Goal: Task Accomplishment & Management: Use online tool/utility

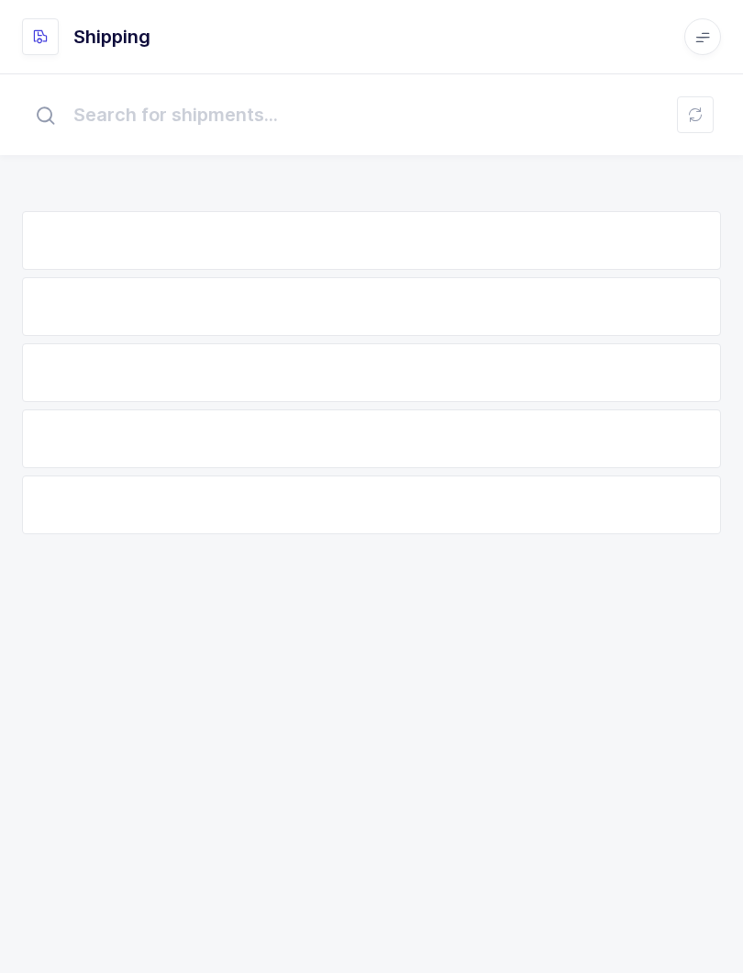
scroll to position [18, 0]
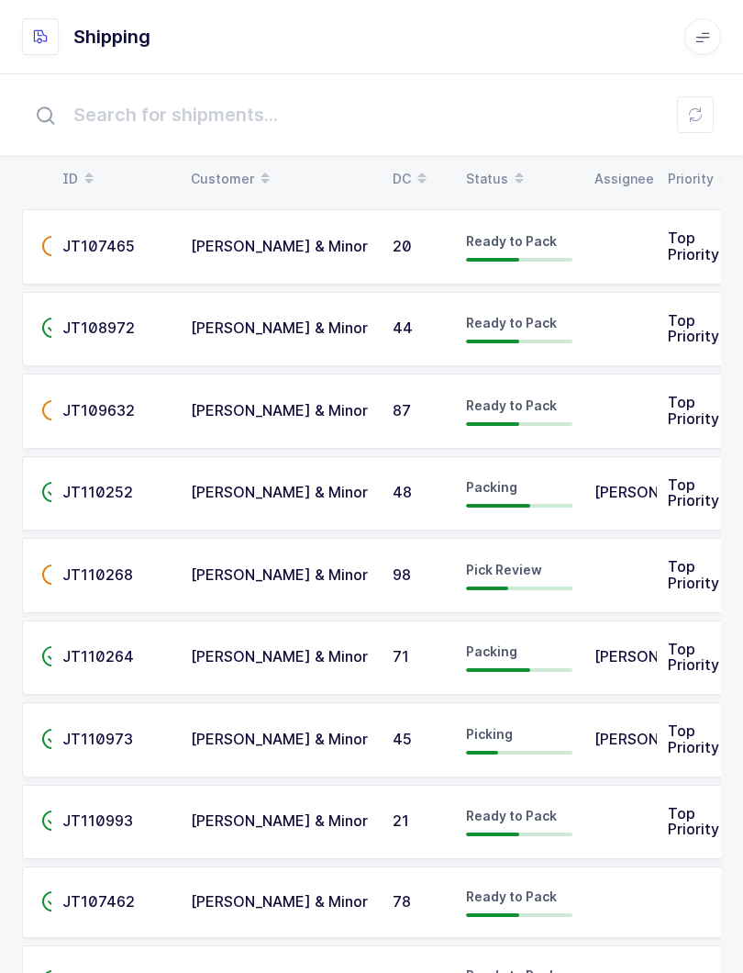
click at [708, 118] on button at bounding box center [695, 114] width 37 height 37
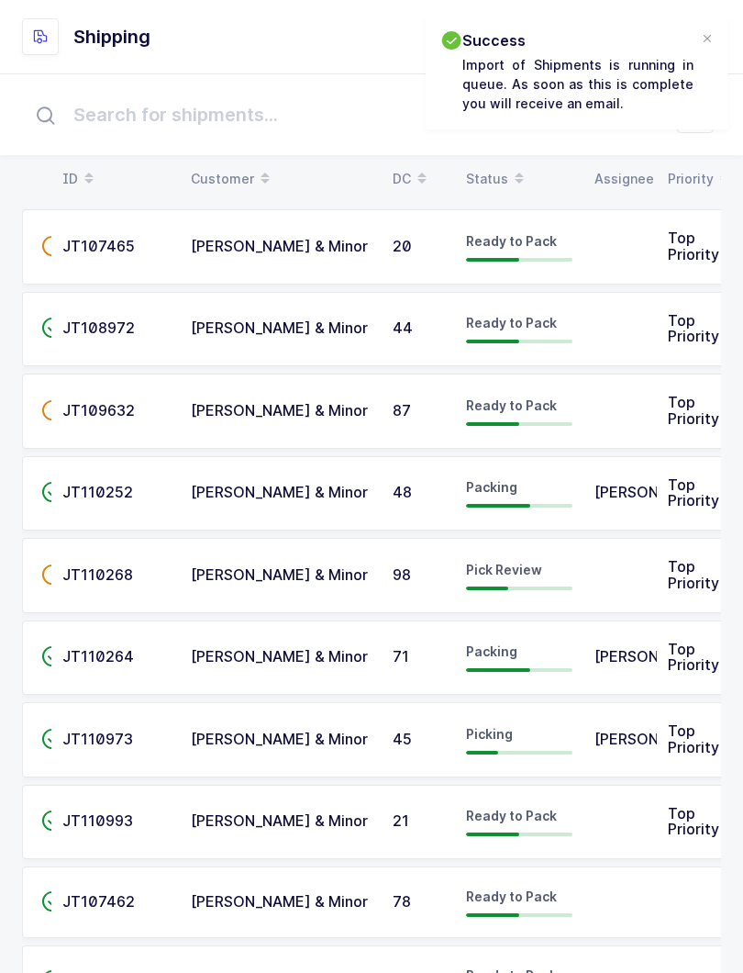
click at [520, 179] on icon at bounding box center [519, 183] width 9 height 9
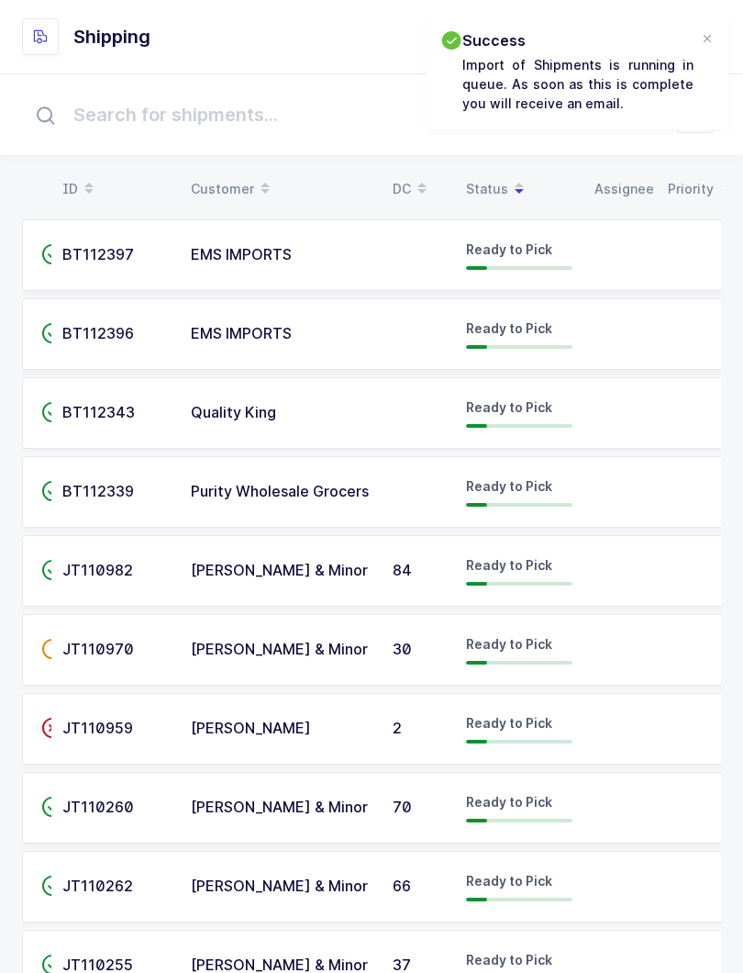
scroll to position [0, 0]
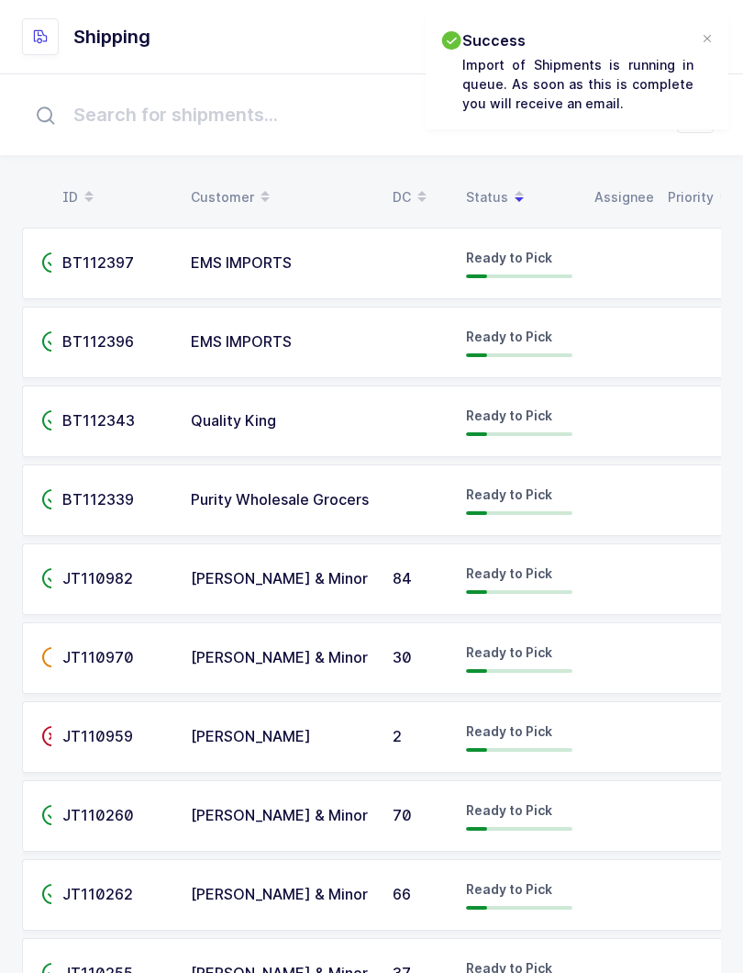
click at [508, 187] on span at bounding box center [519, 197] width 22 height 31
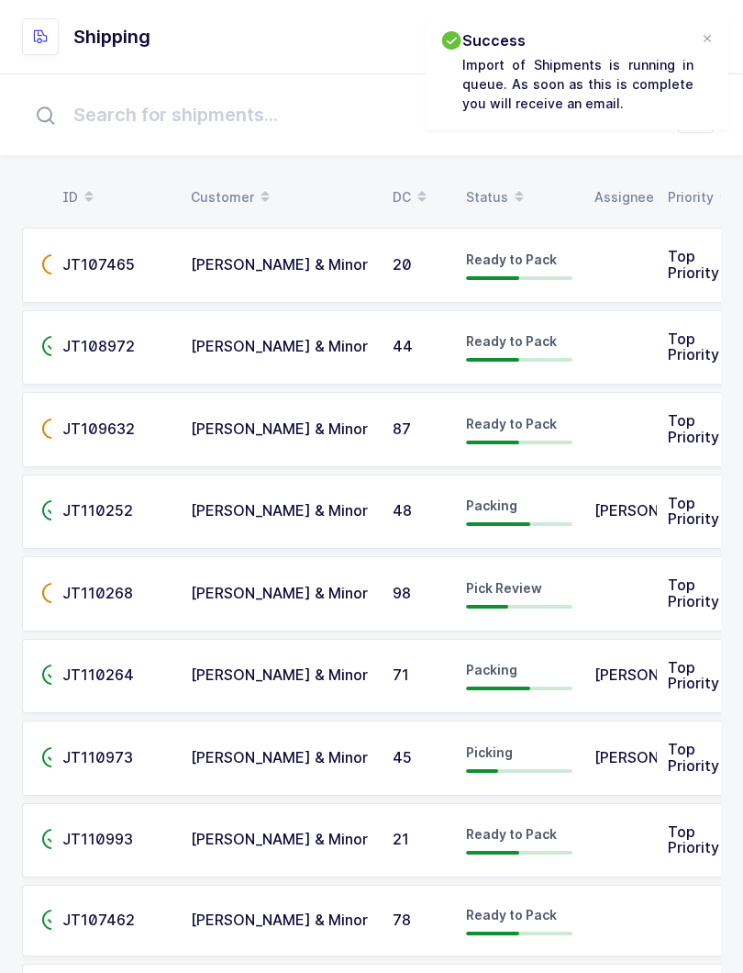
click at [506, 178] on table "ID Customer DC Status Assignee Priority" at bounding box center [376, 197] width 708 height 46
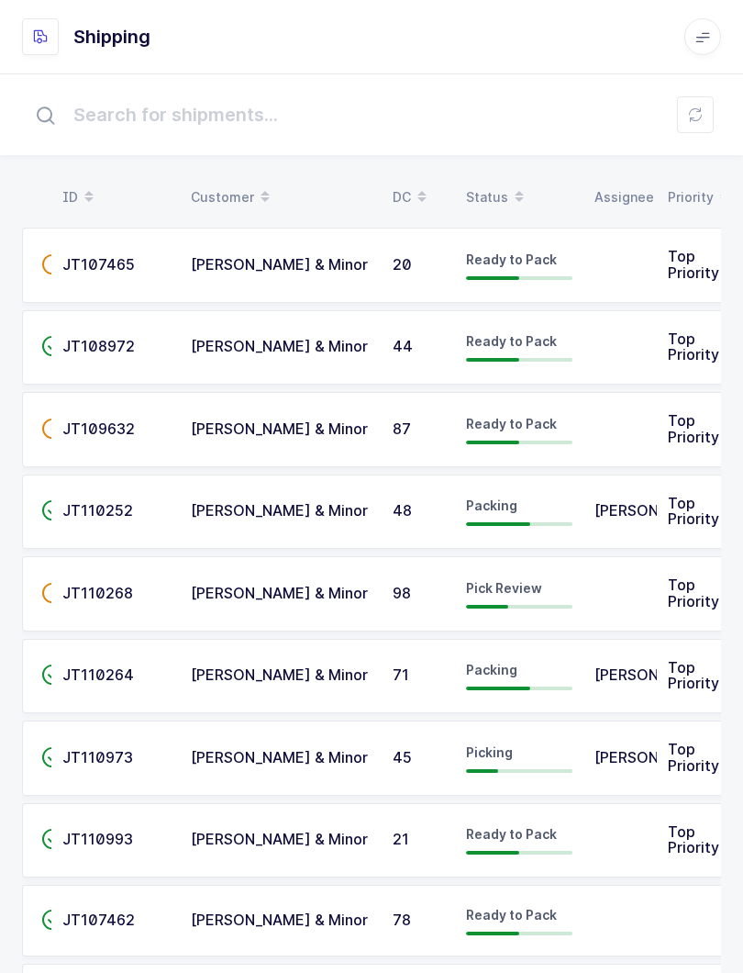
click at [487, 175] on table "ID Customer DC Status Assignee Priority" at bounding box center [376, 197] width 708 height 46
click at [502, 190] on div "Status" at bounding box center [519, 197] width 106 height 31
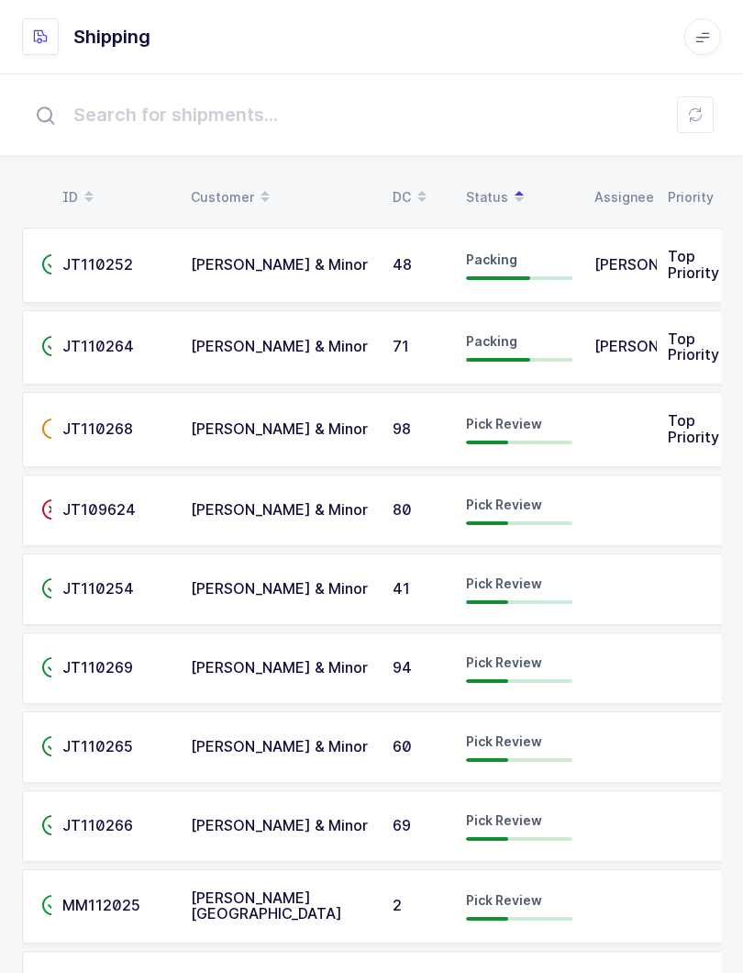
click at [696, 107] on button at bounding box center [695, 114] width 37 height 37
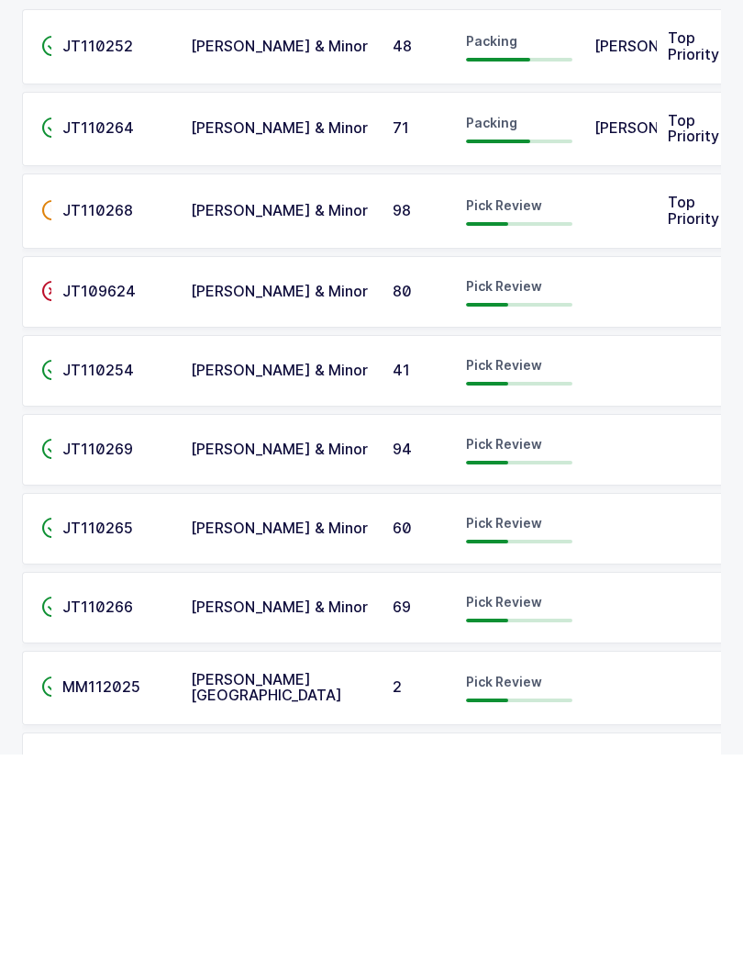
click at [546, 811] on div "Pick Review" at bounding box center [519, 825] width 106 height 29
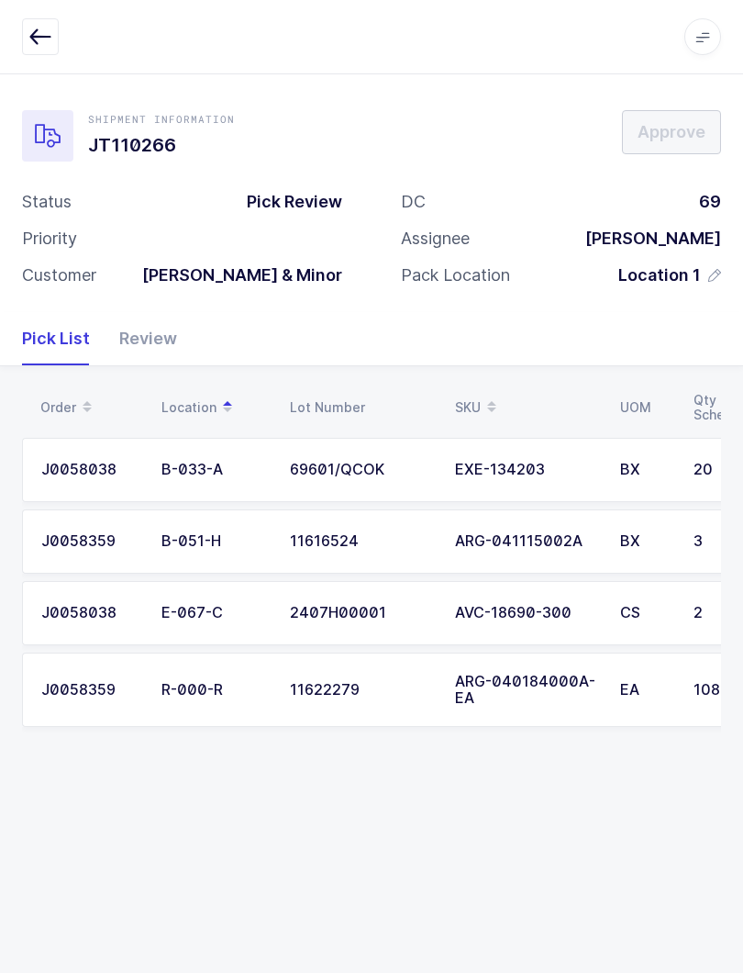
click at [137, 358] on div "Review" at bounding box center [141, 338] width 72 height 53
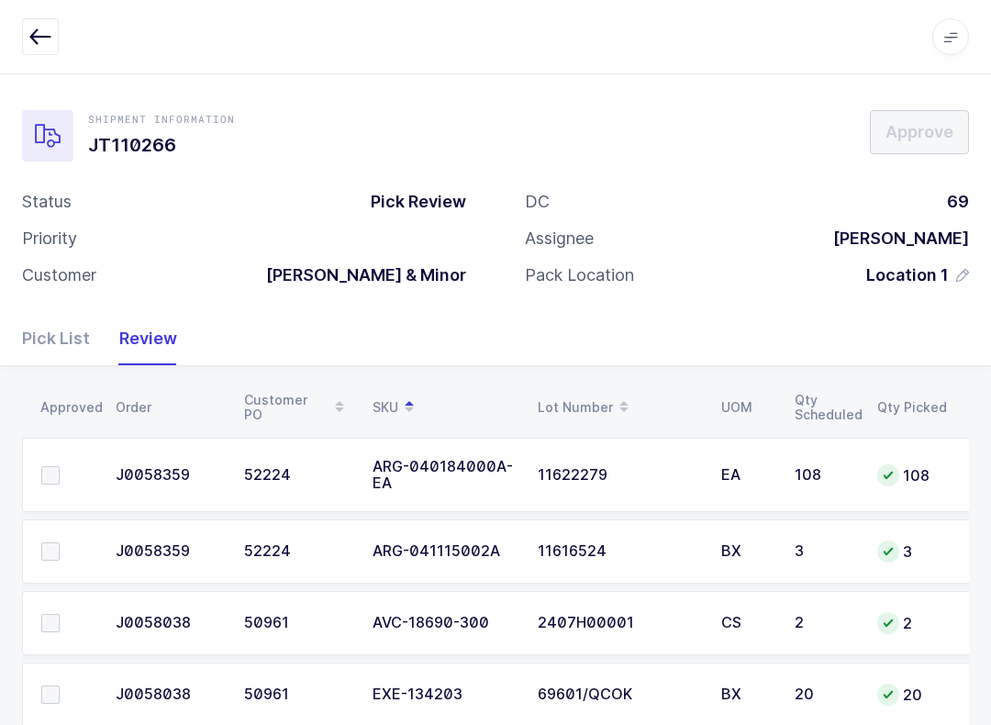
scroll to position [42, 0]
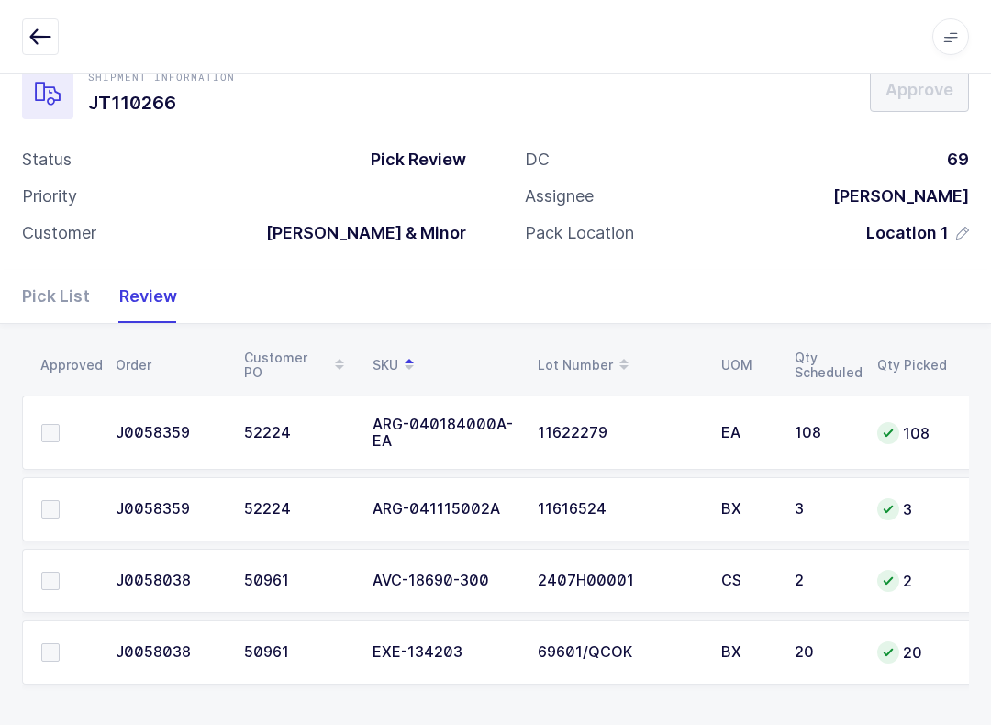
click at [69, 643] on label at bounding box center [67, 652] width 52 height 18
click at [60, 643] on input "checkbox" at bounding box center [60, 643] width 0 height 0
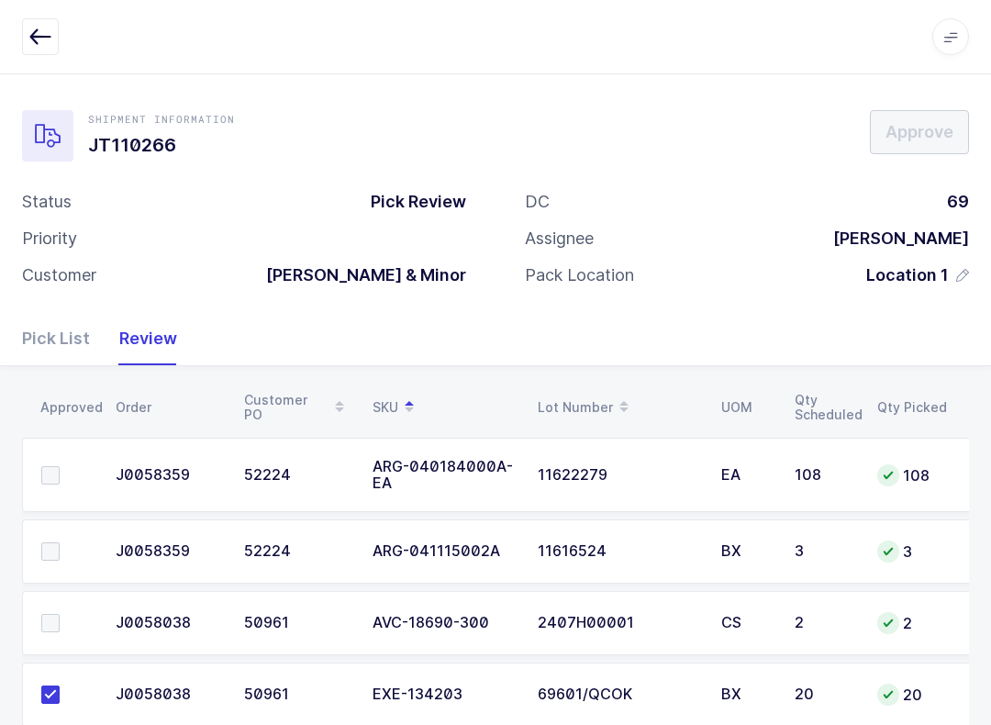
click at [68, 542] on label at bounding box center [67, 551] width 52 height 18
click at [60, 542] on input "checkbox" at bounding box center [60, 542] width 0 height 0
click at [54, 342] on div "Pick List" at bounding box center [63, 338] width 83 height 53
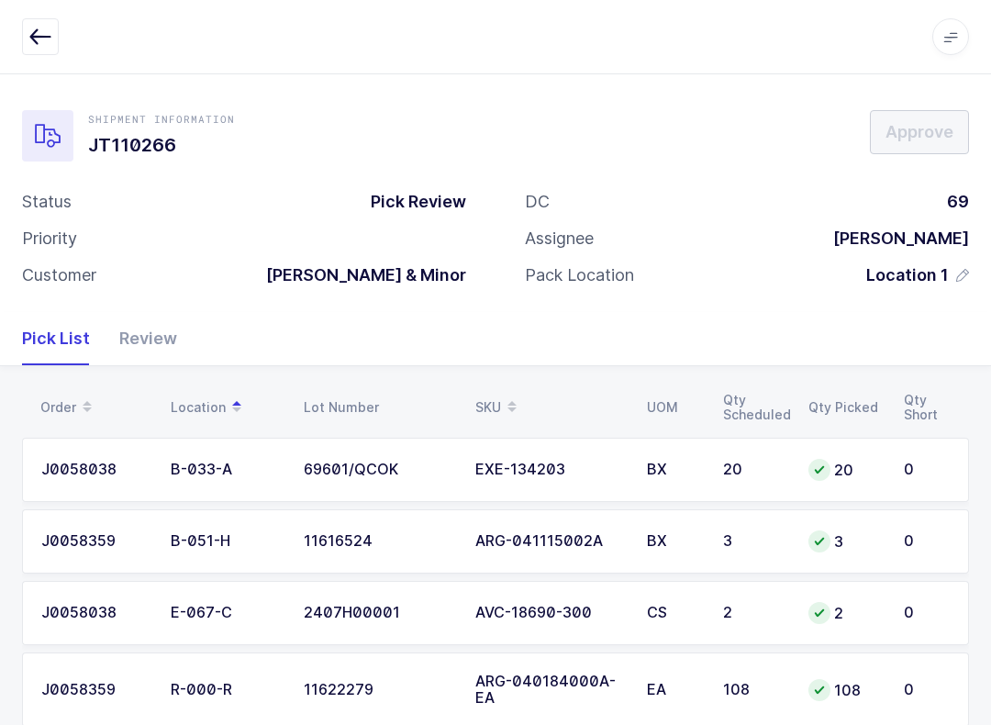
click at [493, 384] on table "Order Location Lot Number SKU UOM Qty Scheduled Qty Picked Qty Short" at bounding box center [495, 407] width 947 height 46
click at [509, 401] on icon at bounding box center [511, 400] width 9 height 9
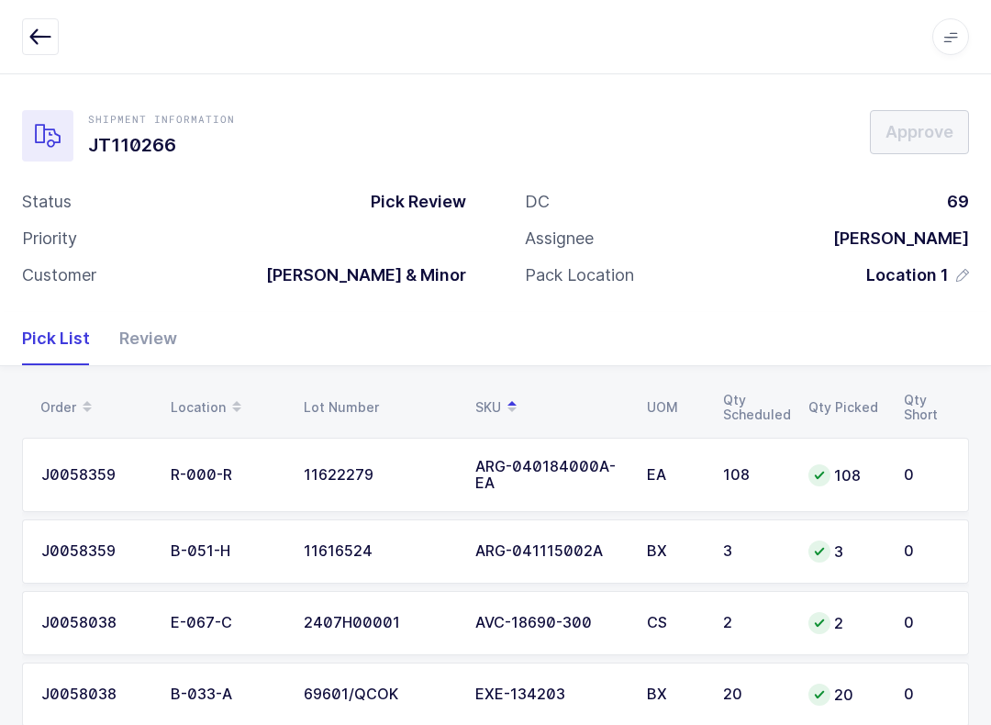
click at [697, 538] on td "BX" at bounding box center [674, 551] width 76 height 64
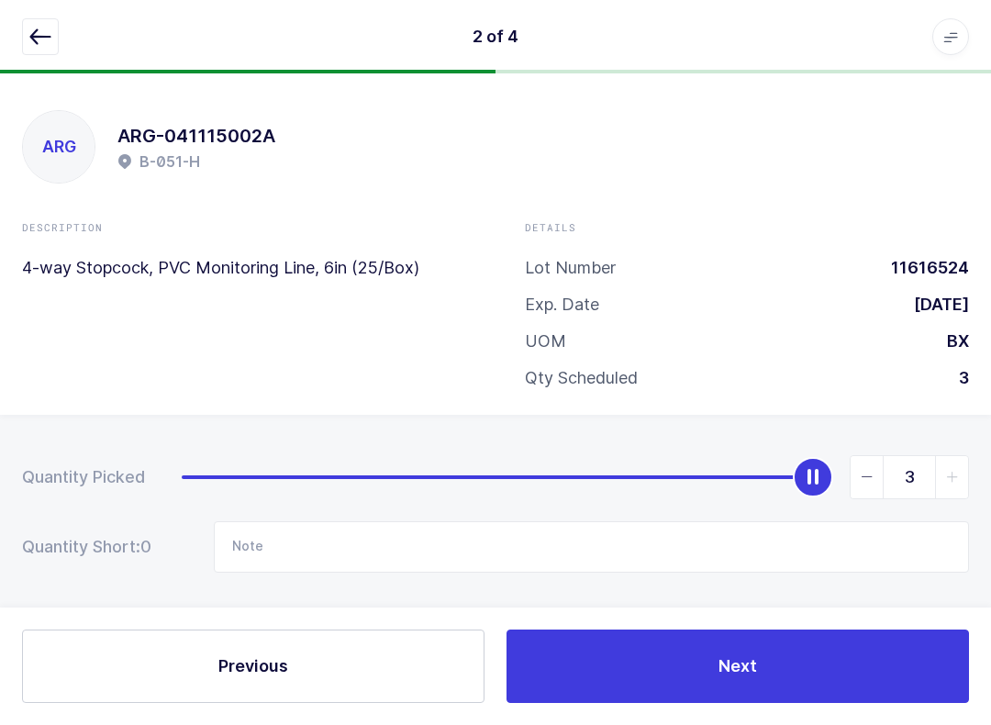
click at [34, 43] on icon "button" at bounding box center [40, 37] width 22 height 22
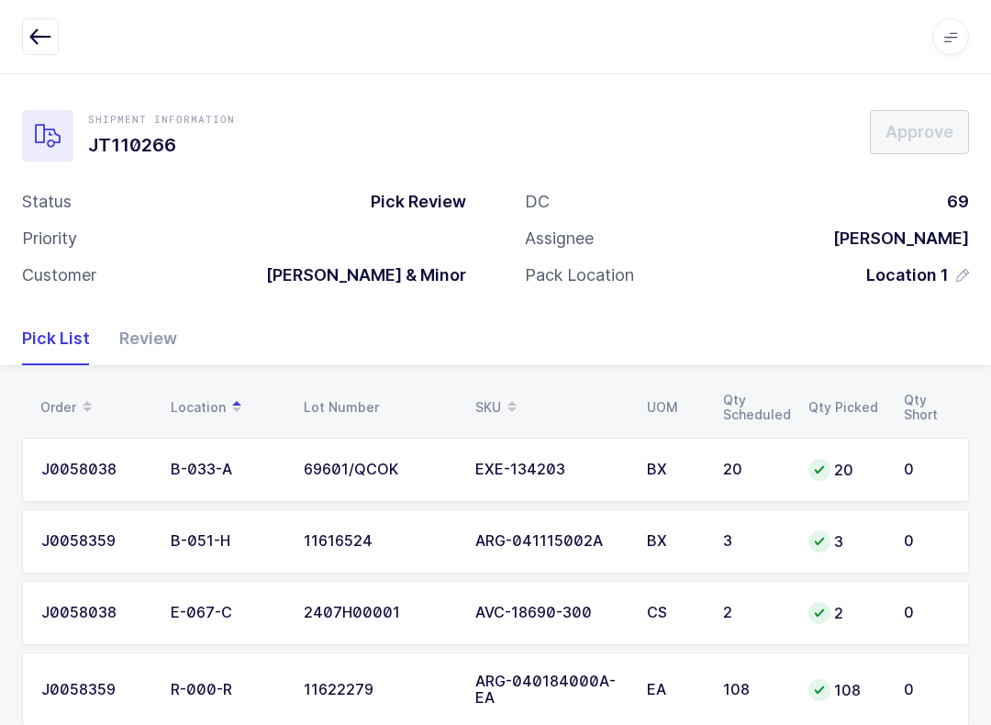
click at [150, 347] on div "Review" at bounding box center [141, 338] width 72 height 53
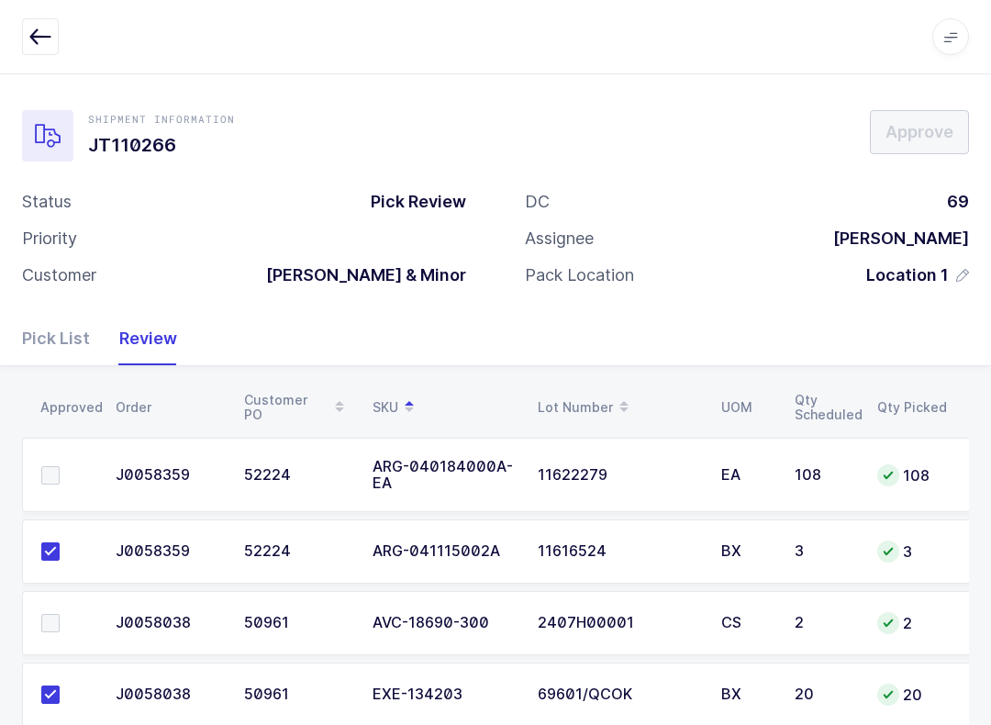
click at [58, 623] on span at bounding box center [50, 623] width 18 height 18
click at [60, 614] on input "checkbox" at bounding box center [60, 614] width 0 height 0
click at [45, 326] on div "Pick List" at bounding box center [63, 338] width 83 height 53
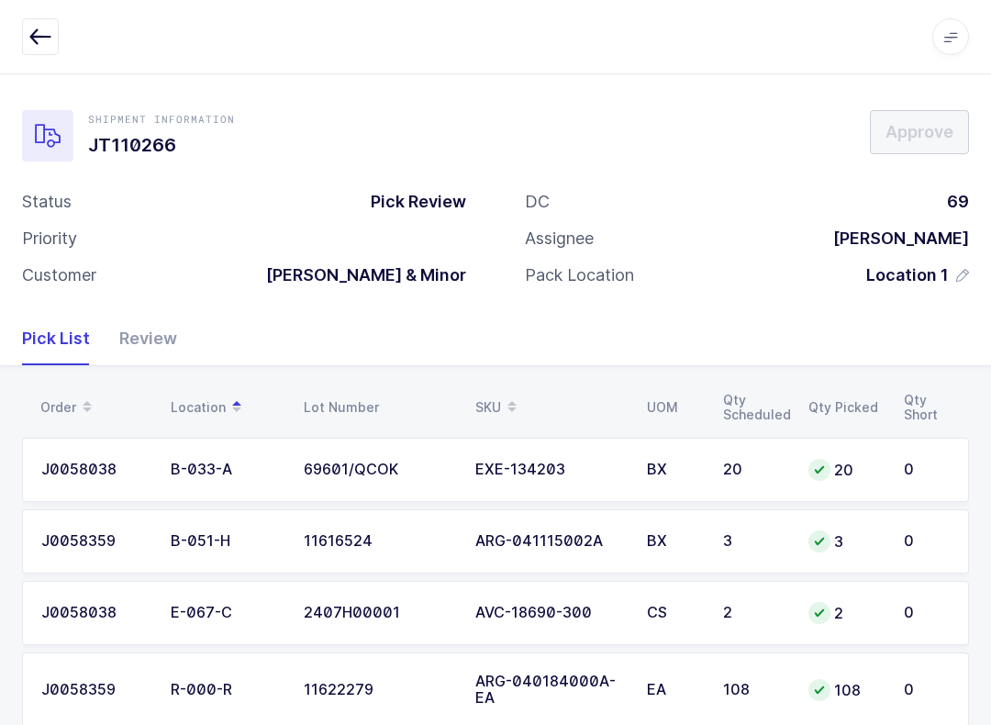
click at [509, 402] on icon at bounding box center [511, 400] width 9 height 9
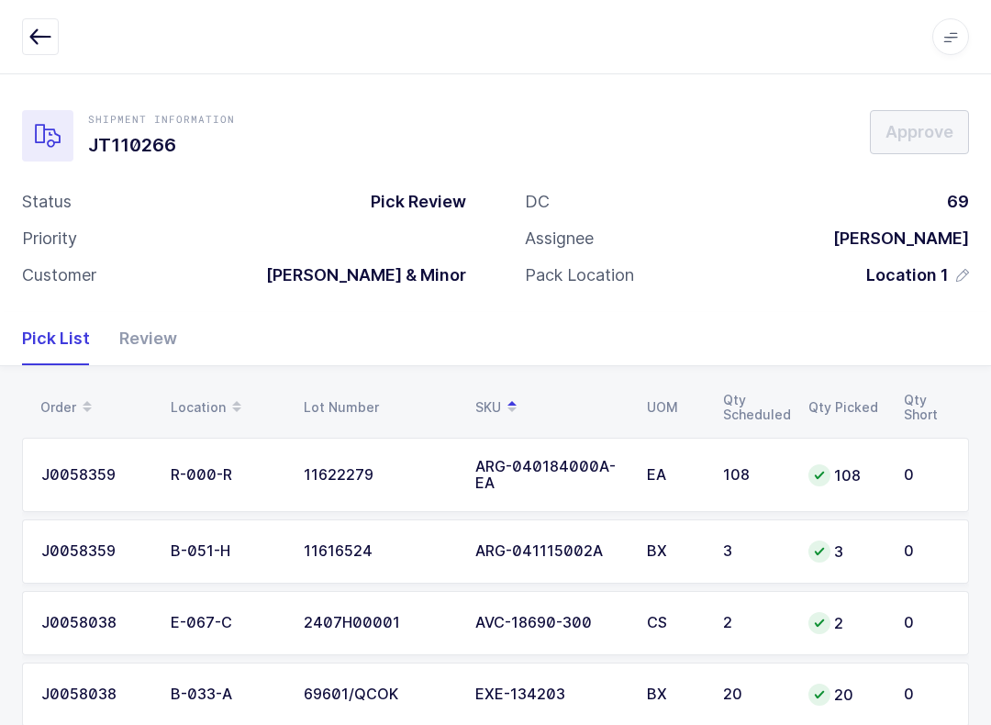
click at [596, 462] on div "ARG-040184000A-EA" at bounding box center [550, 475] width 150 height 33
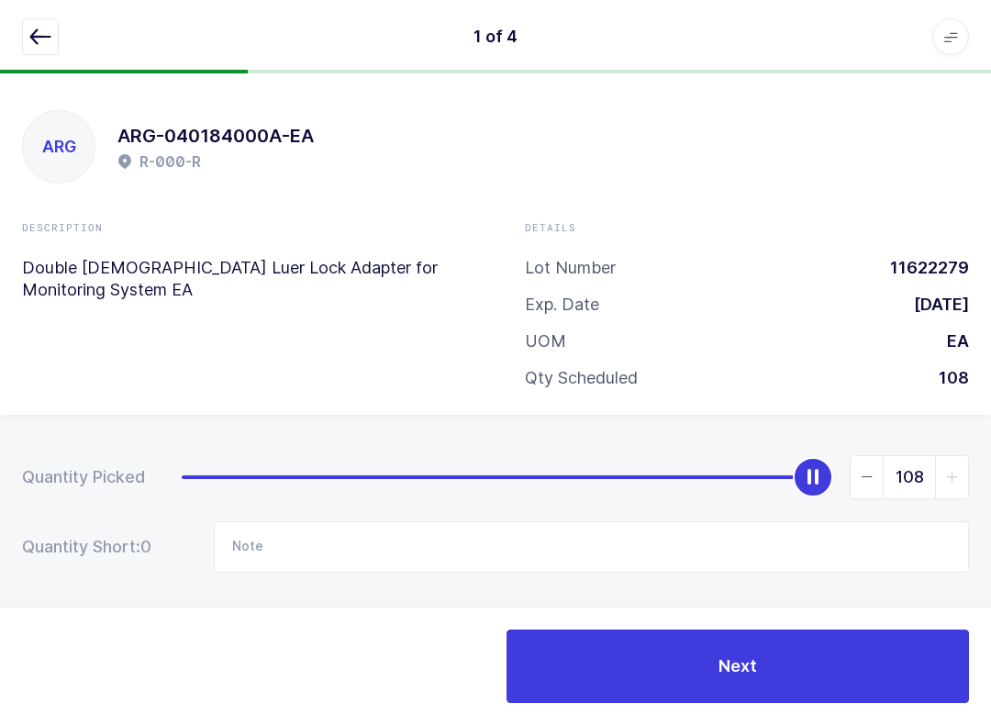
click at [55, 31] on button "button" at bounding box center [40, 36] width 37 height 37
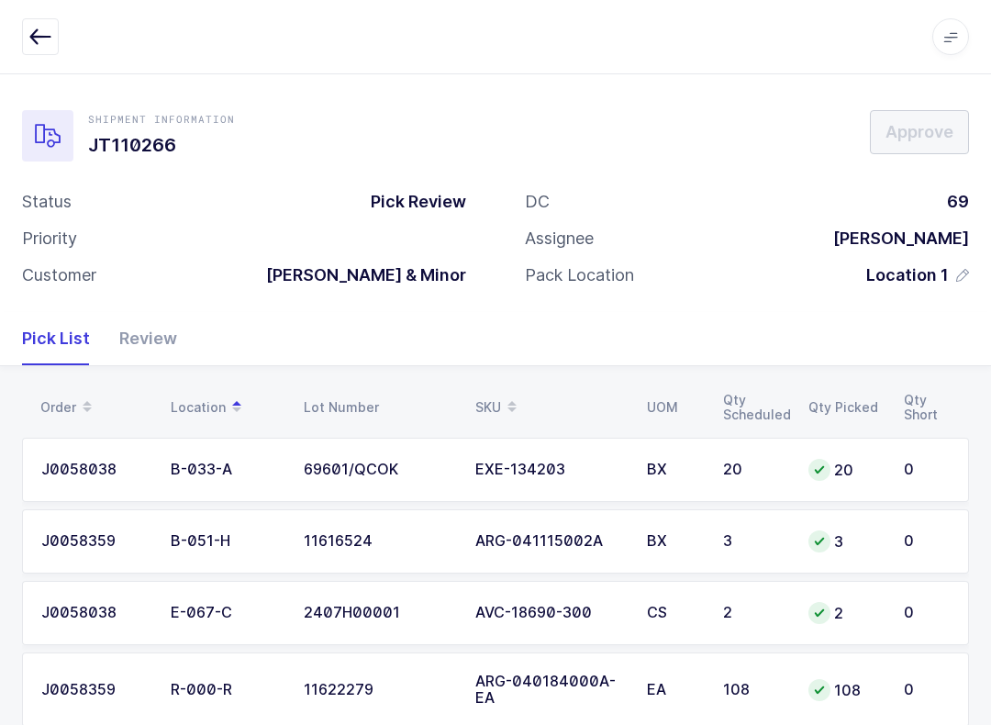
click at [170, 348] on div "Review" at bounding box center [141, 338] width 72 height 53
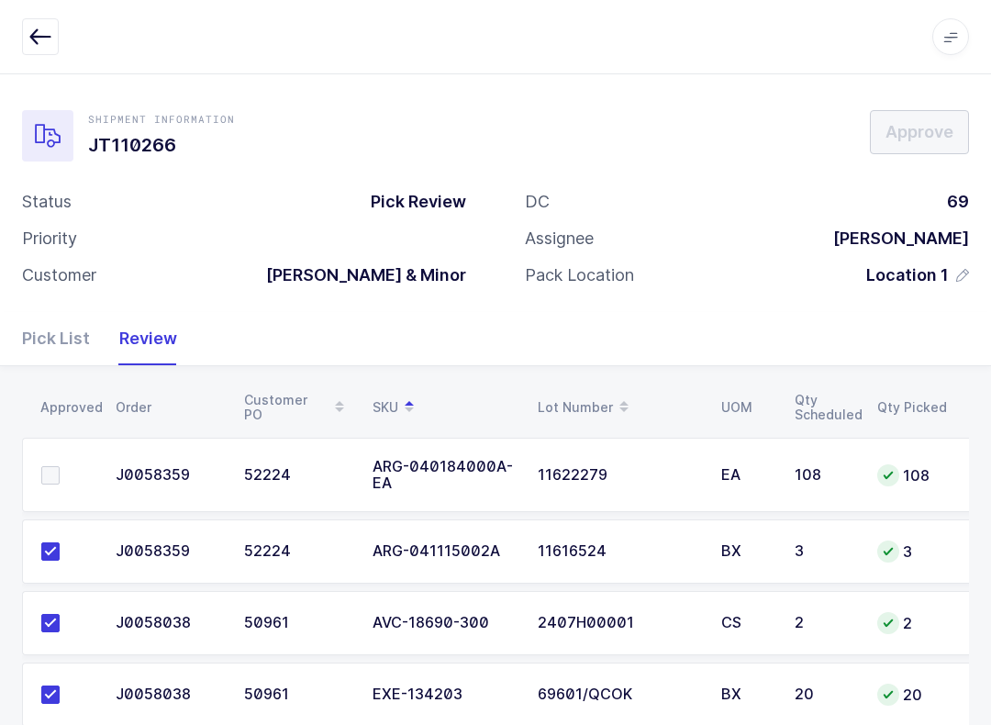
click at [71, 466] on label at bounding box center [67, 475] width 52 height 18
click at [60, 466] on input "checkbox" at bounding box center [60, 466] width 0 height 0
click at [742, 122] on span "Approve" at bounding box center [920, 131] width 68 height 23
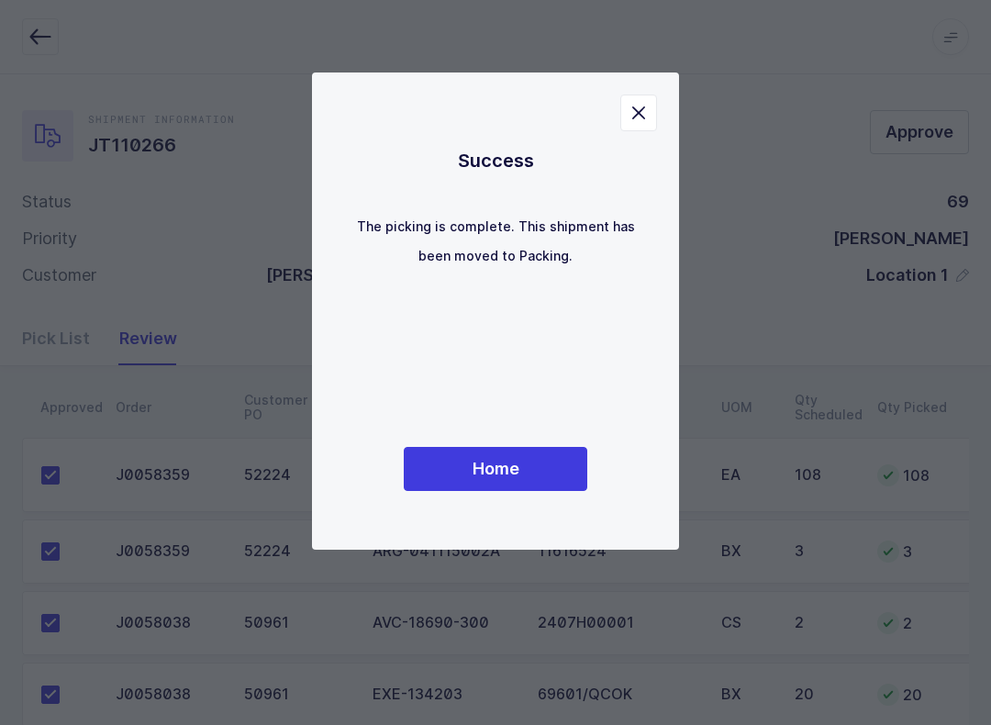
click at [508, 478] on span "Home" at bounding box center [496, 468] width 47 height 23
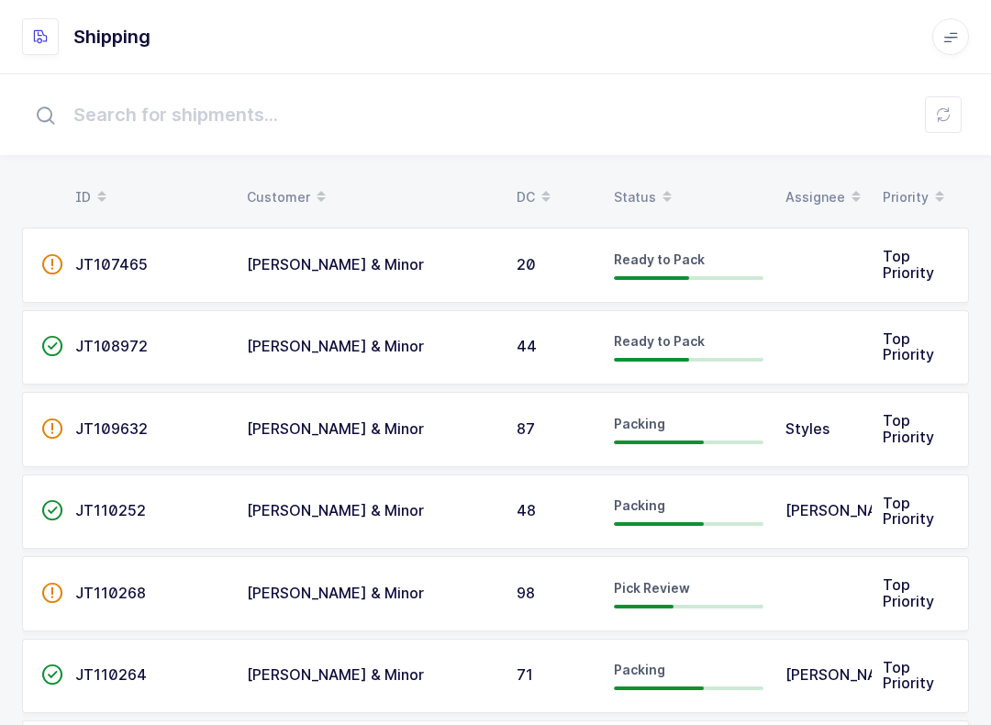
click at [641, 187] on div "Status" at bounding box center [689, 197] width 150 height 31
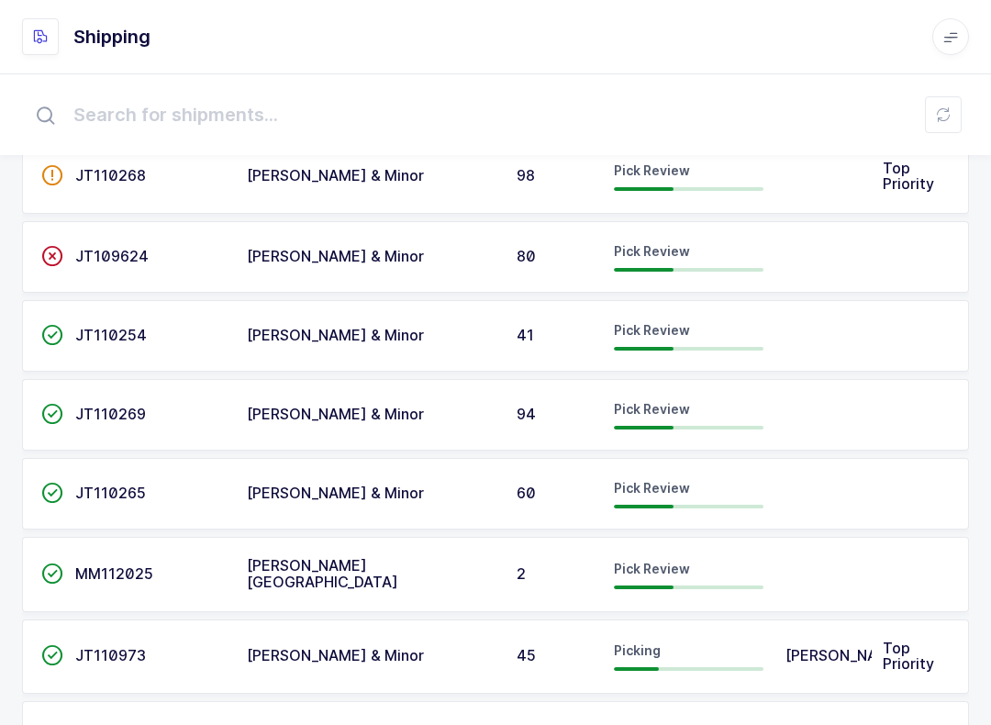
scroll to position [355, 0]
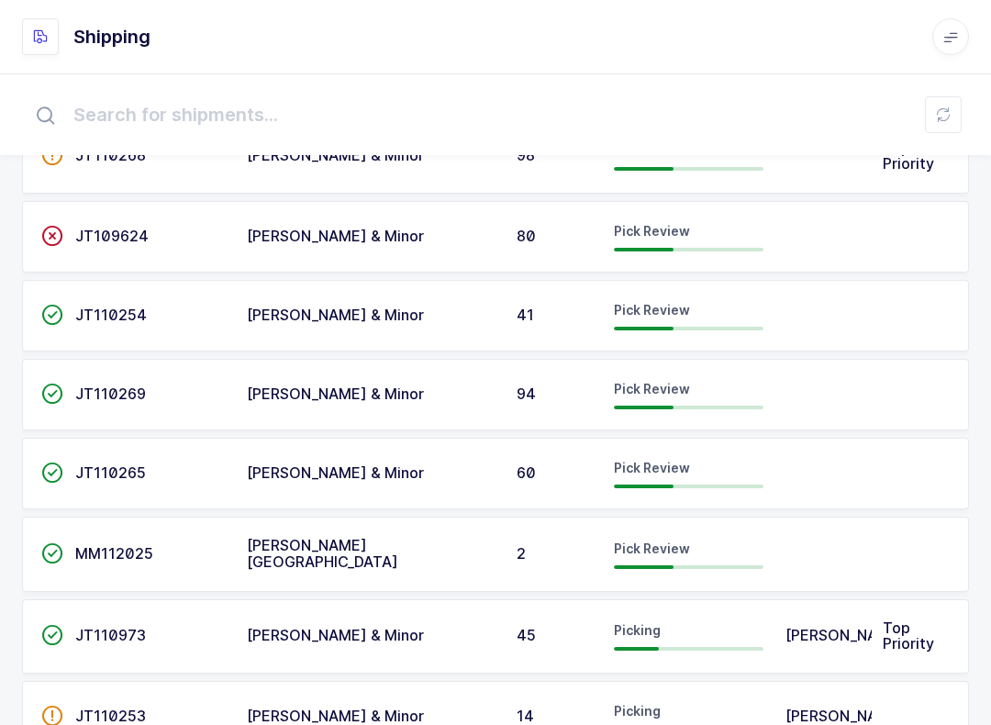
click at [126, 399] on td "JT110269" at bounding box center [150, 395] width 172 height 72
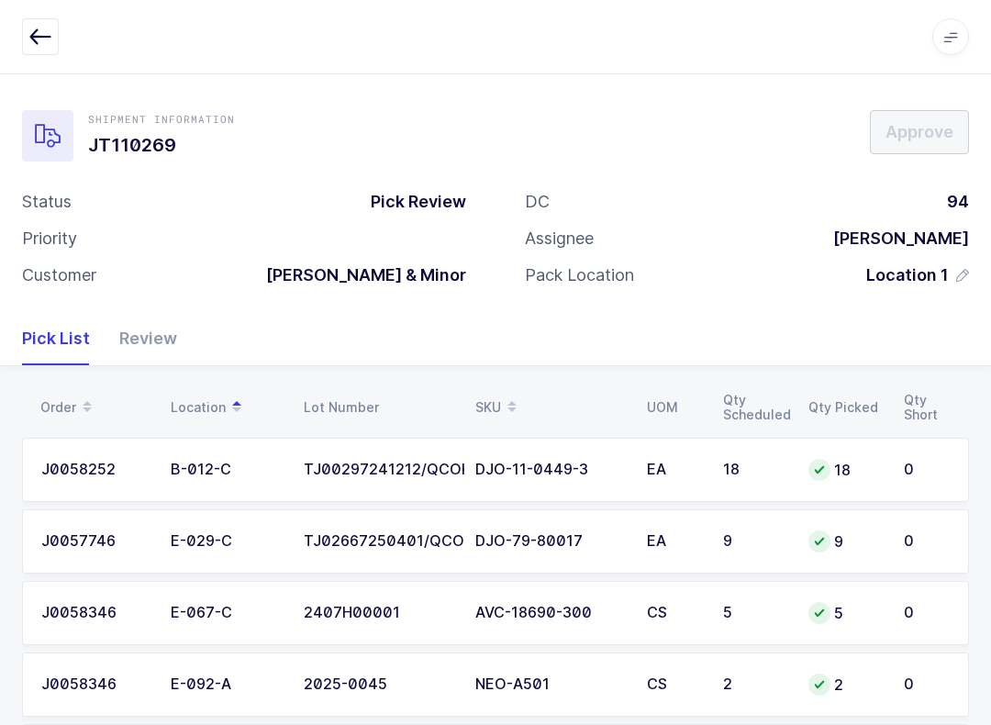
click at [150, 346] on div "Review" at bounding box center [141, 338] width 72 height 53
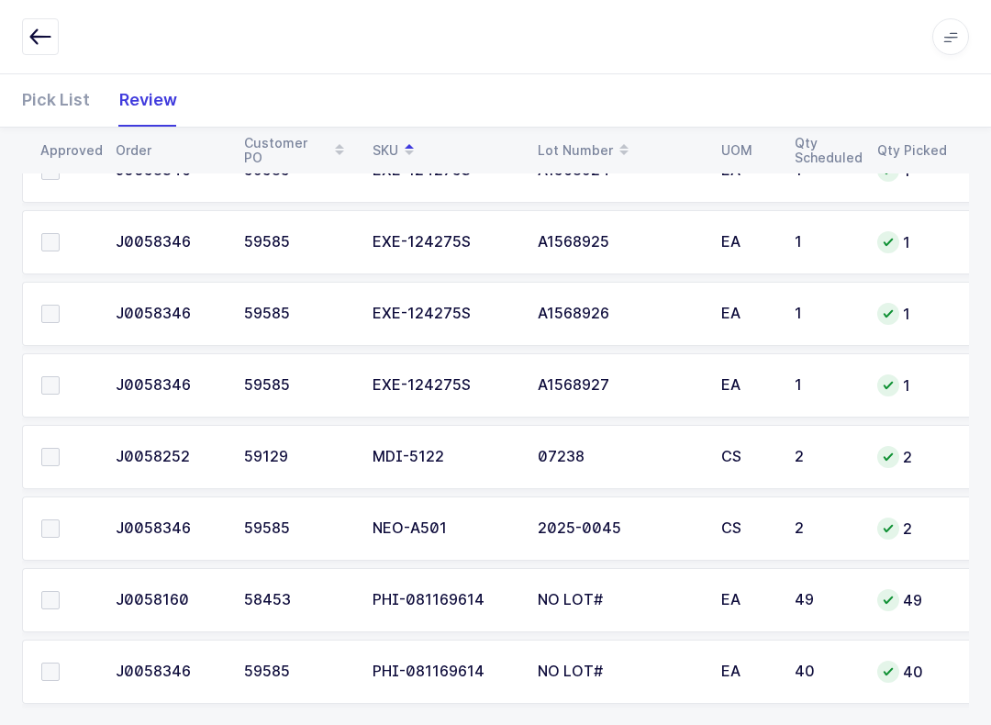
scroll to position [964, 0]
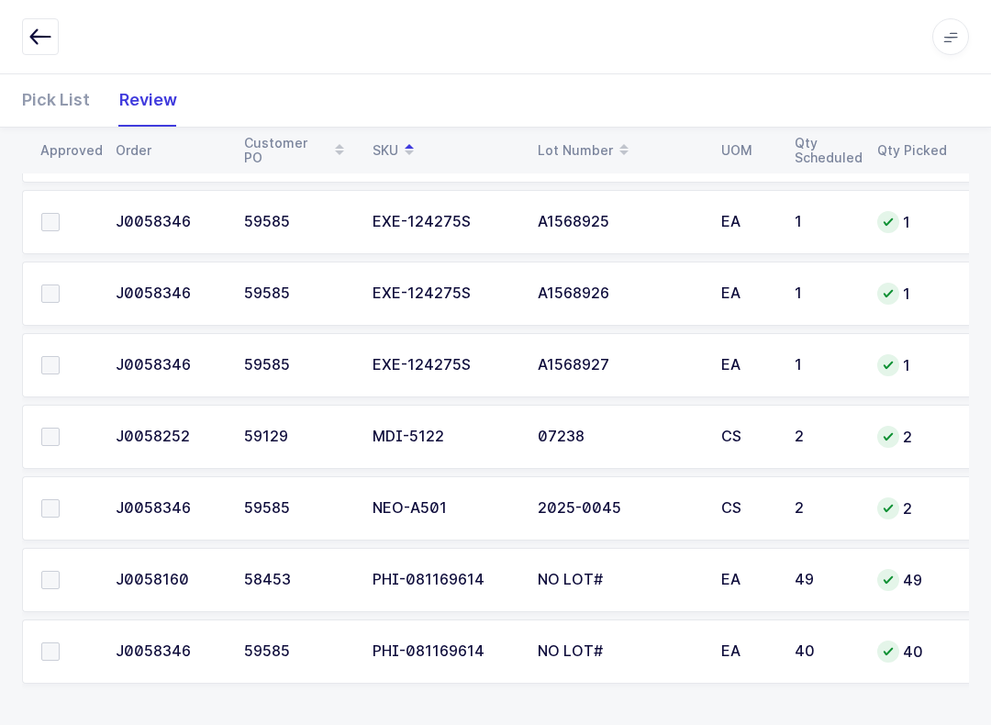
click at [54, 499] on span at bounding box center [50, 508] width 18 height 18
click at [60, 499] on input "checkbox" at bounding box center [60, 499] width 0 height 0
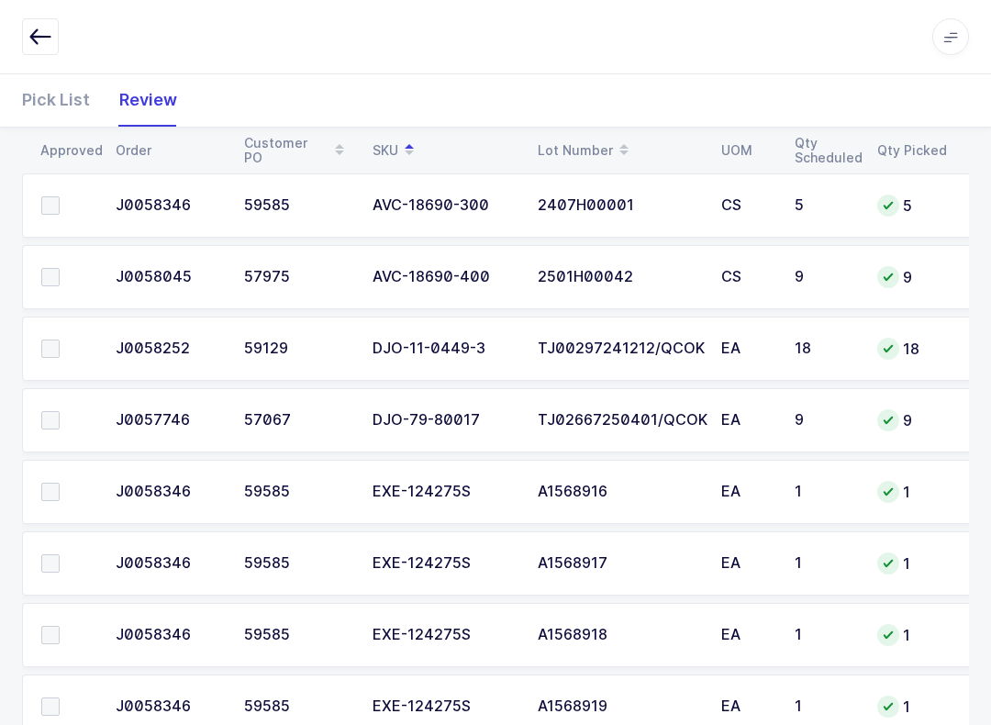
scroll to position [266, 0]
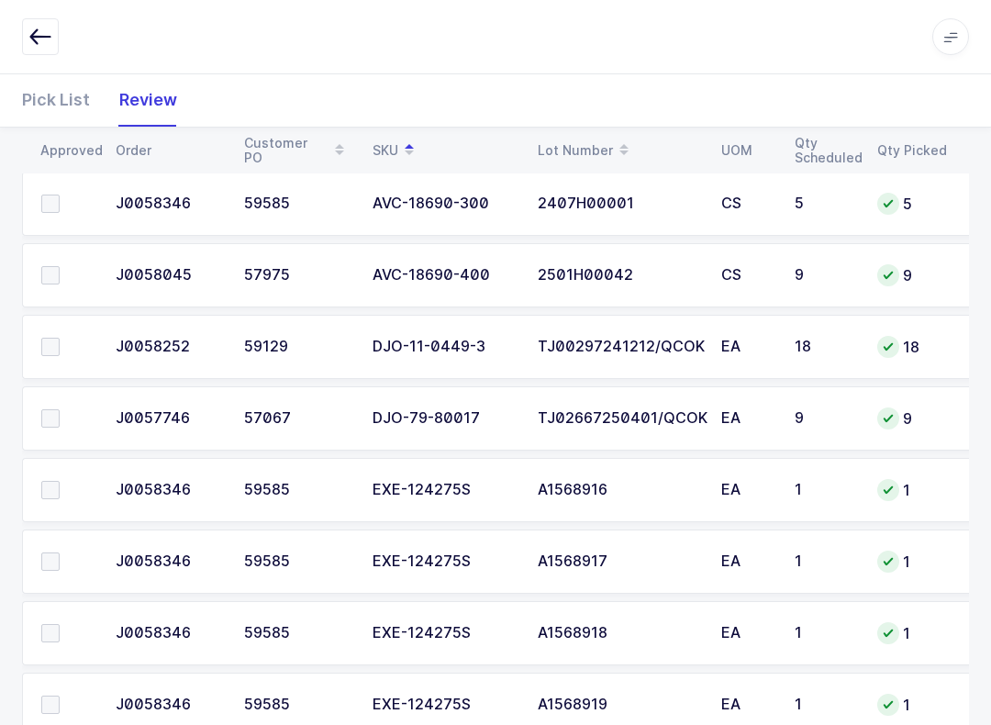
click at [53, 341] on span at bounding box center [50, 347] width 18 height 18
click at [60, 338] on input "checkbox" at bounding box center [60, 338] width 0 height 0
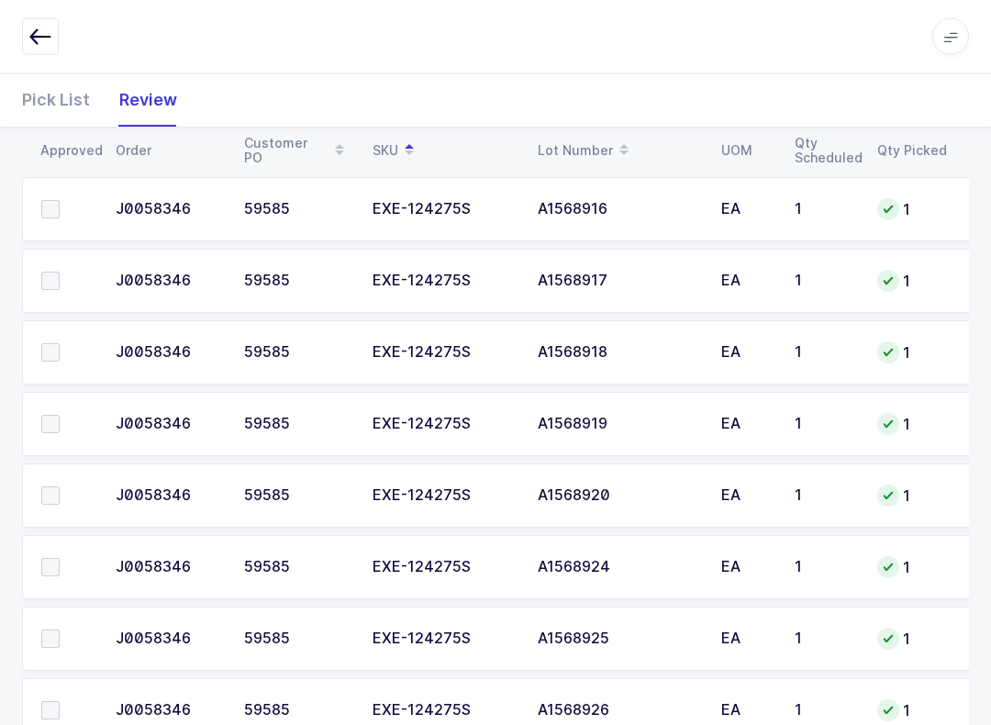
scroll to position [542, 0]
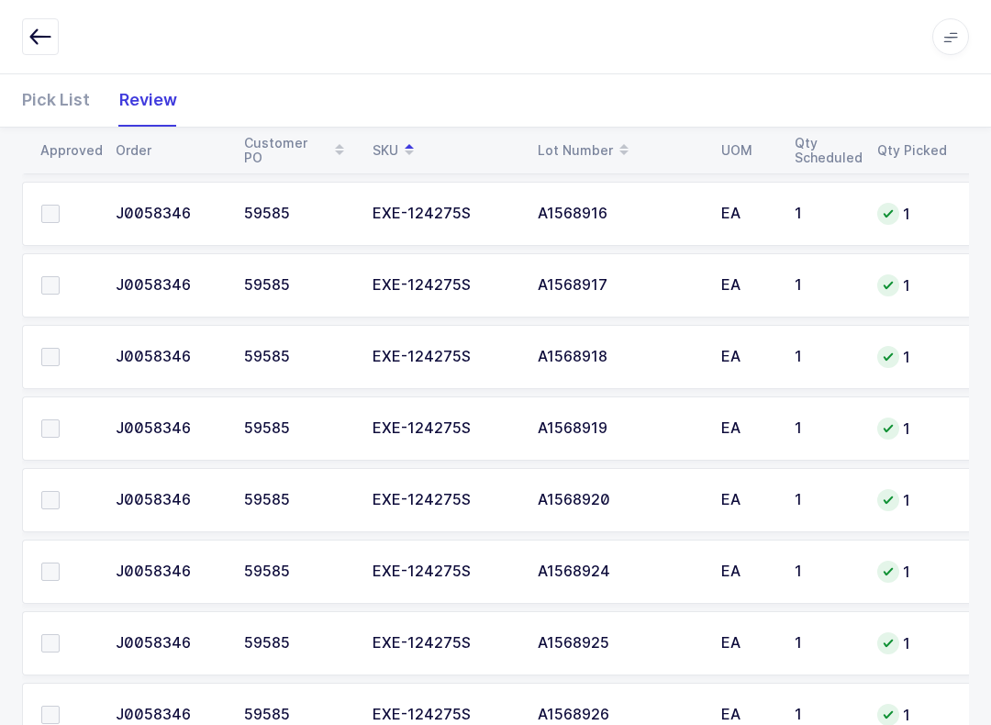
click at [50, 205] on span at bounding box center [50, 214] width 18 height 18
click at [60, 205] on input "checkbox" at bounding box center [60, 205] width 0 height 0
click at [60, 267] on td at bounding box center [63, 285] width 83 height 64
click at [67, 335] on td at bounding box center [63, 357] width 83 height 64
click at [65, 419] on label at bounding box center [67, 428] width 52 height 18
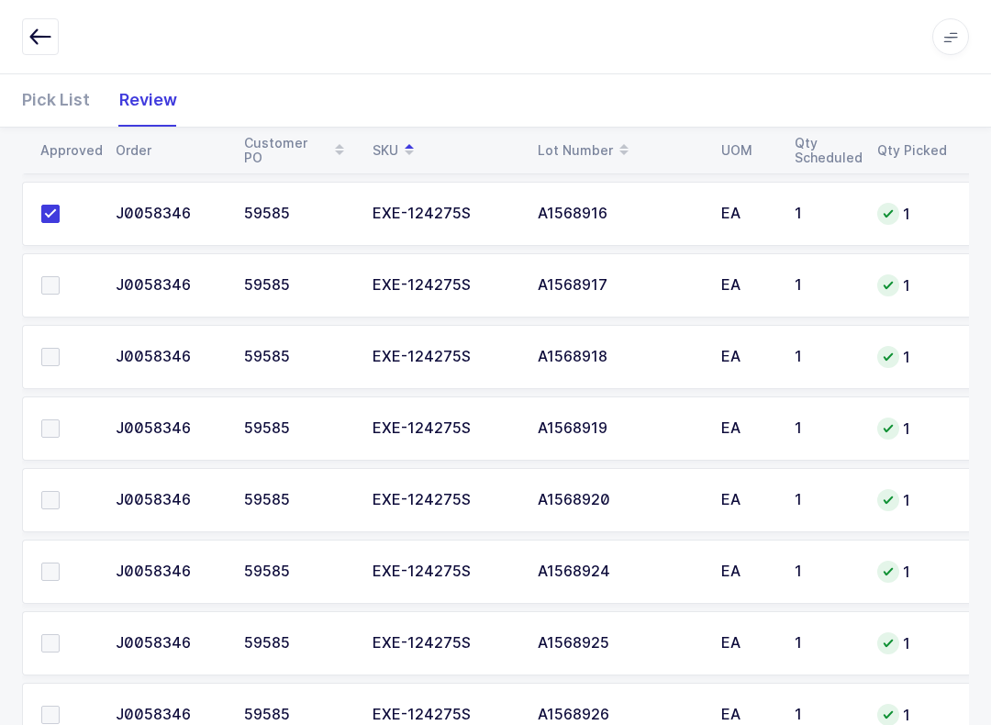
click at [60, 419] on input "checkbox" at bounding box center [60, 419] width 0 height 0
click at [72, 491] on label at bounding box center [67, 500] width 52 height 18
click at [60, 491] on input "checkbox" at bounding box center [60, 491] width 0 height 0
click at [65, 563] on label at bounding box center [67, 572] width 52 height 18
click at [60, 563] on input "checkbox" at bounding box center [60, 563] width 0 height 0
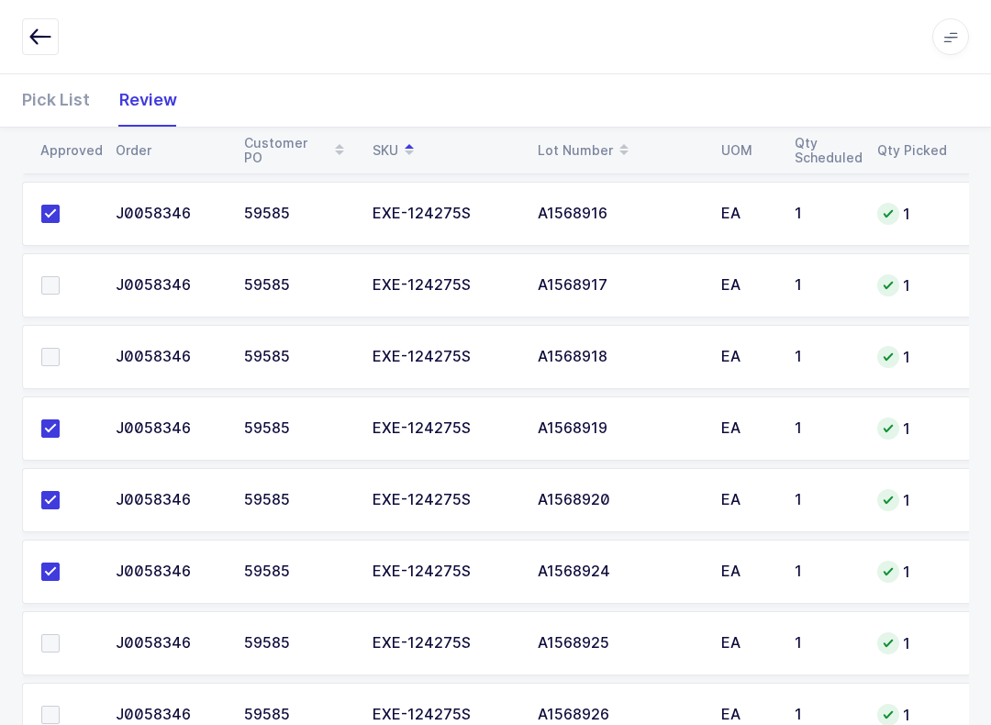
click at [70, 635] on label at bounding box center [67, 643] width 52 height 18
click at [60, 634] on input "checkbox" at bounding box center [60, 634] width 0 height 0
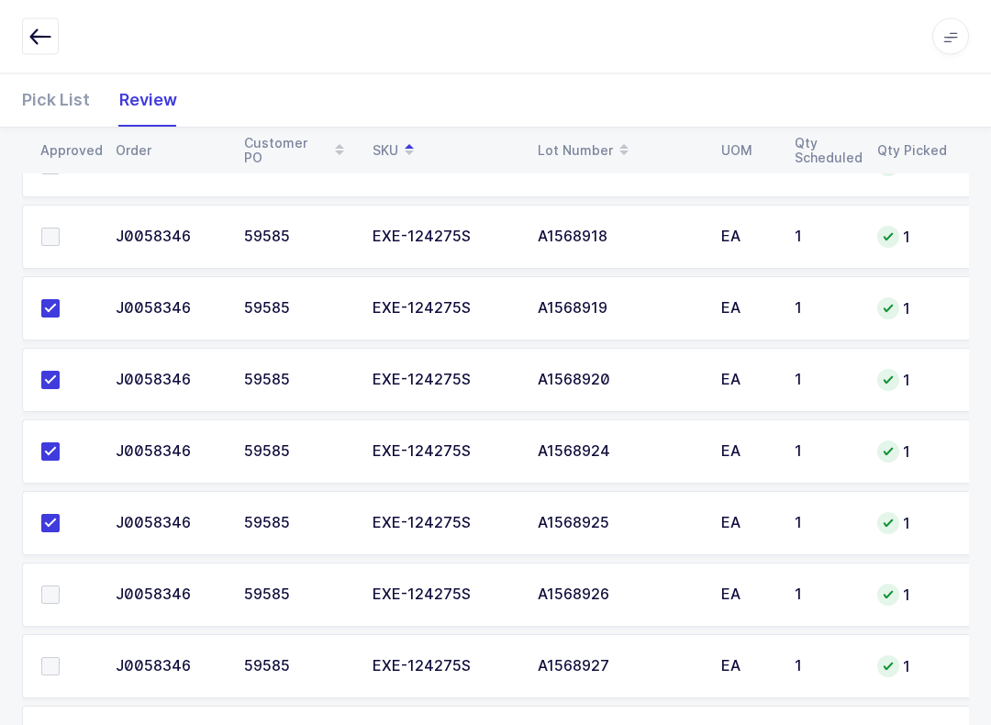
click at [59, 240] on span at bounding box center [50, 237] width 18 height 18
click at [60, 228] on input "checkbox" at bounding box center [60, 228] width 0 height 0
click at [51, 586] on span at bounding box center [50, 594] width 18 height 18
click at [60, 585] on input "checkbox" at bounding box center [60, 585] width 0 height 0
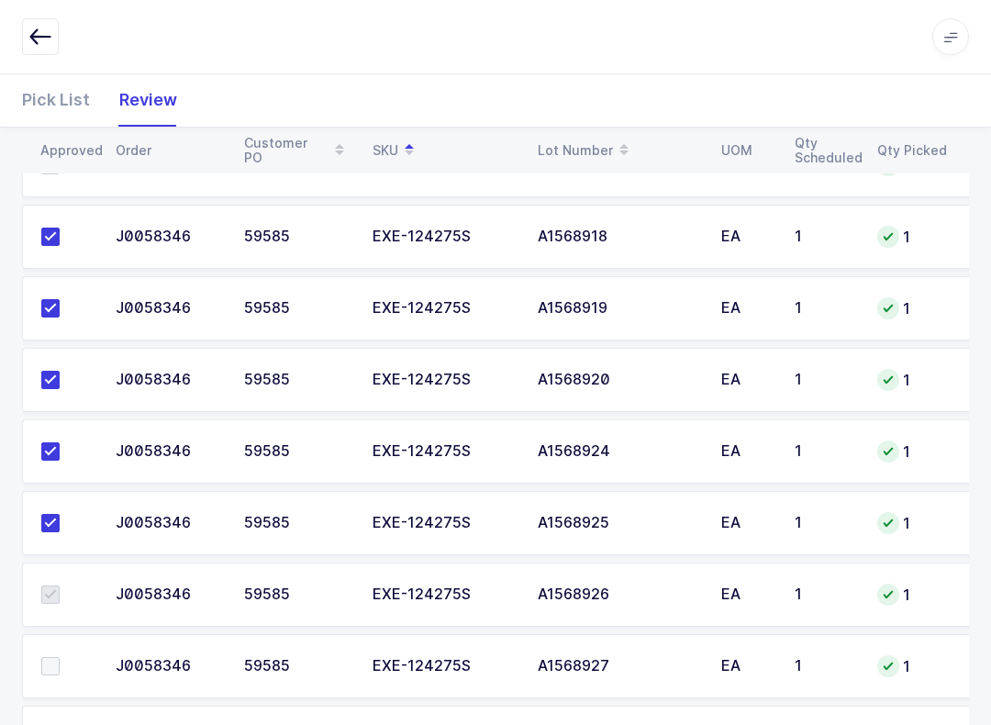
click at [58, 648] on td at bounding box center [63, 666] width 83 height 64
click at [53, 671] on span at bounding box center [50, 666] width 18 height 18
click at [60, 657] on input "checkbox" at bounding box center [60, 657] width 0 height 0
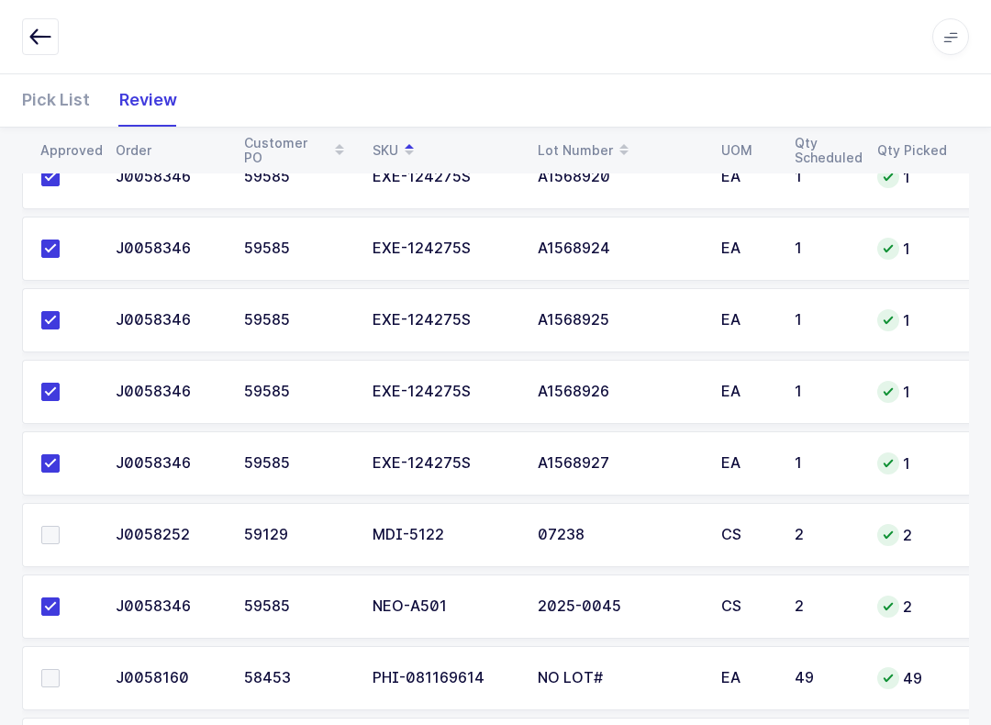
scroll to position [0, 0]
click at [37, 511] on td at bounding box center [63, 535] width 83 height 64
click at [54, 532] on span at bounding box center [50, 535] width 18 height 18
click at [60, 526] on input "checkbox" at bounding box center [60, 526] width 0 height 0
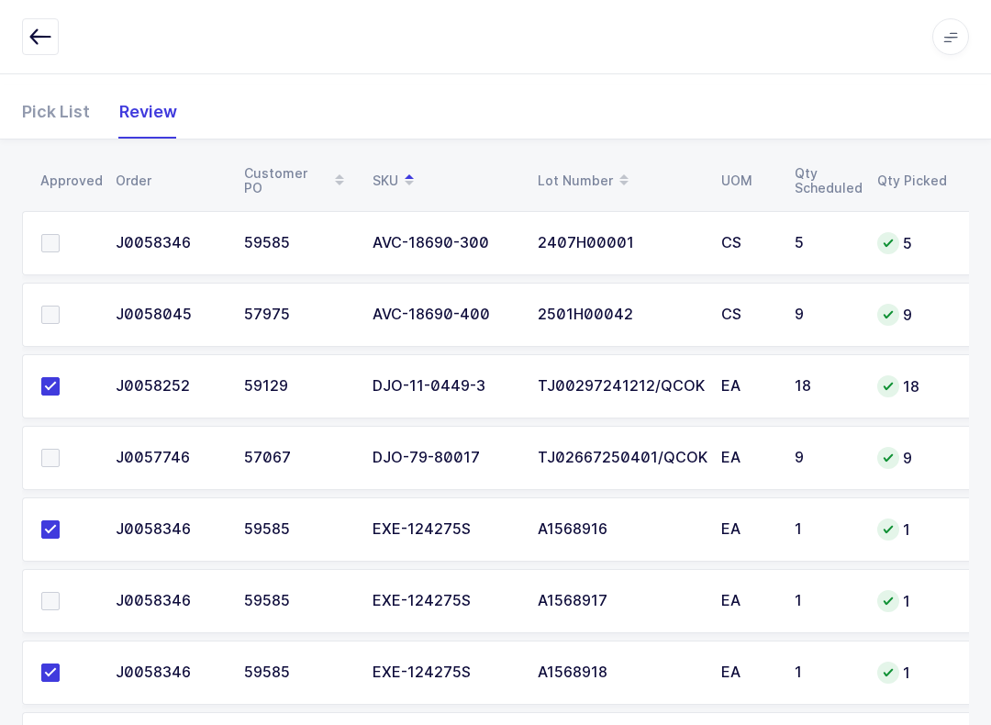
click at [75, 306] on label at bounding box center [67, 315] width 52 height 18
click at [60, 306] on input "checkbox" at bounding box center [60, 306] width 0 height 0
click at [68, 239] on label at bounding box center [67, 243] width 52 height 18
click at [60, 234] on input "checkbox" at bounding box center [60, 234] width 0 height 0
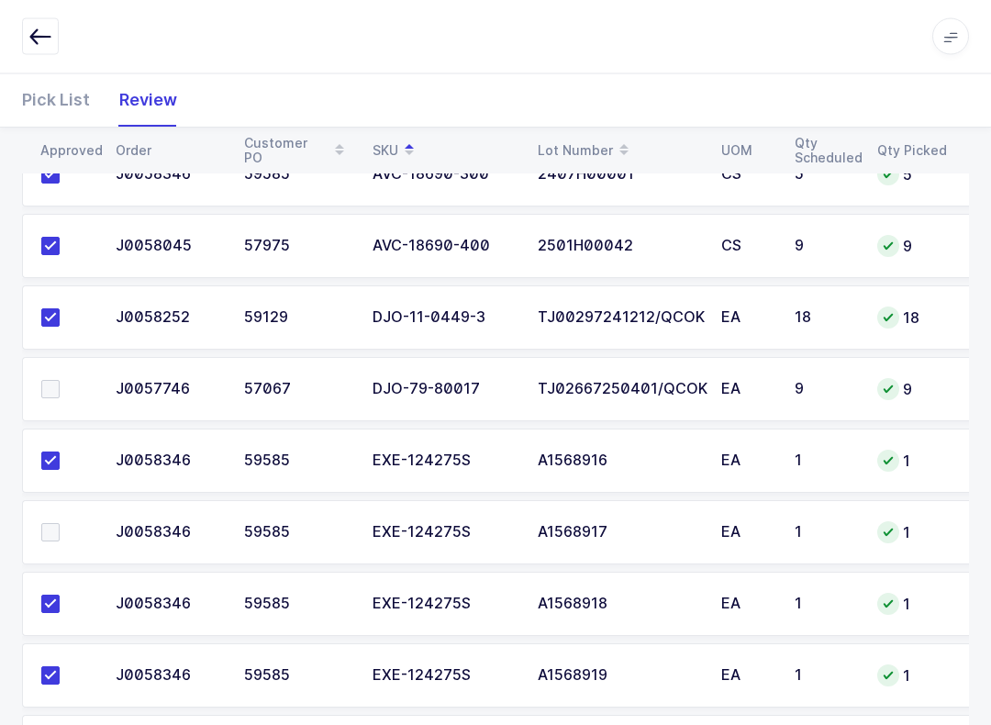
scroll to position [301, 0]
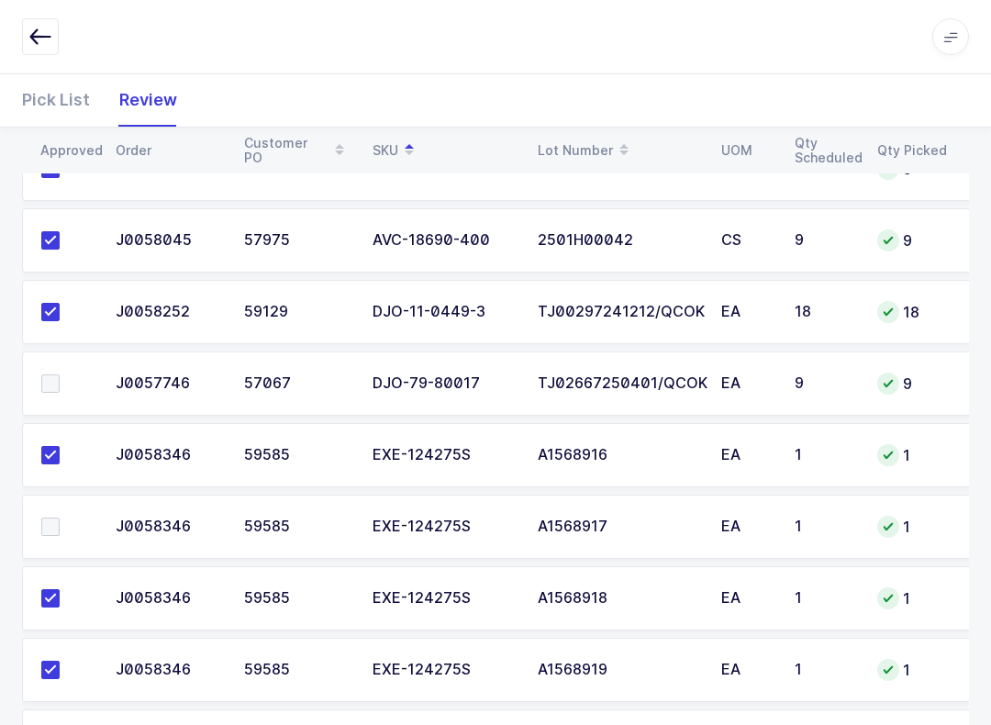
click at [40, 387] on td at bounding box center [63, 383] width 83 height 64
click at [60, 377] on label at bounding box center [67, 383] width 52 height 18
click at [60, 374] on input "checkbox" at bounding box center [60, 374] width 0 height 0
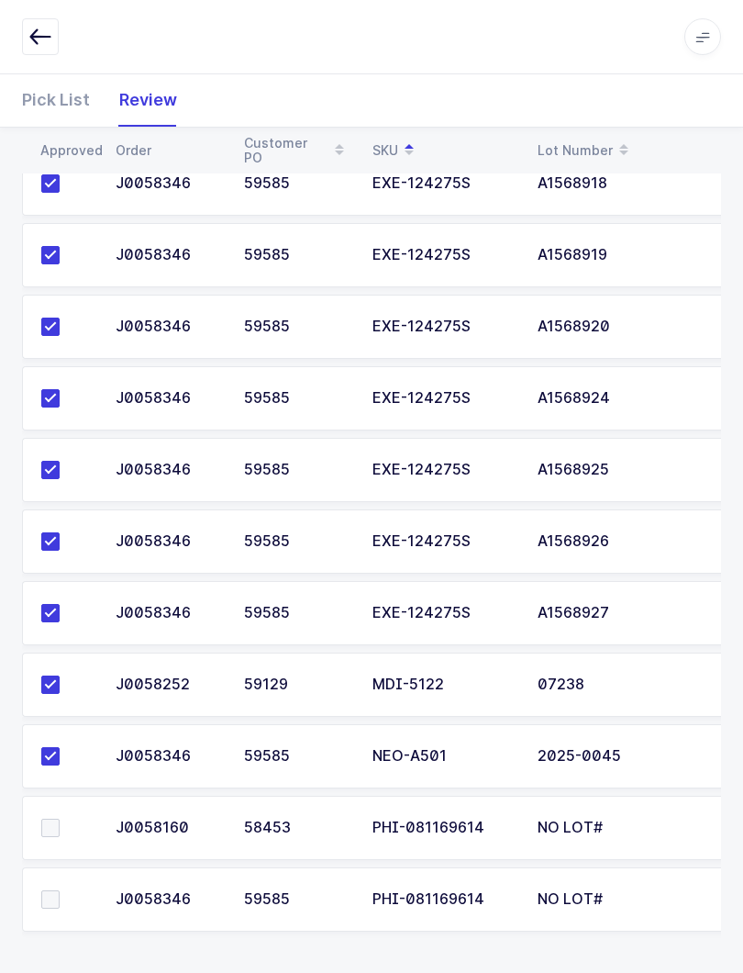
scroll to position [0, 0]
click at [49, 819] on span at bounding box center [50, 828] width 18 height 18
click at [60, 819] on input "checkbox" at bounding box center [60, 819] width 0 height 0
click at [45, 878] on td at bounding box center [63, 899] width 83 height 64
click at [56, 899] on span at bounding box center [50, 899] width 18 height 18
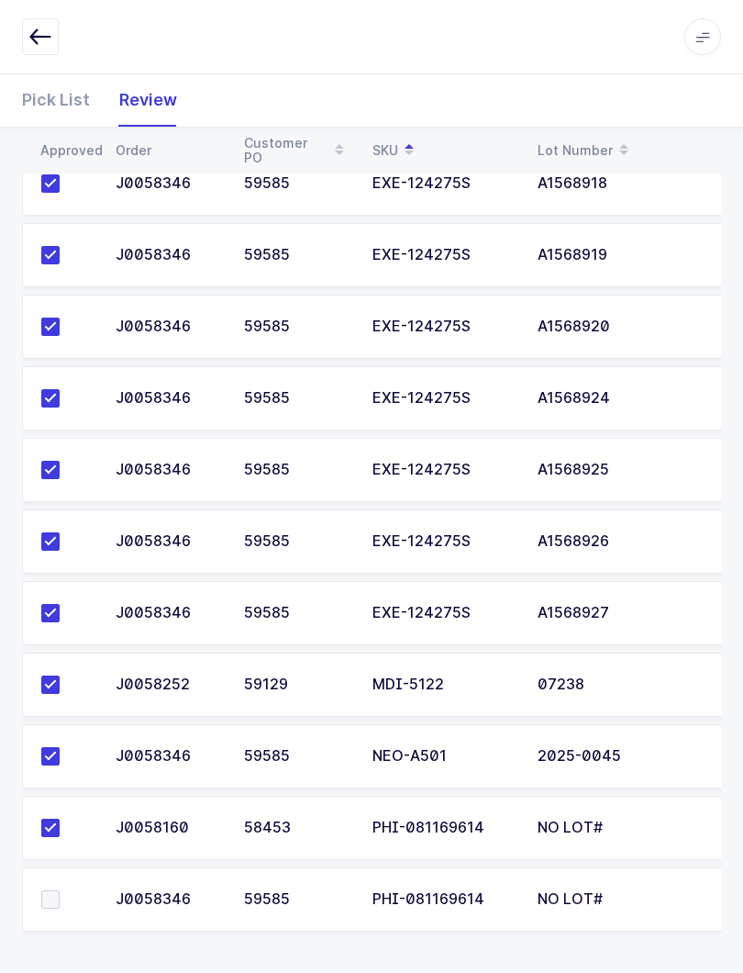
click at [60, 890] on input "checkbox" at bounding box center [60, 890] width 0 height 0
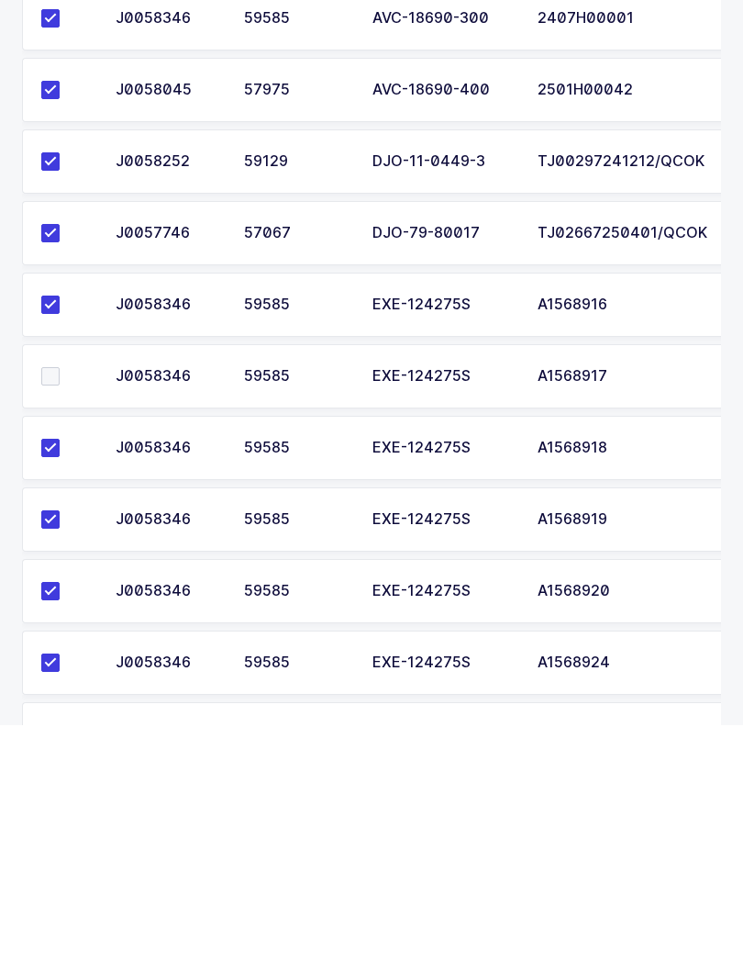
scroll to position [206, 0]
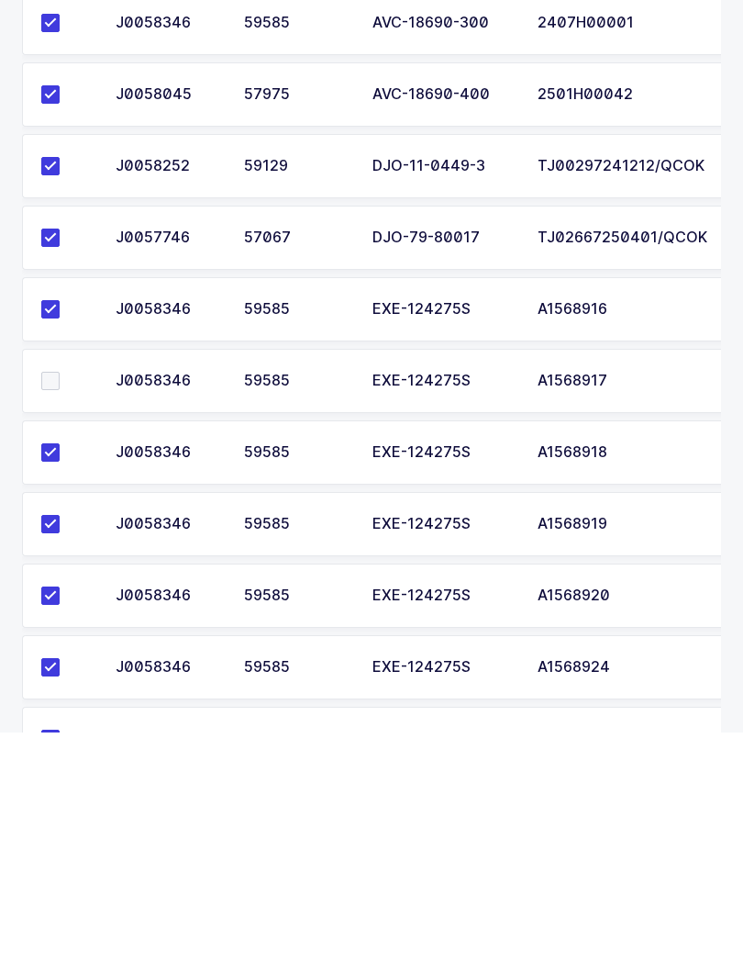
click at [57, 613] on span at bounding box center [50, 622] width 18 height 18
click at [60, 613] on input "checkbox" at bounding box center [60, 613] width 0 height 0
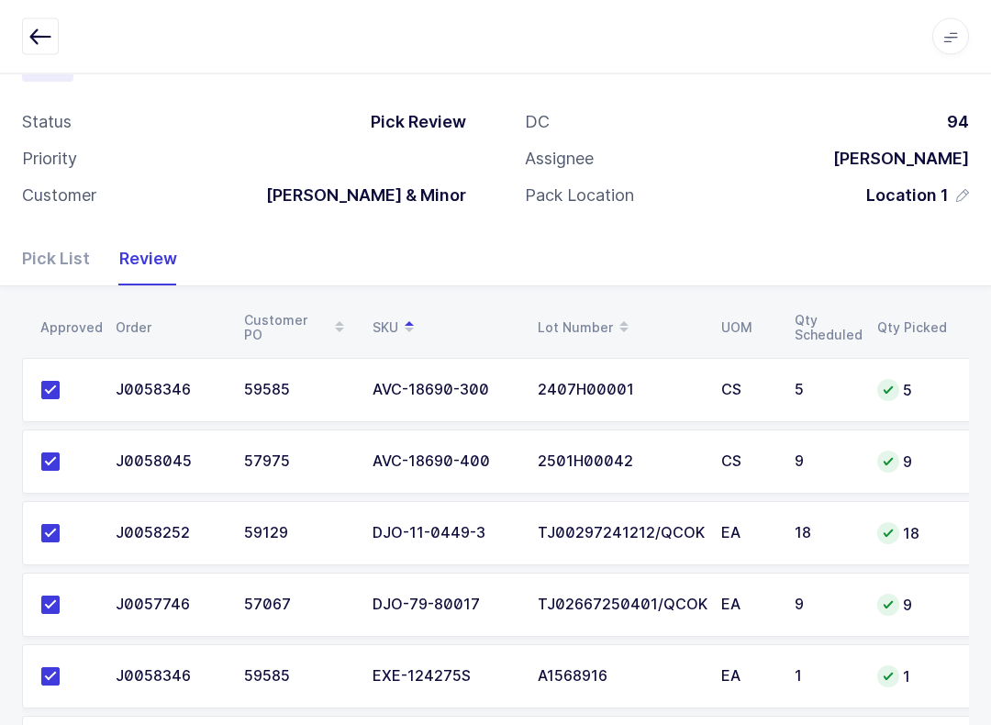
scroll to position [0, 0]
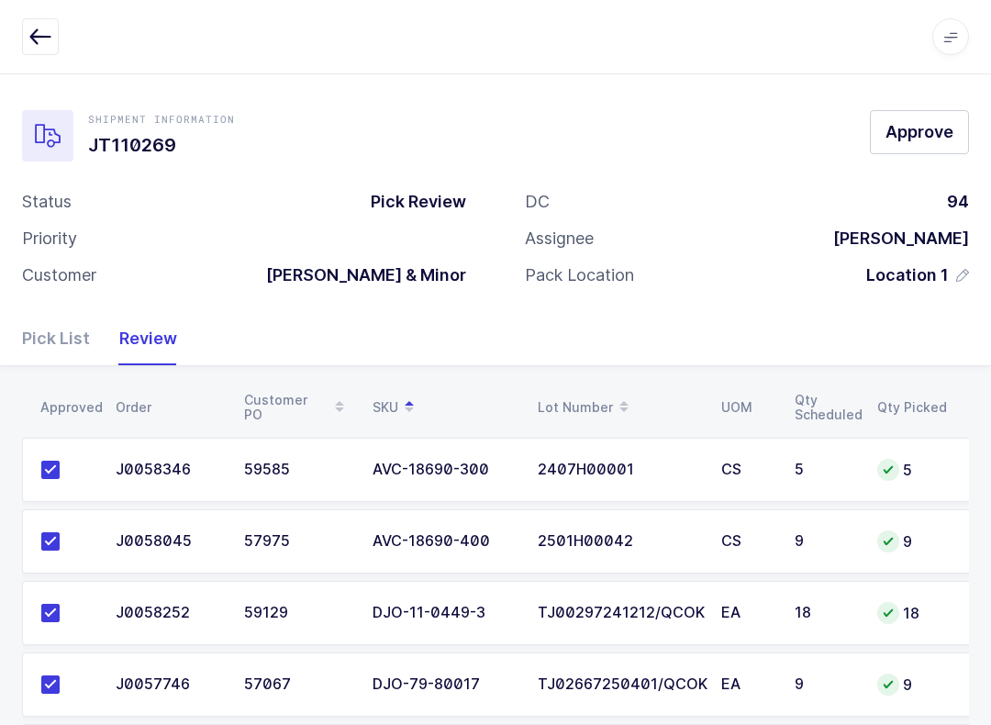
click at [742, 137] on span "Approve" at bounding box center [920, 131] width 68 height 23
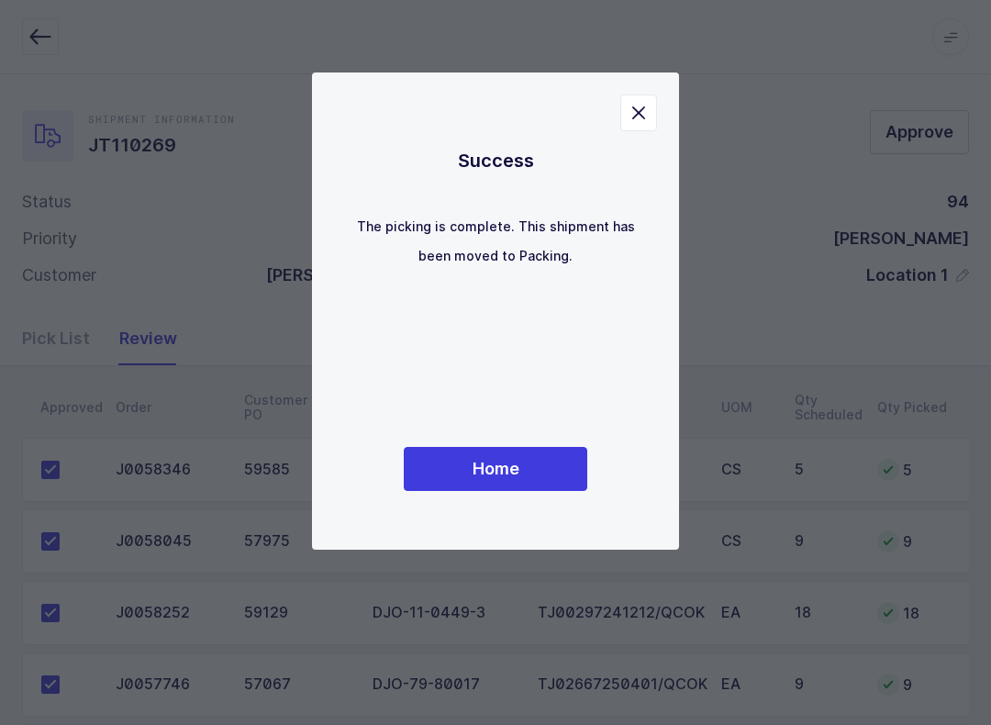
click at [510, 483] on button "Home" at bounding box center [496, 469] width 184 height 44
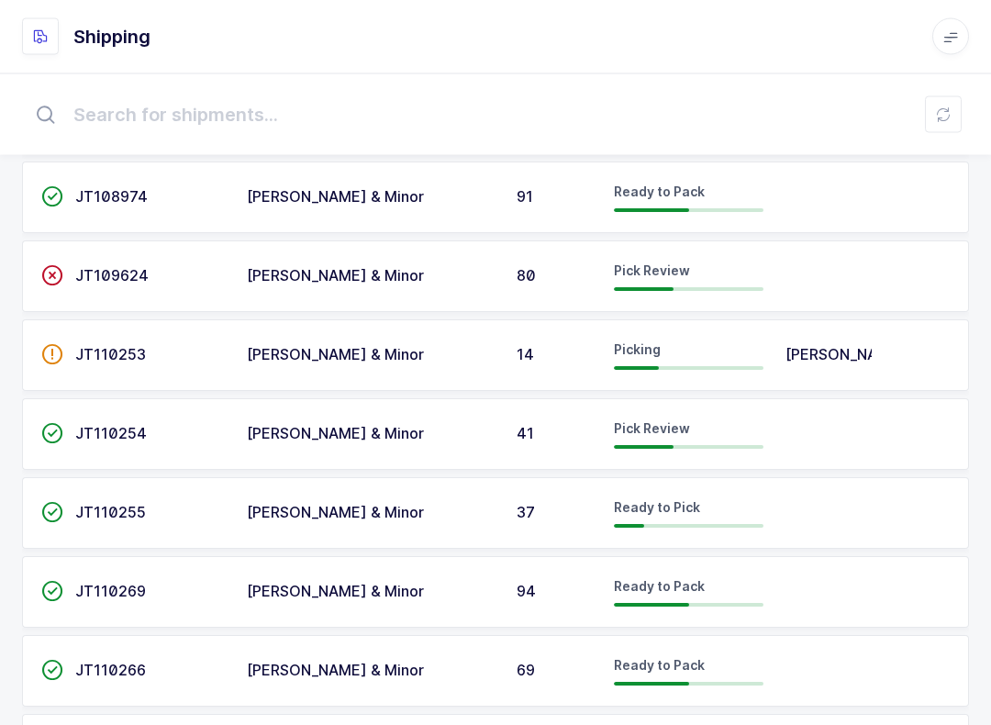
scroll to position [894, 0]
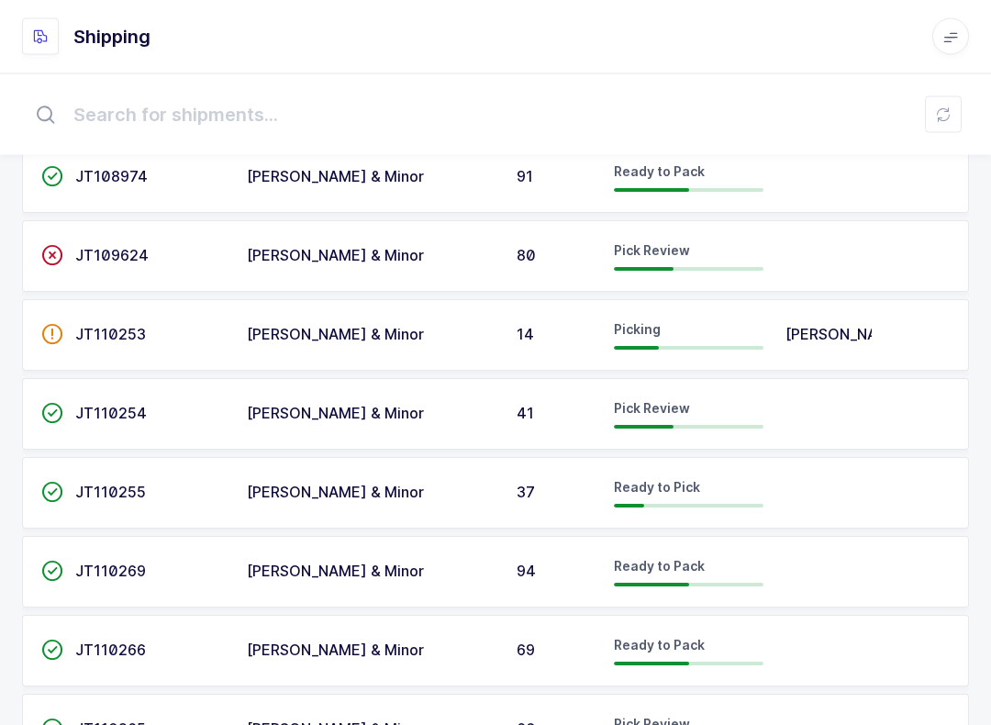
click at [646, 412] on div "Pick Review" at bounding box center [689, 414] width 150 height 29
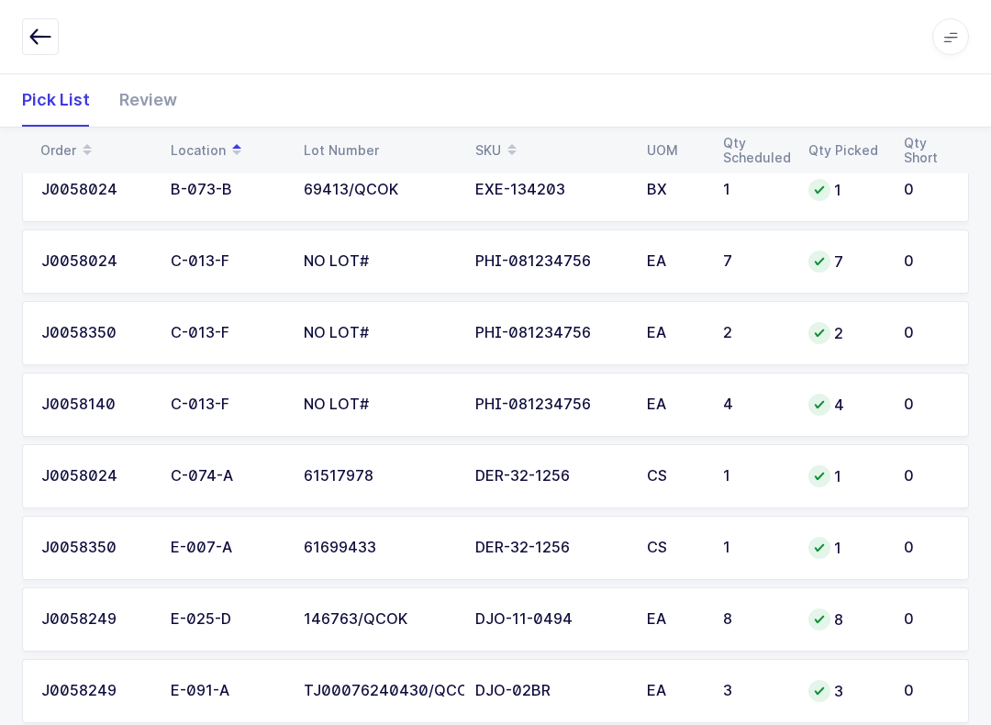
scroll to position [443, 0]
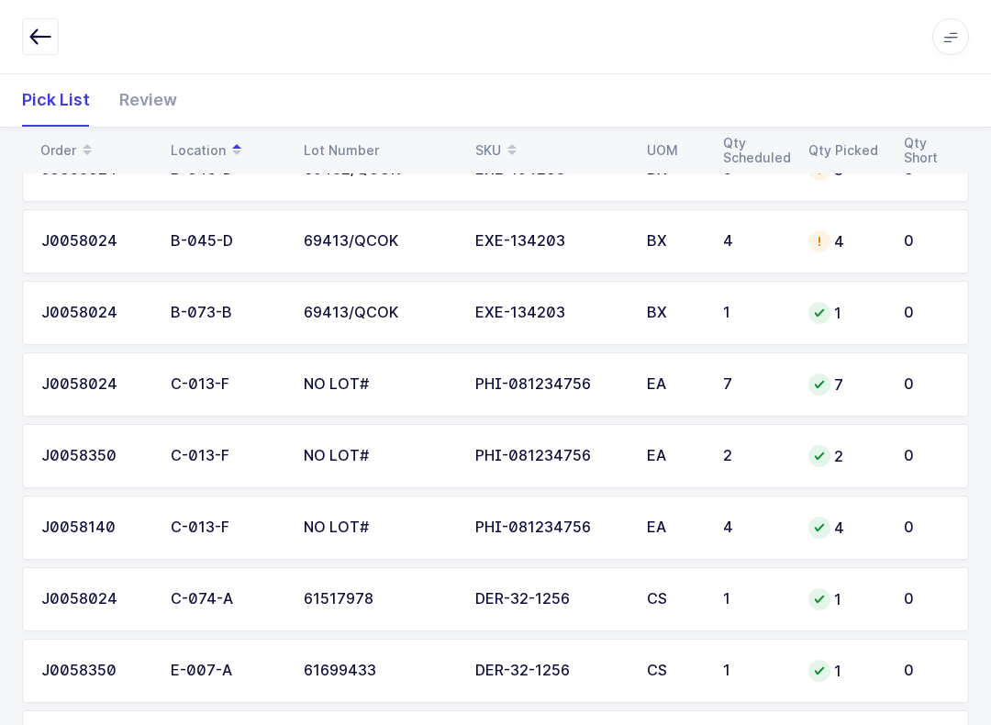
click at [143, 105] on div "Review" at bounding box center [141, 99] width 72 height 53
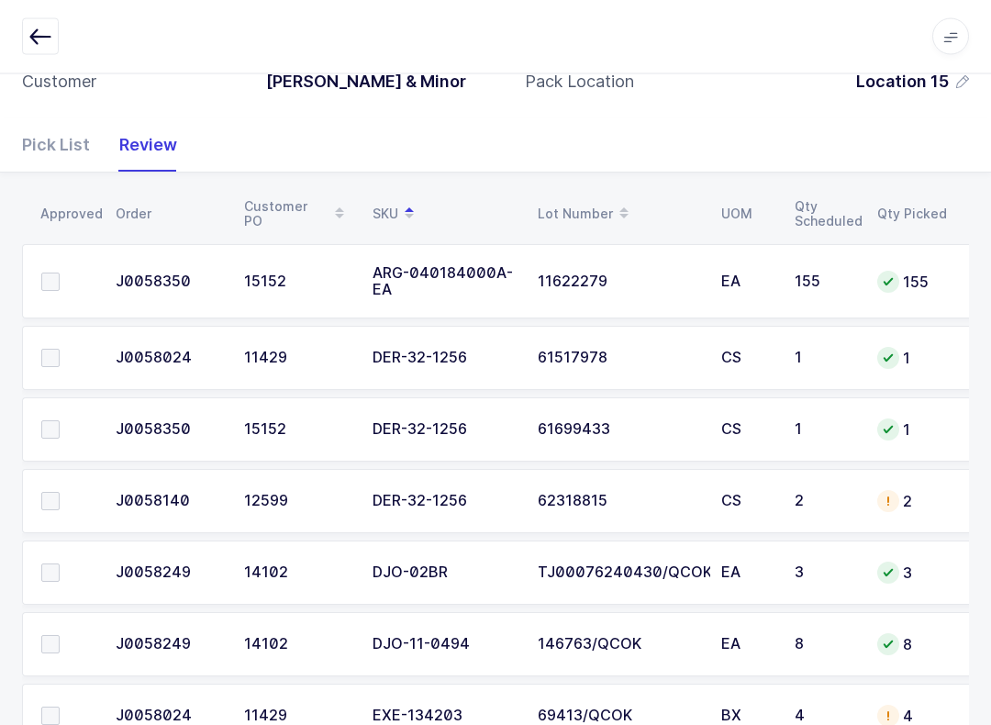
scroll to position [224, 0]
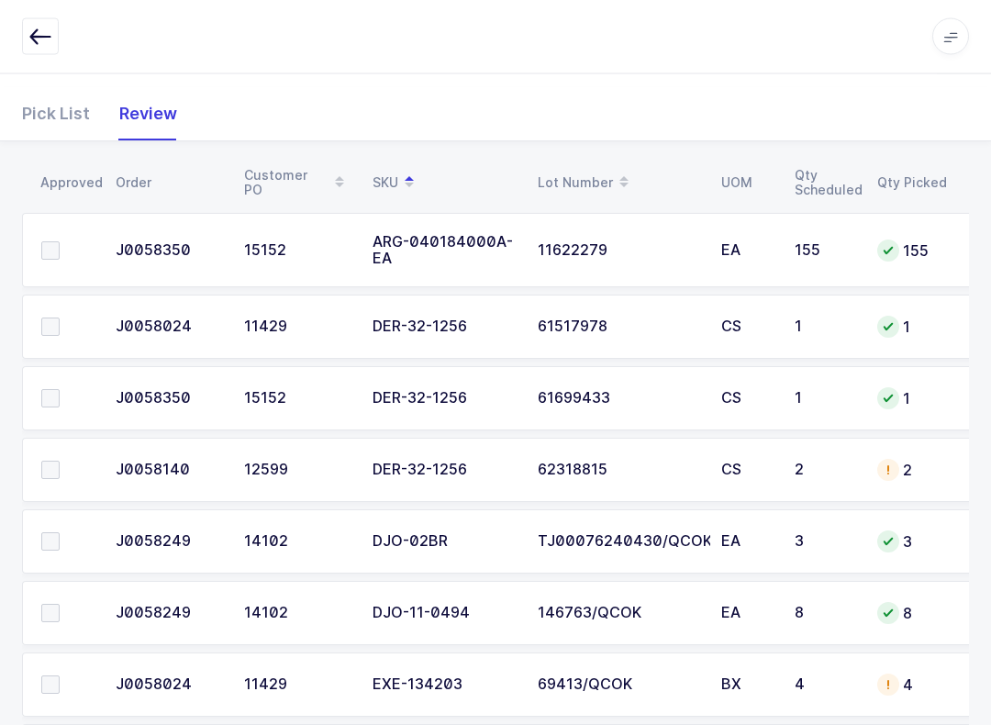
click at [50, 462] on span at bounding box center [50, 471] width 18 height 18
click at [60, 462] on input "checkbox" at bounding box center [60, 462] width 0 height 0
click at [65, 401] on label at bounding box center [67, 398] width 52 height 18
click at [60, 389] on input "checkbox" at bounding box center [60, 389] width 0 height 0
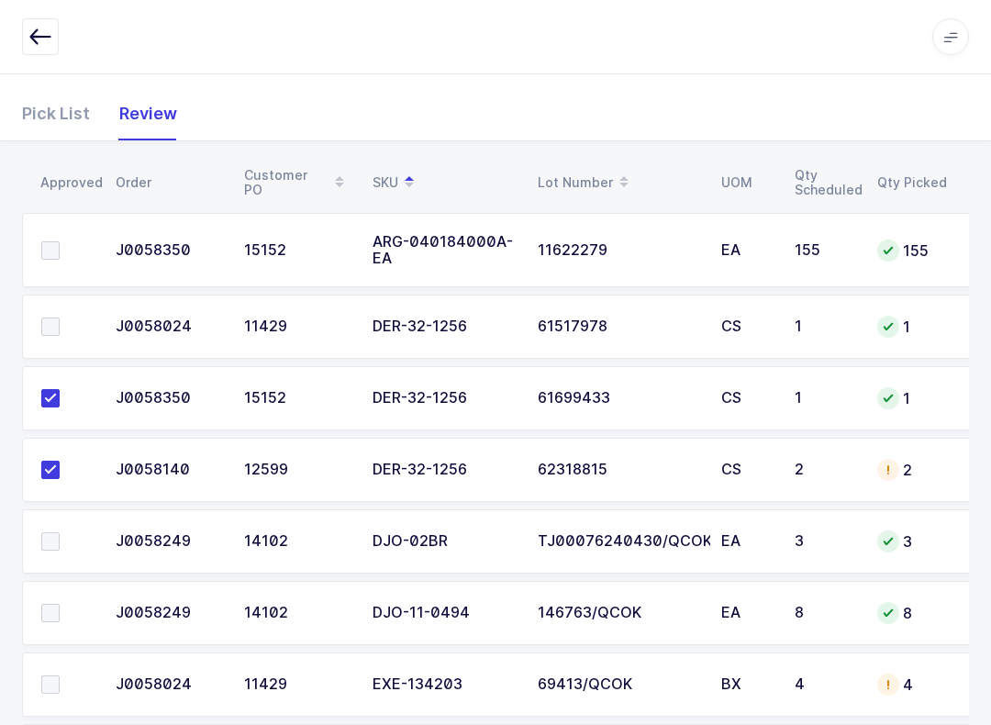
click at [65, 329] on label at bounding box center [67, 327] width 52 height 18
click at [60, 318] on input "checkbox" at bounding box center [60, 318] width 0 height 0
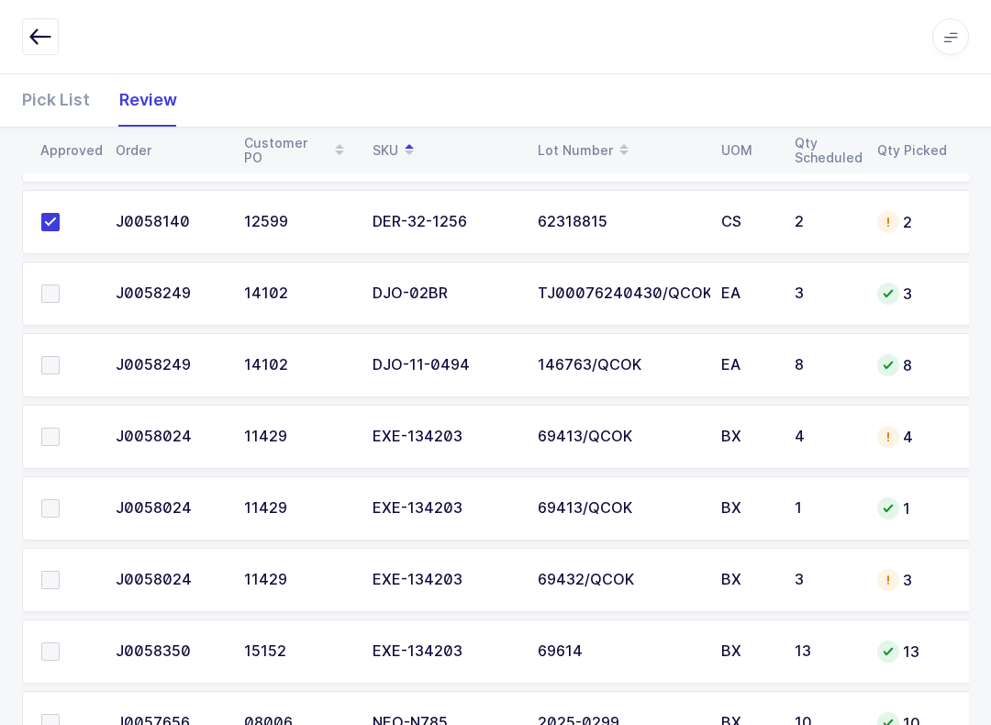
scroll to position [481, 0]
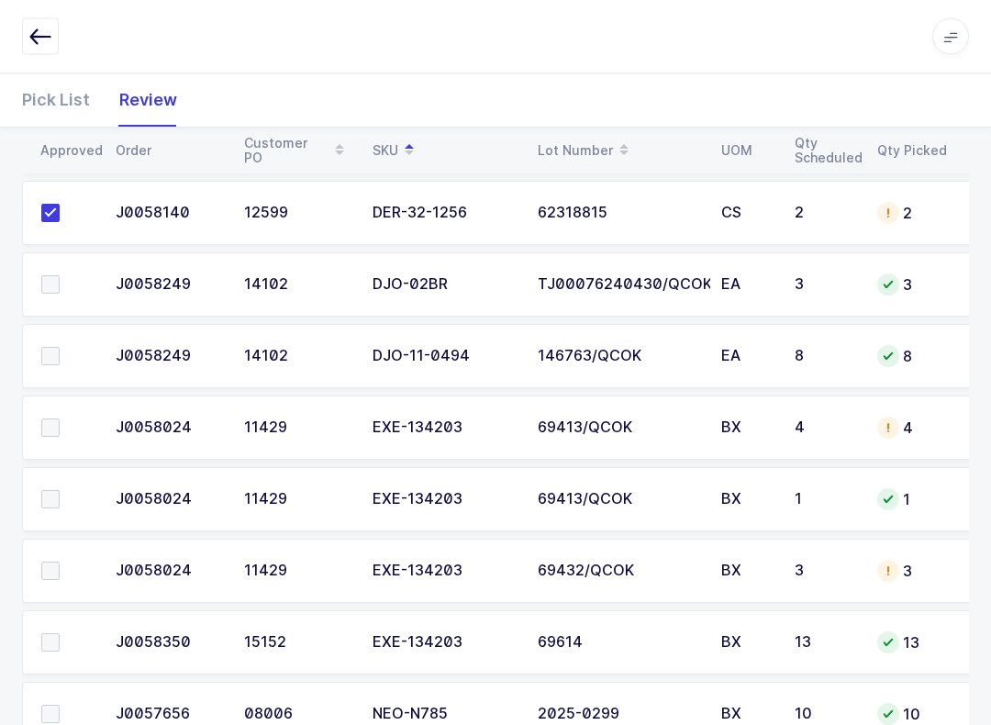
click at [51, 350] on span at bounding box center [50, 357] width 18 height 18
click at [60, 348] on input "checkbox" at bounding box center [60, 348] width 0 height 0
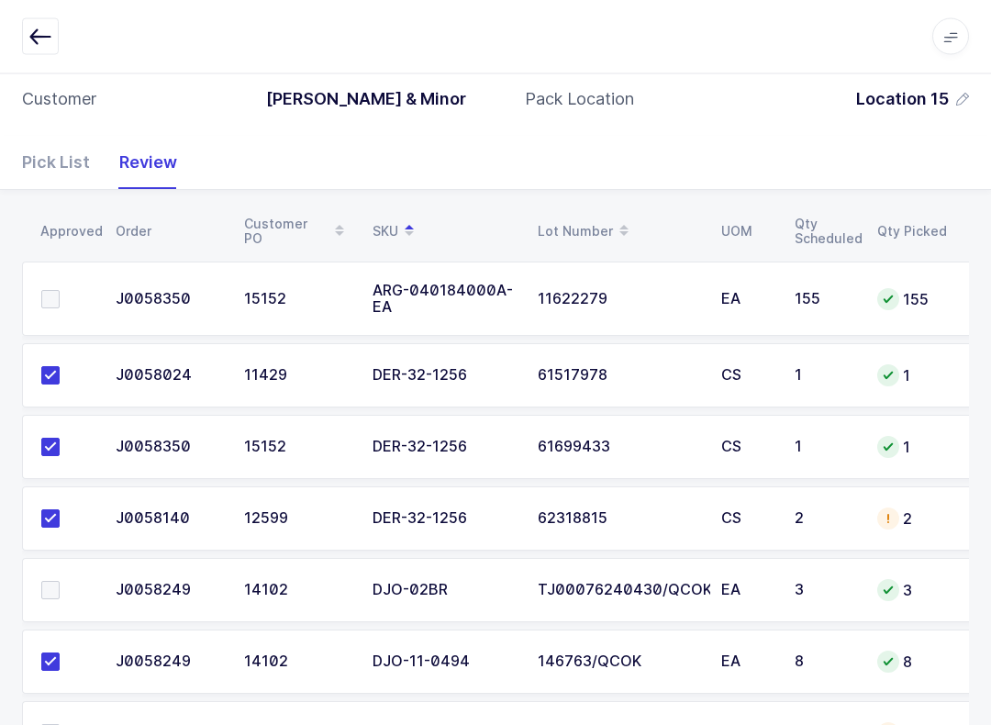
scroll to position [84, 0]
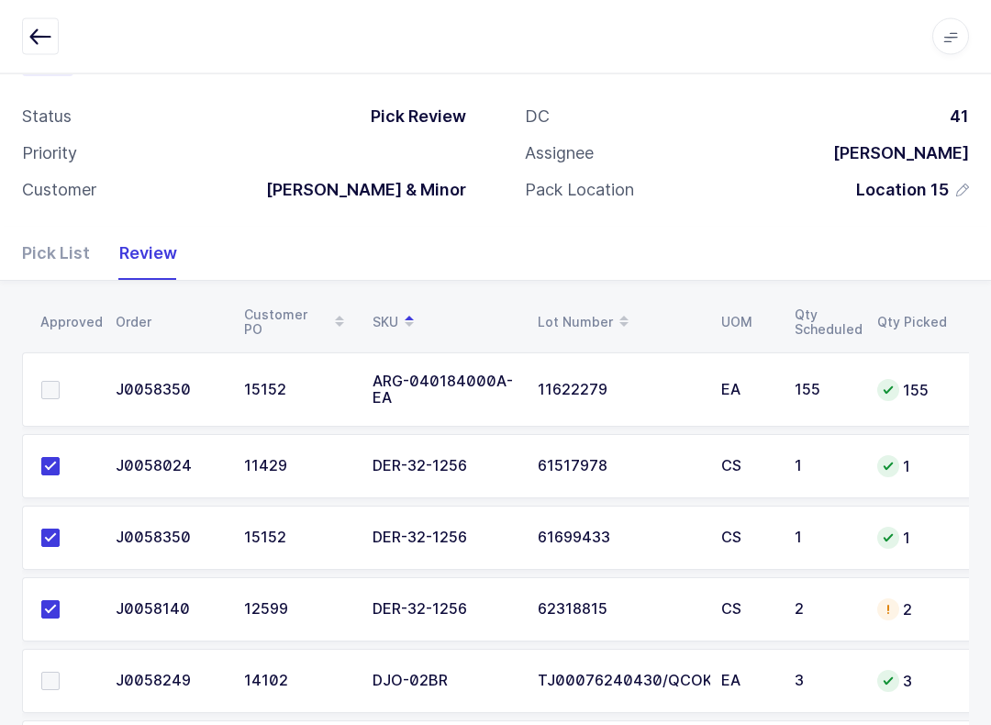
click at [66, 382] on label at bounding box center [67, 391] width 52 height 18
click at [60, 382] on input "checkbox" at bounding box center [60, 382] width 0 height 0
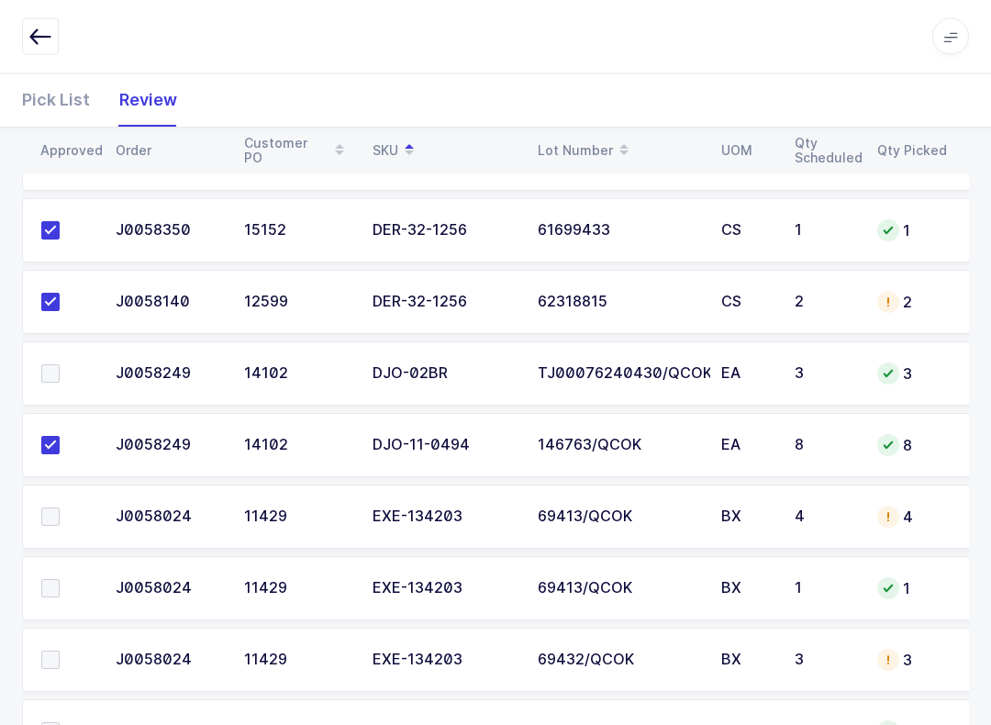
click at [41, 372] on span at bounding box center [50, 374] width 18 height 18
click at [60, 365] on input "checkbox" at bounding box center [60, 365] width 0 height 0
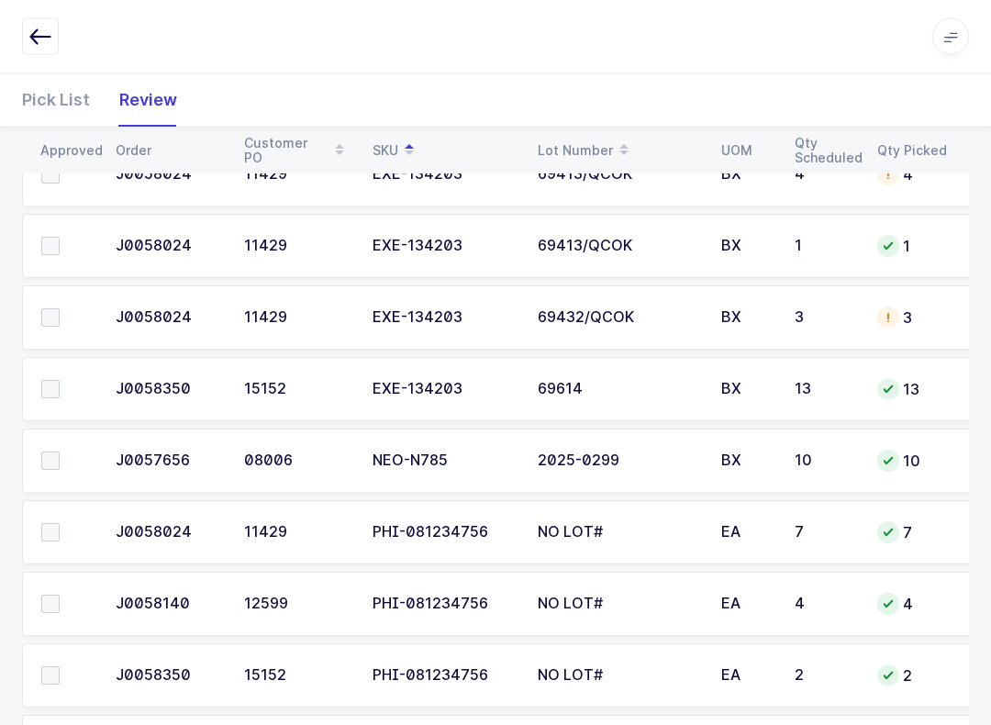
scroll to position [830, 0]
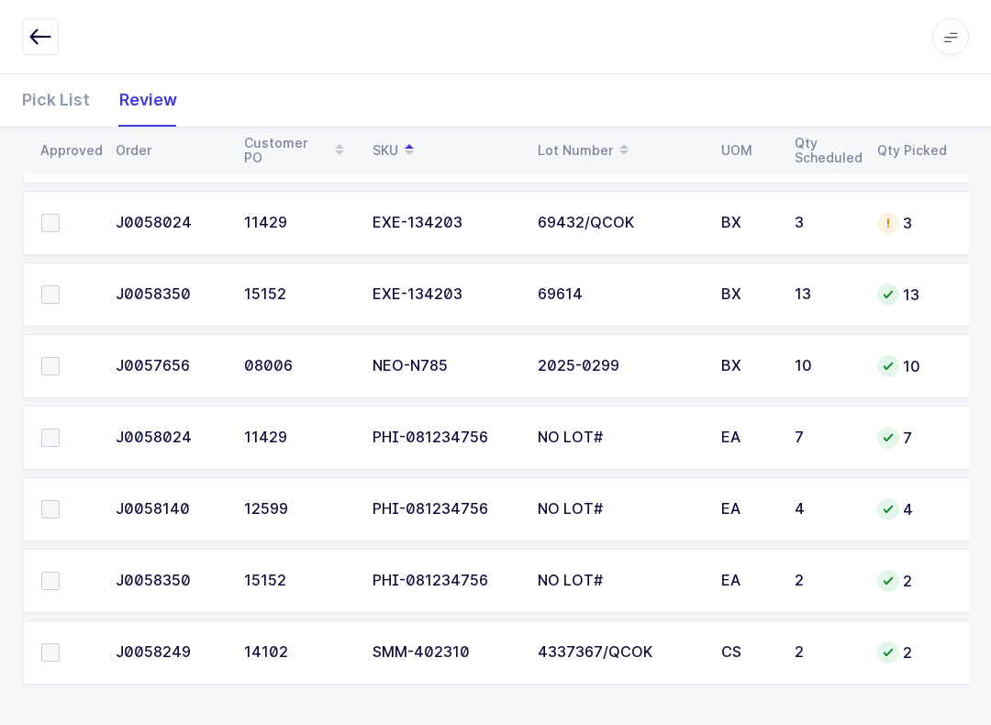
click at [44, 429] on span at bounding box center [50, 438] width 18 height 18
click at [60, 429] on input "checkbox" at bounding box center [60, 429] width 0 height 0
click at [44, 500] on span at bounding box center [50, 509] width 18 height 18
click at [60, 500] on input "checkbox" at bounding box center [60, 500] width 0 height 0
click at [48, 573] on span at bounding box center [50, 581] width 18 height 18
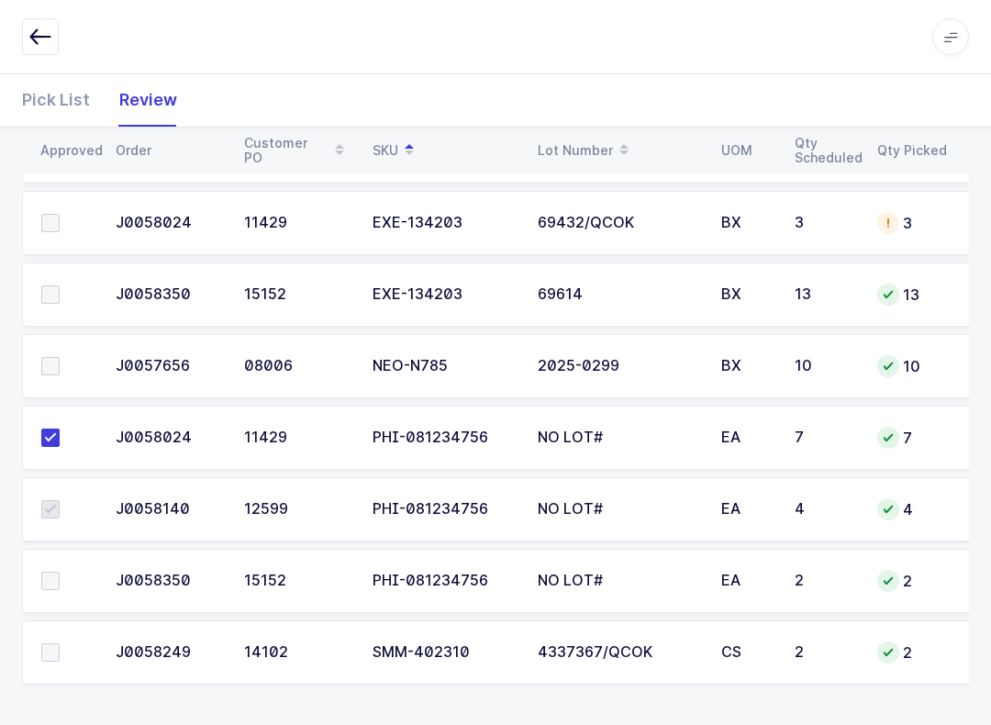
click at [60, 572] on input "checkbox" at bounding box center [60, 572] width 0 height 0
click at [43, 357] on span at bounding box center [50, 366] width 18 height 18
click at [60, 357] on input "checkbox" at bounding box center [60, 357] width 0 height 0
click at [46, 650] on span at bounding box center [50, 652] width 18 height 18
click at [60, 643] on input "checkbox" at bounding box center [60, 643] width 0 height 0
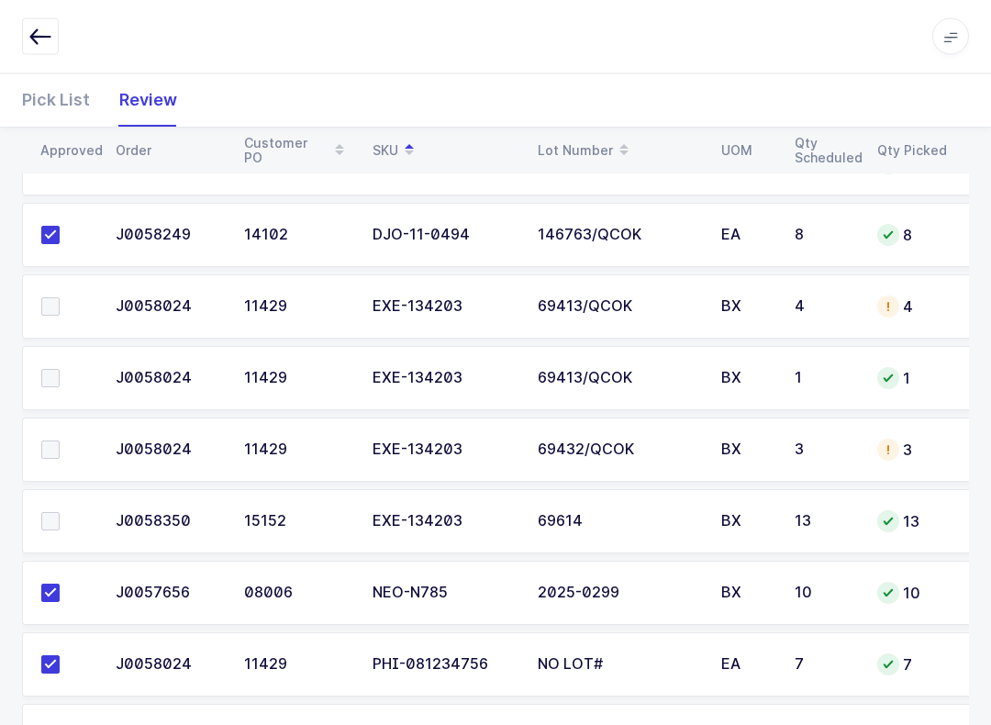
scroll to position [623, 0]
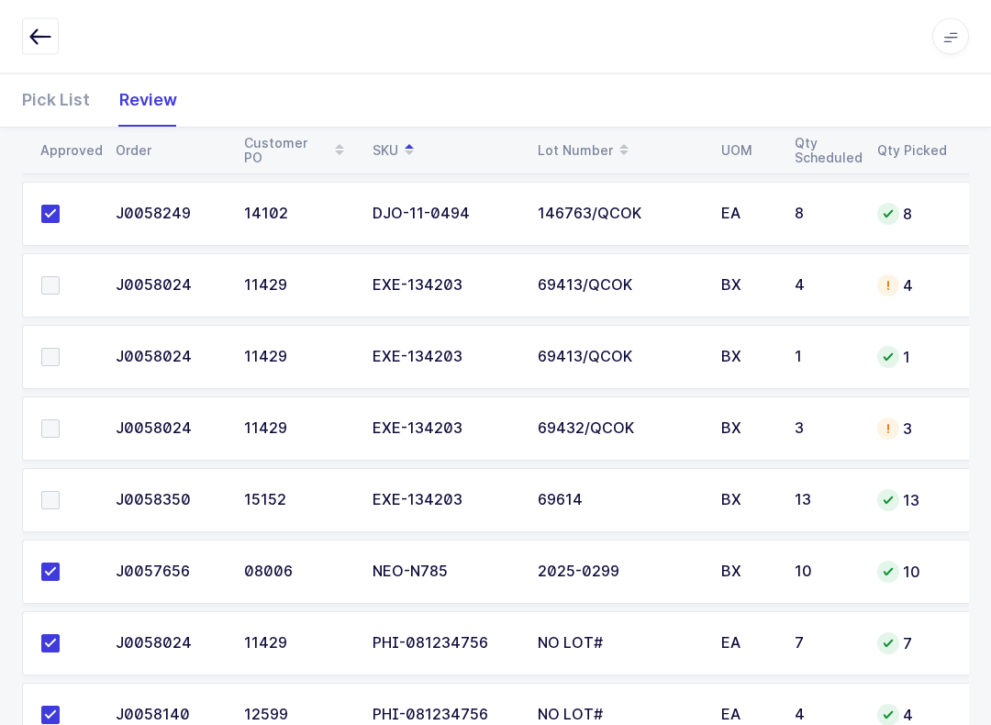
click at [84, 85] on div "Pick List" at bounding box center [63, 99] width 83 height 53
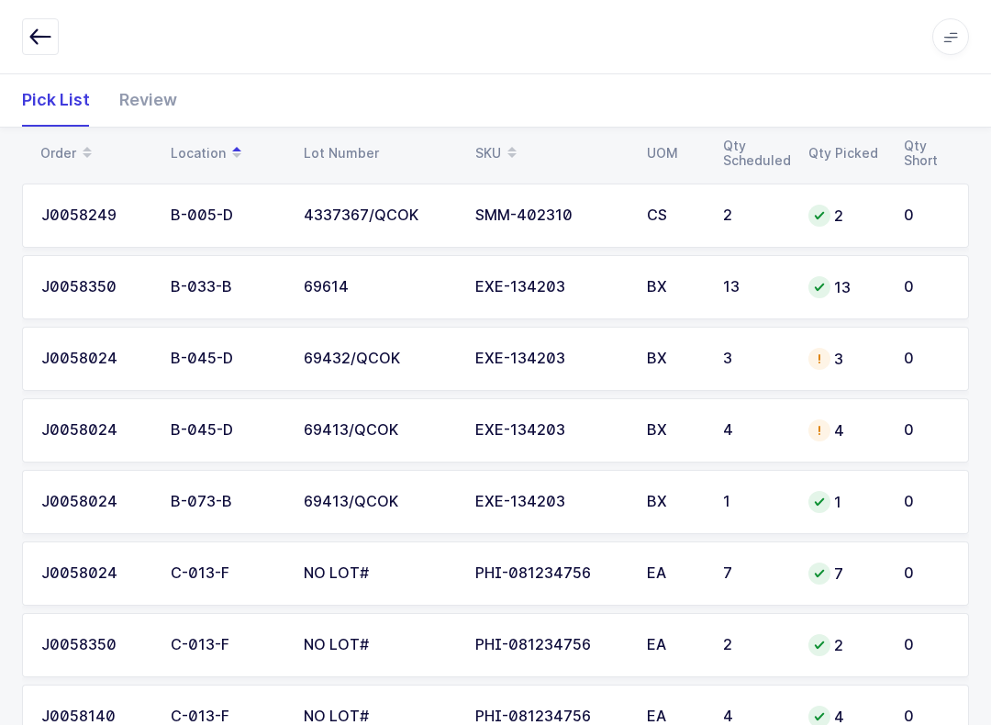
scroll to position [0, 0]
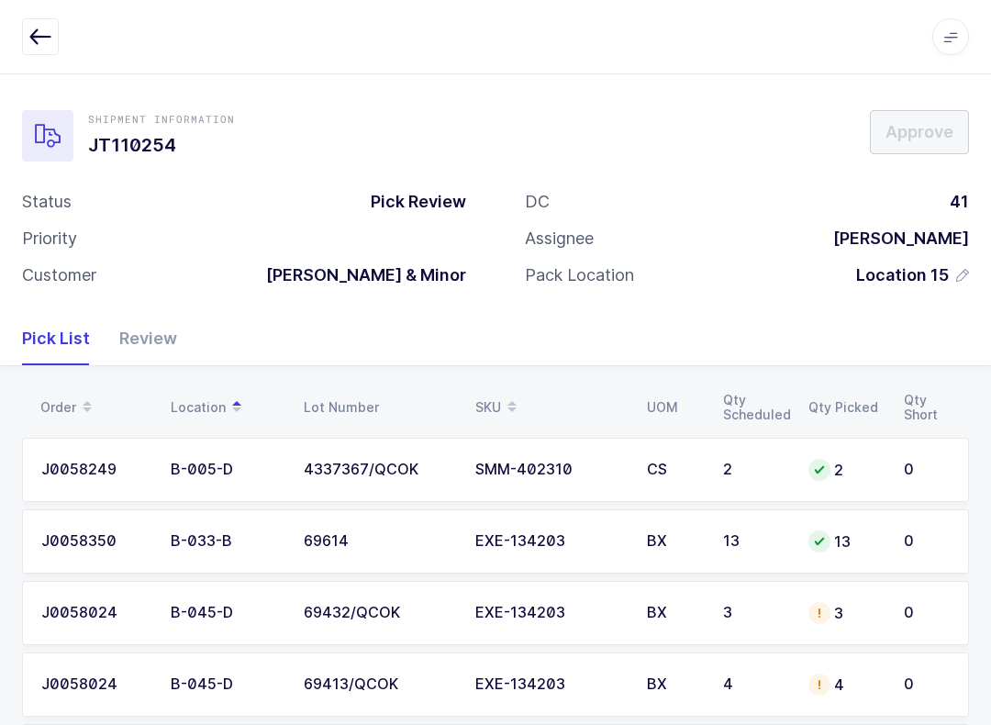
click at [502, 384] on table "Order Location Lot Number SKU UOM Qty Scheduled Qty Picked Qty Short" at bounding box center [495, 407] width 947 height 46
click at [503, 392] on span at bounding box center [512, 407] width 22 height 31
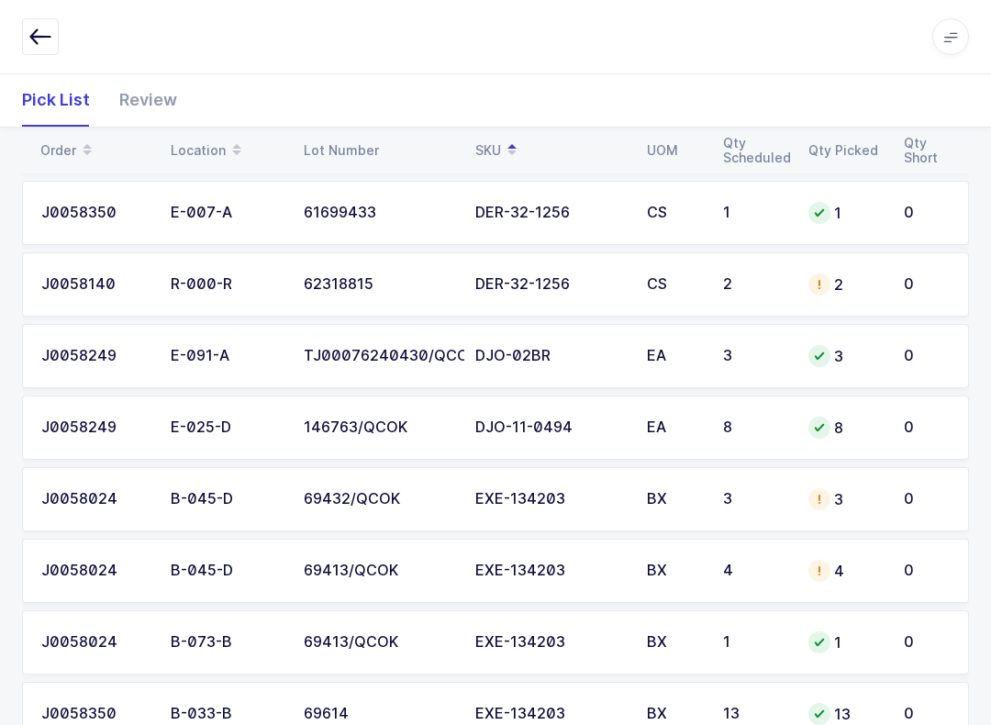
click at [742, 499] on div "3" at bounding box center [844, 499] width 73 height 22
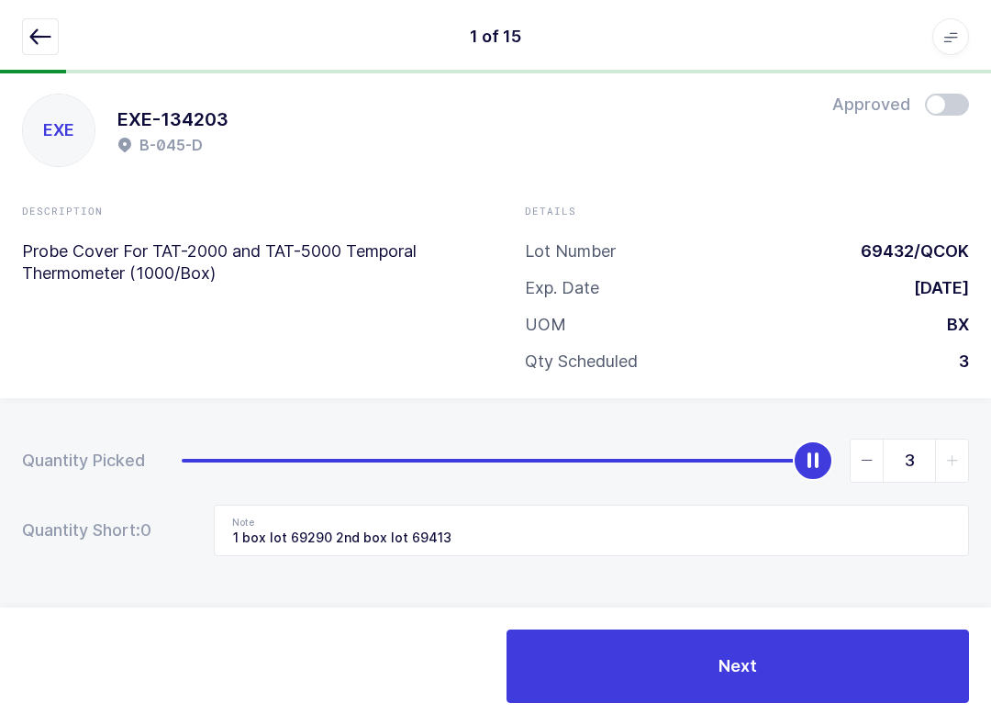
click at [31, 46] on icon "button" at bounding box center [40, 37] width 22 height 22
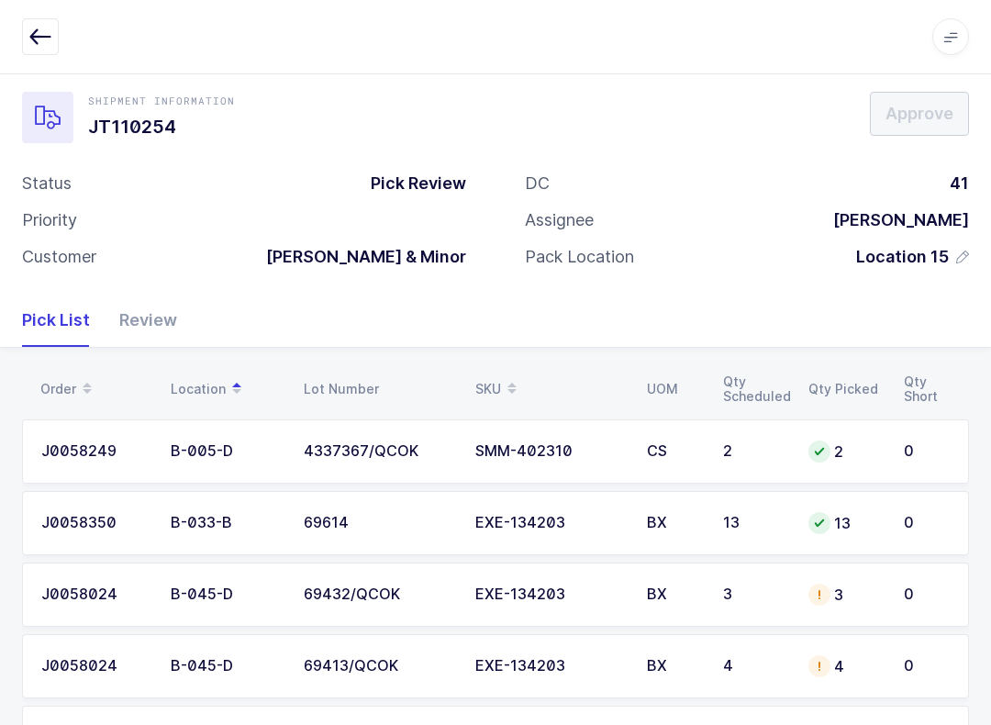
click at [517, 373] on span at bounding box center [512, 388] width 22 height 31
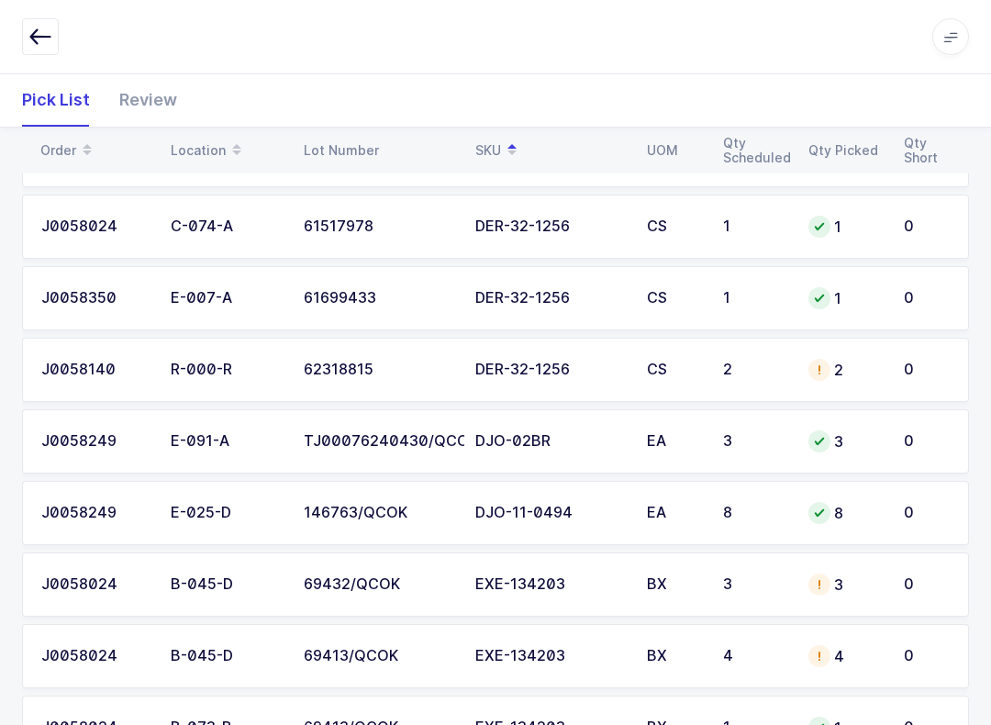
scroll to position [376, 0]
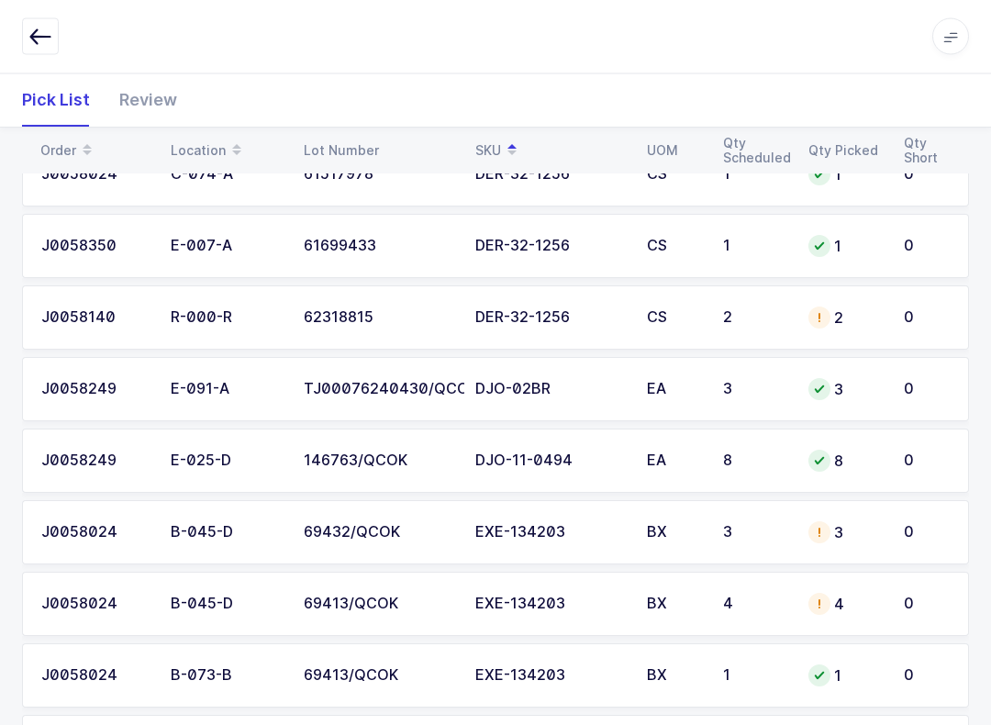
click at [742, 605] on div "4" at bounding box center [754, 604] width 63 height 17
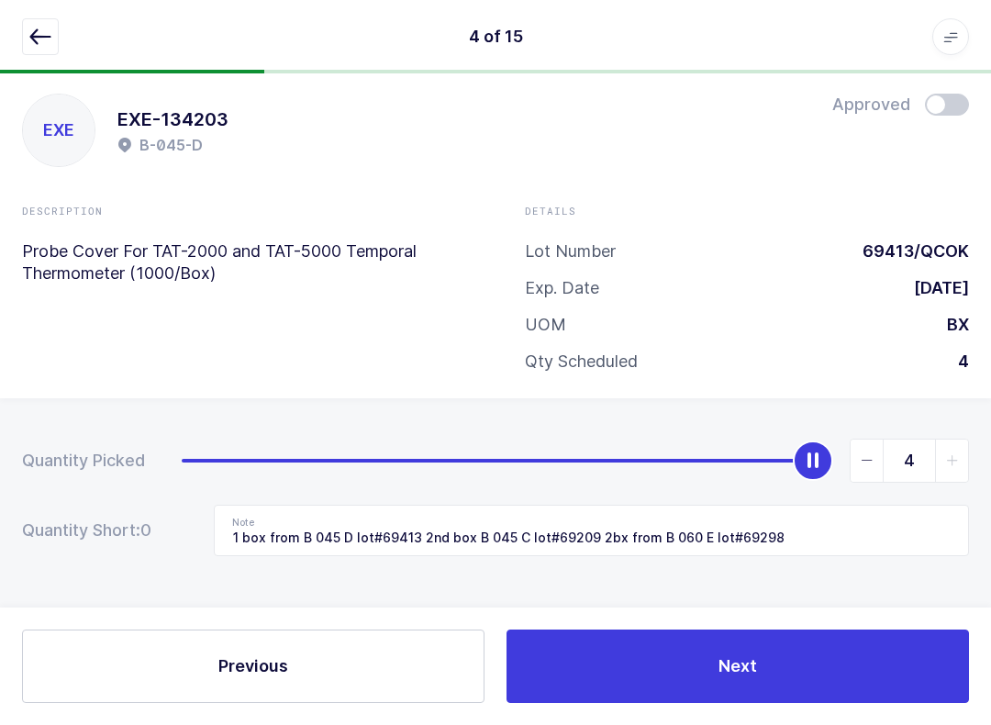
scroll to position [0, 0]
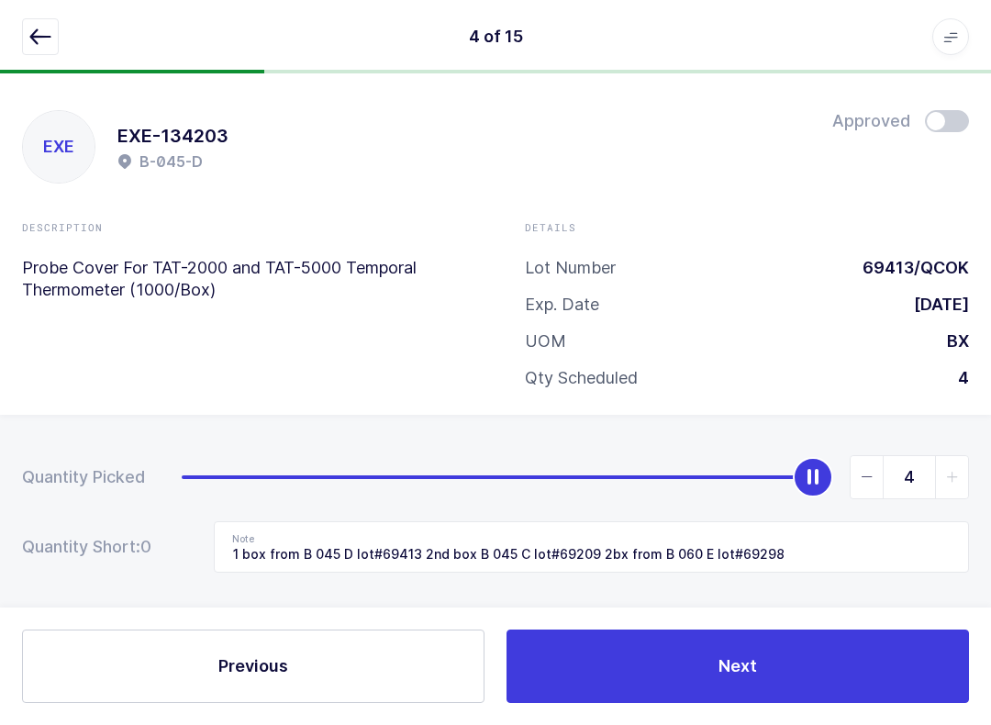
click at [33, 38] on icon "button" at bounding box center [40, 37] width 22 height 22
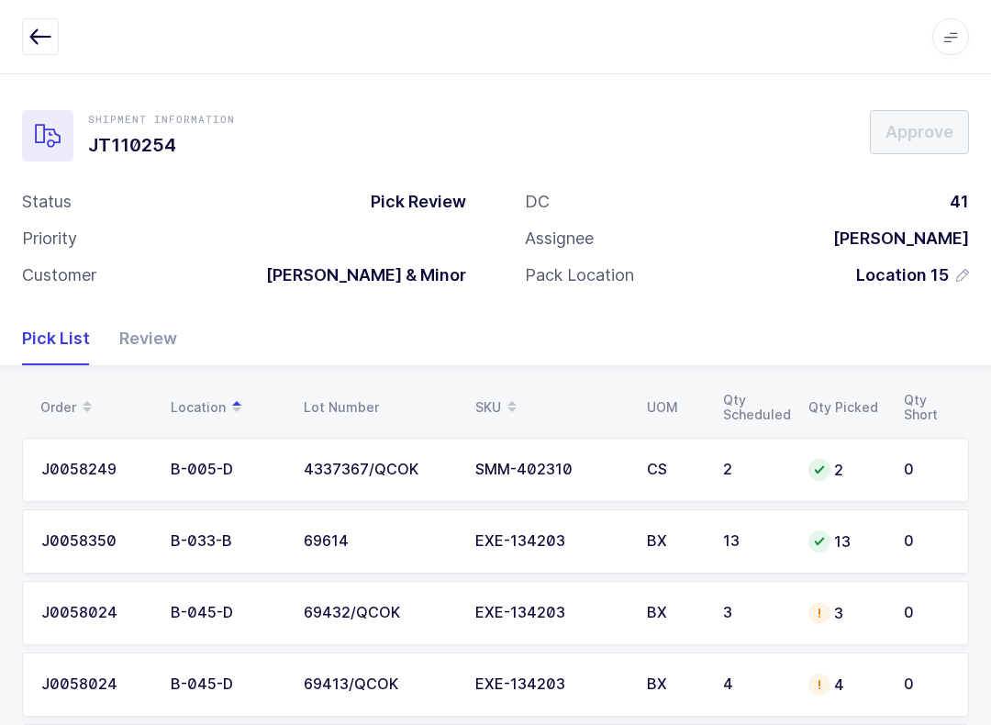
click at [51, 43] on button "button" at bounding box center [40, 36] width 37 height 37
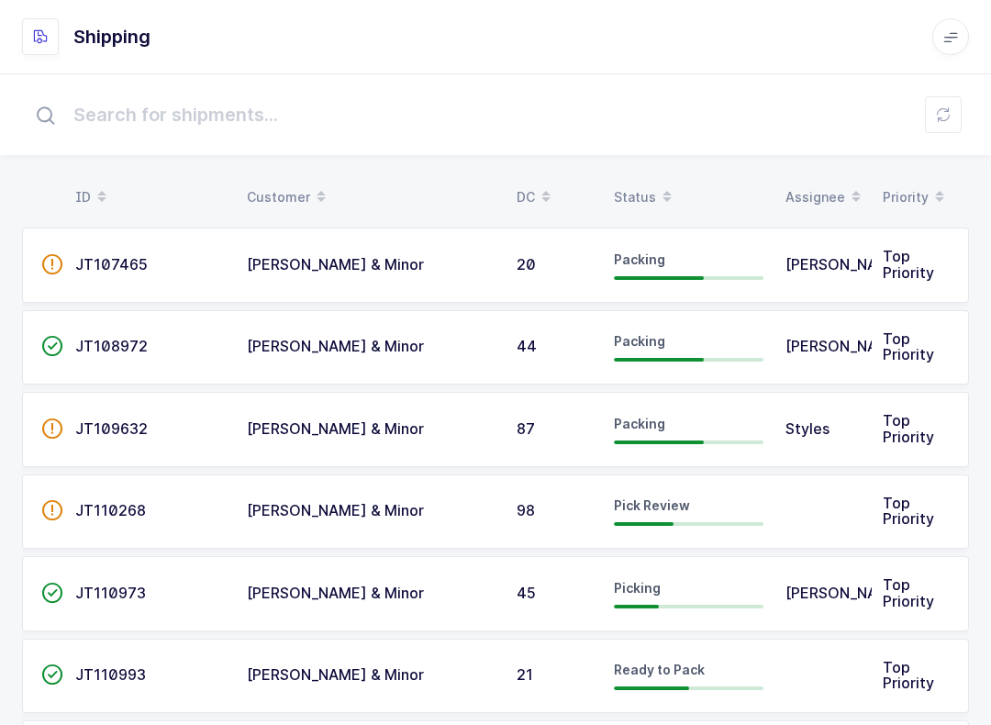
click at [641, 182] on div "Status" at bounding box center [689, 197] width 150 height 31
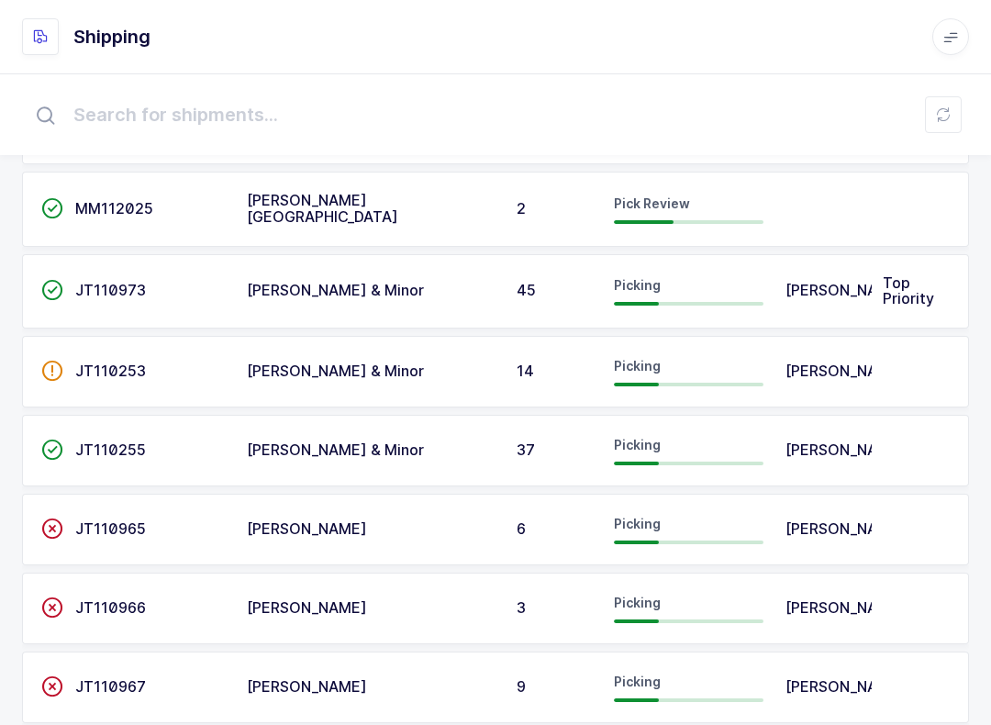
scroll to position [284, 0]
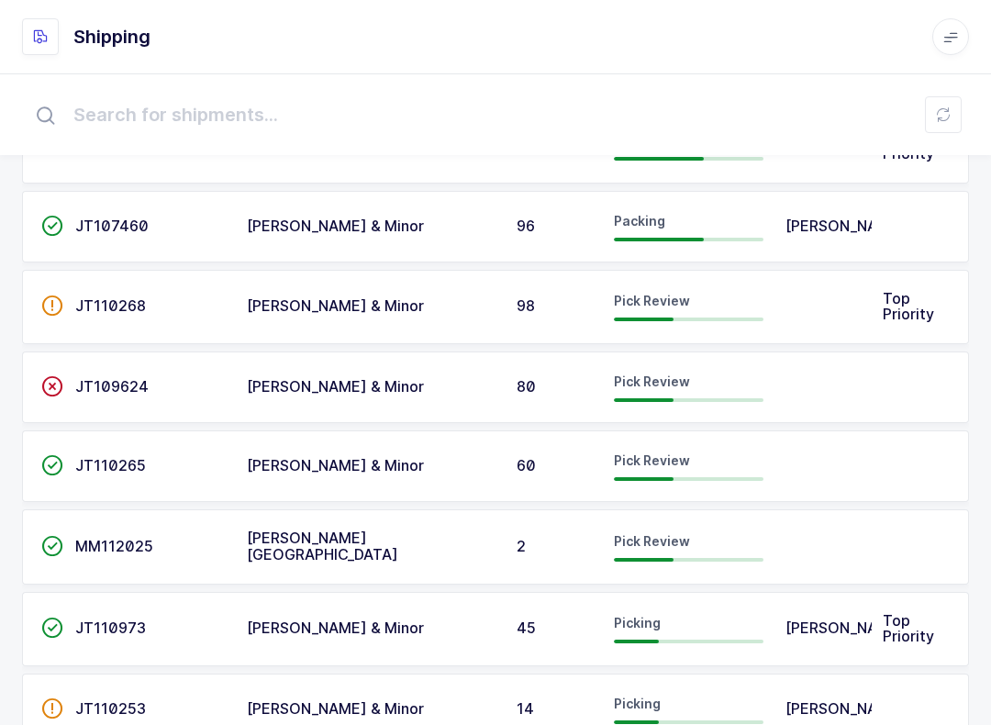
click at [636, 623] on span "Picking" at bounding box center [637, 623] width 47 height 16
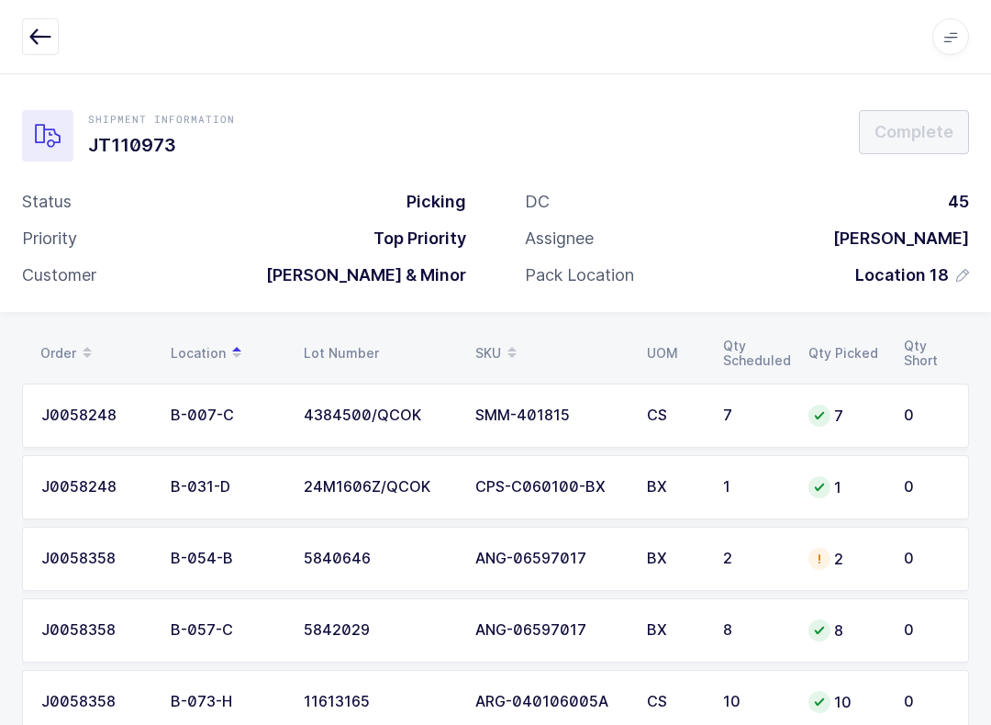
click at [41, 39] on icon "button" at bounding box center [40, 37] width 22 height 22
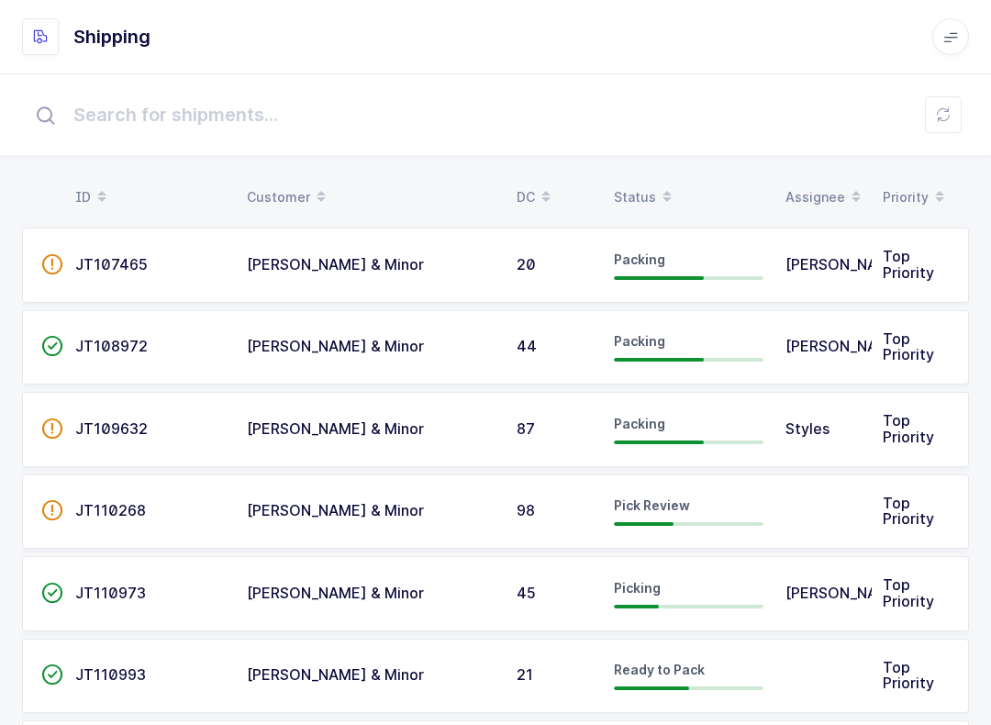
click at [634, 191] on div "Status" at bounding box center [689, 197] width 150 height 31
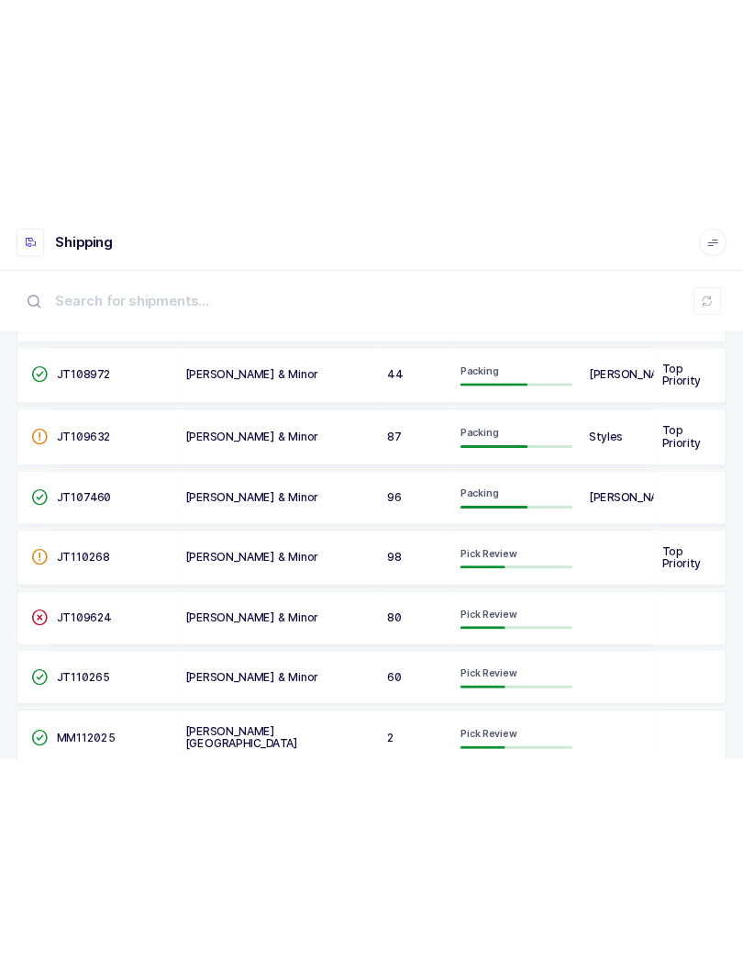
scroll to position [188, 0]
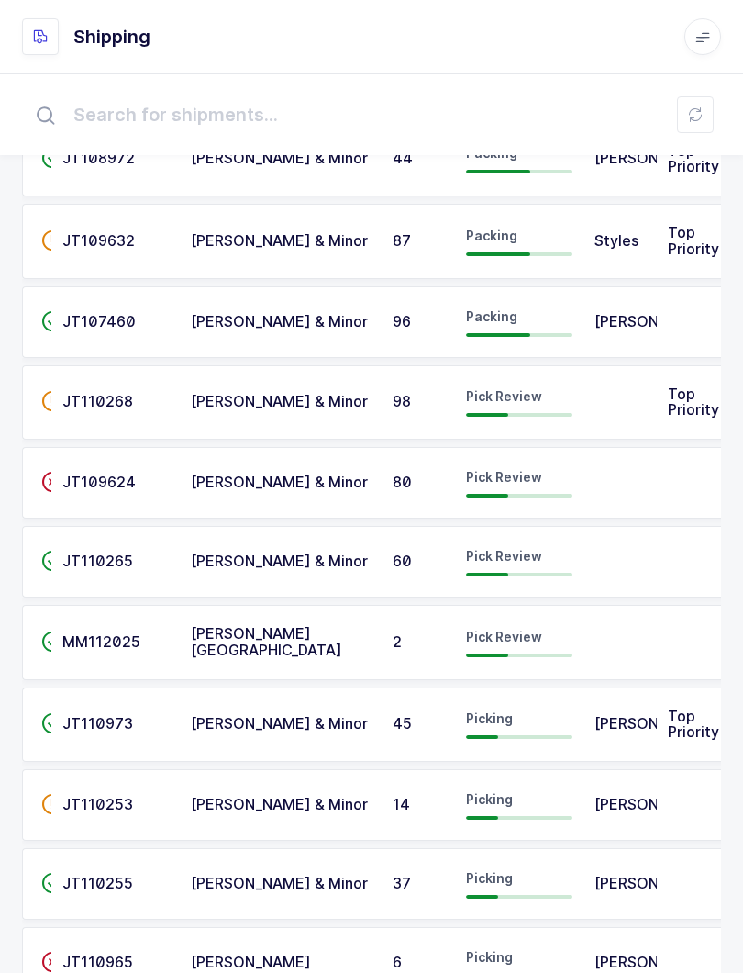
click at [698, 106] on button at bounding box center [695, 114] width 37 height 37
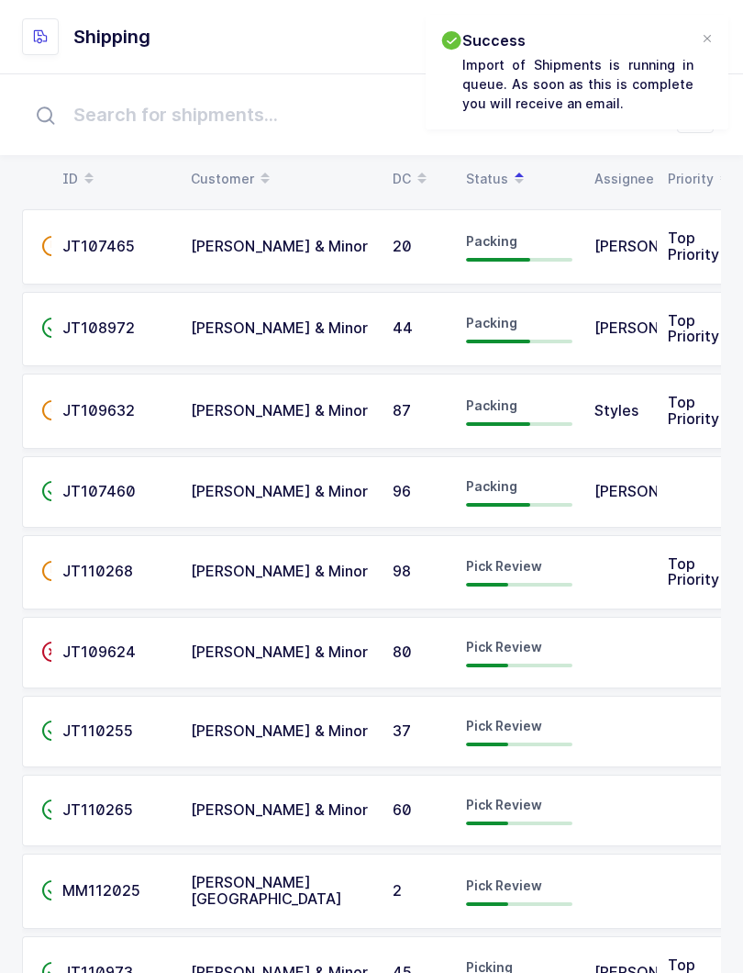
scroll to position [0, 0]
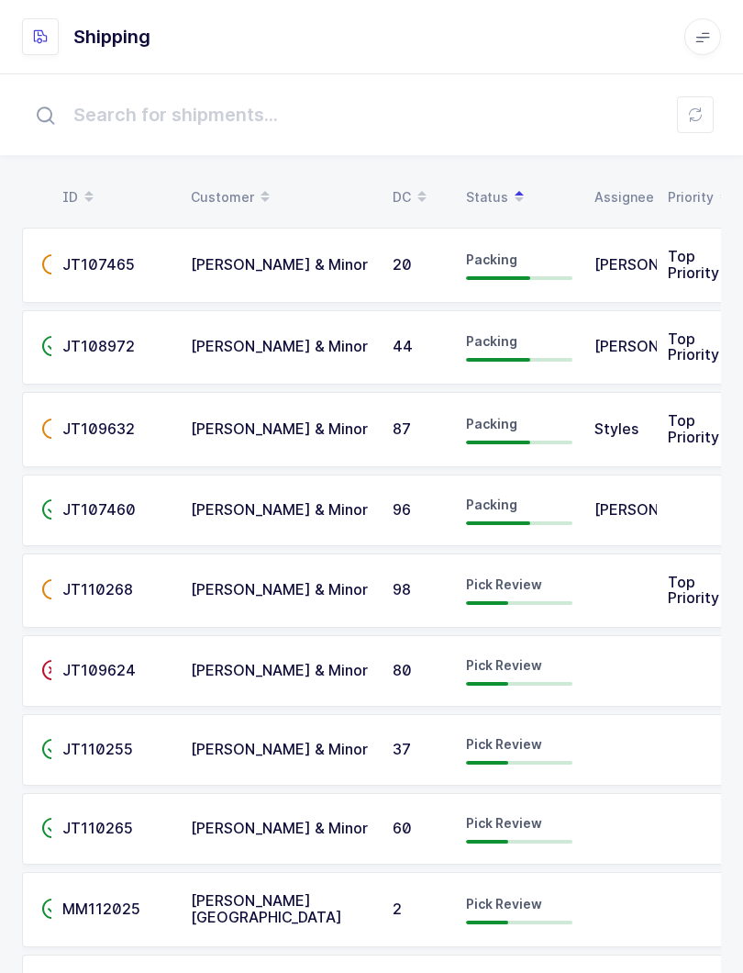
click at [595, 591] on td at bounding box center [620, 590] width 73 height 75
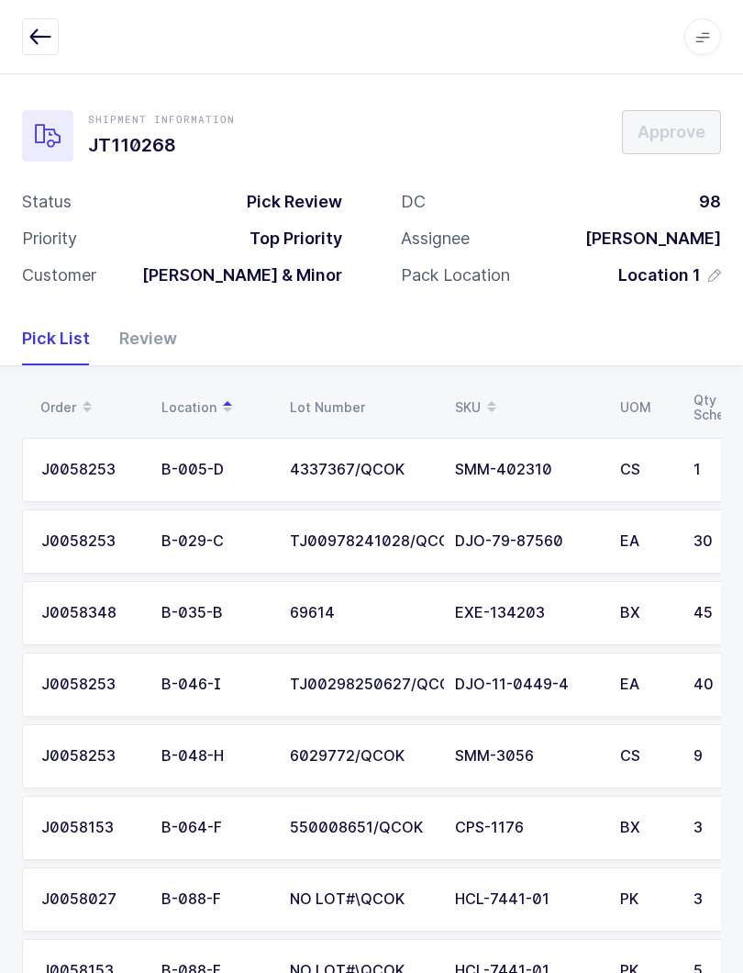
click at [33, 42] on icon "button" at bounding box center [40, 37] width 22 height 22
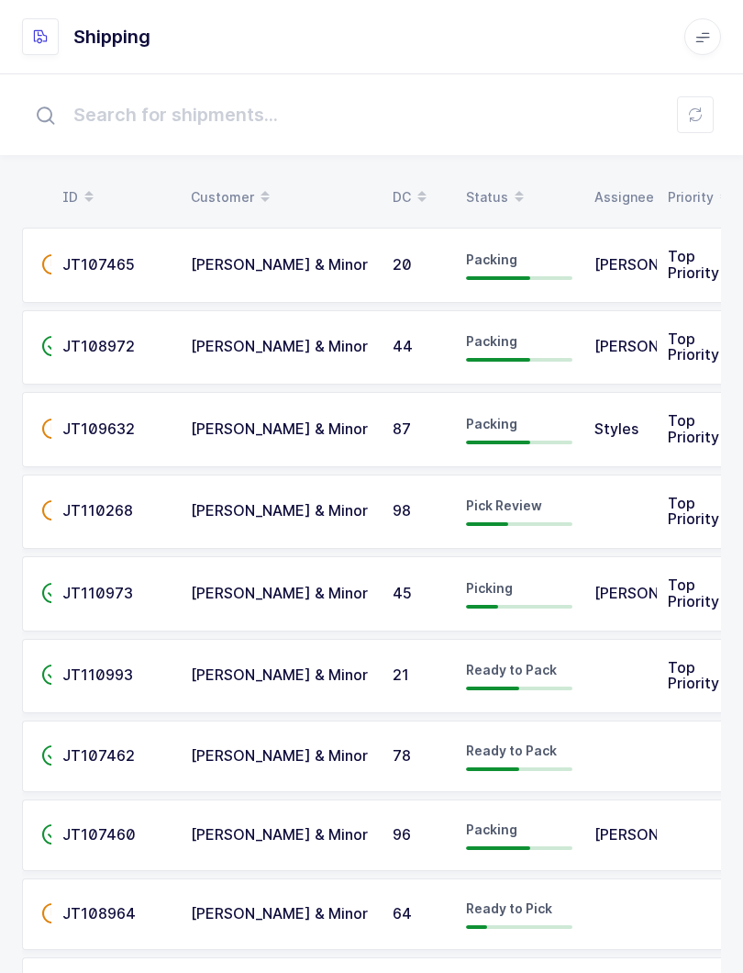
click at [502, 187] on div "Status" at bounding box center [519, 197] width 106 height 31
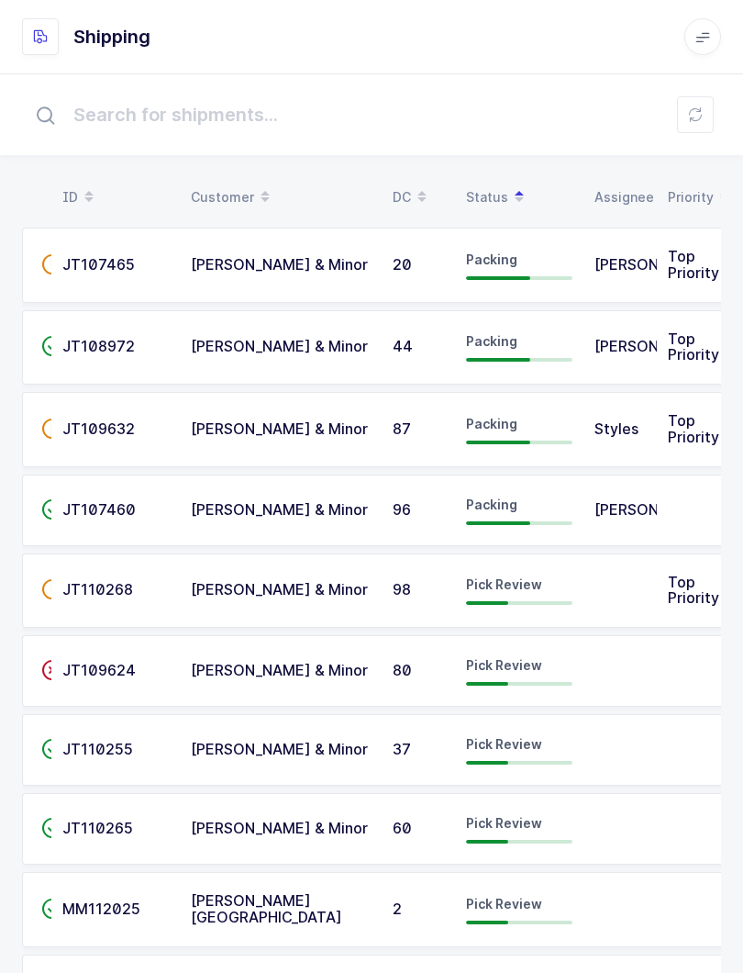
click at [553, 666] on div "Pick Review" at bounding box center [519, 670] width 106 height 29
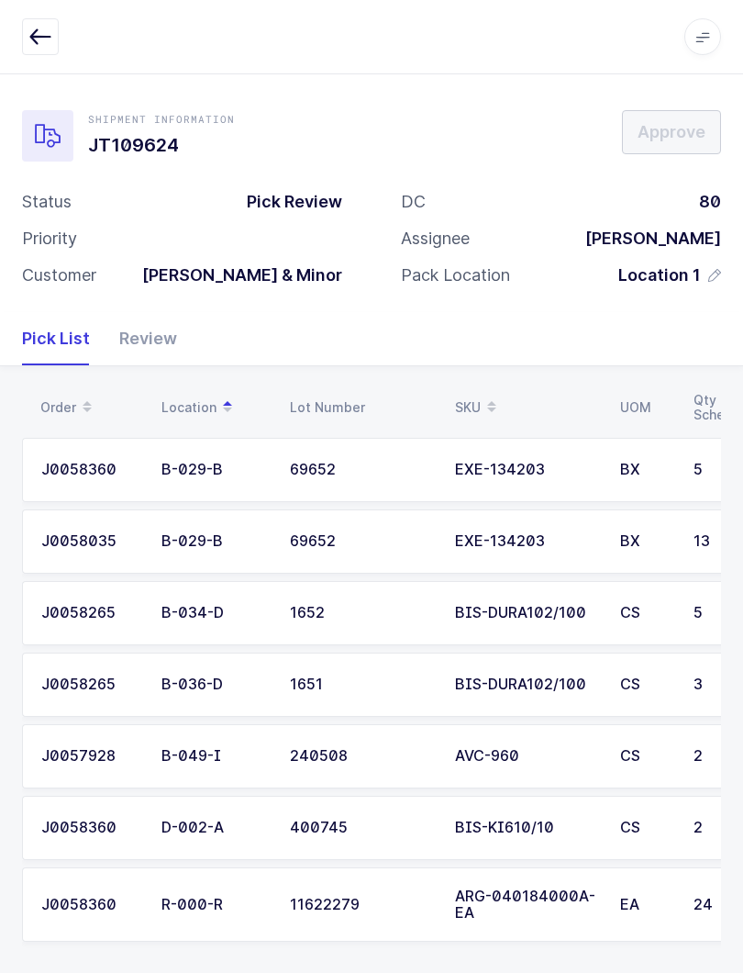
click at [44, 46] on icon "button" at bounding box center [40, 37] width 22 height 22
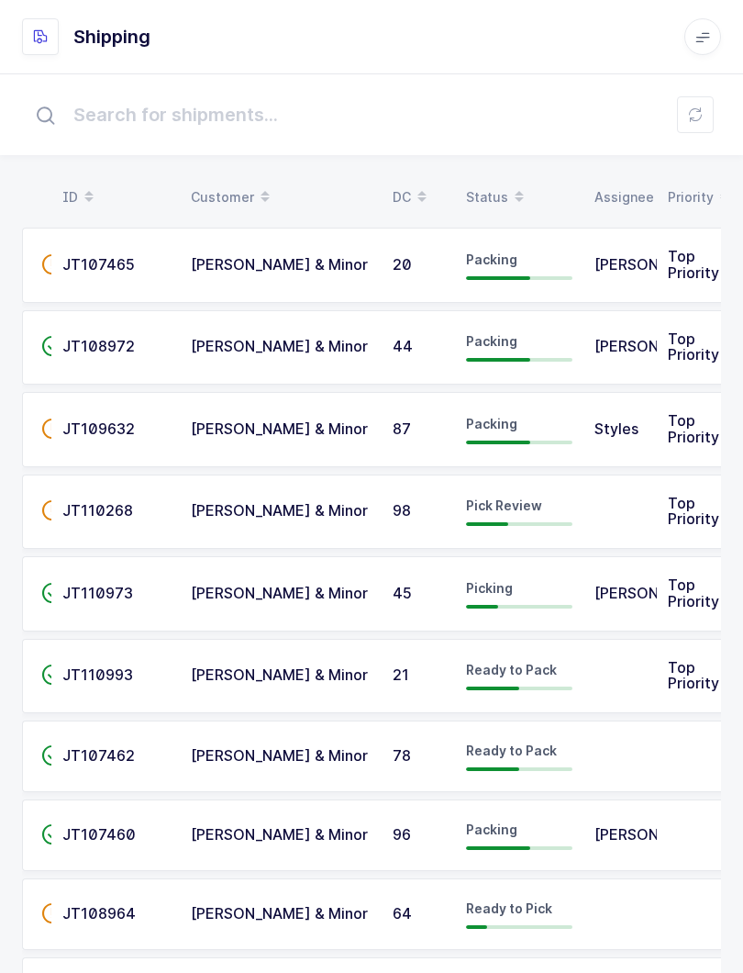
click at [515, 187] on icon at bounding box center [519, 190] width 9 height 9
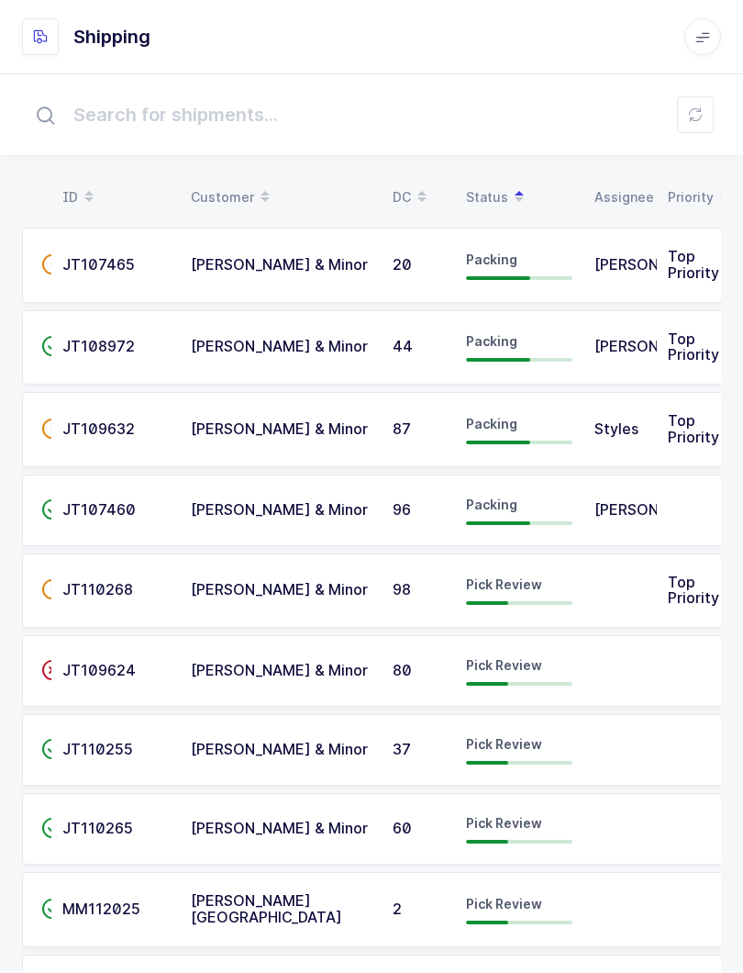
click at [563, 746] on div "Pick Review" at bounding box center [519, 749] width 106 height 29
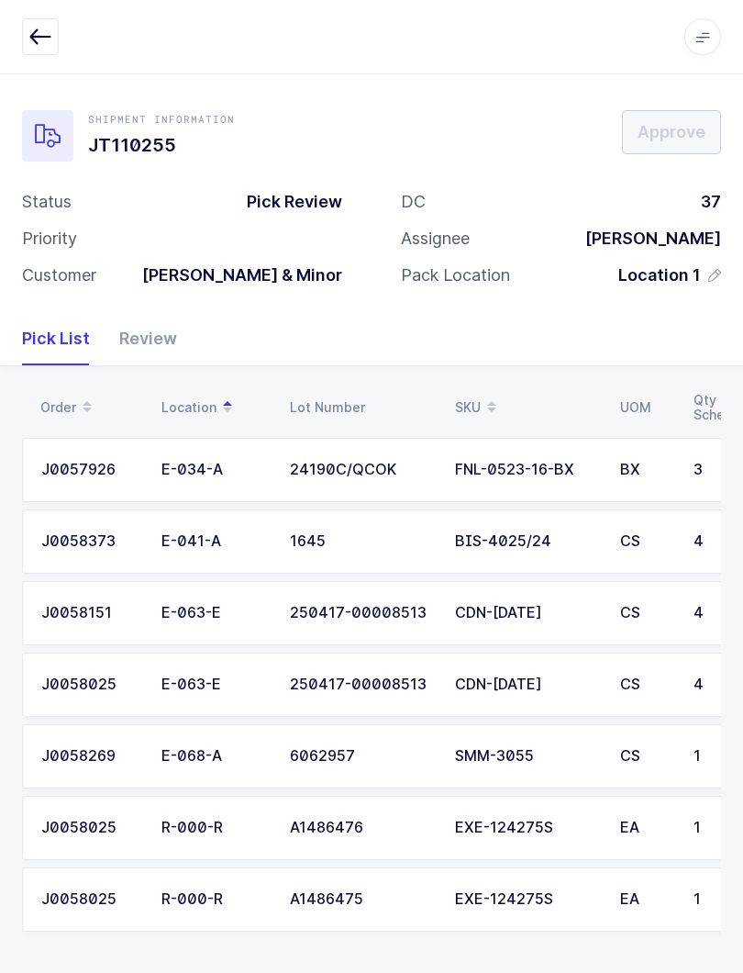
click at [32, 39] on icon "button" at bounding box center [40, 37] width 22 height 22
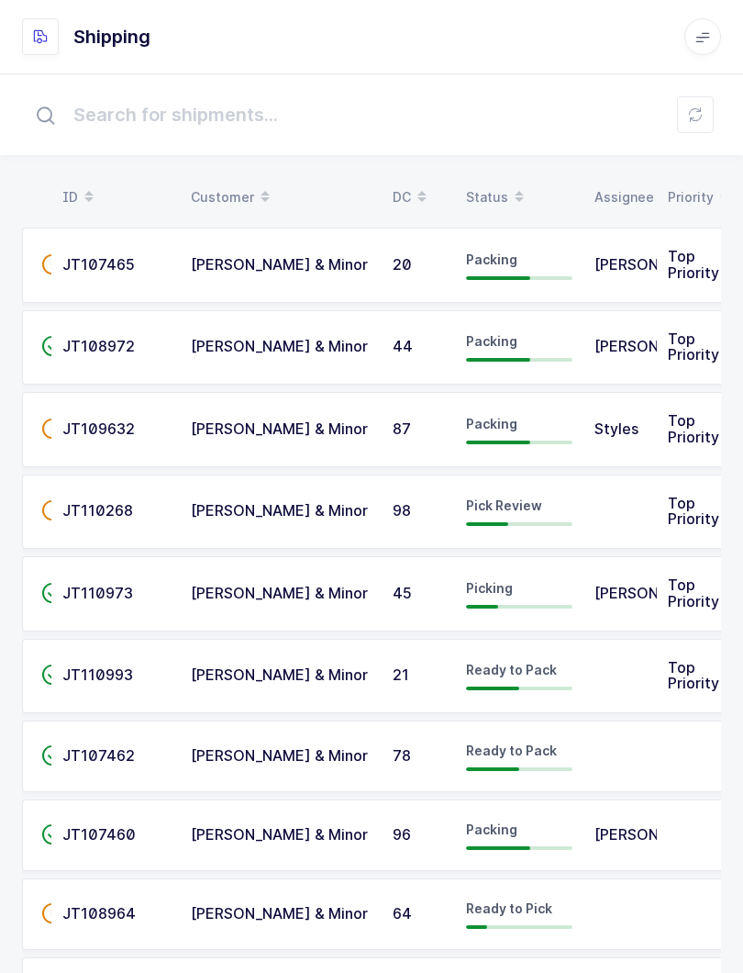
click at [502, 177] on table "ID Customer DC Status Assignee Priority" at bounding box center [376, 197] width 708 height 46
click at [515, 187] on icon at bounding box center [519, 190] width 9 height 9
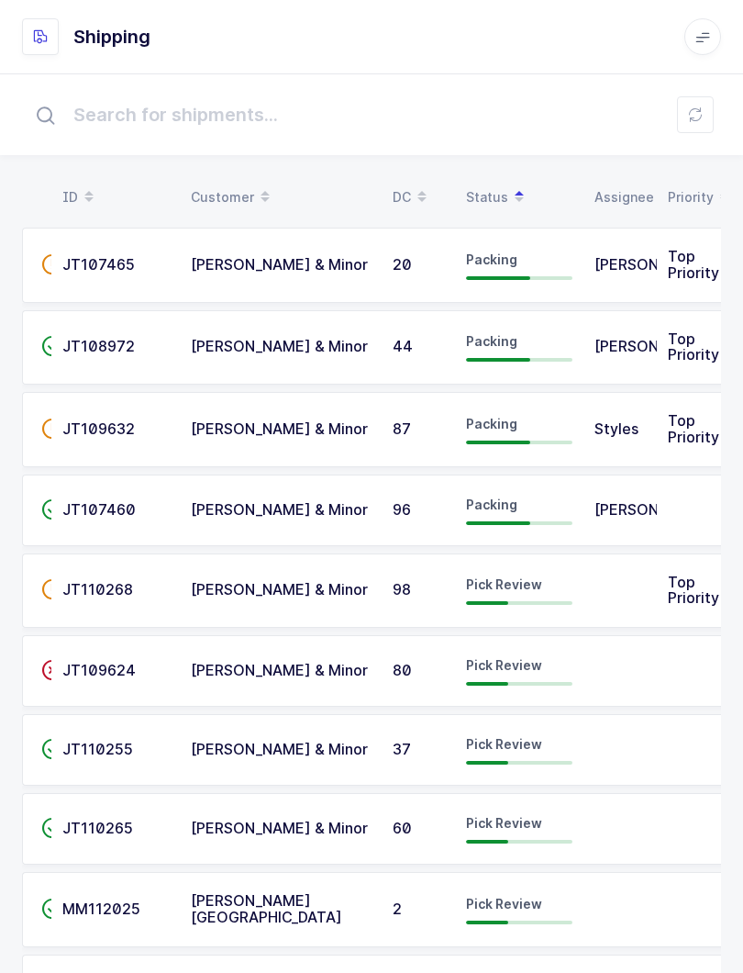
click at [591, 849] on td at bounding box center [620, 829] width 73 height 72
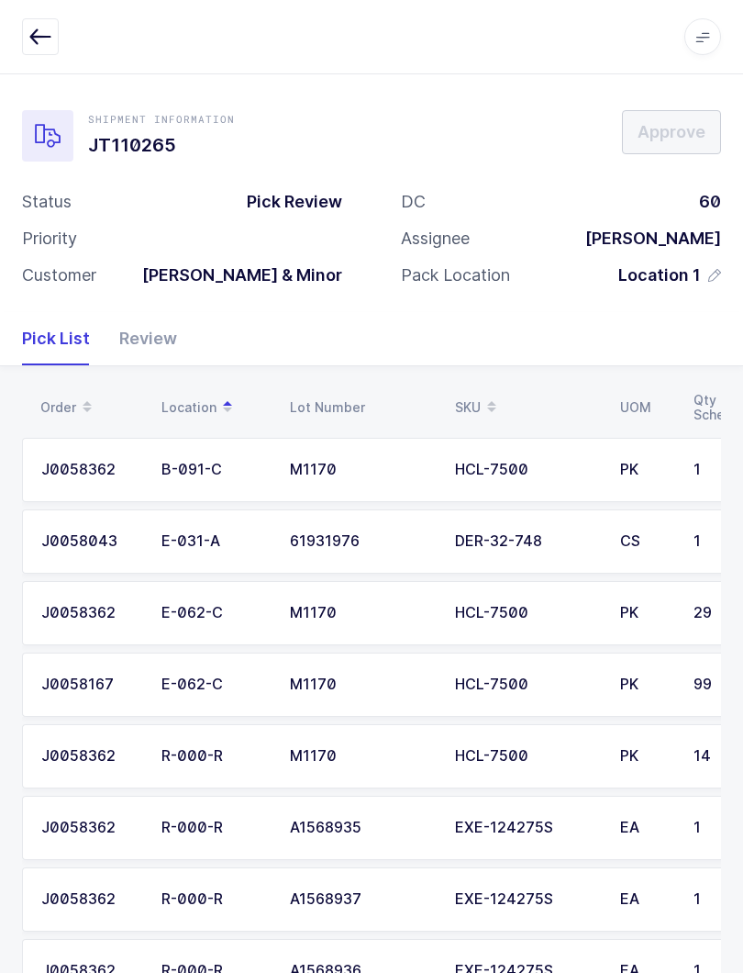
click at [144, 333] on div "Review" at bounding box center [141, 338] width 72 height 53
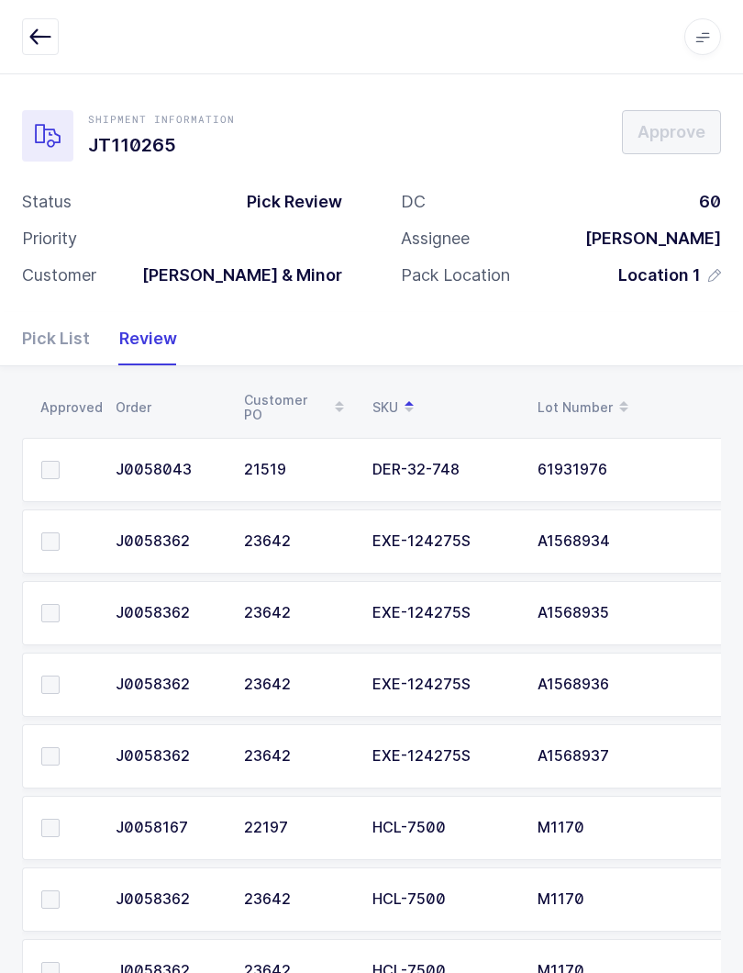
click at [44, 29] on icon "button" at bounding box center [40, 37] width 22 height 22
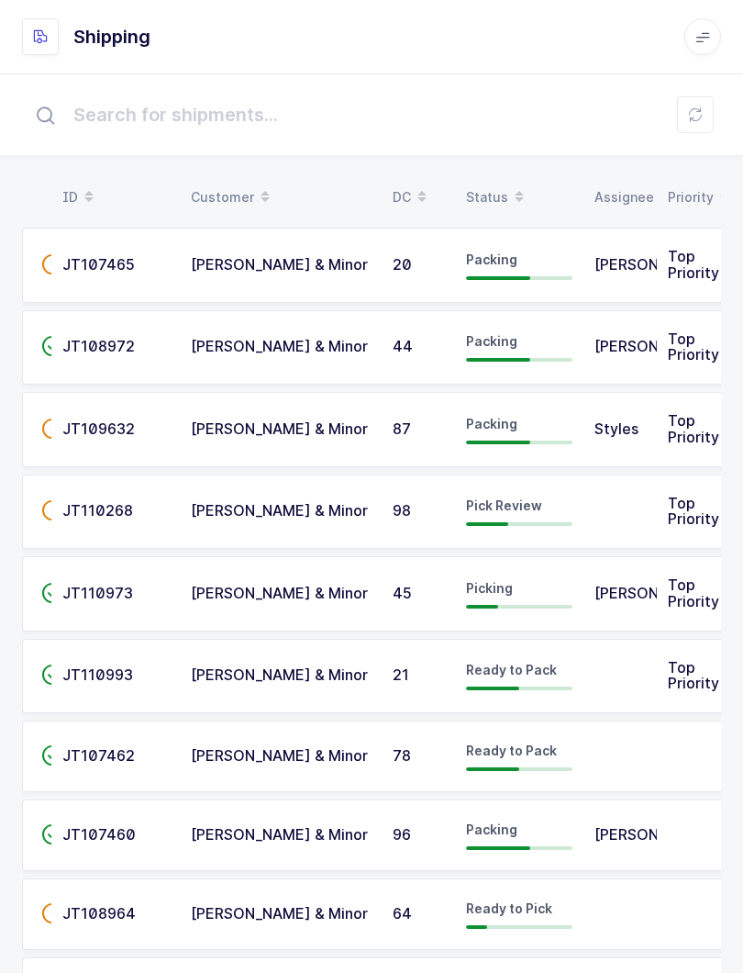
click at [490, 210] on div "Status" at bounding box center [519, 197] width 106 height 31
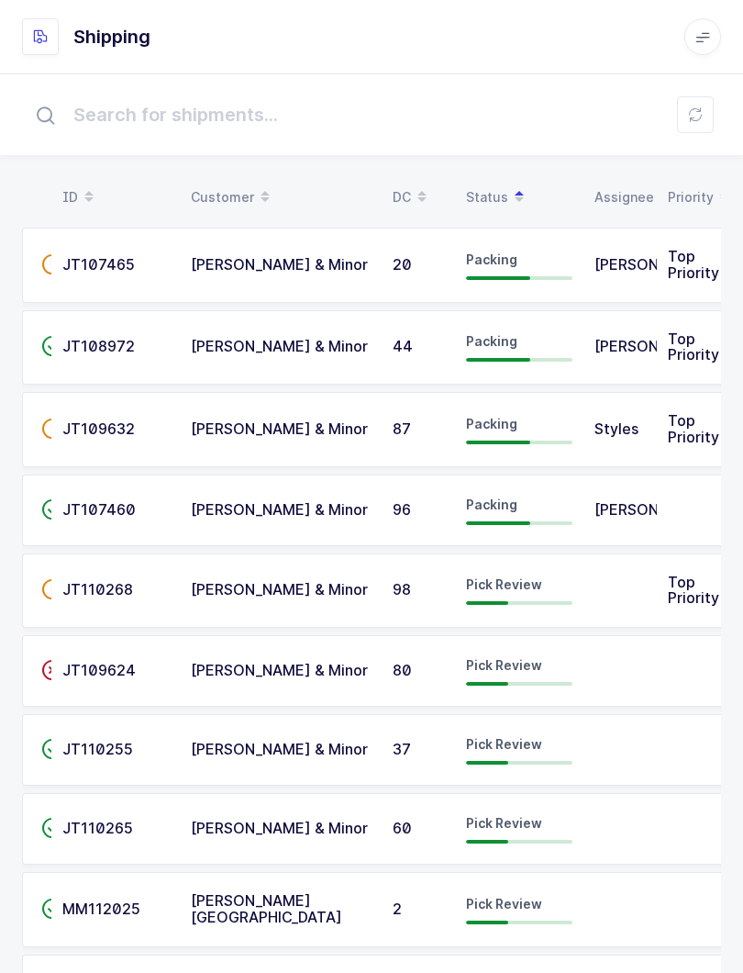
click at [556, 685] on td "Pick Review" at bounding box center [519, 671] width 128 height 72
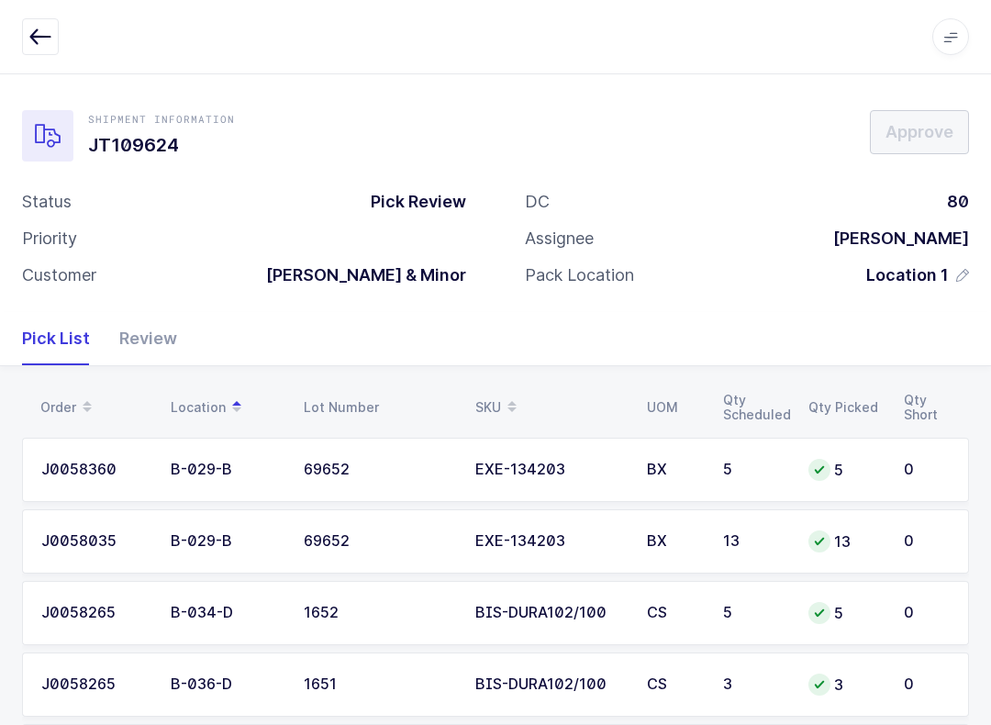
scroll to position [257, 0]
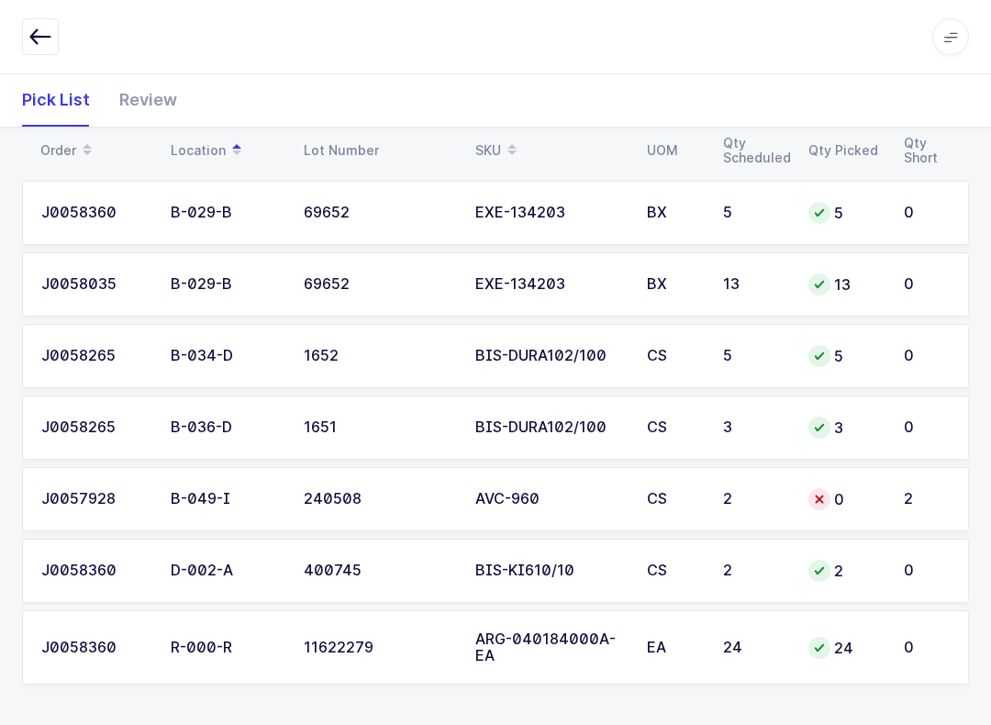
click at [143, 92] on div "Review" at bounding box center [141, 99] width 72 height 53
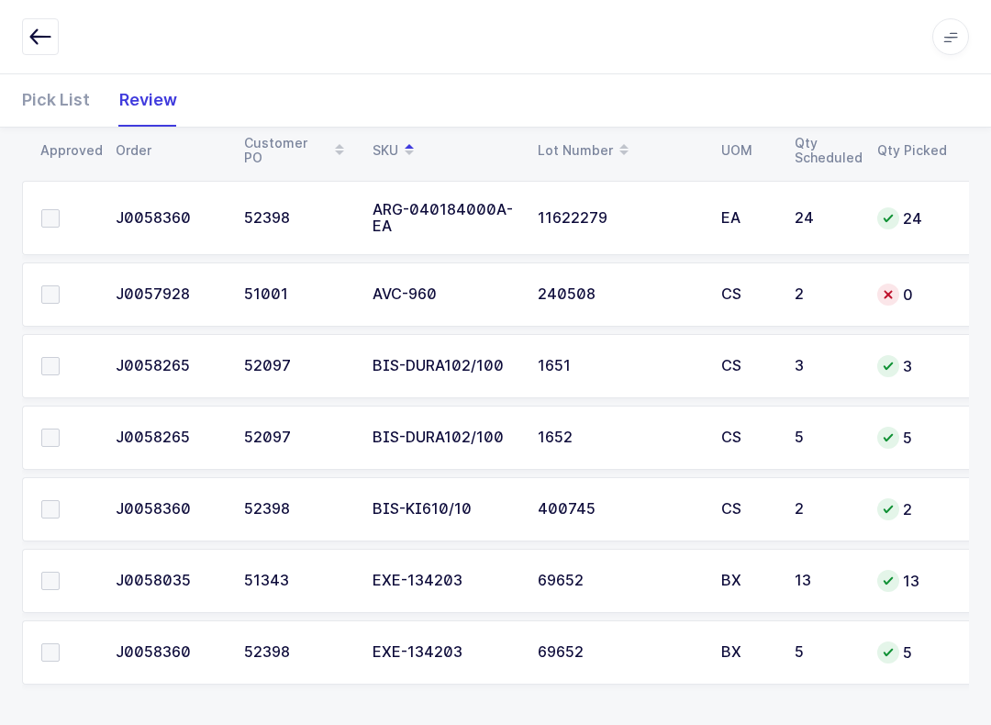
click at [59, 514] on span at bounding box center [50, 509] width 18 height 18
click at [60, 500] on input "checkbox" at bounding box center [60, 500] width 0 height 0
click at [48, 634] on td at bounding box center [63, 652] width 83 height 64
click at [61, 636] on td at bounding box center [63, 652] width 83 height 64
click at [79, 578] on label at bounding box center [67, 581] width 52 height 18
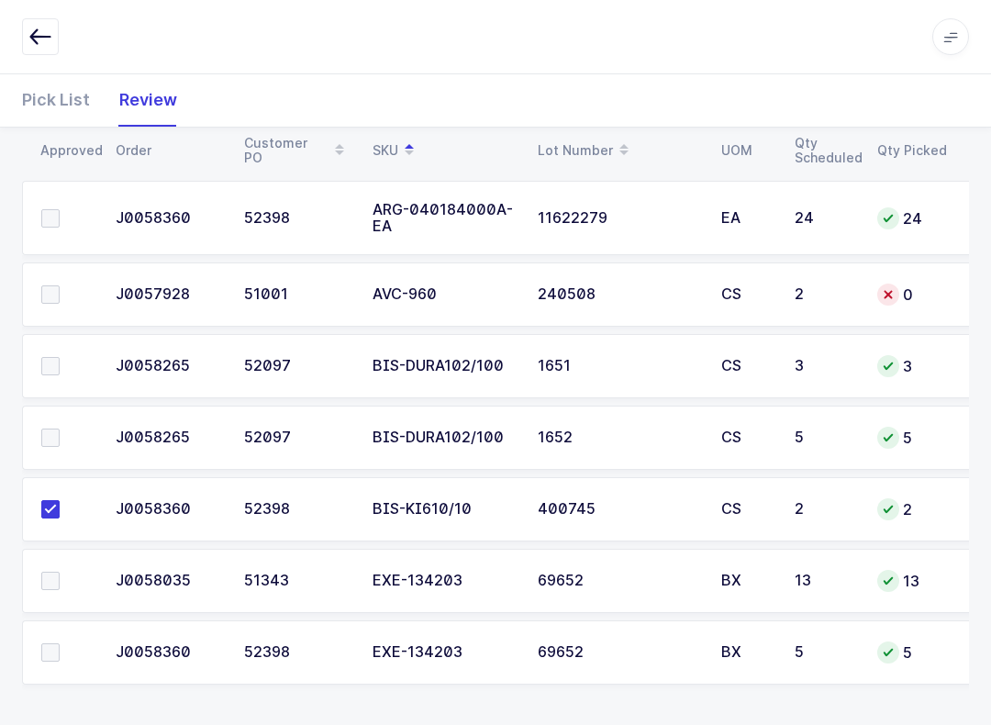
click at [60, 572] on input "checkbox" at bounding box center [60, 572] width 0 height 0
click at [50, 643] on span at bounding box center [50, 652] width 18 height 18
click at [60, 643] on input "checkbox" at bounding box center [60, 643] width 0 height 0
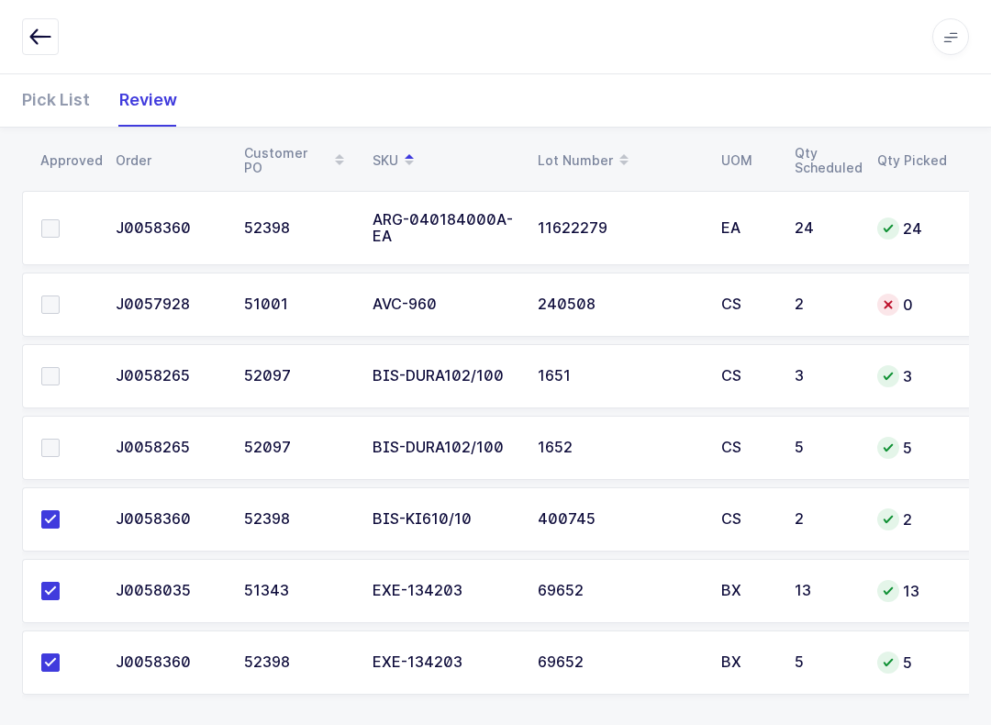
scroll to position [247, 0]
click at [54, 439] on span at bounding box center [50, 448] width 18 height 18
click at [60, 439] on input "checkbox" at bounding box center [60, 439] width 0 height 0
click at [54, 376] on span at bounding box center [50, 375] width 18 height 18
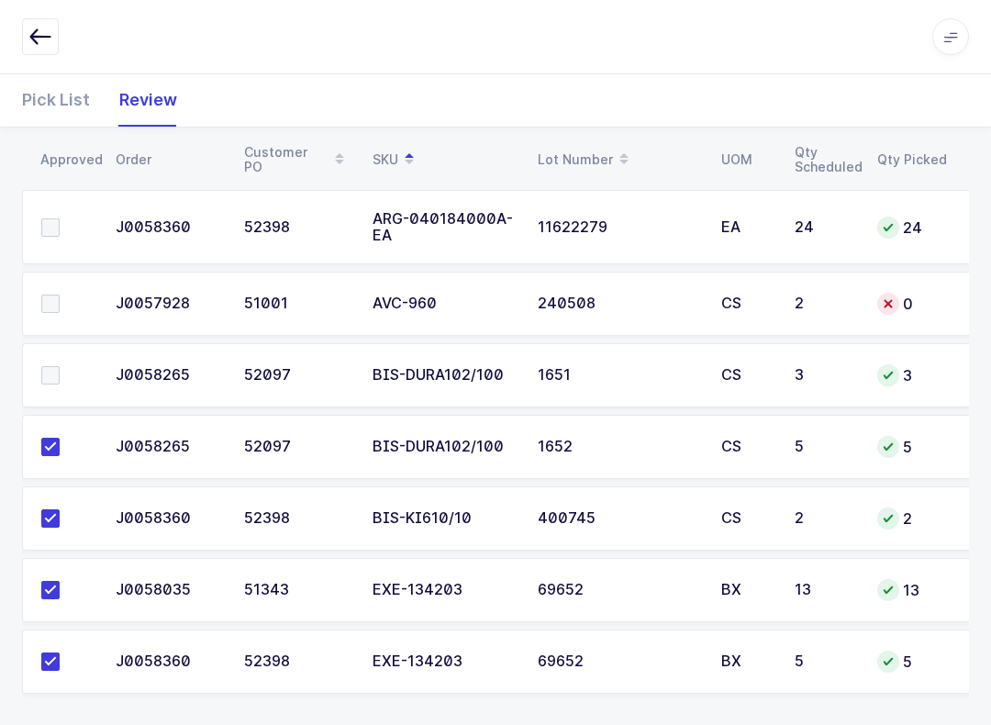
click at [60, 366] on input "checkbox" at bounding box center [60, 366] width 0 height 0
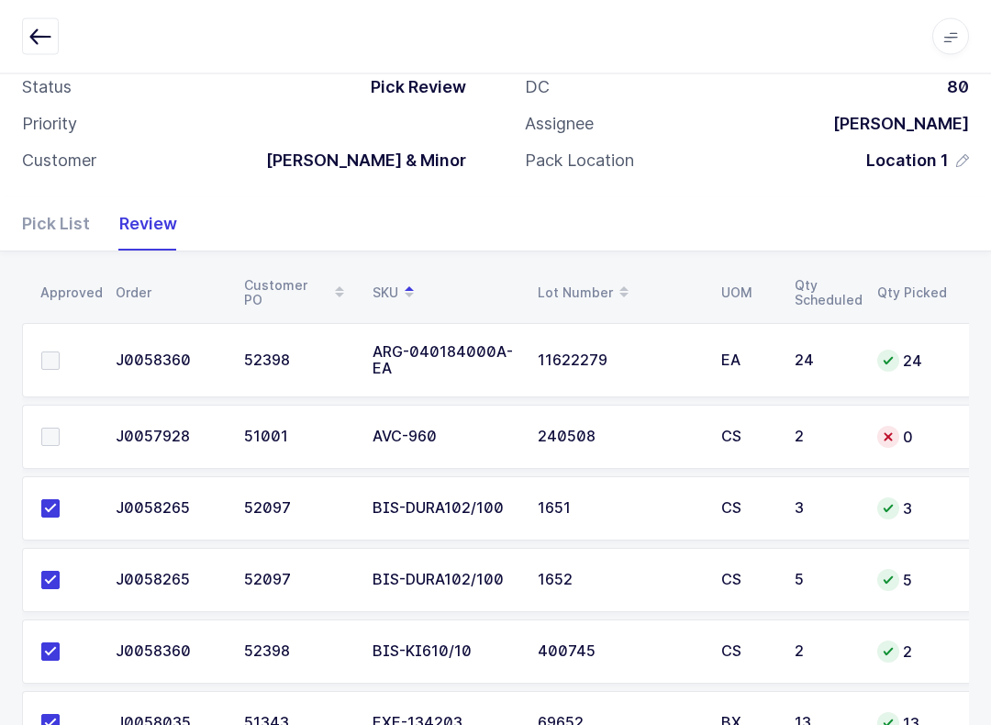
scroll to position [115, 0]
click at [52, 351] on span at bounding box center [50, 360] width 18 height 18
click at [60, 351] on input "checkbox" at bounding box center [60, 351] width 0 height 0
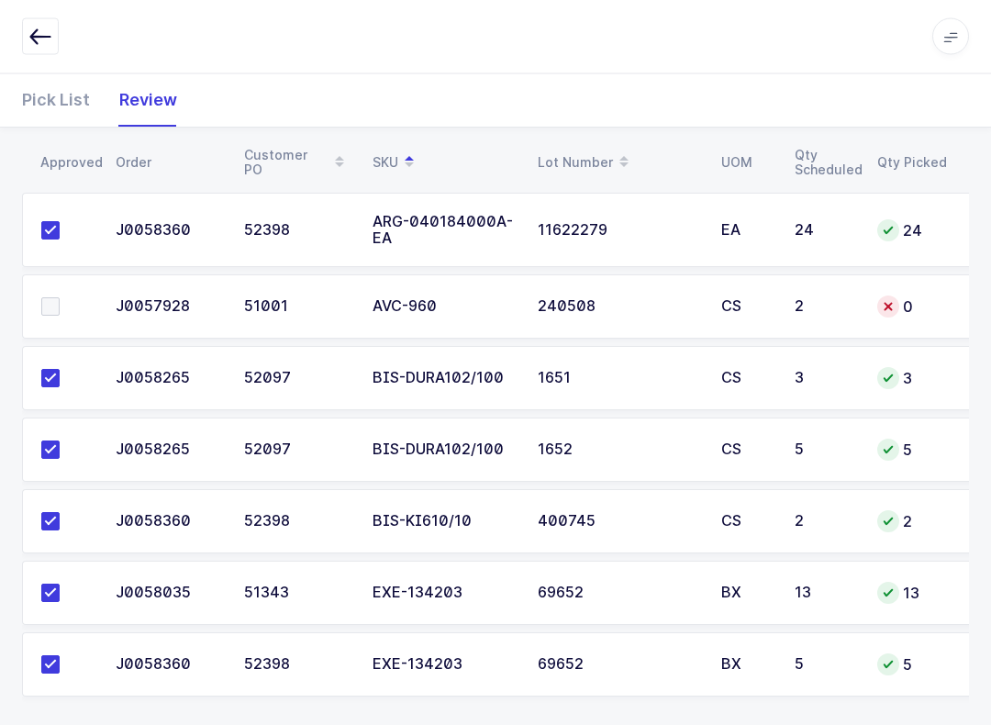
scroll to position [257, 0]
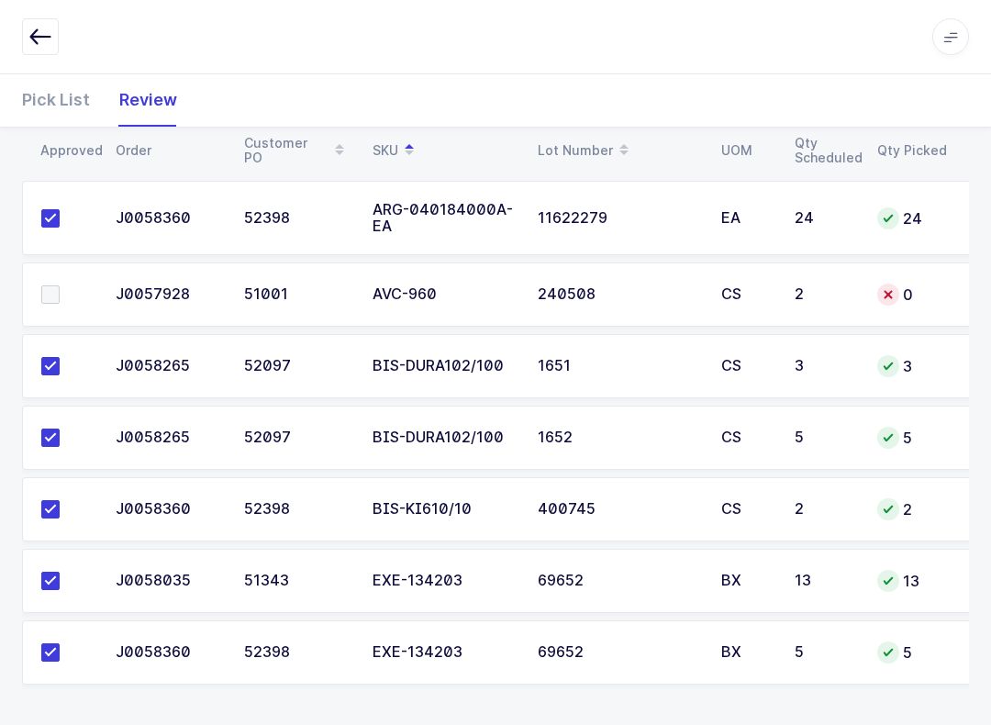
click at [46, 104] on div "Pick List" at bounding box center [63, 99] width 83 height 53
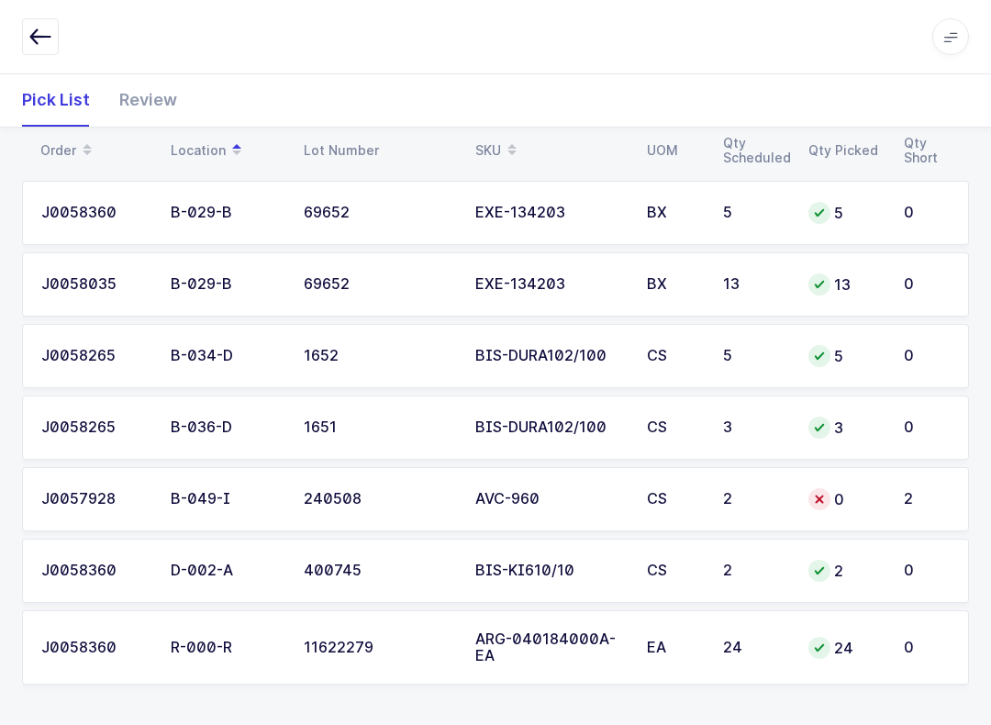
click at [491, 136] on div "SKU" at bounding box center [550, 150] width 150 height 31
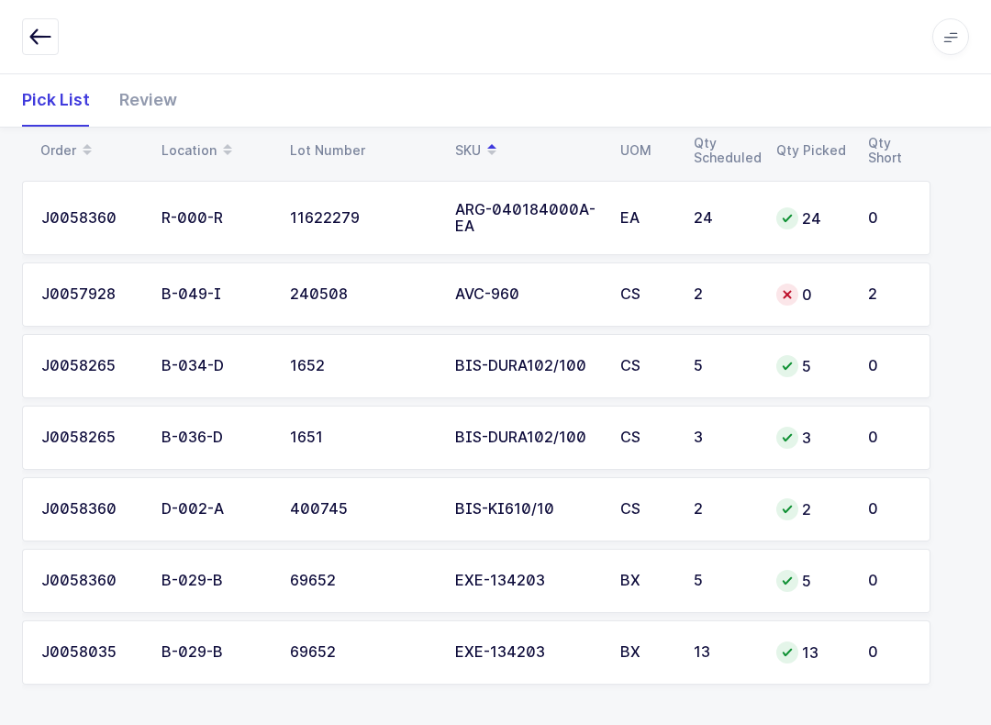
scroll to position [9, 0]
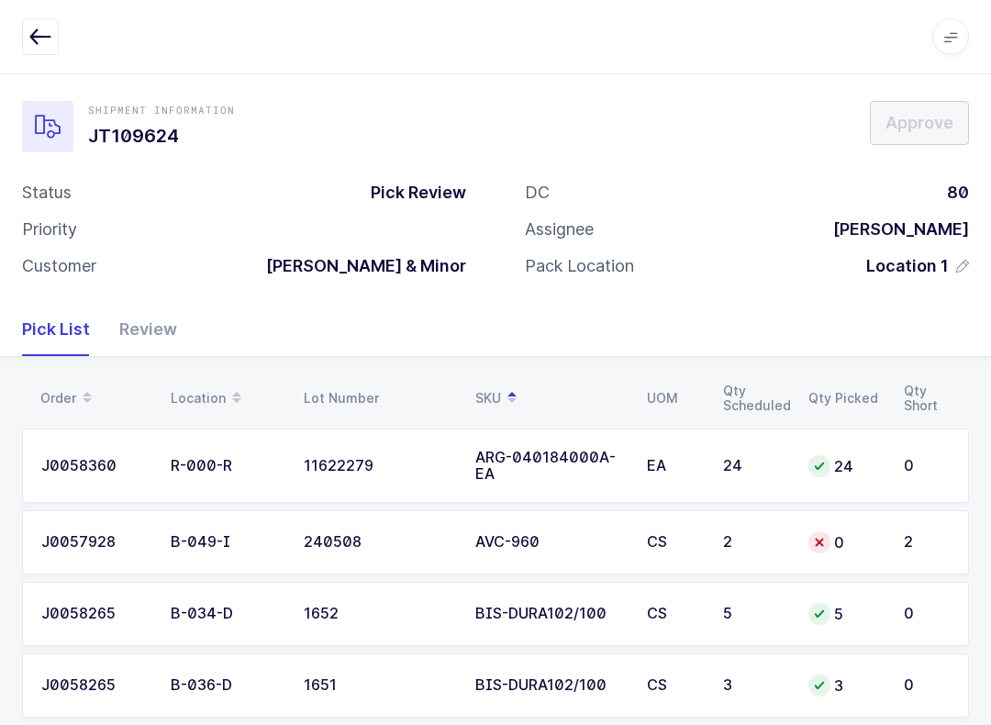
click at [39, 24] on button "button" at bounding box center [40, 36] width 37 height 37
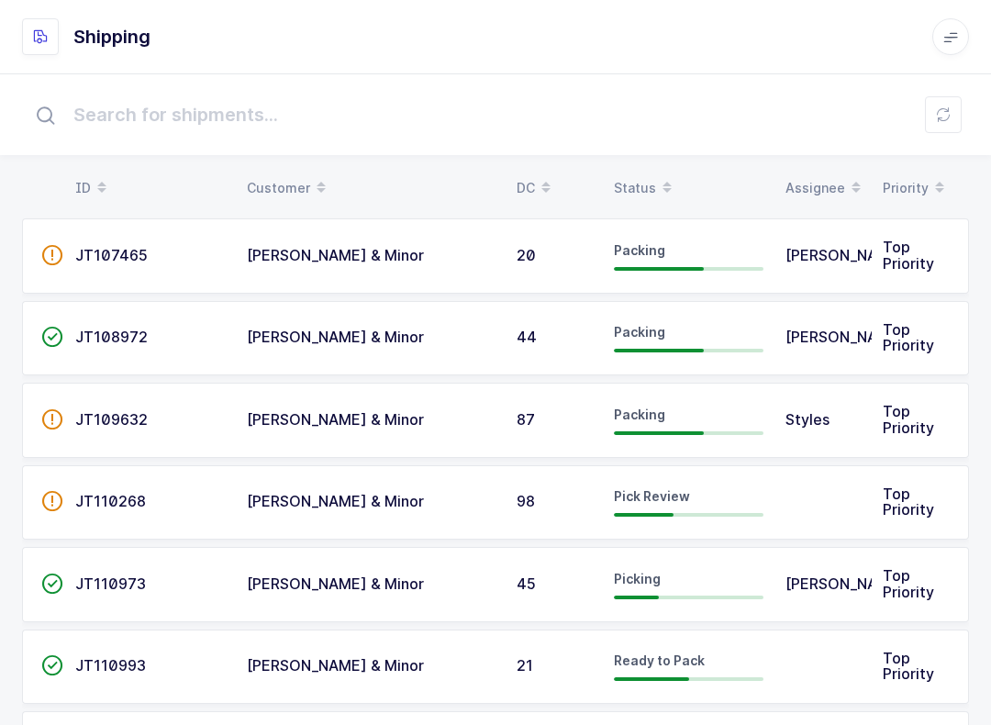
click at [641, 177] on div "Status" at bounding box center [689, 188] width 150 height 31
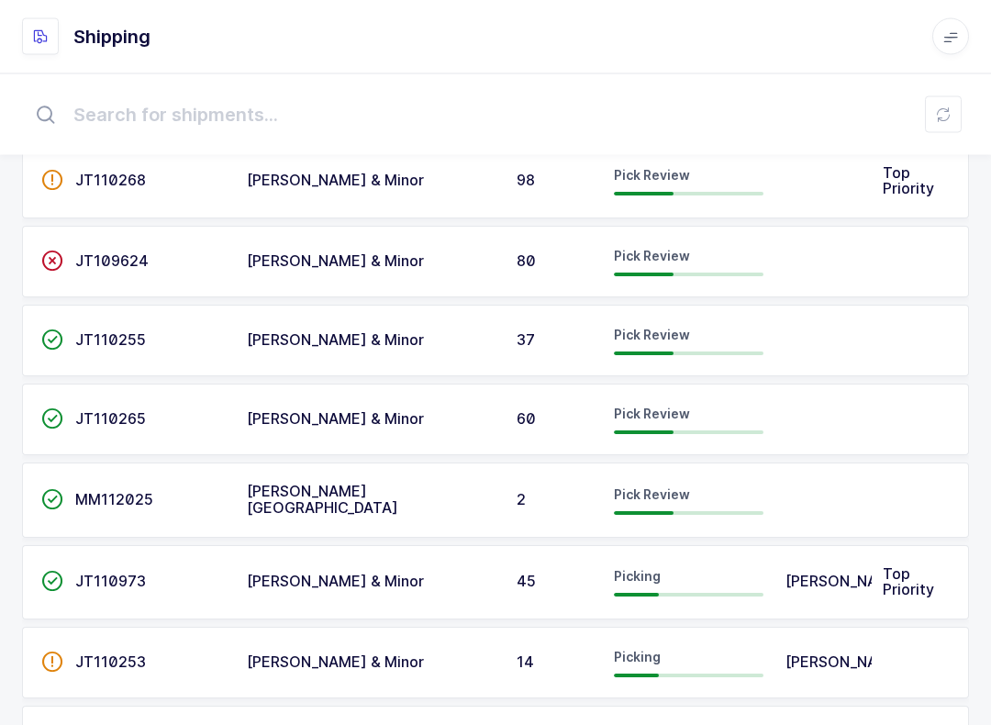
scroll to position [407, 0]
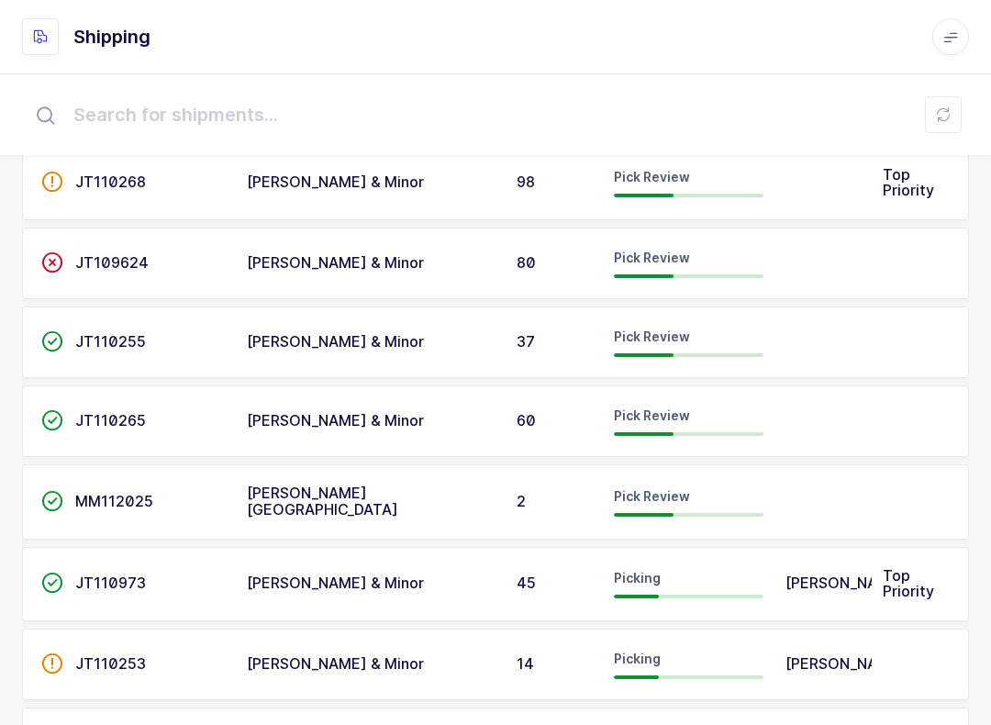
click at [124, 337] on span "JT110255" at bounding box center [110, 341] width 71 height 18
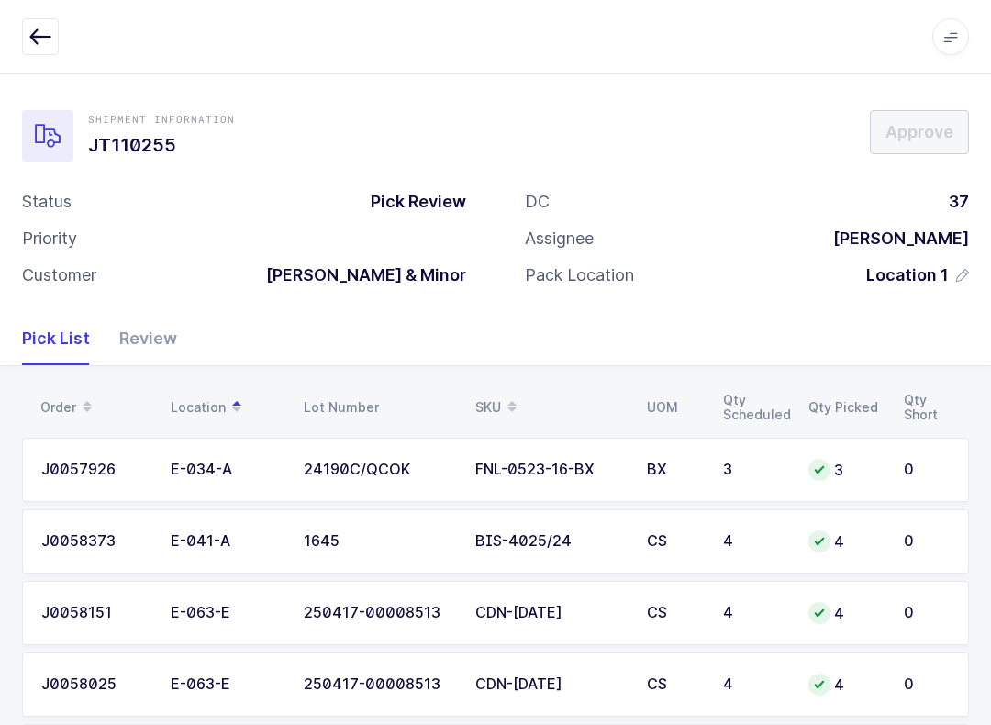
click at [148, 335] on div "Review" at bounding box center [141, 338] width 72 height 53
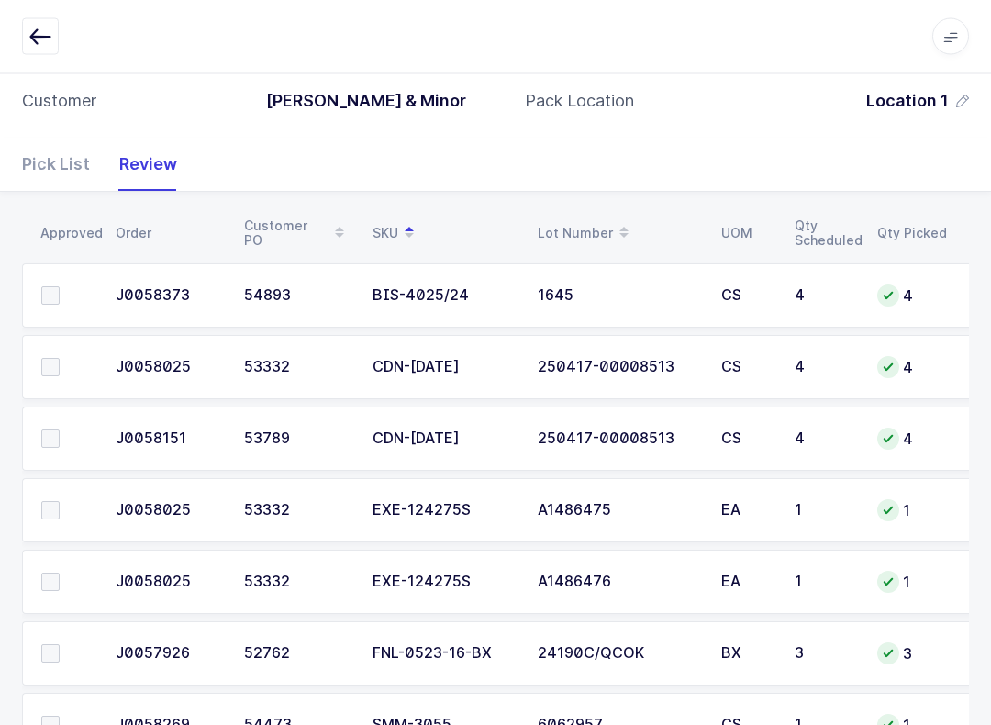
scroll to position [173, 0]
click at [51, 290] on span at bounding box center [50, 296] width 18 height 18
click at [60, 287] on input "checkbox" at bounding box center [60, 287] width 0 height 0
click at [54, 509] on span at bounding box center [50, 511] width 18 height 18
click at [60, 502] on input "checkbox" at bounding box center [60, 502] width 0 height 0
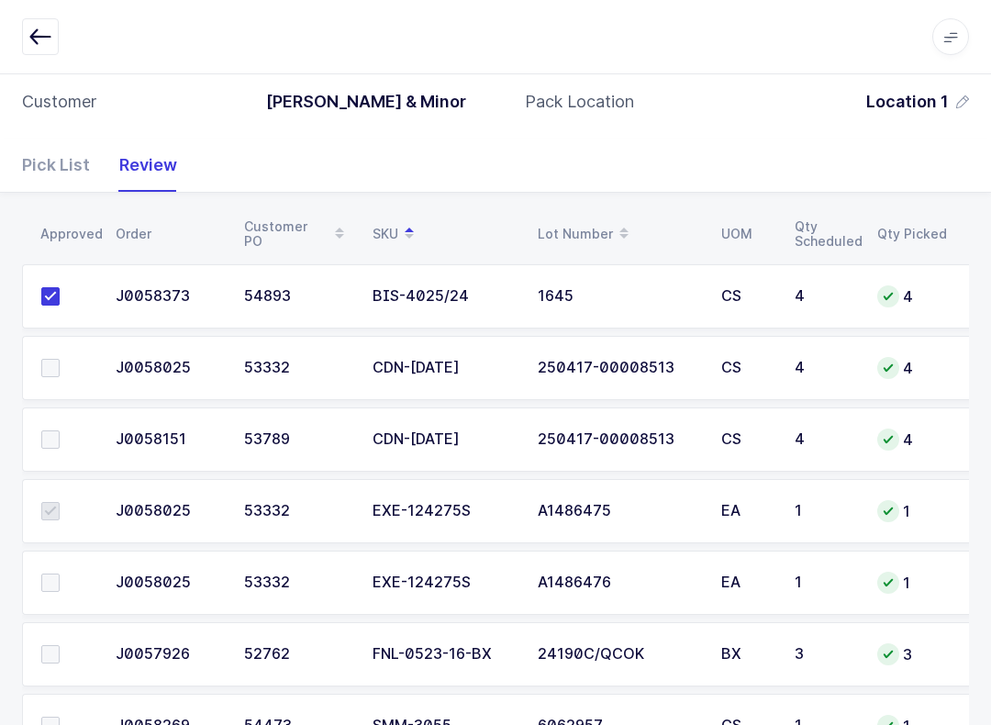
click at [60, 566] on td at bounding box center [63, 583] width 83 height 64
click at [45, 574] on span at bounding box center [50, 583] width 18 height 18
click at [60, 574] on input "checkbox" at bounding box center [60, 574] width 0 height 0
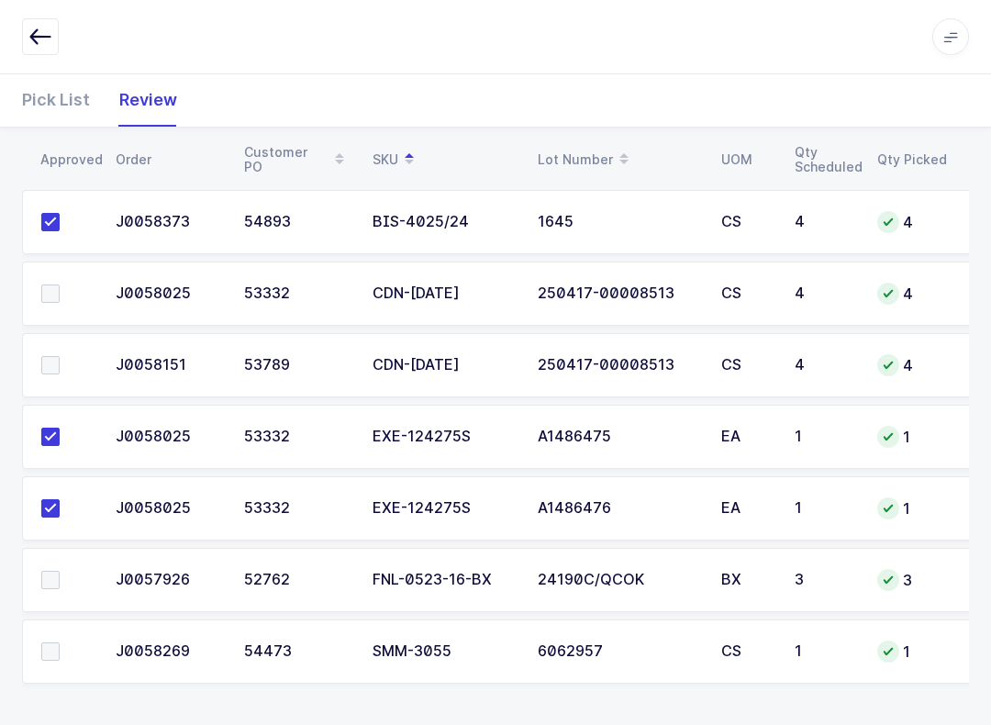
click at [51, 642] on span at bounding box center [50, 651] width 18 height 18
click at [60, 642] on input "checkbox" at bounding box center [60, 642] width 0 height 0
click at [60, 582] on label at bounding box center [67, 580] width 52 height 18
click at [60, 571] on input "checkbox" at bounding box center [60, 571] width 0 height 0
click at [47, 299] on span at bounding box center [50, 293] width 18 height 18
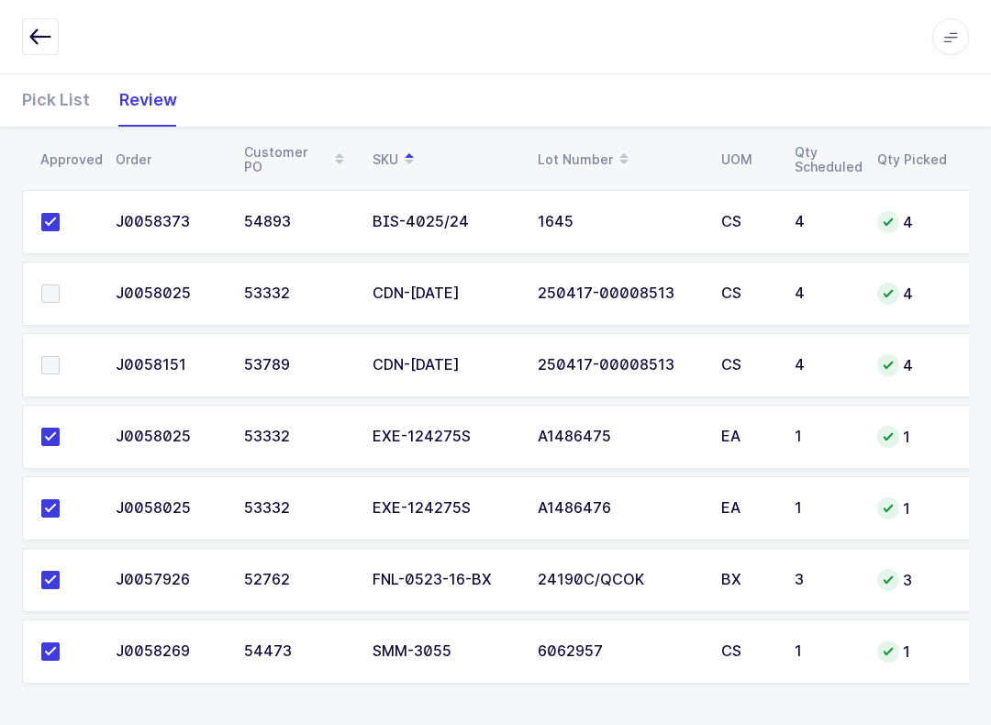
click at [60, 284] on input "checkbox" at bounding box center [60, 284] width 0 height 0
click at [53, 305] on td at bounding box center [63, 294] width 83 height 64
click at [55, 359] on span at bounding box center [50, 365] width 18 height 18
click at [60, 356] on input "checkbox" at bounding box center [60, 356] width 0 height 0
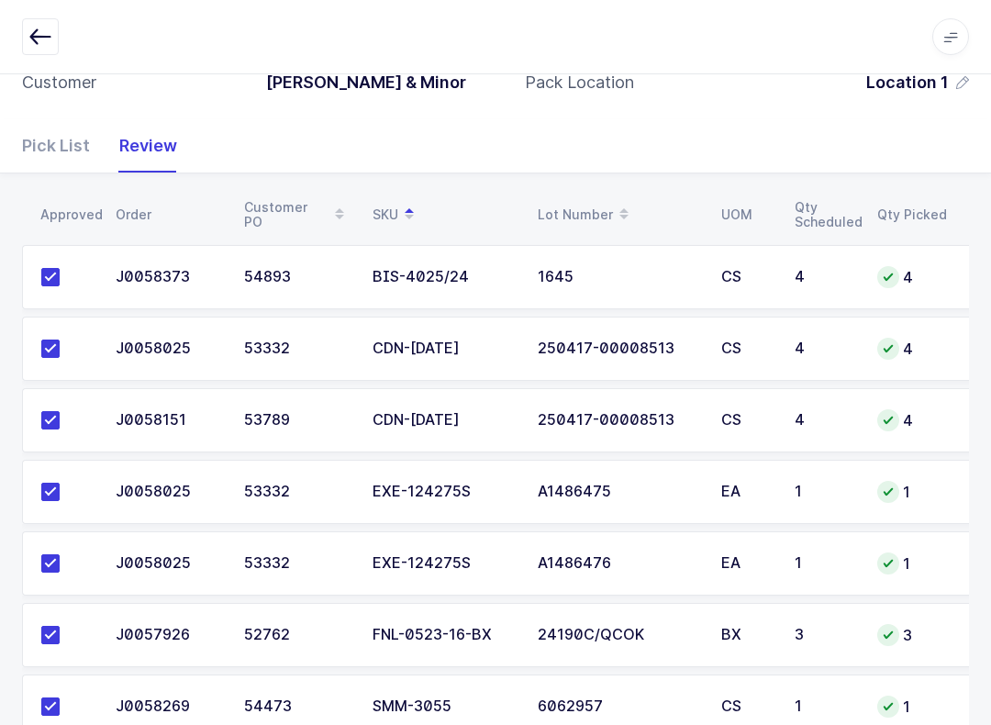
scroll to position [0, 0]
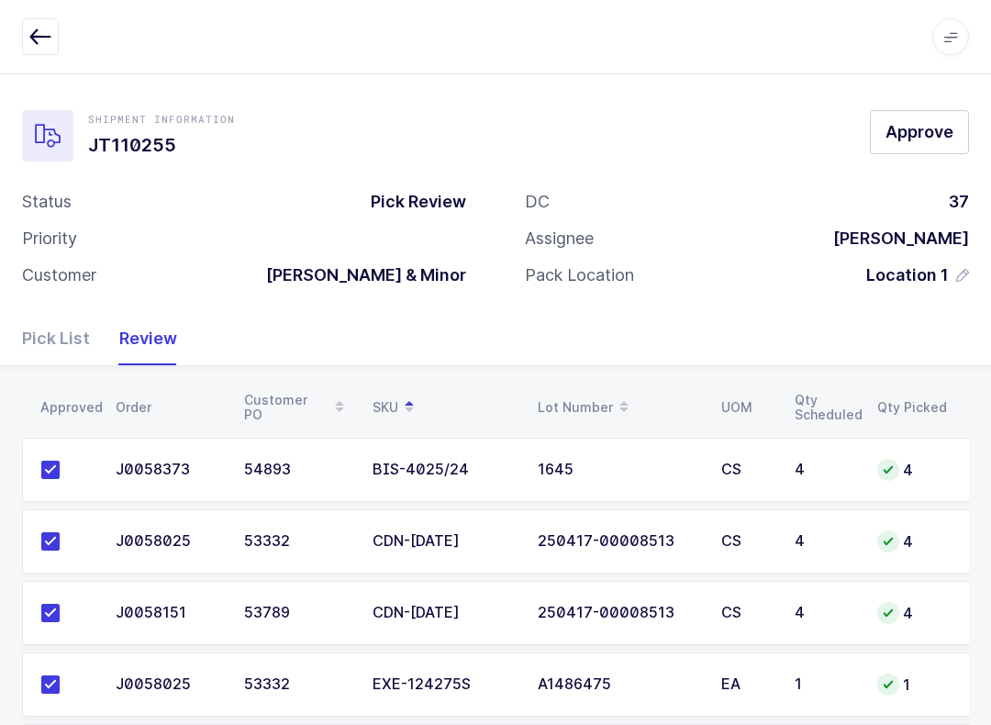
click at [742, 130] on span "Approve" at bounding box center [920, 131] width 68 height 23
click at [33, 22] on button "button" at bounding box center [40, 36] width 37 height 37
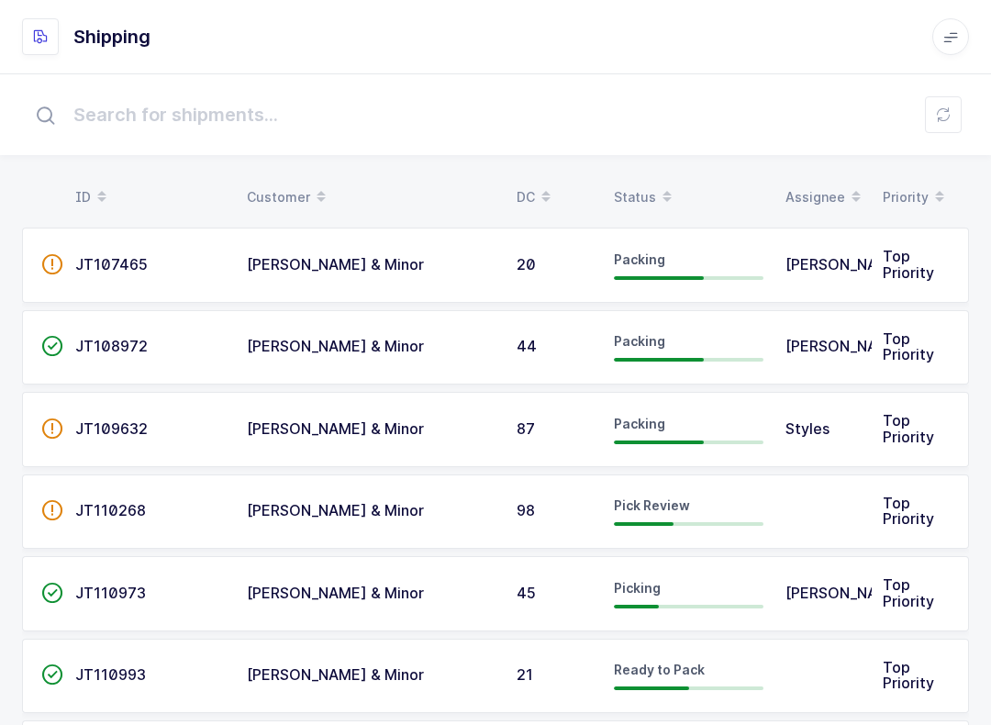
click at [656, 184] on span at bounding box center [667, 197] width 22 height 31
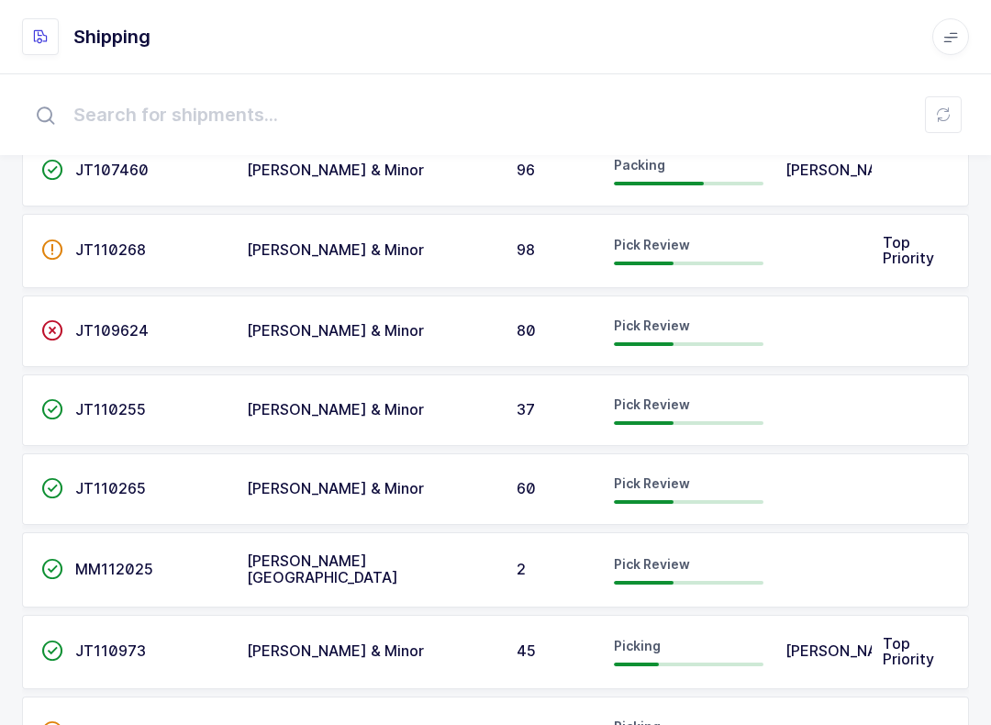
scroll to position [373, 0]
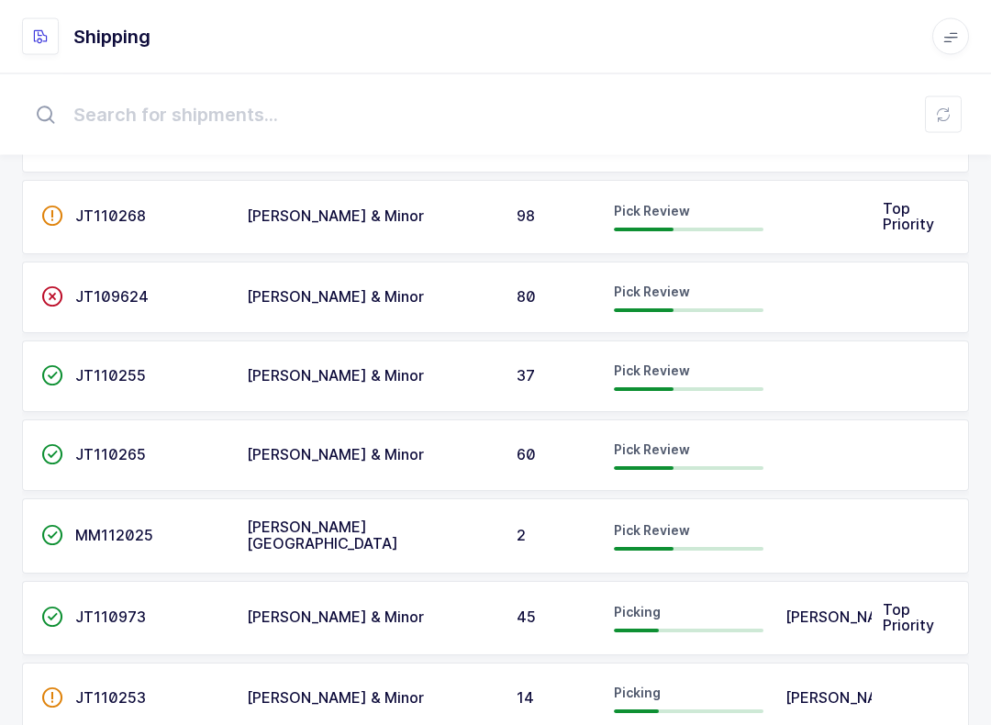
click at [677, 451] on span "Pick Review" at bounding box center [652, 450] width 76 height 16
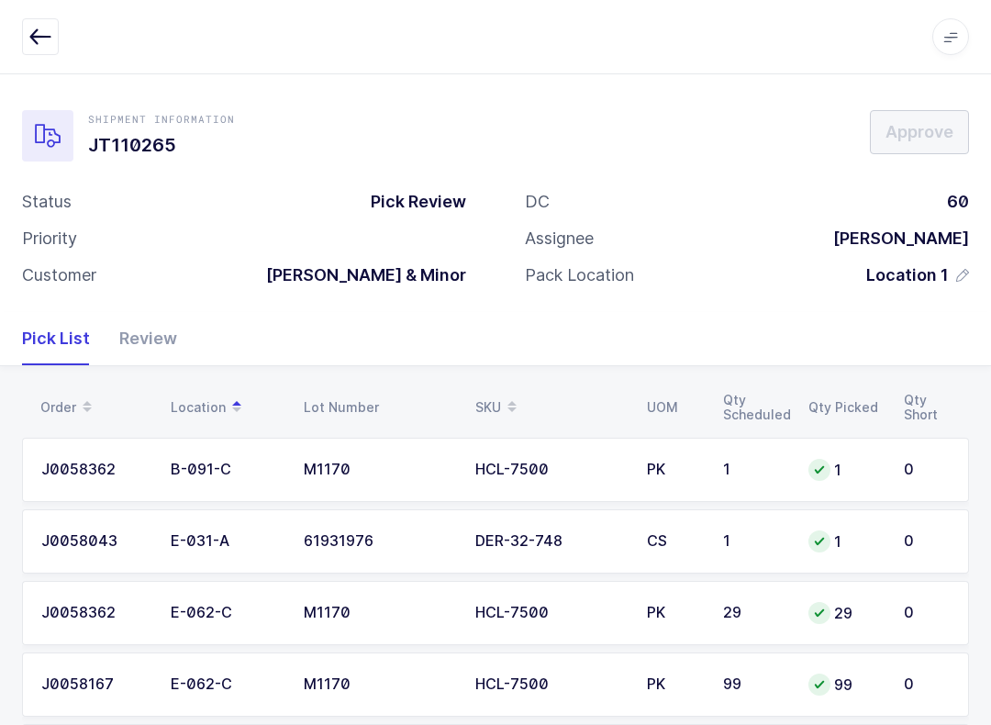
click at [151, 346] on div "Review" at bounding box center [141, 338] width 72 height 53
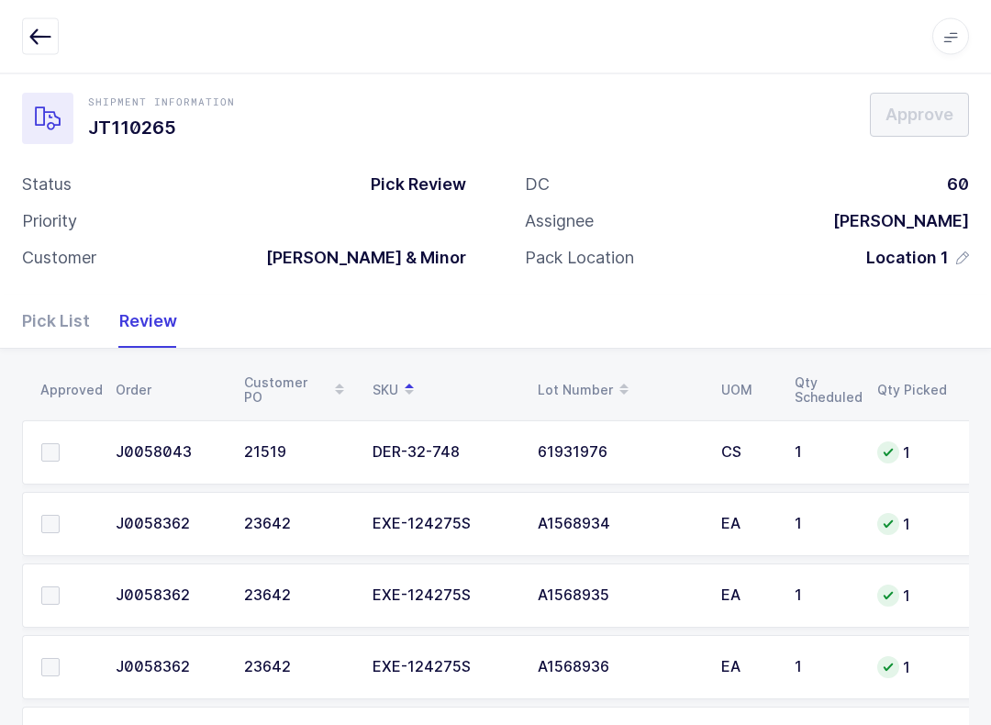
scroll to position [18, 0]
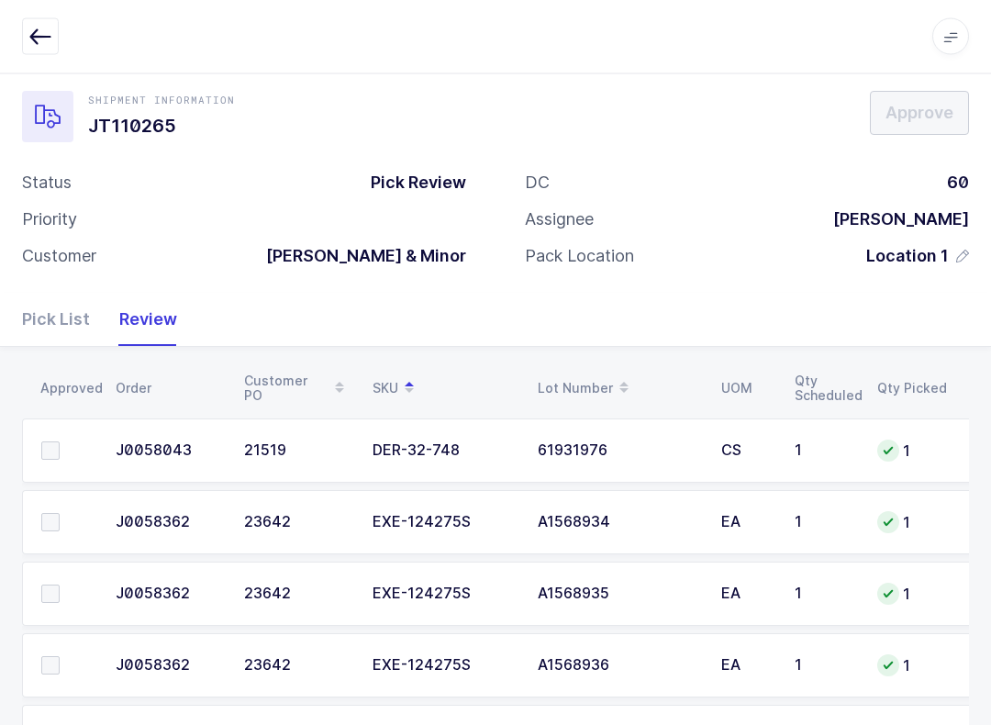
click at [53, 444] on span at bounding box center [50, 451] width 18 height 18
click at [60, 442] on input "checkbox" at bounding box center [60, 442] width 0 height 0
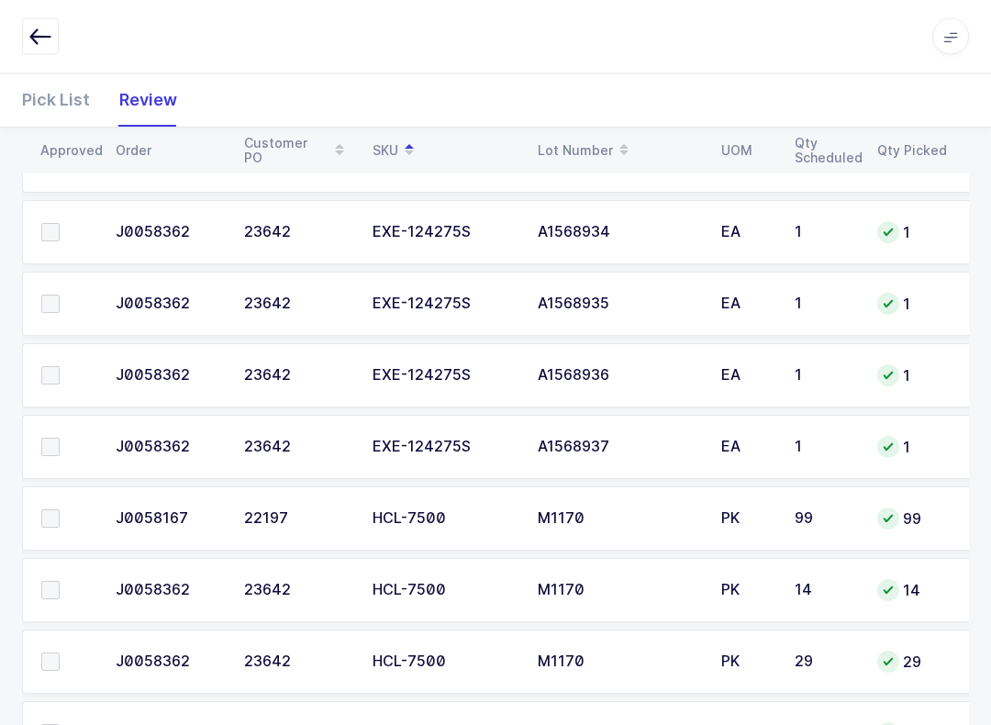
scroll to position [302, 0]
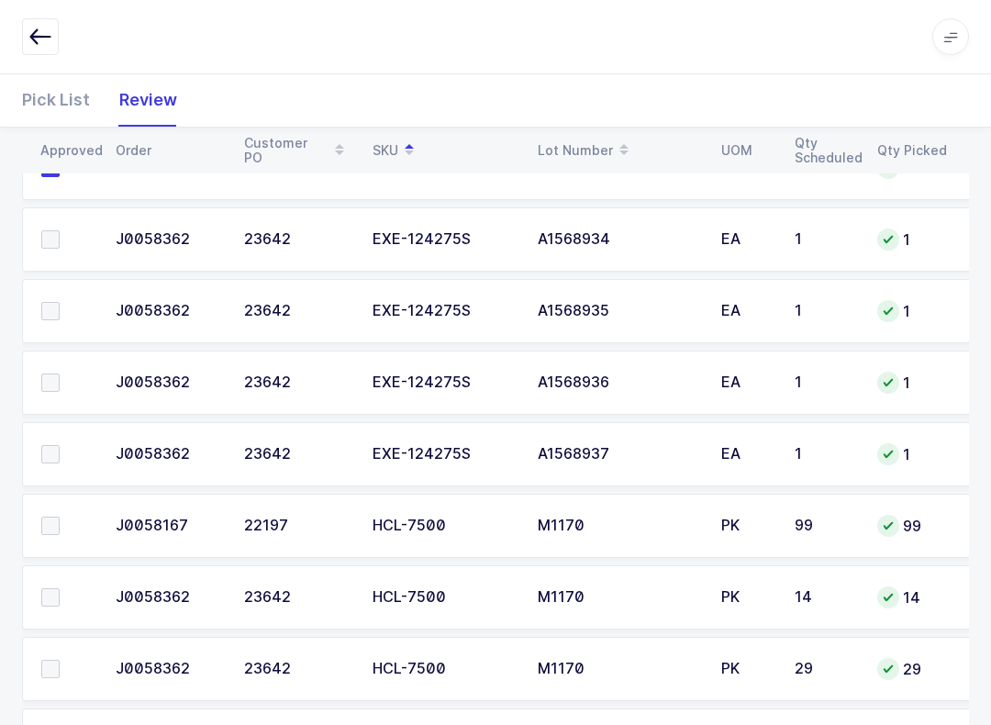
click at [60, 238] on label at bounding box center [67, 239] width 52 height 18
click at [60, 230] on input "checkbox" at bounding box center [60, 230] width 0 height 0
click at [57, 311] on span at bounding box center [50, 311] width 18 height 18
click at [60, 302] on input "checkbox" at bounding box center [60, 302] width 0 height 0
click at [57, 378] on span at bounding box center [50, 382] width 18 height 18
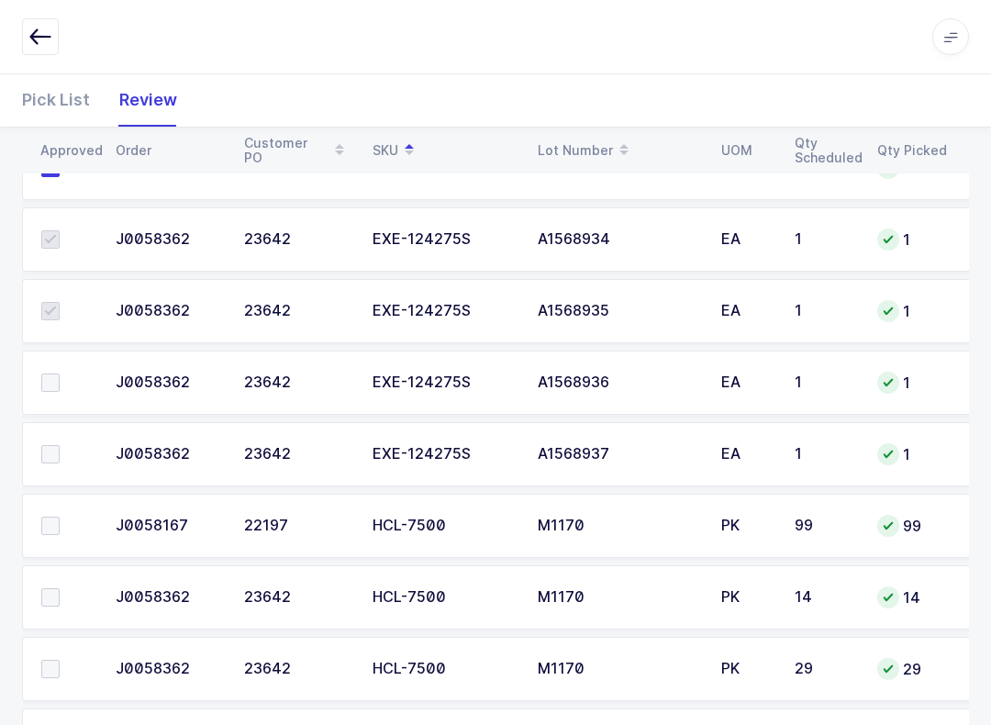
click at [60, 373] on input "checkbox" at bounding box center [60, 373] width 0 height 0
click at [59, 447] on span at bounding box center [50, 454] width 18 height 18
click at [60, 445] on input "checkbox" at bounding box center [60, 445] width 0 height 0
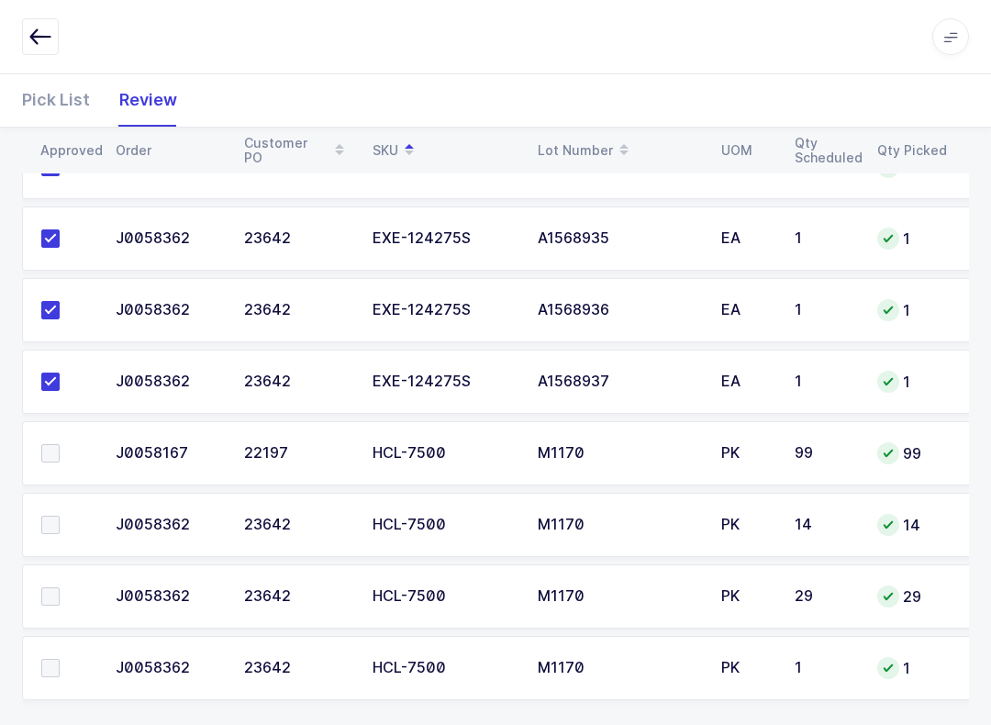
scroll to position [373, 0]
click at [51, 522] on span at bounding box center [50, 526] width 18 height 18
click at [60, 517] on input "checkbox" at bounding box center [60, 517] width 0 height 0
click at [50, 616] on td at bounding box center [63, 596] width 83 height 64
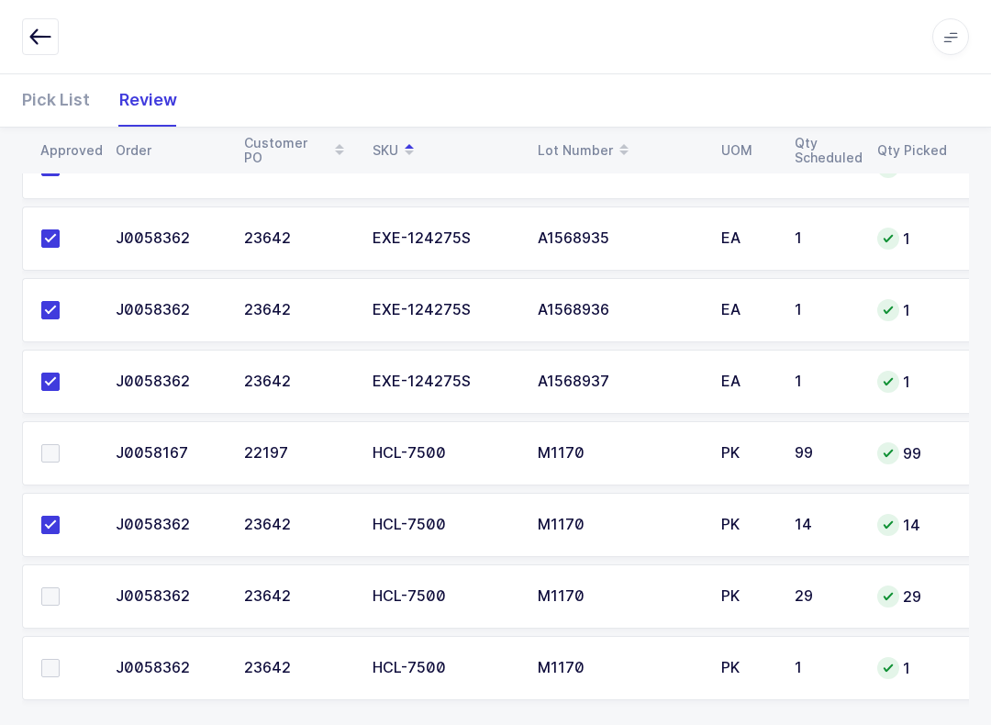
click at [57, 647] on td at bounding box center [63, 668] width 83 height 64
click at [50, 671] on span at bounding box center [50, 668] width 18 height 18
click at [60, 659] on input "checkbox" at bounding box center [60, 659] width 0 height 0
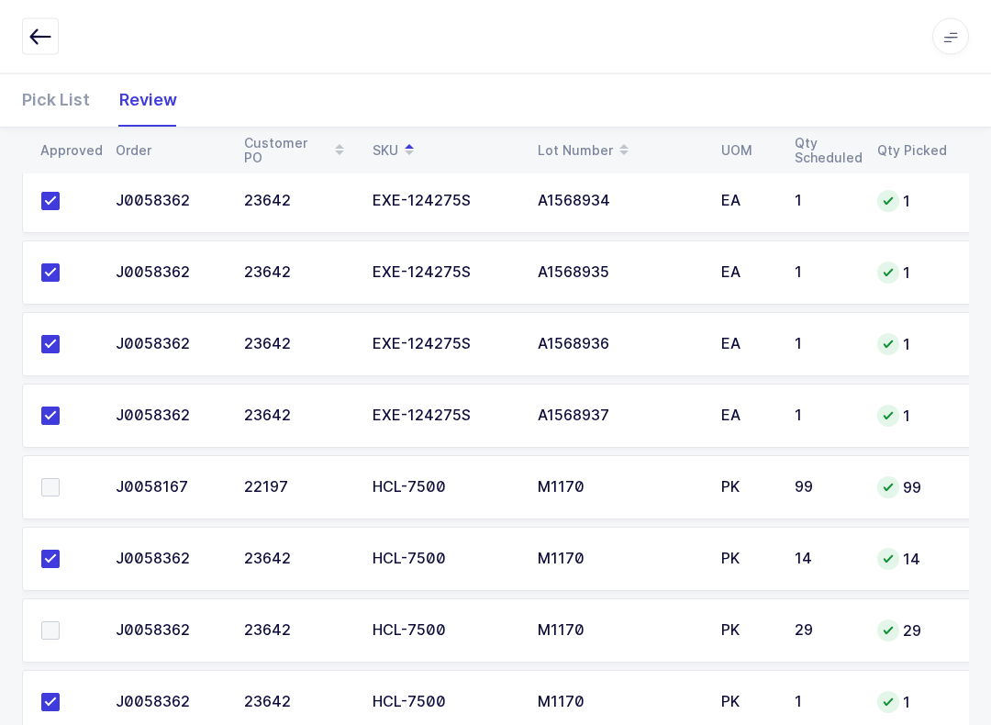
scroll to position [0, 0]
click at [45, 469] on td at bounding box center [63, 488] width 83 height 64
click at [40, 500] on td at bounding box center [63, 488] width 83 height 64
click at [58, 485] on span at bounding box center [50, 488] width 18 height 18
click at [60, 479] on input "checkbox" at bounding box center [60, 479] width 0 height 0
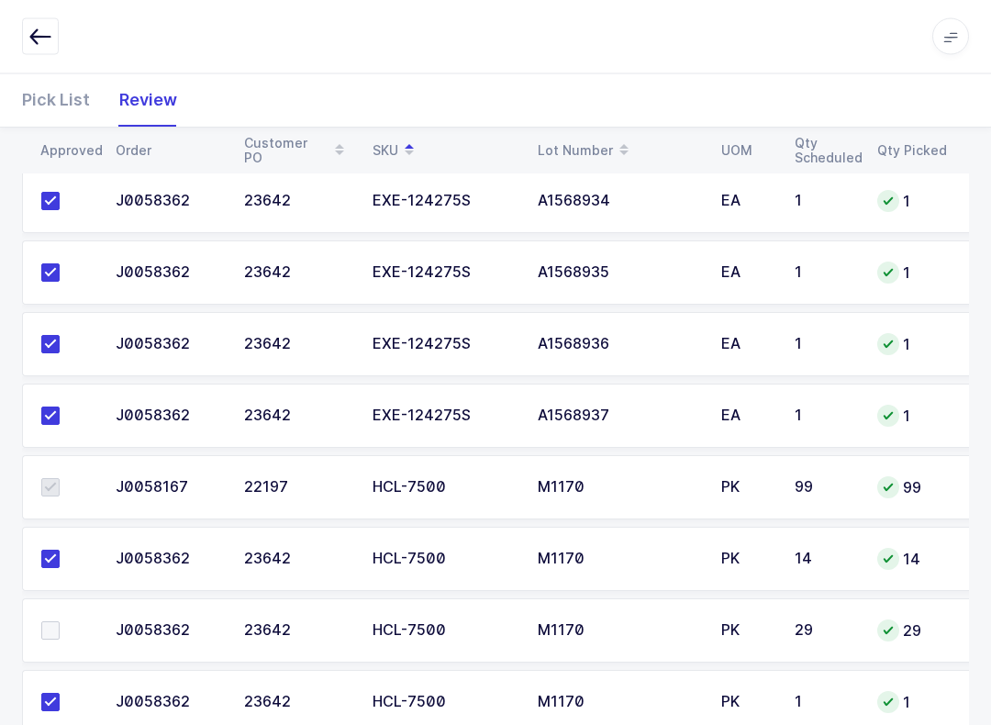
scroll to position [340, 0]
click at [44, 621] on span at bounding box center [50, 630] width 18 height 18
click at [60, 621] on input "checkbox" at bounding box center [60, 621] width 0 height 0
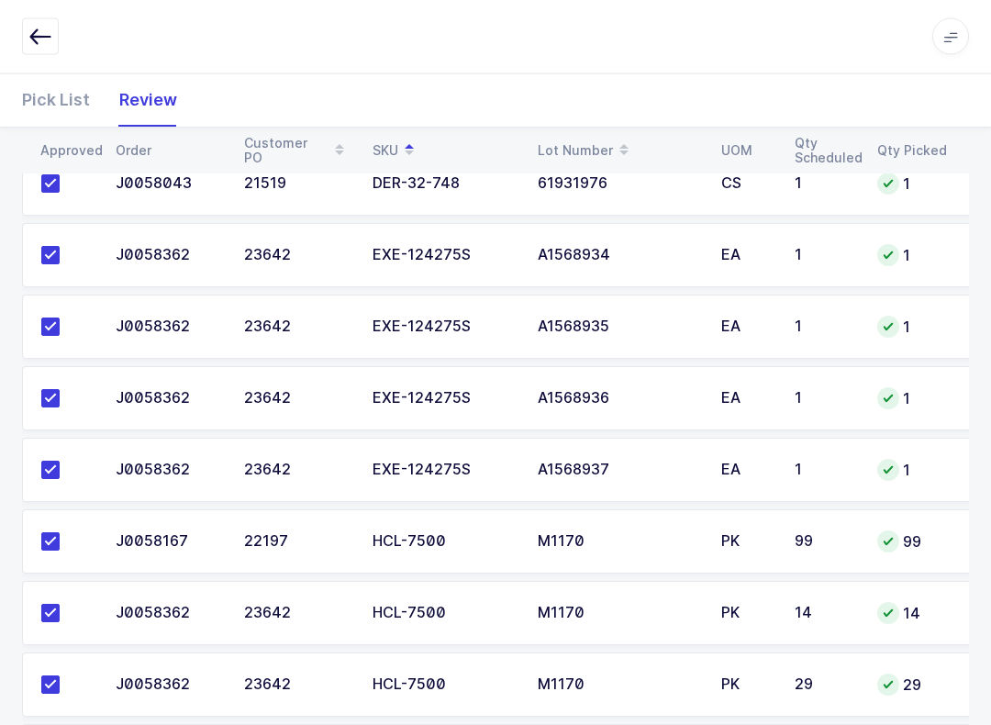
scroll to position [0, 0]
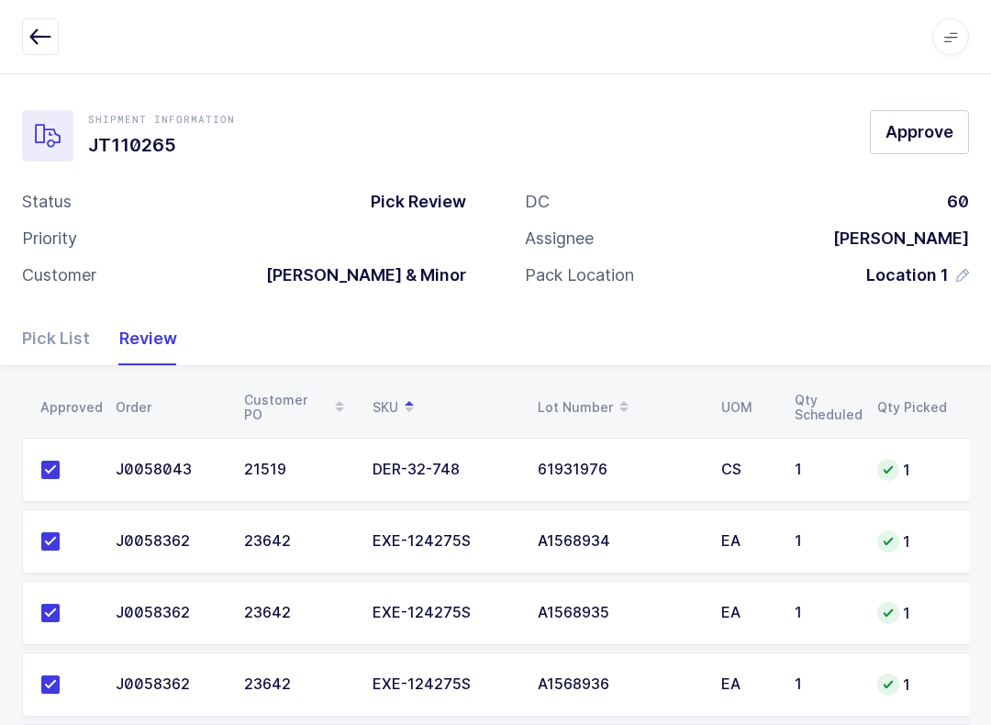
click at [742, 132] on span "Approve" at bounding box center [920, 131] width 68 height 23
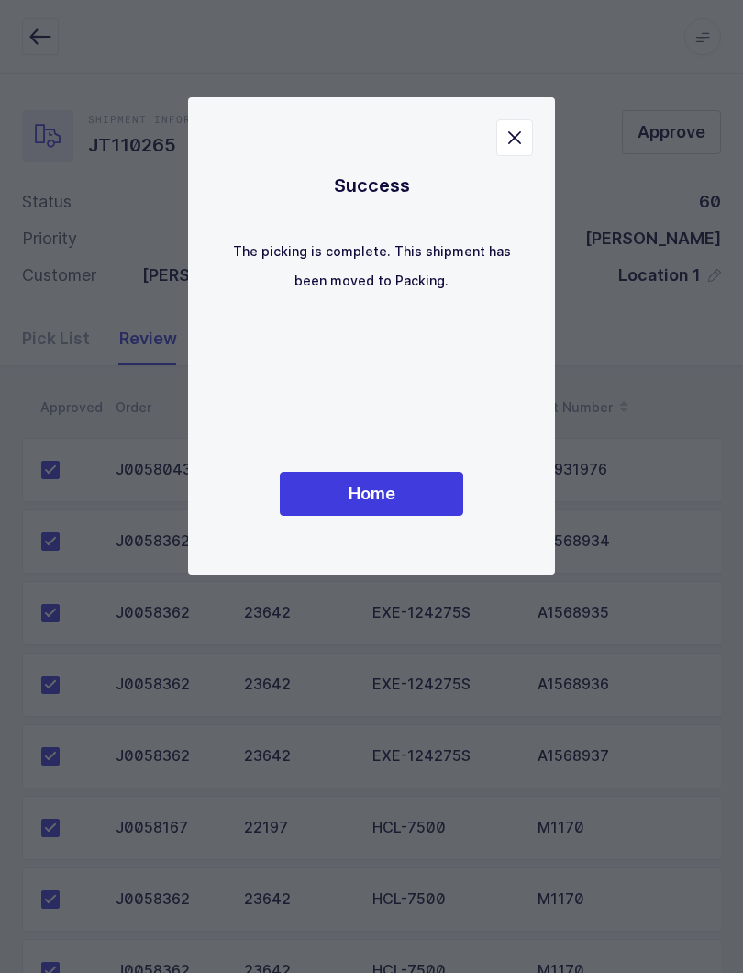
click at [396, 494] on button "Home" at bounding box center [372, 494] width 184 height 44
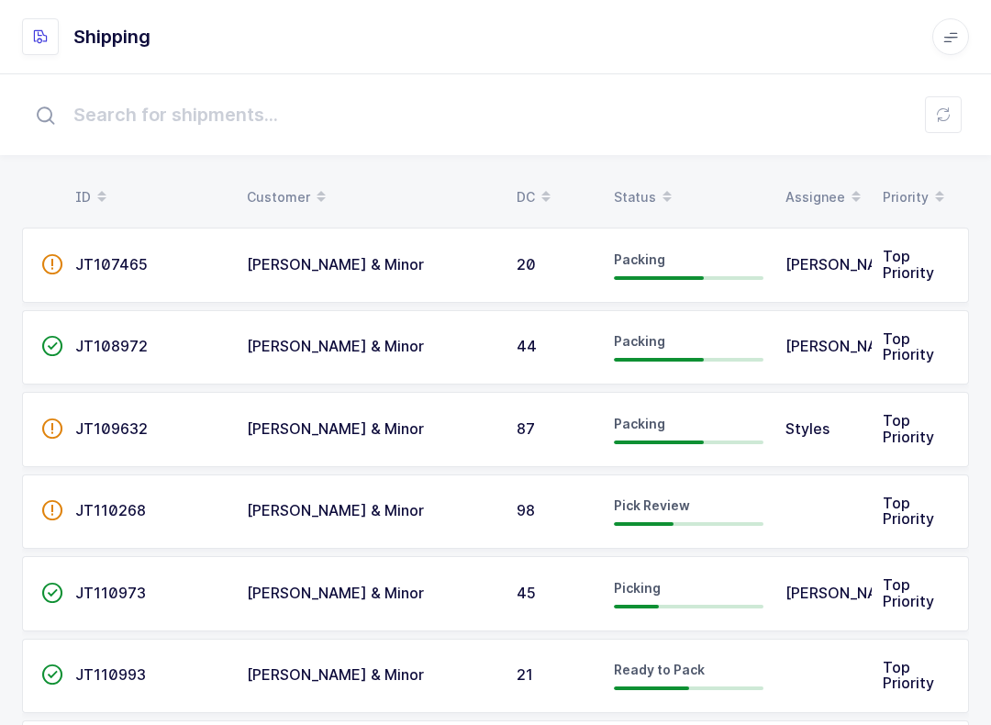
click at [657, 182] on span at bounding box center [667, 197] width 22 height 31
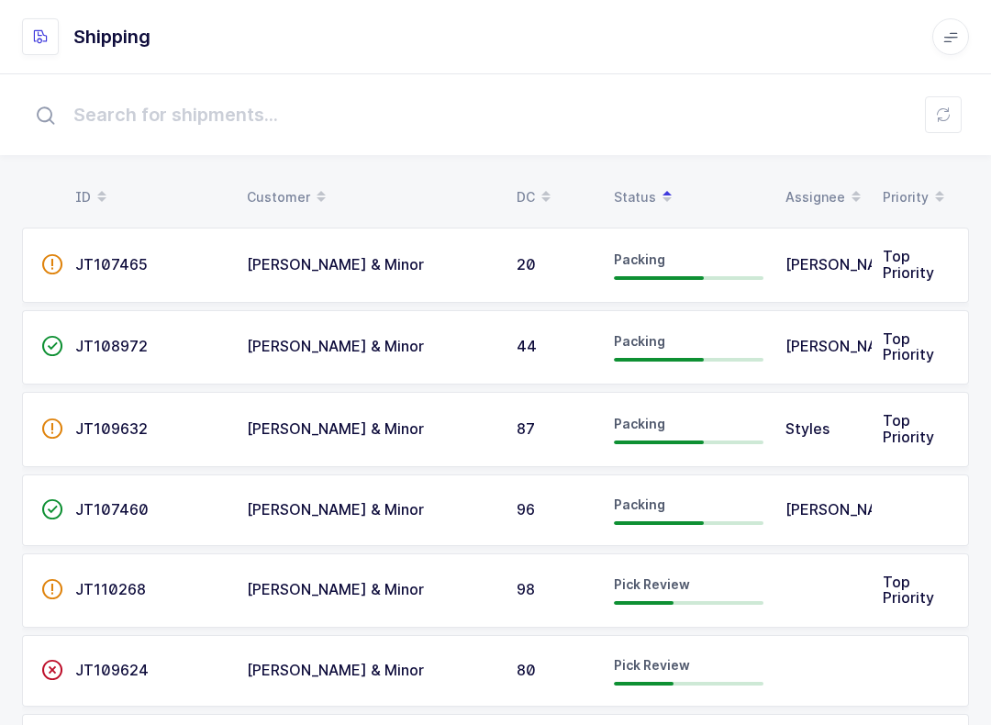
click at [742, 580] on div "Pick Review" at bounding box center [689, 589] width 150 height 29
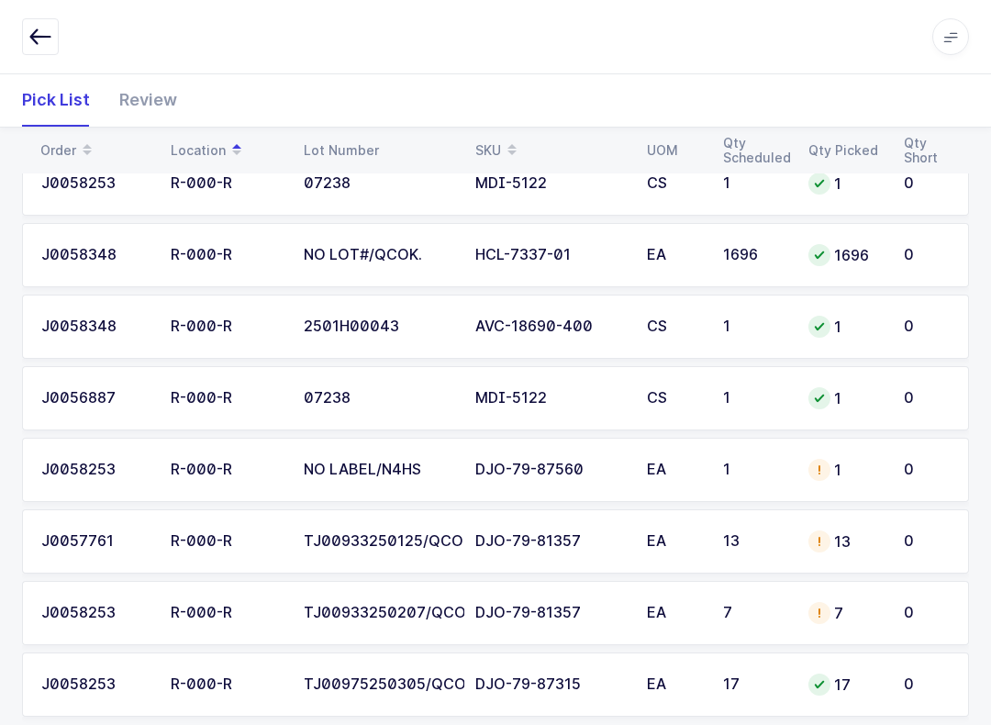
scroll to position [1608, 0]
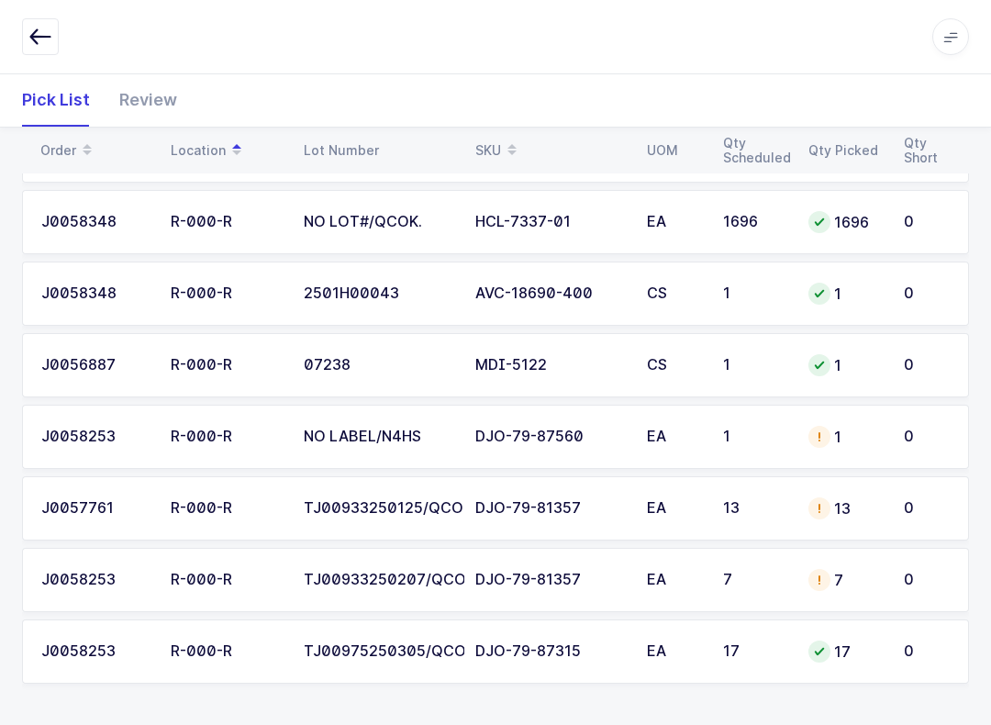
click at [48, 33] on icon "button" at bounding box center [40, 37] width 22 height 22
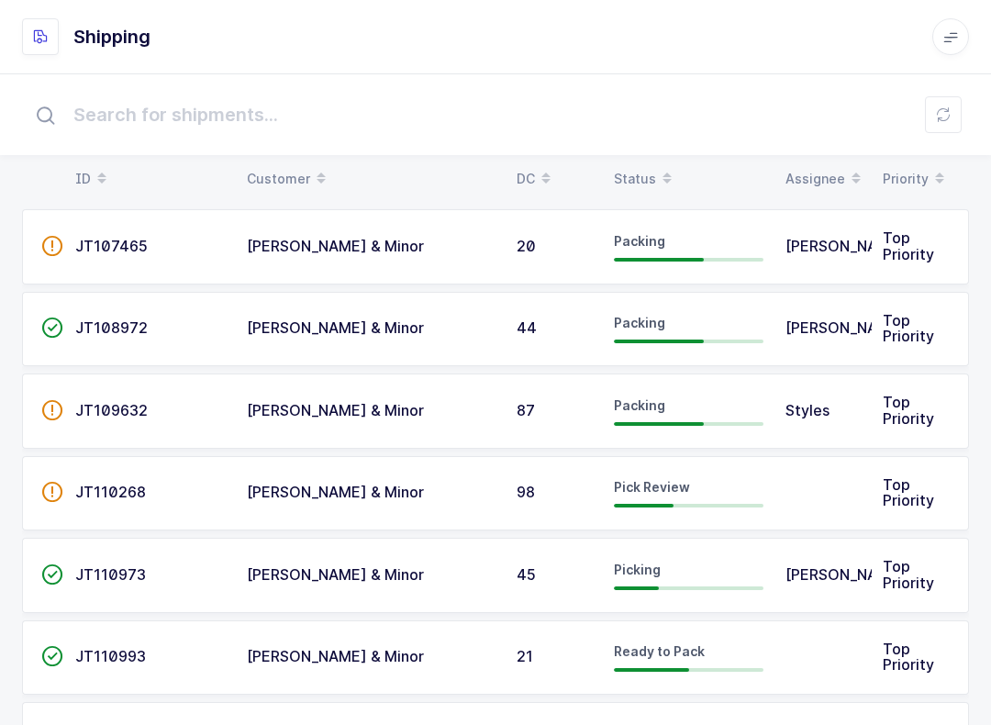
click at [656, 173] on span at bounding box center [667, 178] width 22 height 31
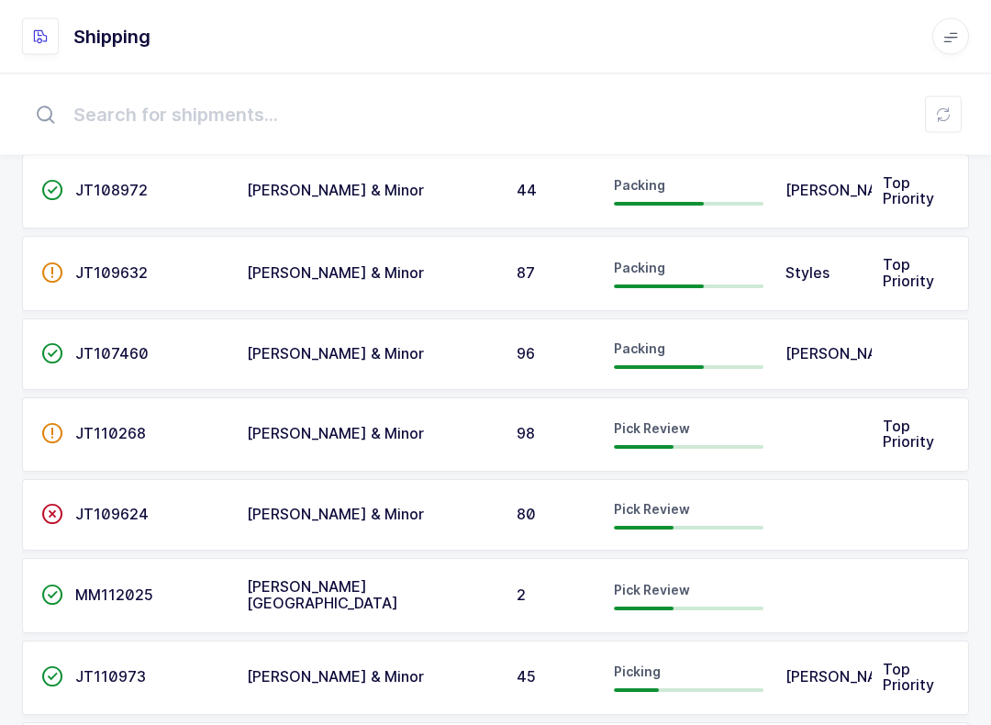
scroll to position [168, 0]
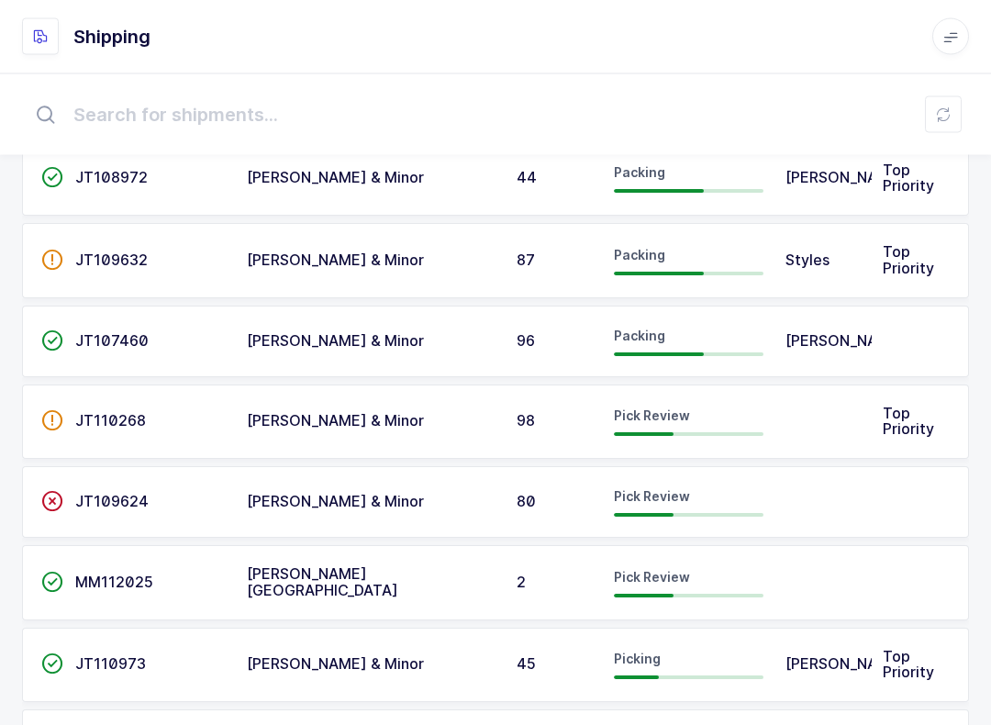
click at [742, 514] on div at bounding box center [689, 516] width 150 height 4
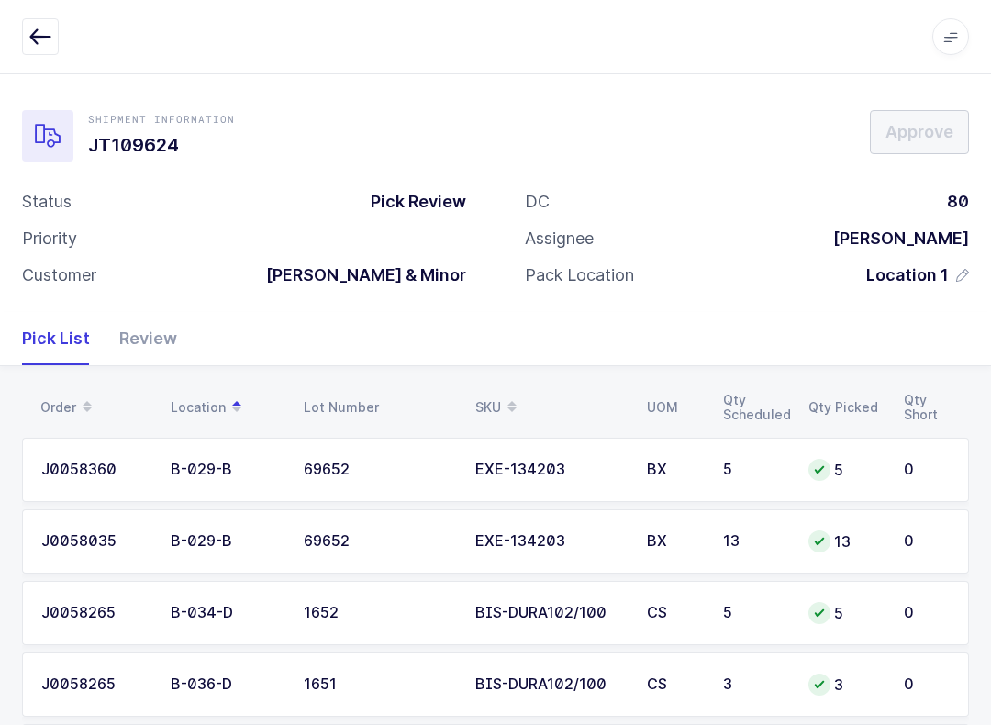
click at [163, 324] on div "Review" at bounding box center [141, 338] width 72 height 53
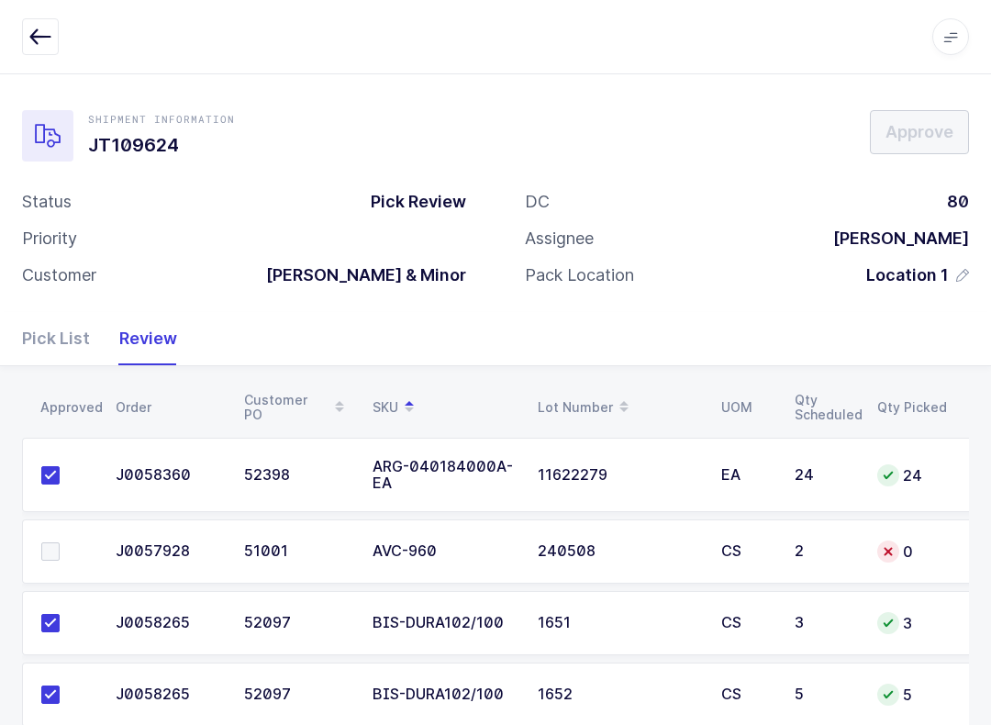
click at [44, 31] on icon "button" at bounding box center [40, 37] width 22 height 22
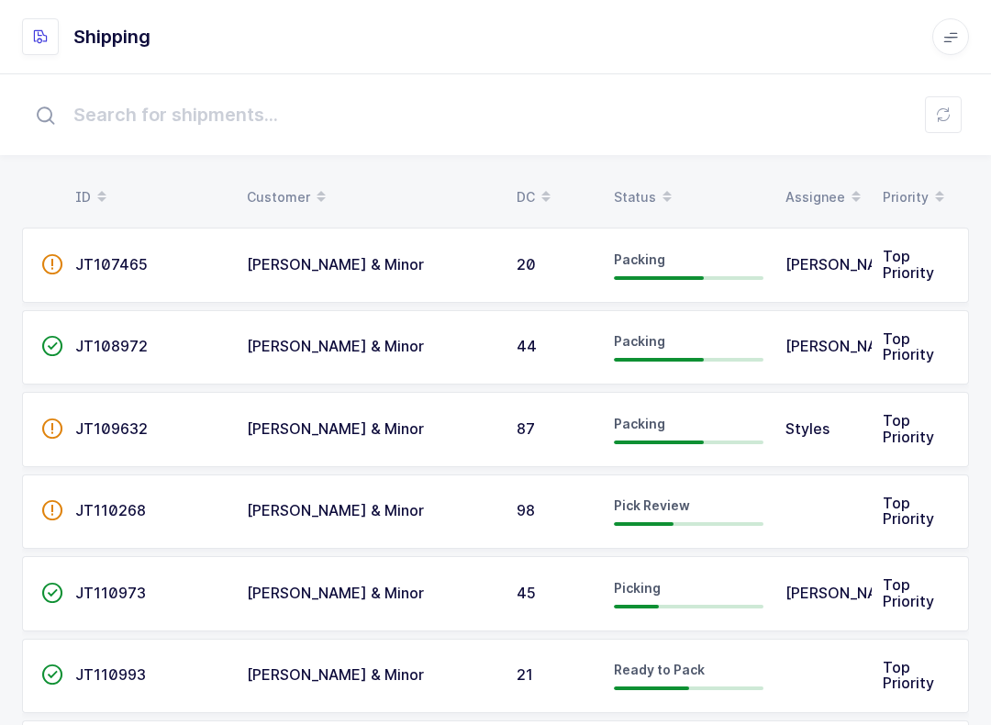
click at [640, 185] on div "Status" at bounding box center [689, 197] width 150 height 31
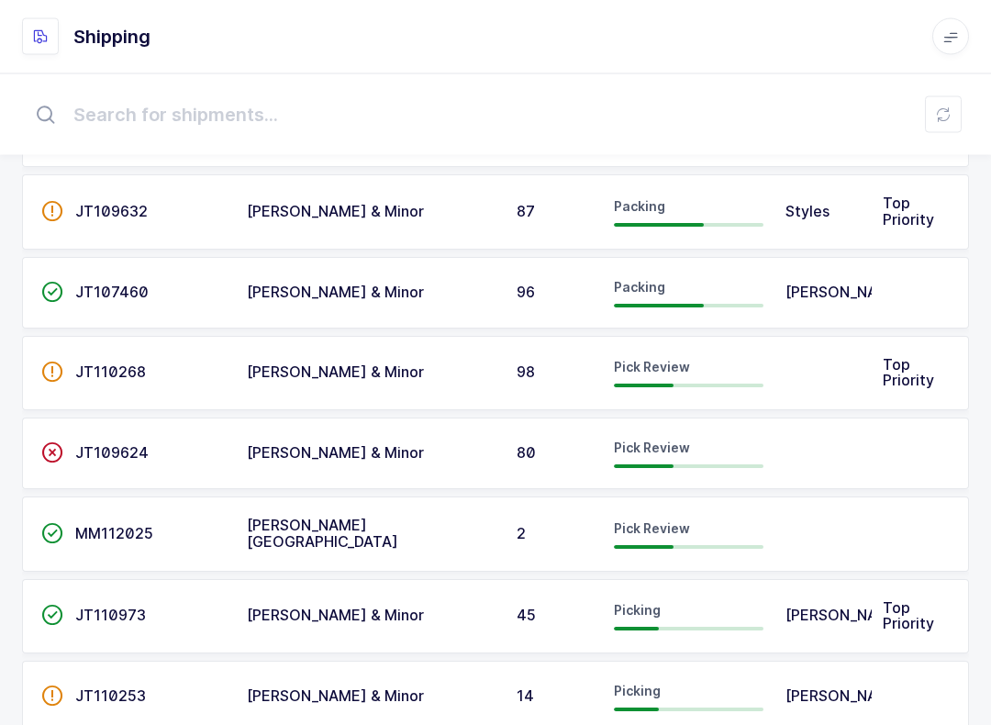
scroll to position [217, 0]
click at [713, 524] on div "Pick Review" at bounding box center [689, 533] width 150 height 29
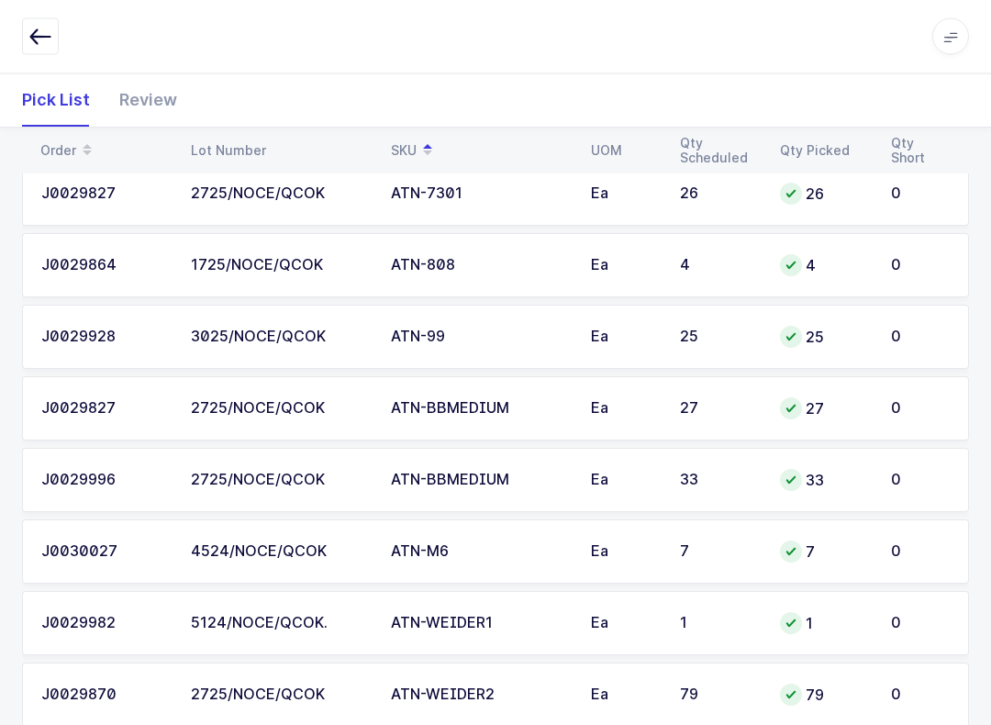
scroll to position [964, 0]
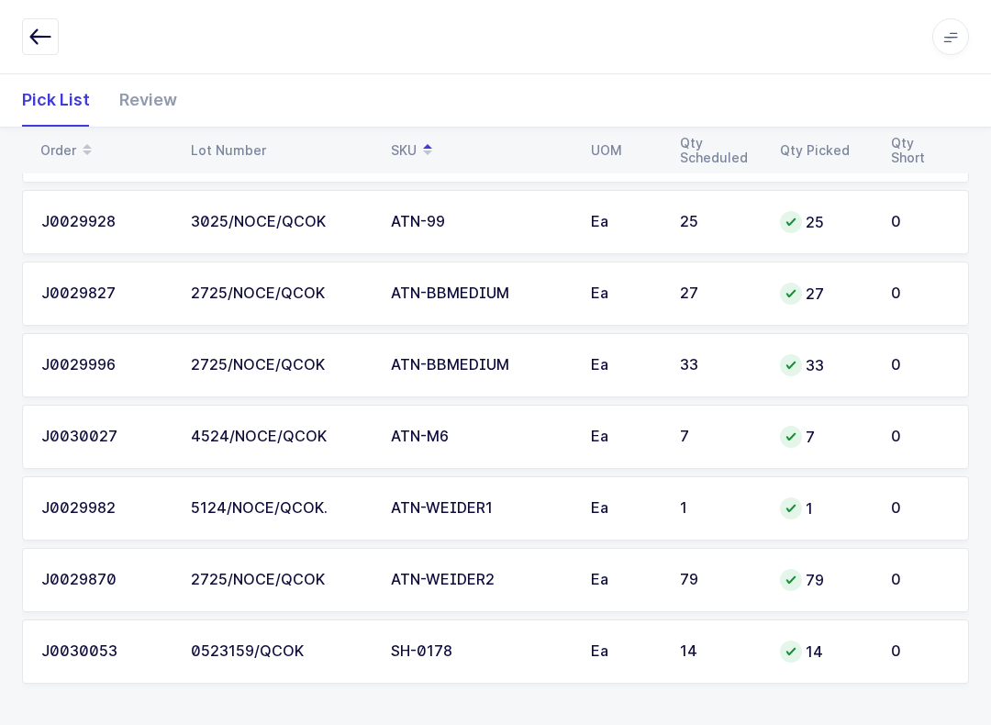
click at [50, 35] on icon "button" at bounding box center [40, 37] width 22 height 22
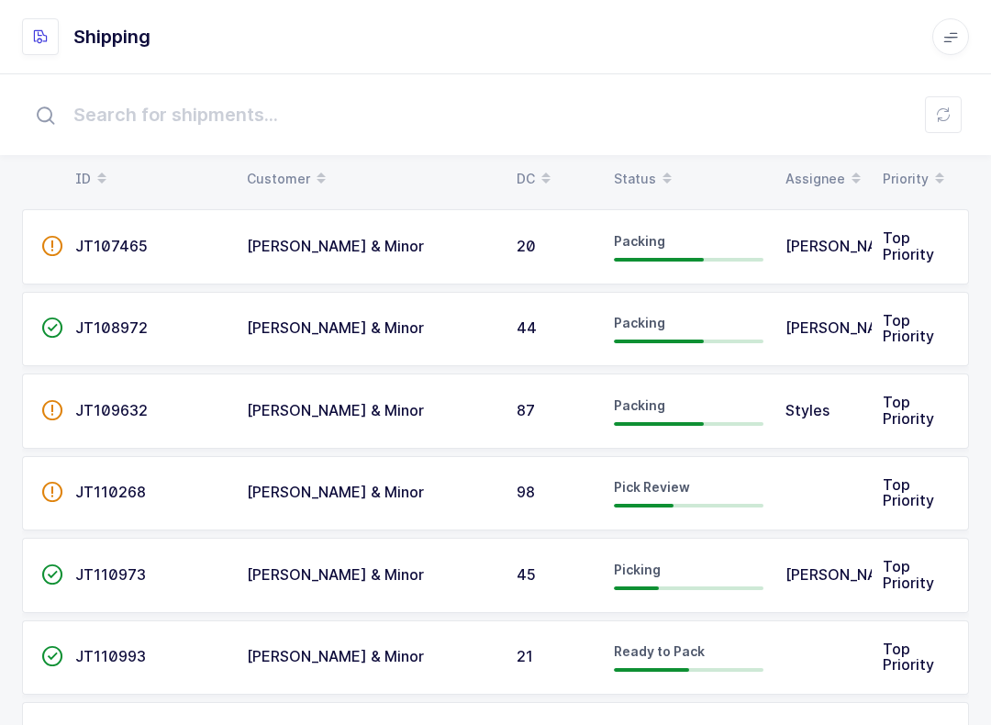
click at [632, 144] on input "text" at bounding box center [495, 114] width 947 height 59
click at [656, 184] on span at bounding box center [667, 178] width 22 height 31
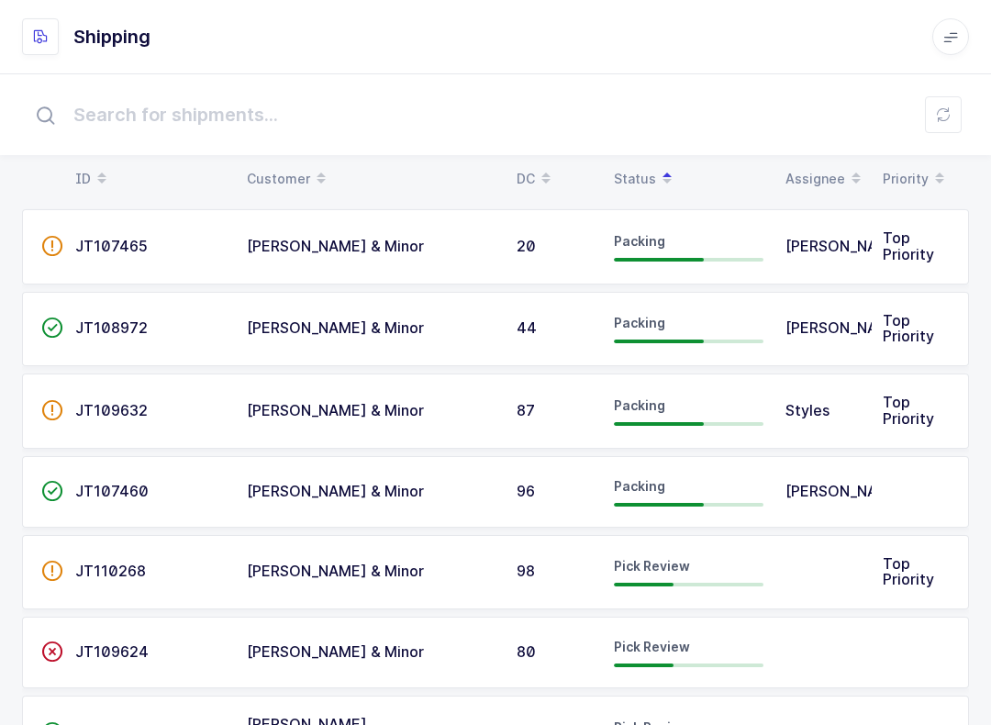
click at [698, 559] on div "Pick Review" at bounding box center [689, 571] width 150 height 29
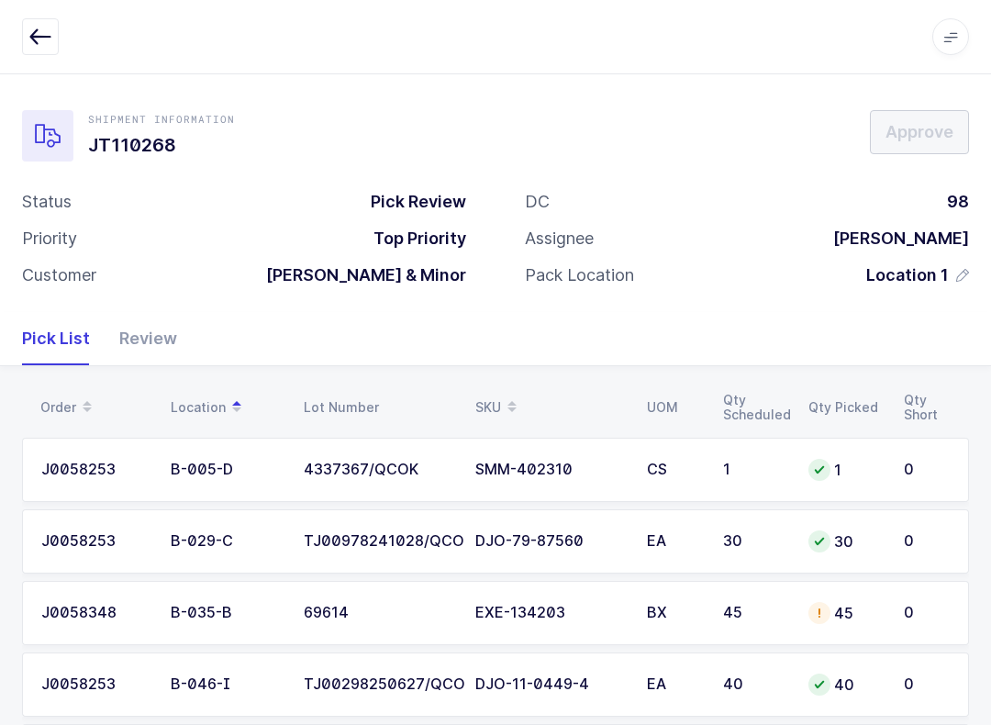
click at [156, 340] on div "Review" at bounding box center [141, 338] width 72 height 53
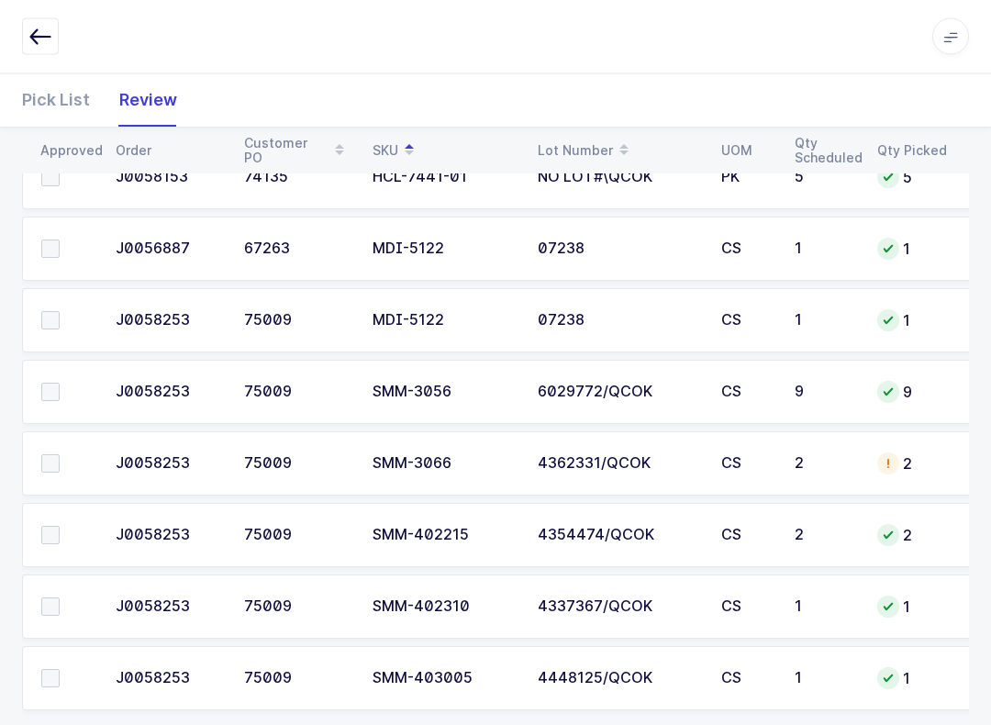
scroll to position [1608, 0]
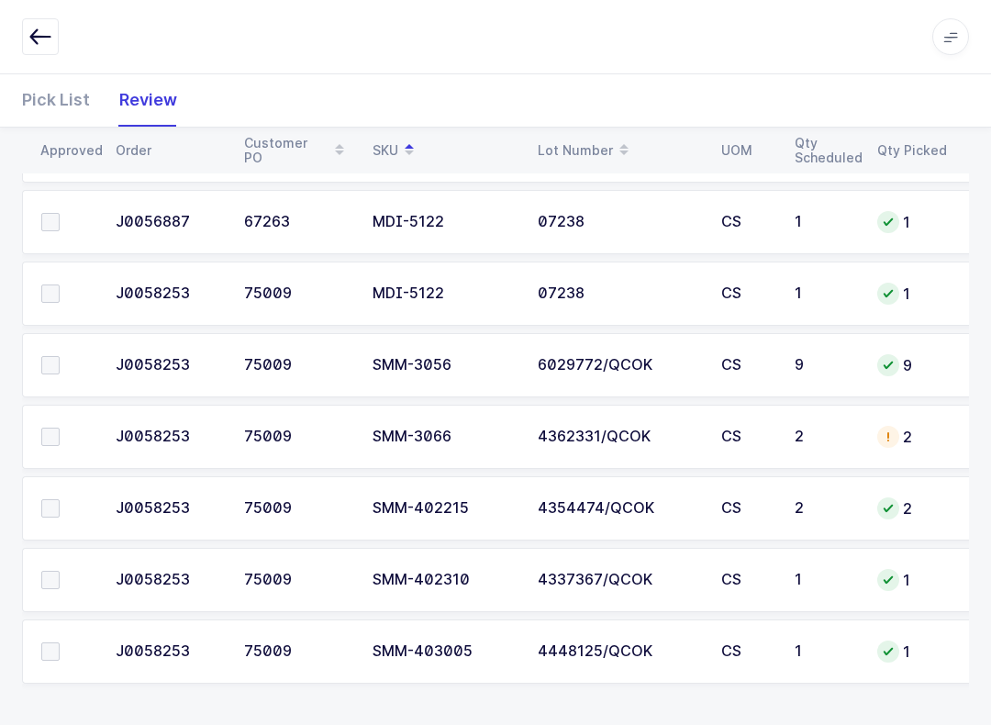
click at [52, 368] on span at bounding box center [50, 365] width 18 height 18
click at [60, 356] on input "checkbox" at bounding box center [60, 356] width 0 height 0
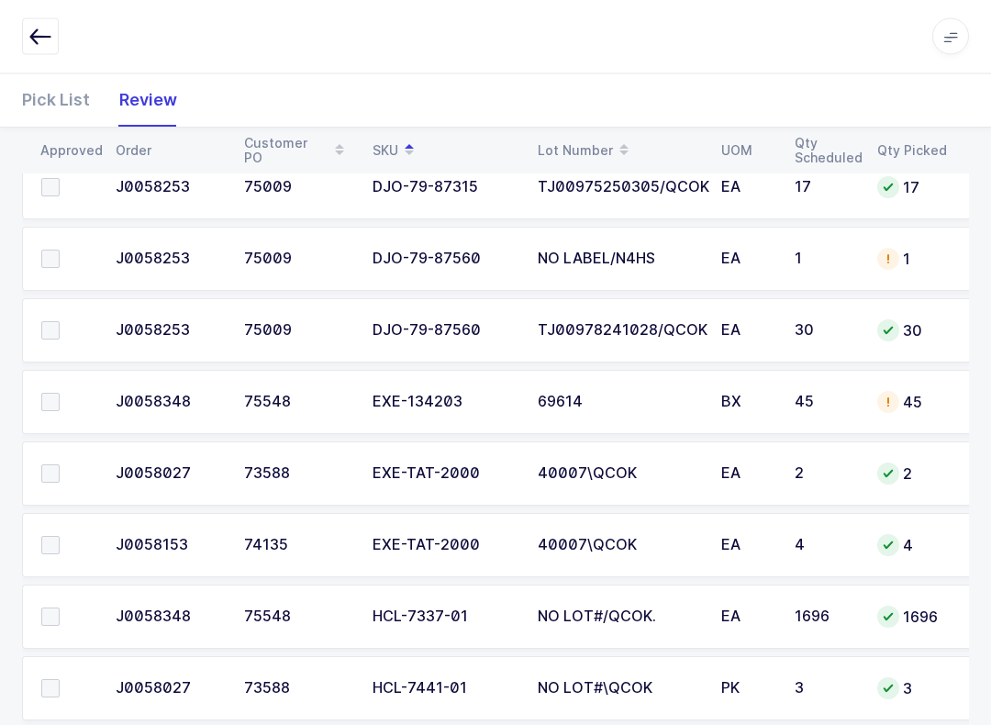
scroll to position [953, 0]
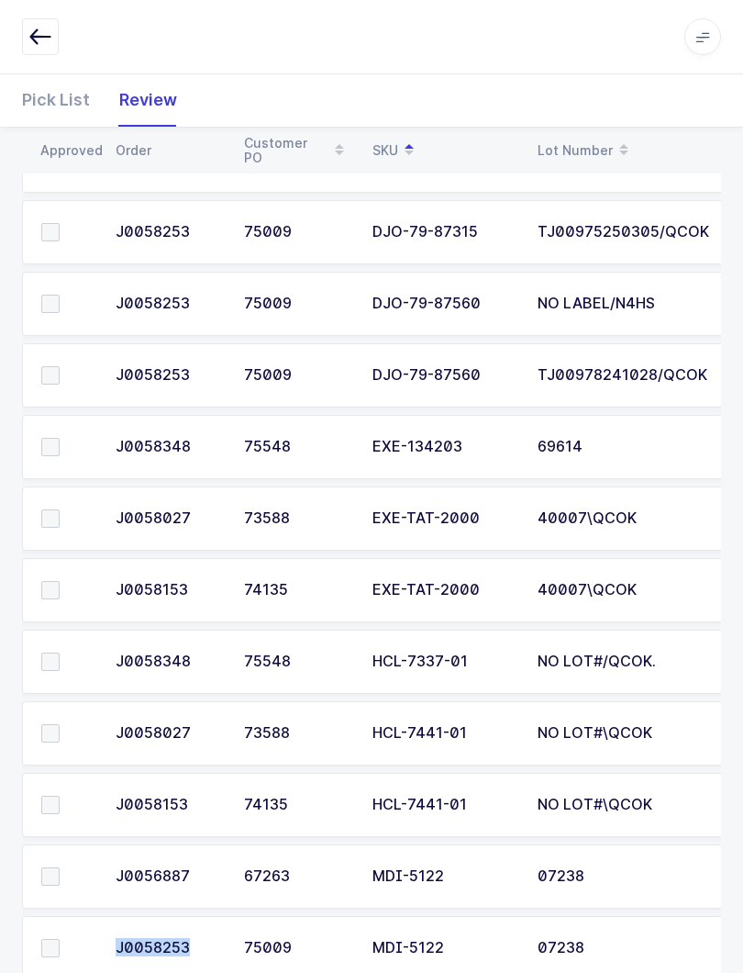
click at [50, 944] on span at bounding box center [50, 948] width 18 height 18
click at [60, 939] on input "checkbox" at bounding box center [60, 939] width 0 height 0
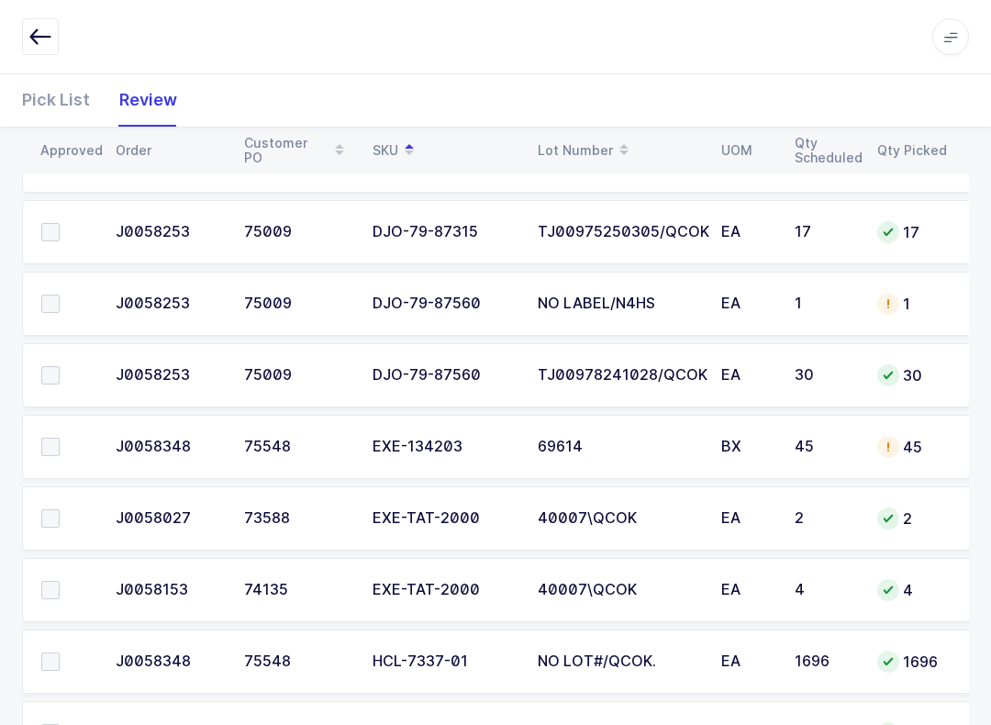
click at [55, 377] on span at bounding box center [50, 375] width 18 height 18
click at [60, 366] on input "checkbox" at bounding box center [60, 366] width 0 height 0
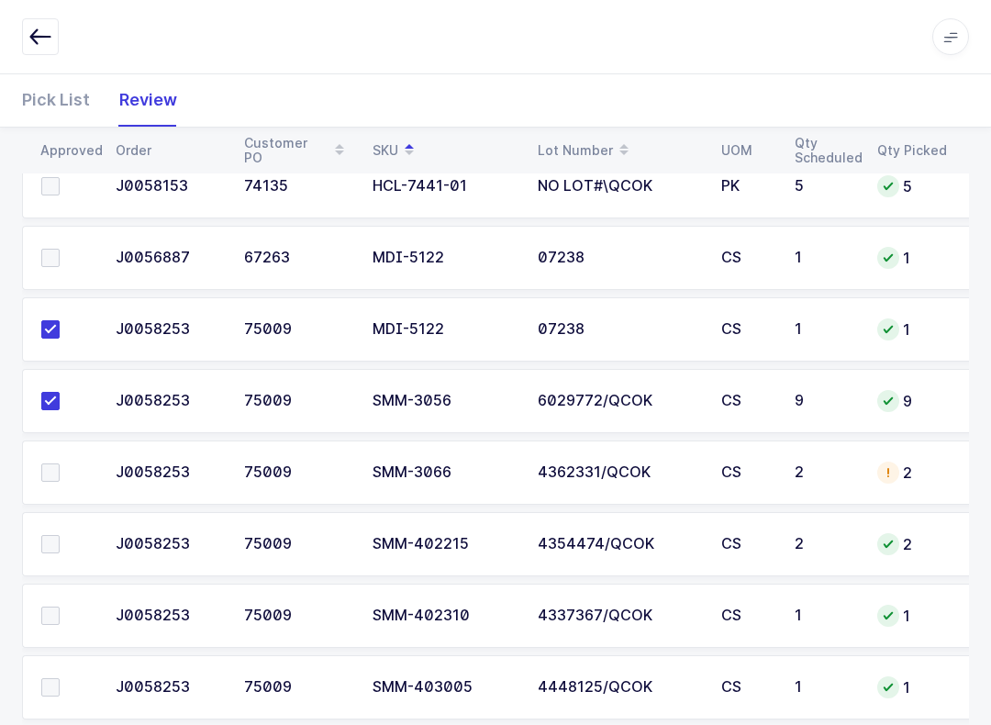
scroll to position [1608, 0]
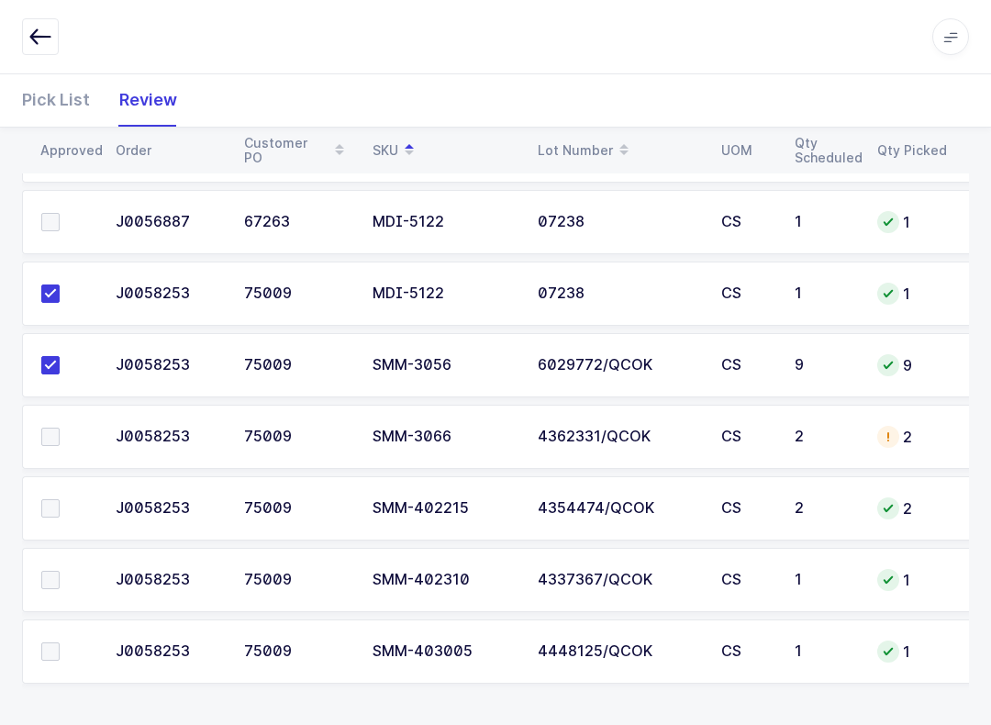
click at [52, 564] on td at bounding box center [63, 580] width 83 height 64
click at [30, 582] on td at bounding box center [63, 580] width 83 height 64
click at [48, 582] on span at bounding box center [50, 580] width 18 height 18
click at [60, 571] on input "checkbox" at bounding box center [60, 571] width 0 height 0
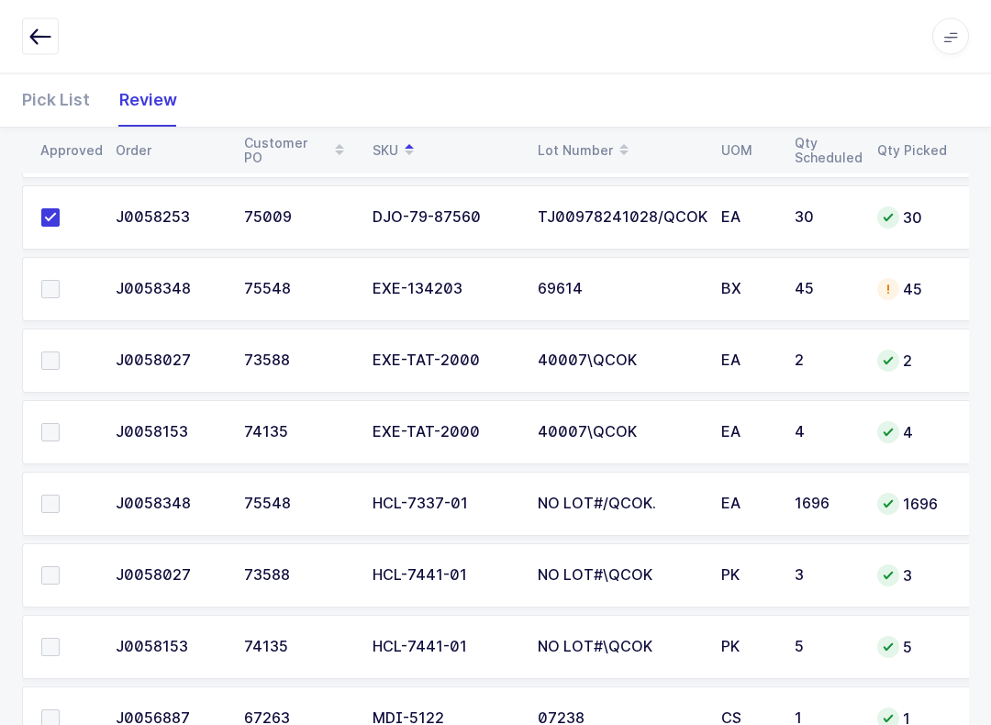
scroll to position [1069, 0]
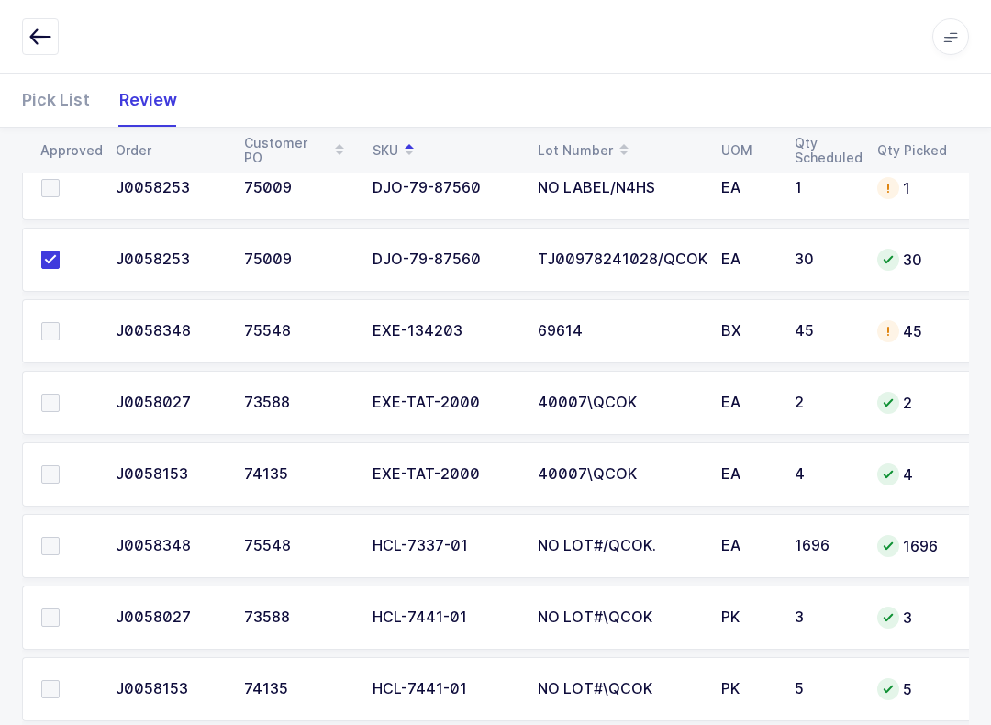
click at [60, 336] on label at bounding box center [67, 331] width 52 height 18
click at [60, 322] on input "checkbox" at bounding box center [60, 322] width 0 height 0
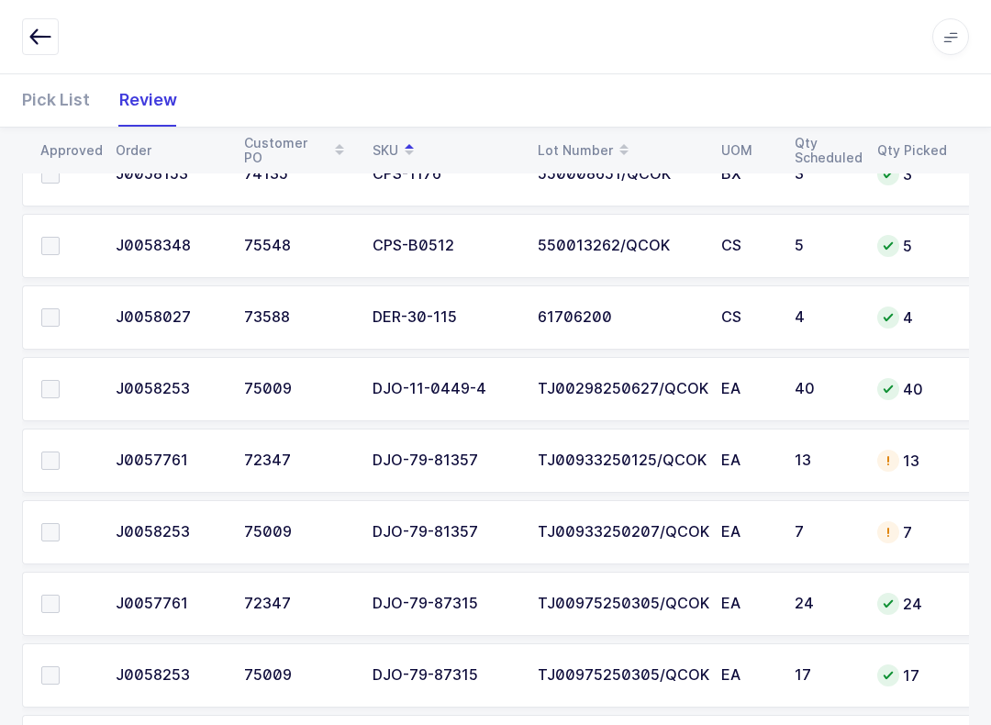
scroll to position [509, 0]
click at [55, 392] on span at bounding box center [50, 390] width 18 height 18
click at [60, 381] on input "checkbox" at bounding box center [60, 381] width 0 height 0
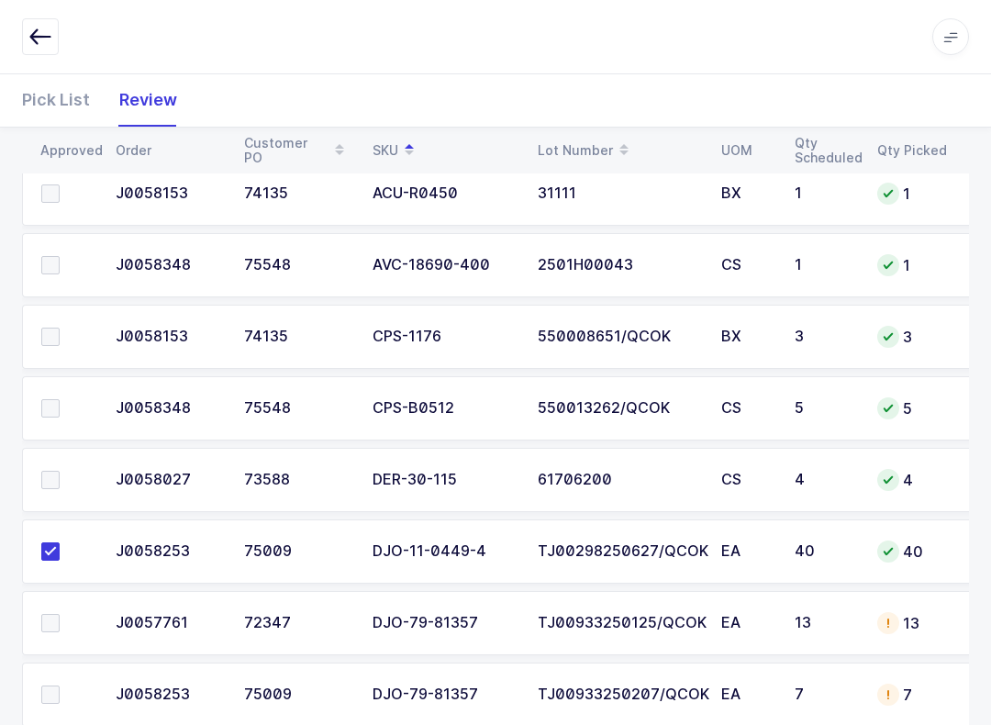
scroll to position [260, 0]
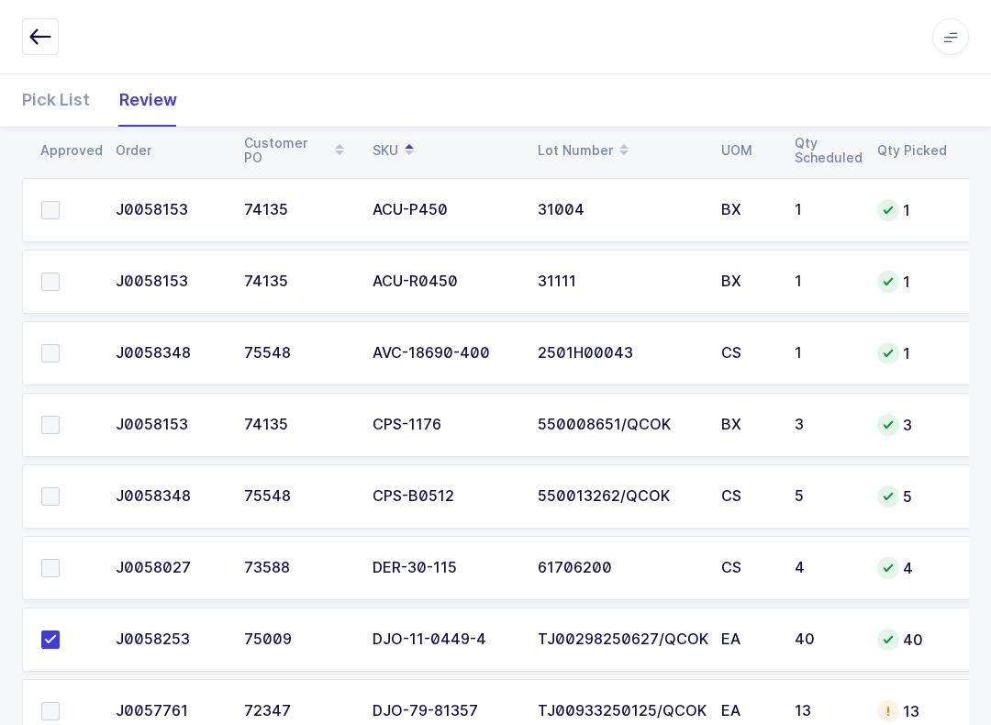
click at [72, 418] on label at bounding box center [67, 425] width 52 height 18
click at [60, 416] on input "checkbox" at bounding box center [60, 416] width 0 height 0
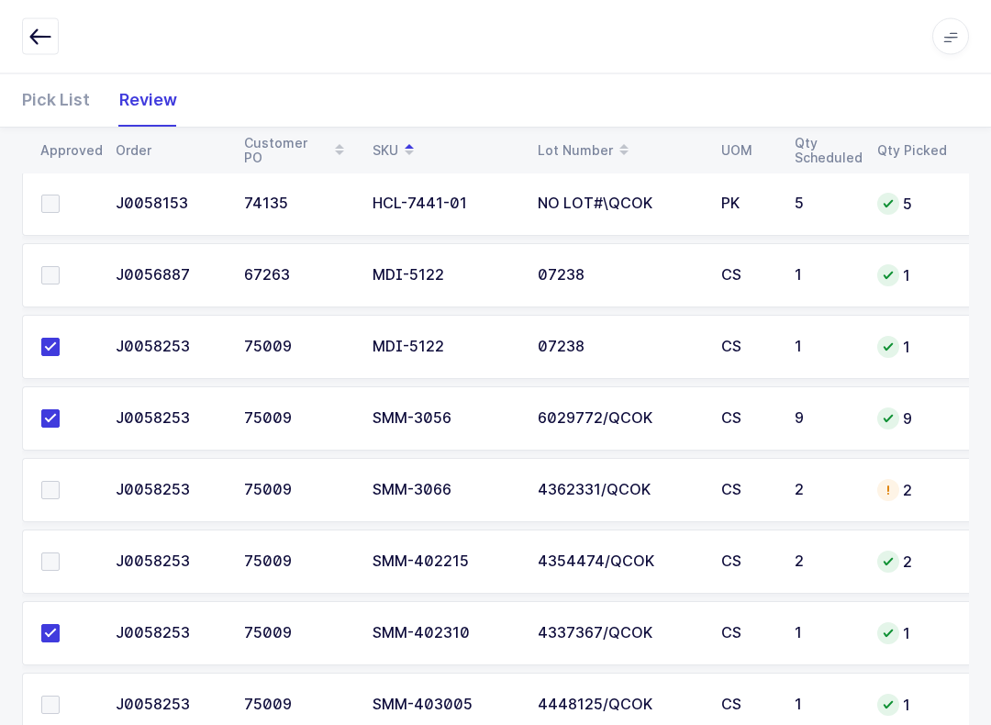
scroll to position [1608, 0]
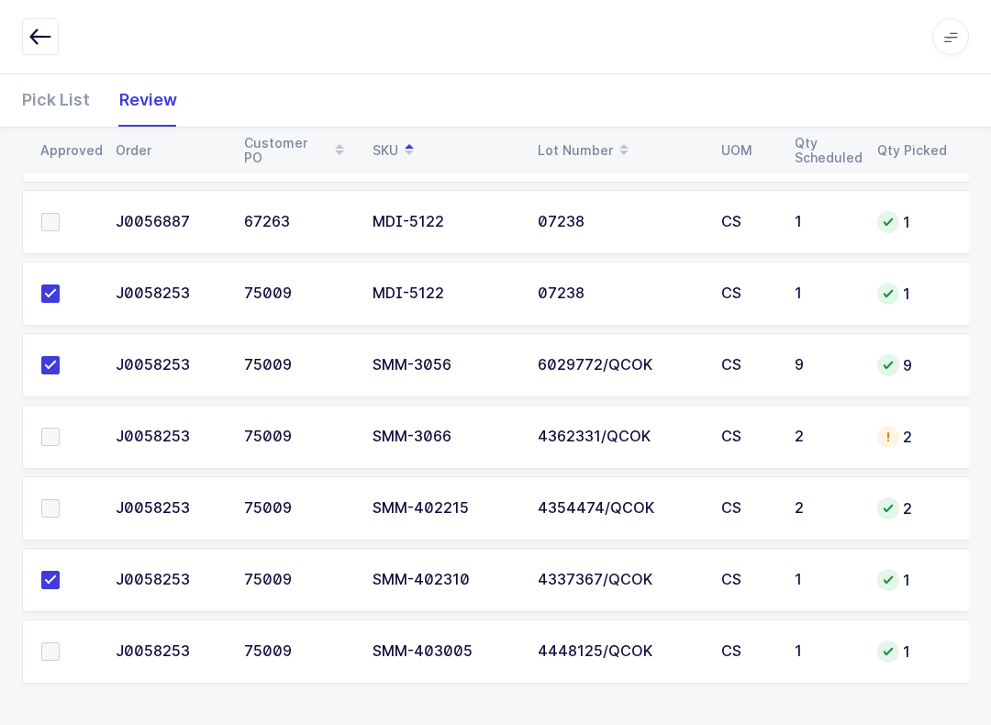
click at [54, 432] on span at bounding box center [50, 437] width 18 height 18
click at [60, 428] on input "checkbox" at bounding box center [60, 428] width 0 height 0
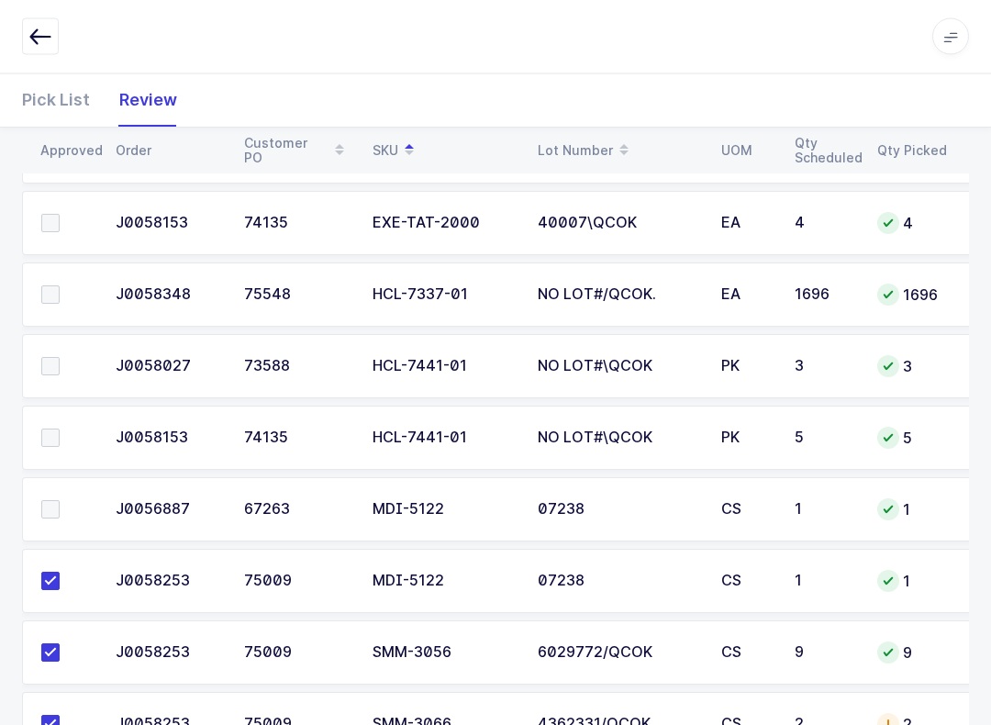
scroll to position [1306, 0]
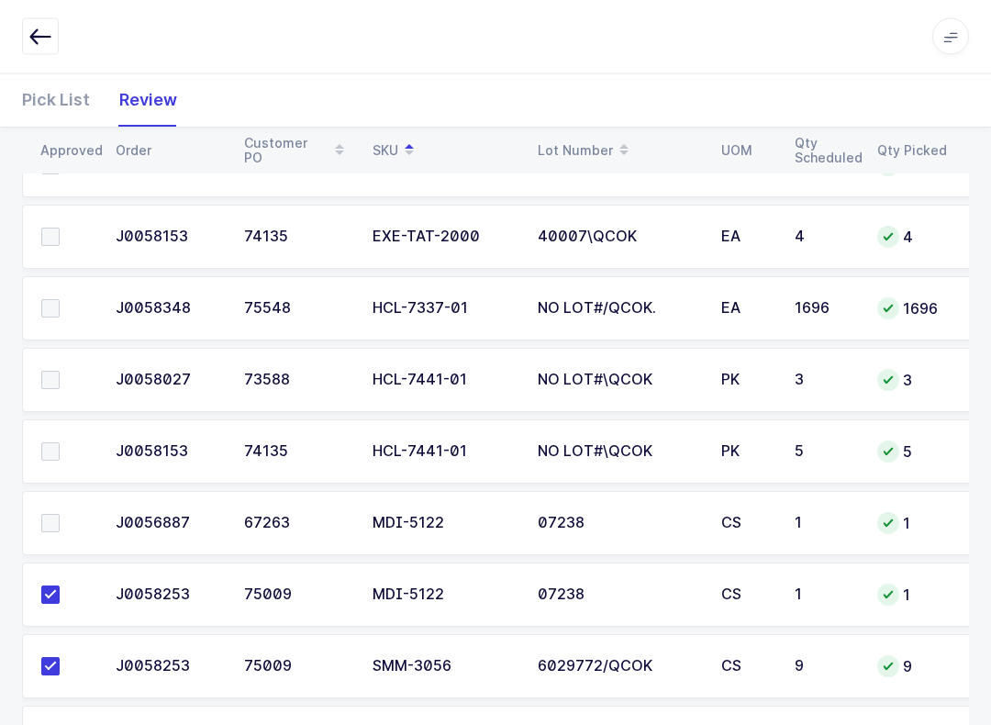
click at [54, 374] on span at bounding box center [50, 381] width 18 height 18
click at [60, 372] on input "checkbox" at bounding box center [60, 372] width 0 height 0
click at [50, 446] on span at bounding box center [50, 451] width 18 height 18
click at [60, 442] on input "checkbox" at bounding box center [60, 442] width 0 height 0
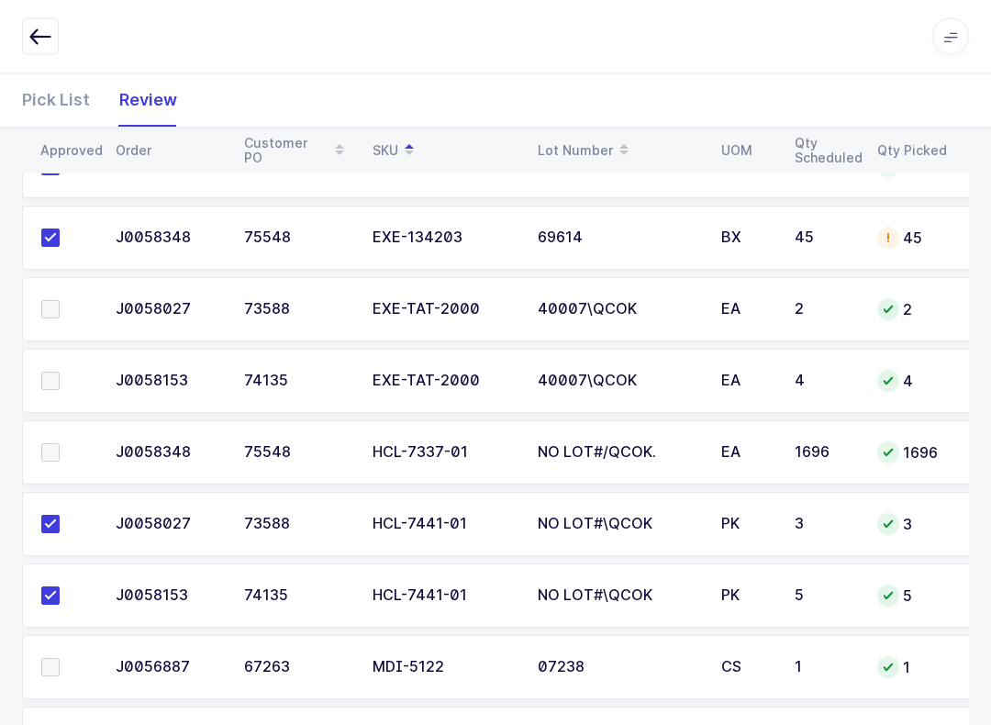
scroll to position [1135, 0]
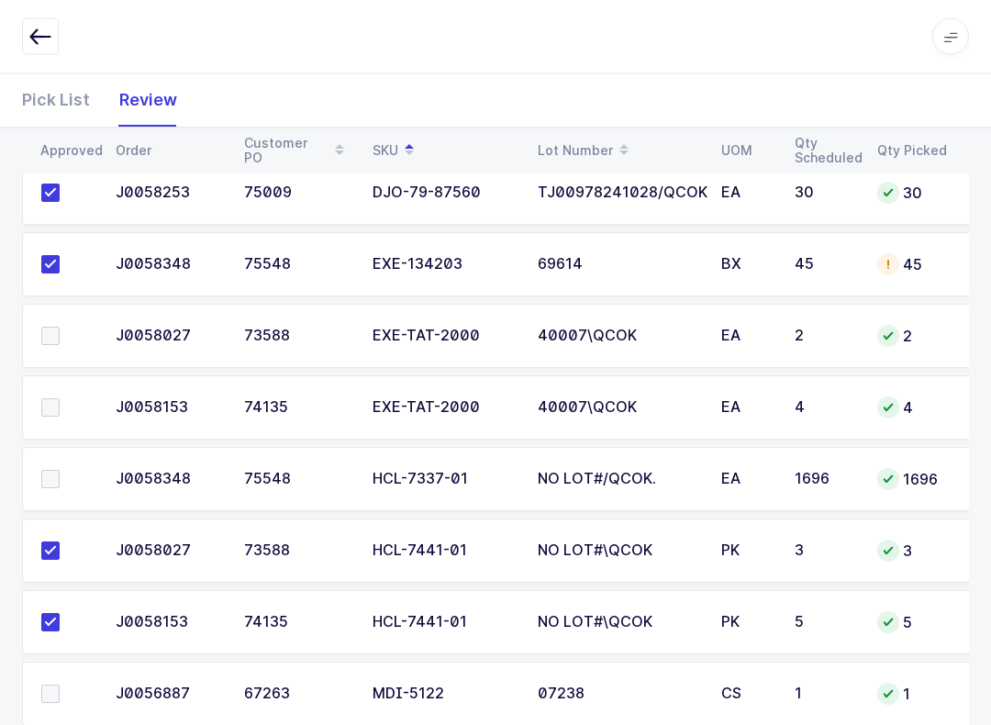
click at [60, 328] on label at bounding box center [67, 337] width 52 height 18
click at [60, 328] on input "checkbox" at bounding box center [60, 328] width 0 height 0
click at [50, 398] on span at bounding box center [50, 407] width 18 height 18
click at [60, 398] on input "checkbox" at bounding box center [60, 398] width 0 height 0
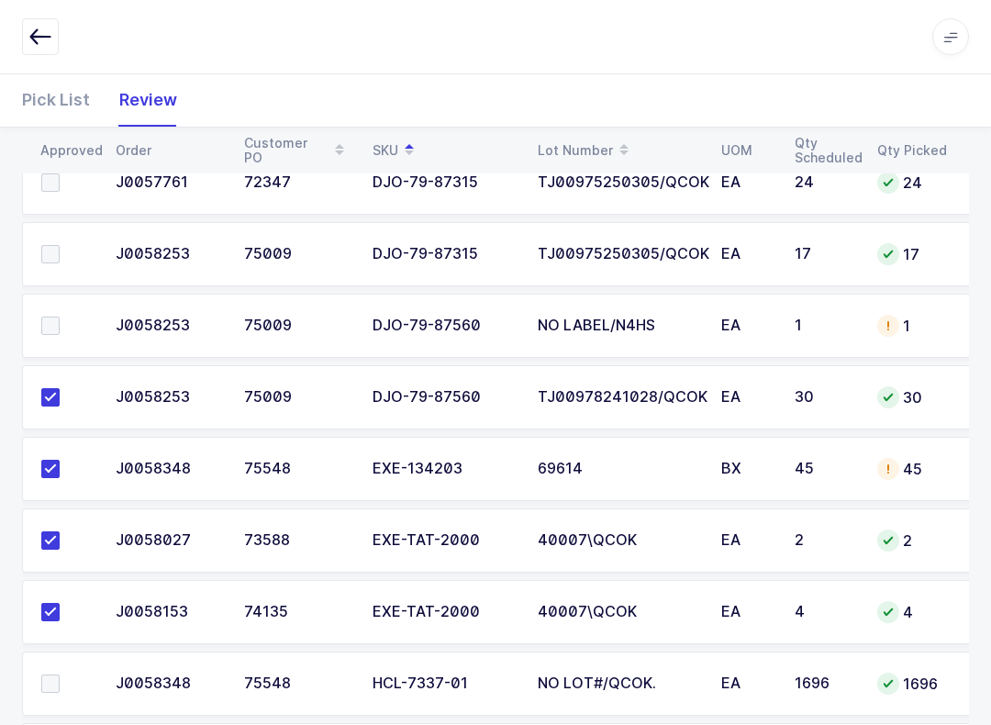
scroll to position [908, 0]
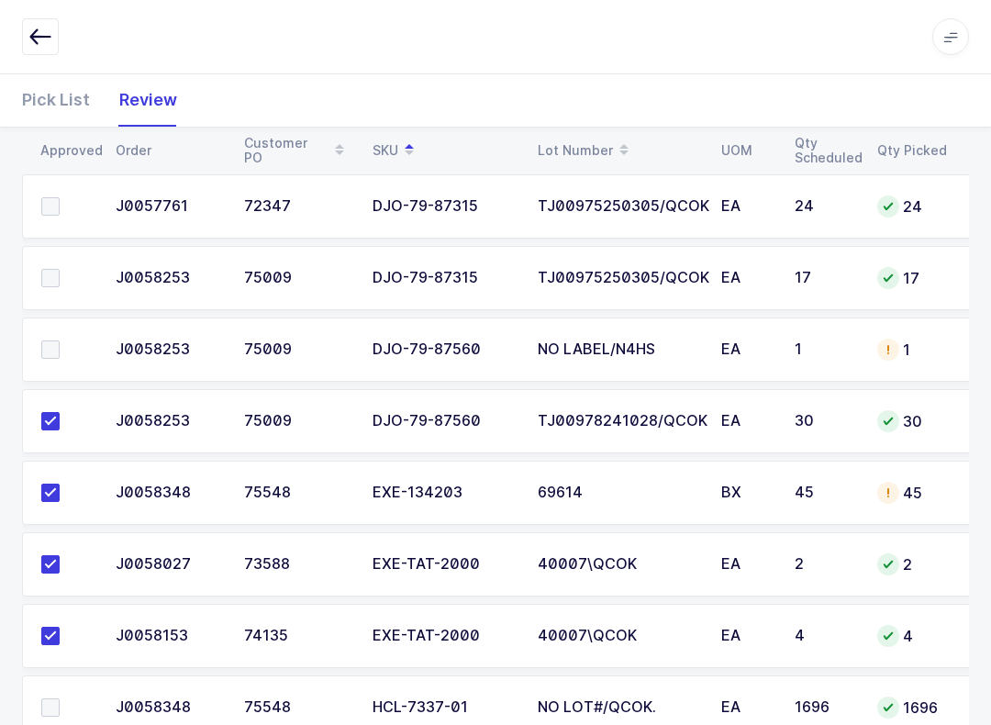
click at [61, 345] on label at bounding box center [67, 349] width 52 height 18
click at [60, 340] on input "checkbox" at bounding box center [60, 340] width 0 height 0
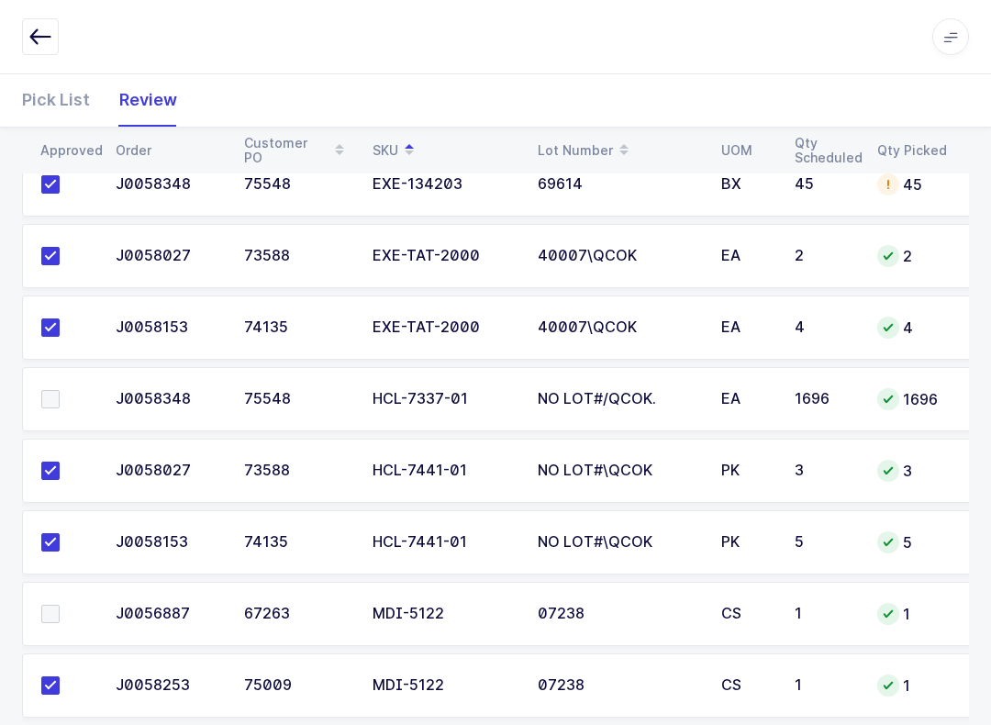
scroll to position [1168, 0]
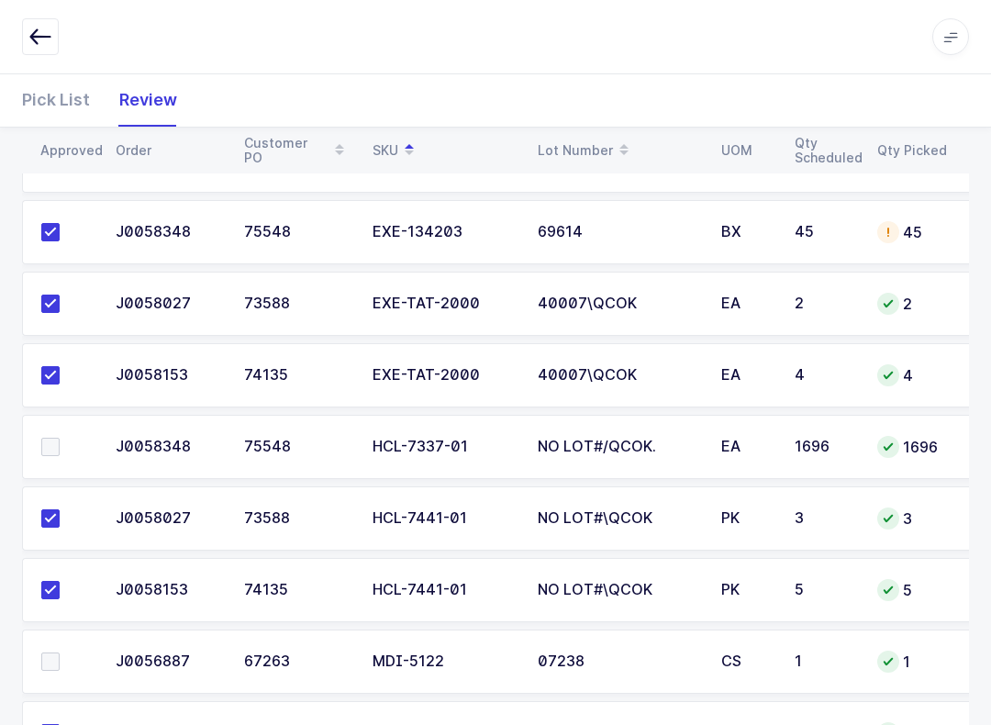
click at [32, 445] on td at bounding box center [63, 447] width 83 height 64
click at [61, 438] on label at bounding box center [67, 447] width 52 height 18
click at [60, 438] on input "checkbox" at bounding box center [60, 438] width 0 height 0
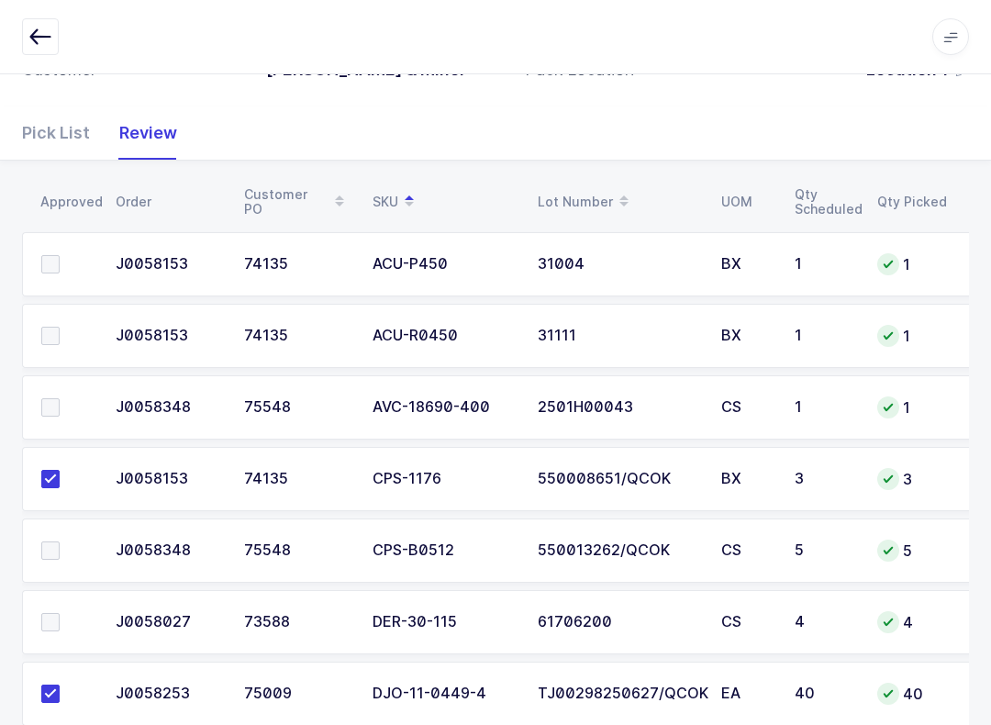
scroll to position [40, 0]
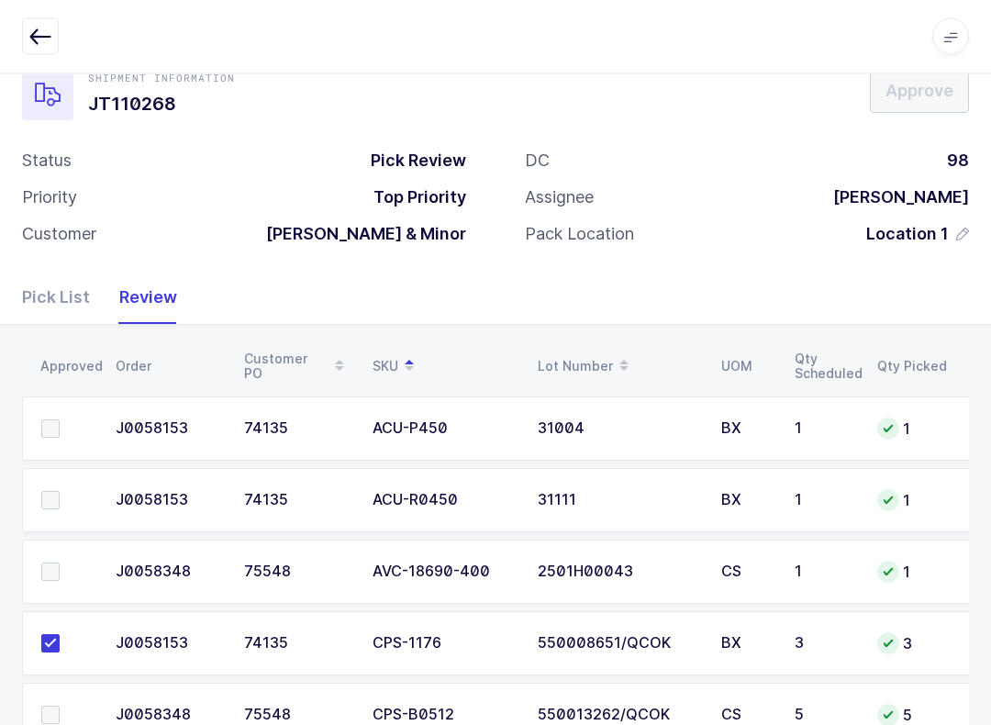
click at [41, 420] on span at bounding box center [50, 429] width 18 height 18
click at [60, 420] on input "checkbox" at bounding box center [60, 420] width 0 height 0
click at [57, 499] on span at bounding box center [50, 500] width 18 height 18
click at [60, 491] on input "checkbox" at bounding box center [60, 491] width 0 height 0
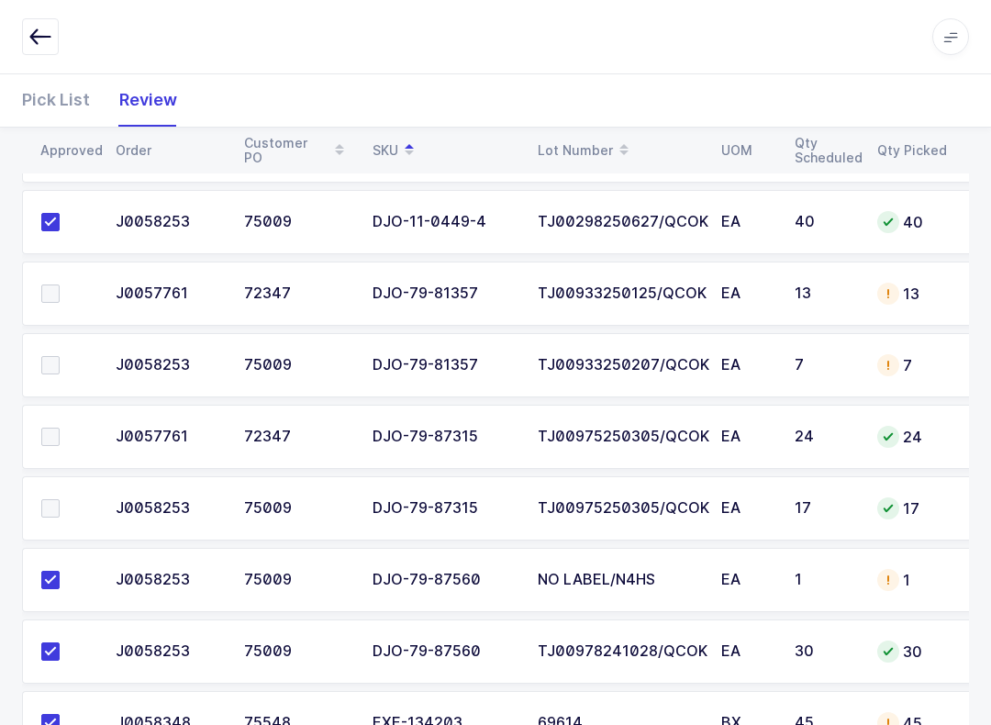
scroll to position [672, 0]
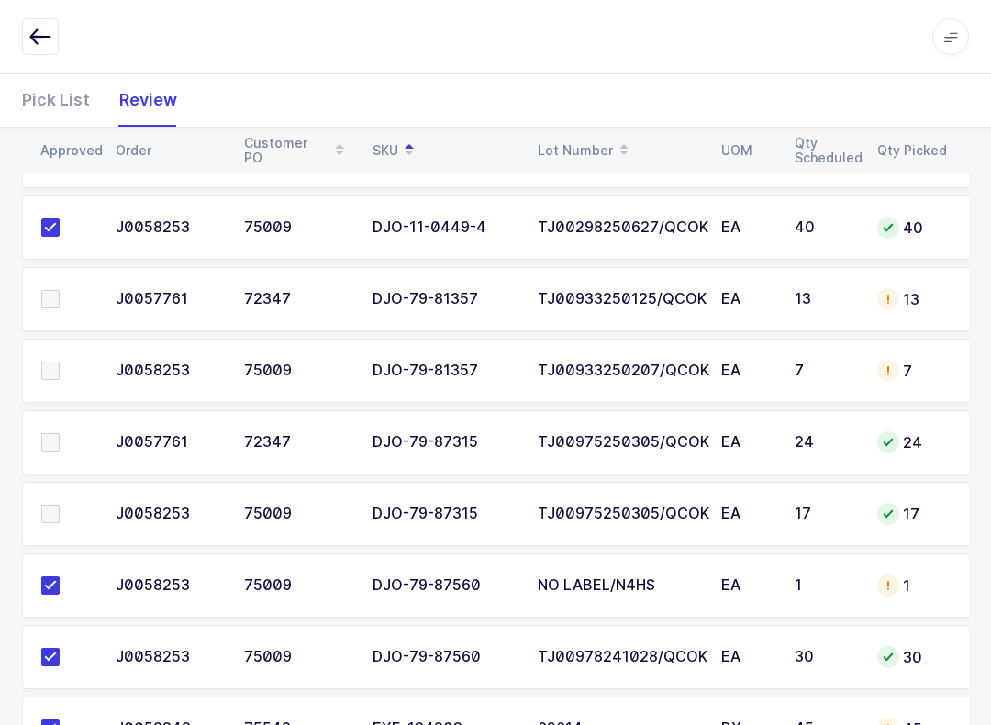
click at [50, 434] on span at bounding box center [50, 442] width 18 height 18
click at [60, 433] on input "checkbox" at bounding box center [60, 433] width 0 height 0
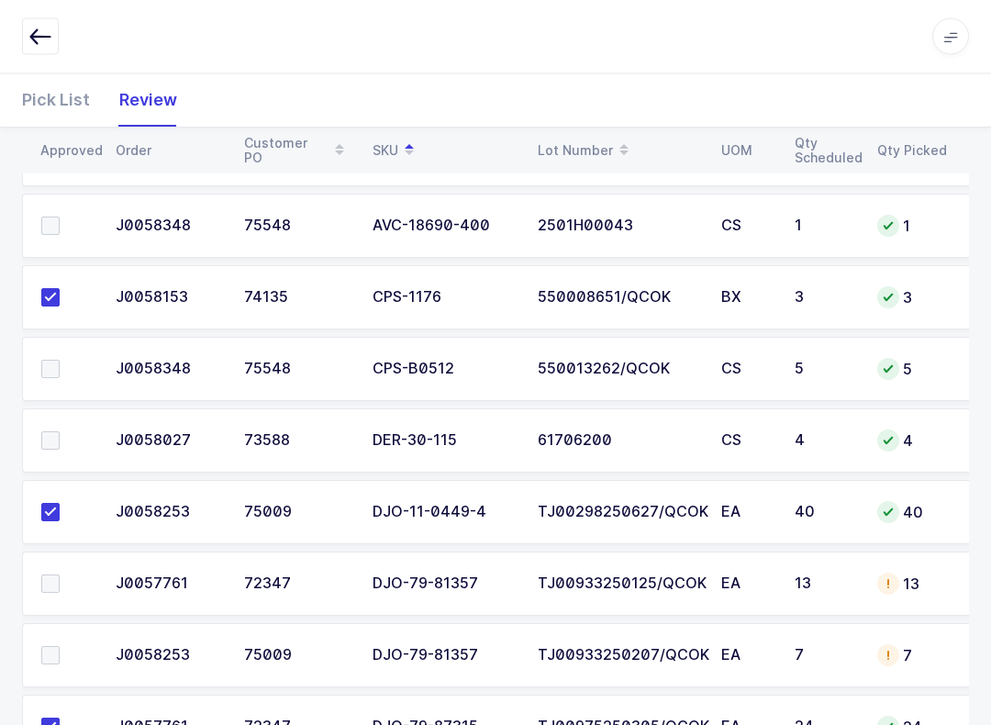
scroll to position [0, 0]
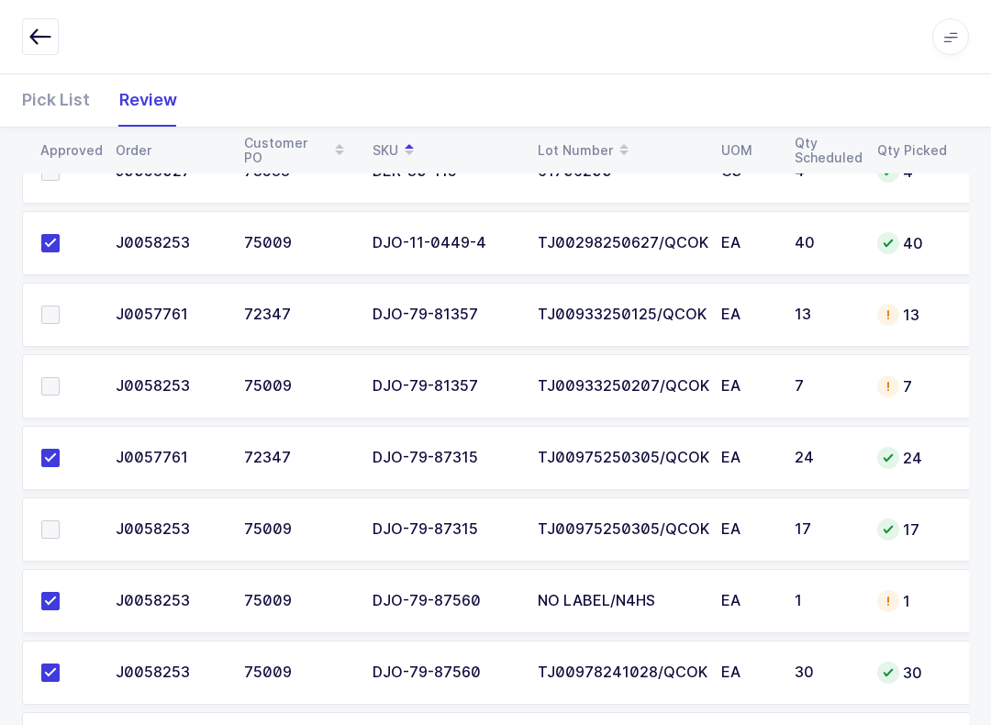
click at [46, 514] on td at bounding box center [63, 529] width 83 height 64
click at [74, 528] on label at bounding box center [67, 529] width 52 height 18
click at [60, 520] on input "checkbox" at bounding box center [60, 520] width 0 height 0
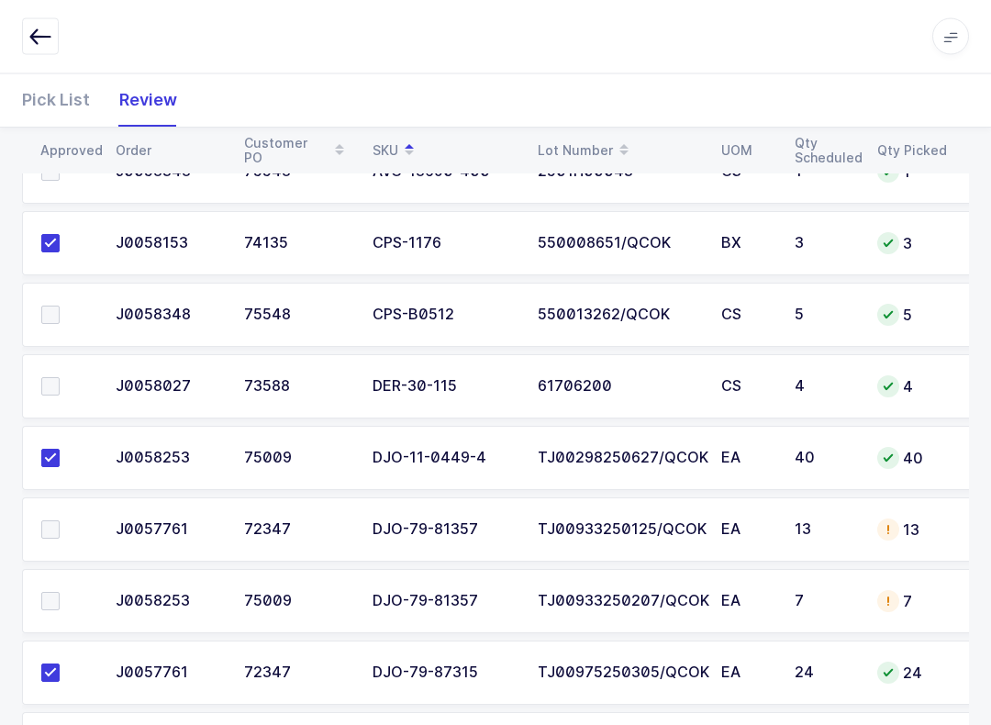
click at [50, 309] on span at bounding box center [50, 315] width 18 height 18
click at [60, 306] on input "checkbox" at bounding box center [60, 306] width 0 height 0
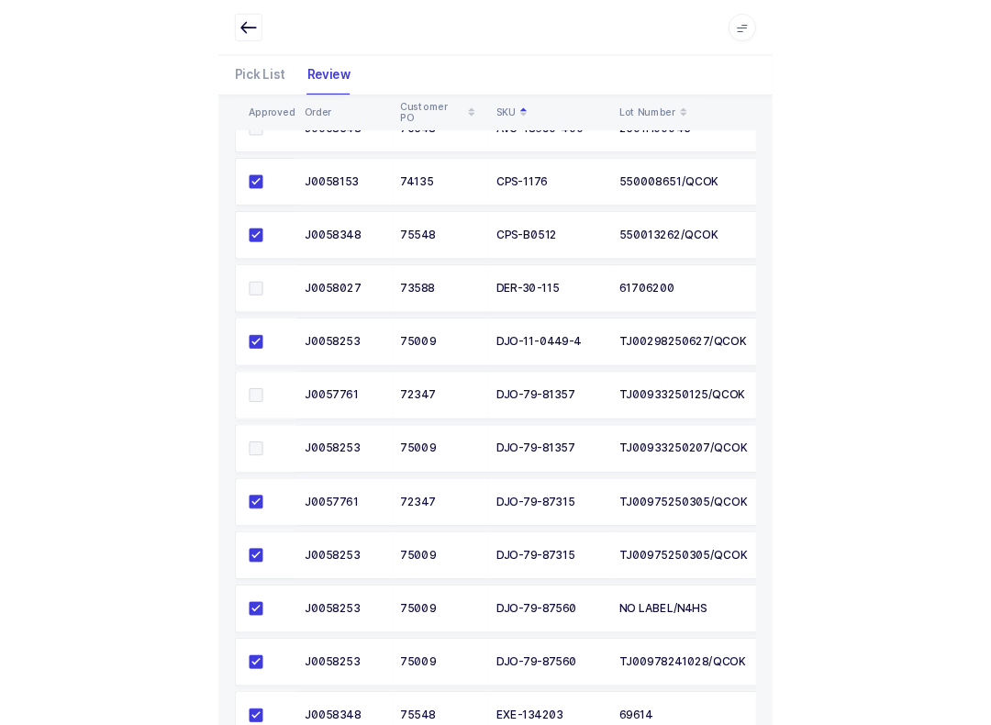
scroll to position [441, 0]
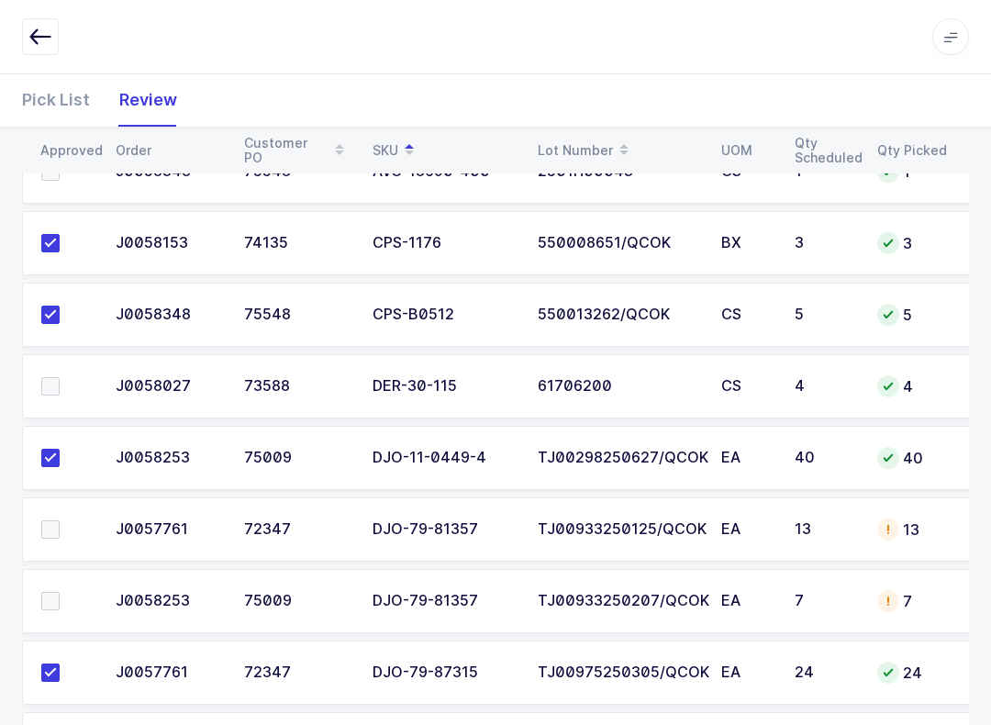
click at [57, 510] on td at bounding box center [63, 529] width 83 height 64
click at [52, 572] on td at bounding box center [63, 601] width 83 height 64
click at [64, 520] on label at bounding box center [67, 529] width 52 height 18
click at [60, 520] on input "checkbox" at bounding box center [60, 520] width 0 height 0
click at [61, 607] on label at bounding box center [67, 601] width 52 height 18
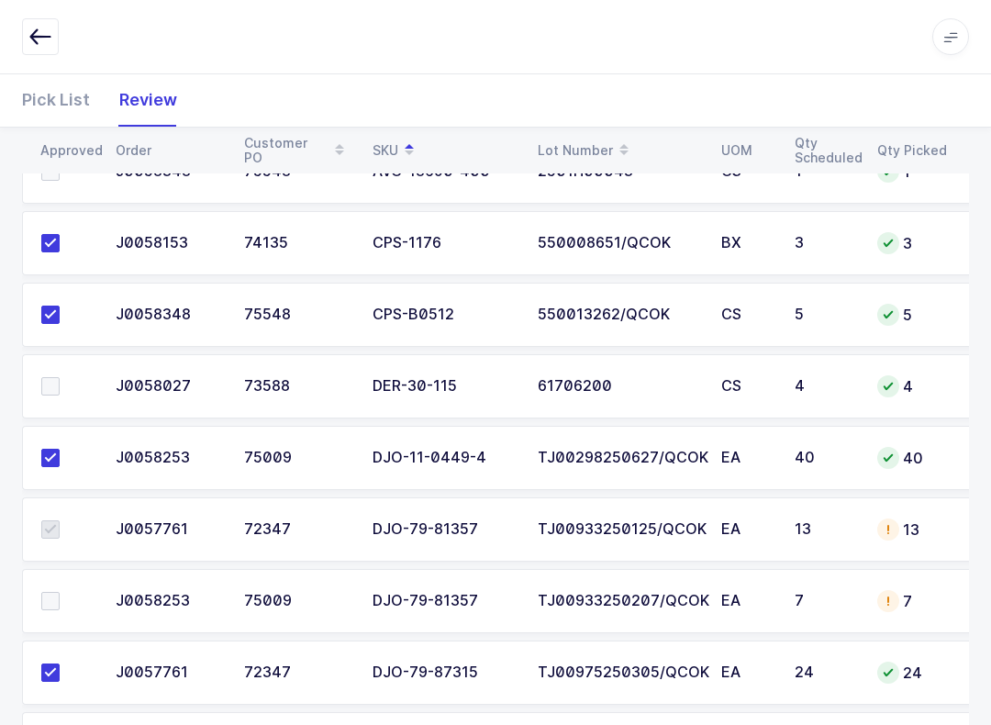
click at [60, 592] on input "checkbox" at bounding box center [60, 592] width 0 height 0
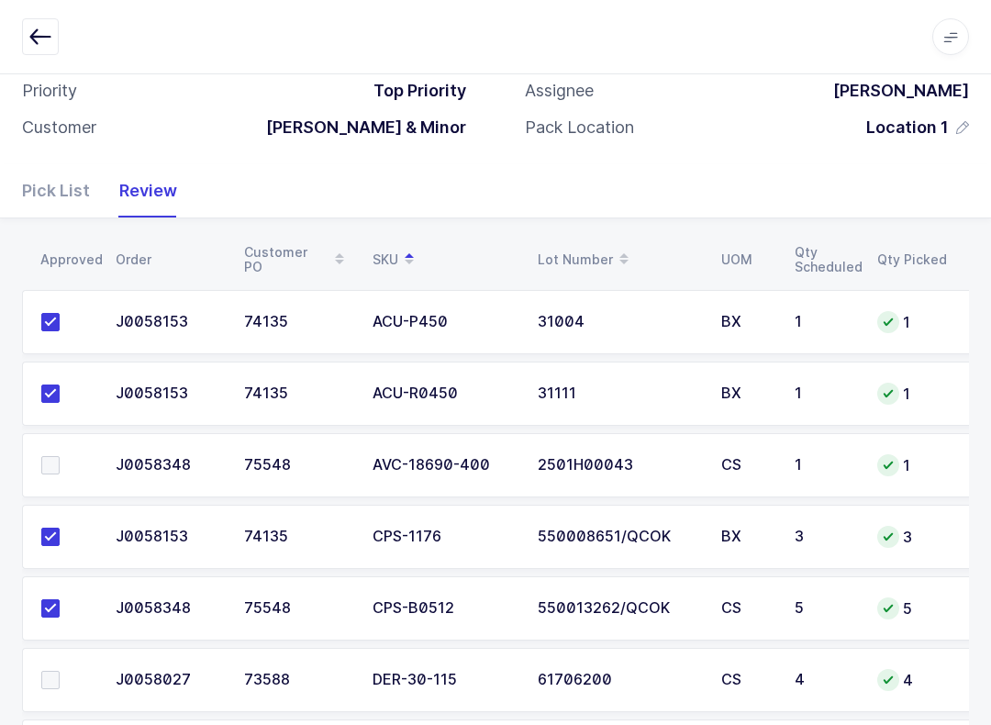
scroll to position [112, 0]
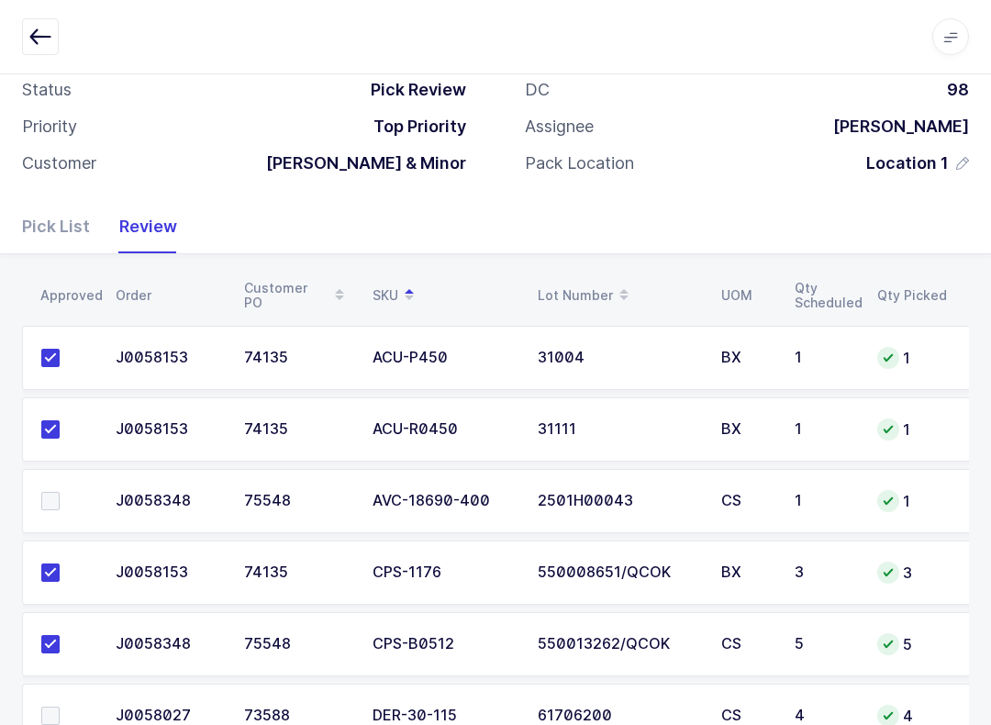
click at [54, 485] on td at bounding box center [63, 501] width 83 height 64
click at [55, 492] on span at bounding box center [50, 501] width 18 height 18
click at [60, 492] on input "checkbox" at bounding box center [60, 492] width 0 height 0
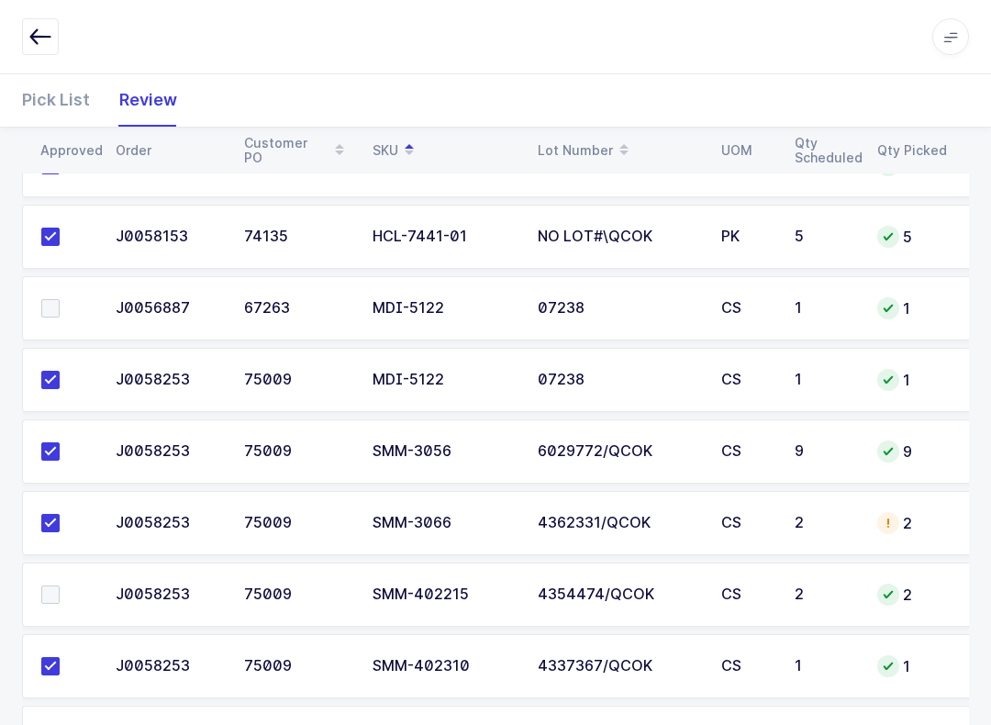
scroll to position [1608, 0]
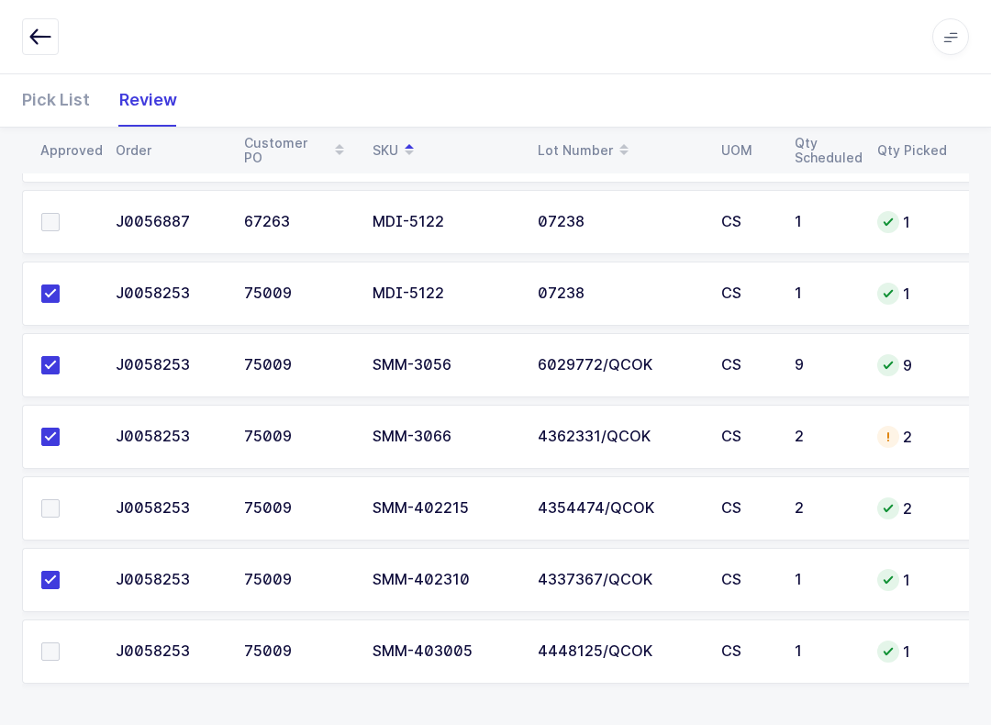
click at [63, 510] on label at bounding box center [67, 508] width 52 height 18
click at [60, 499] on input "checkbox" at bounding box center [60, 499] width 0 height 0
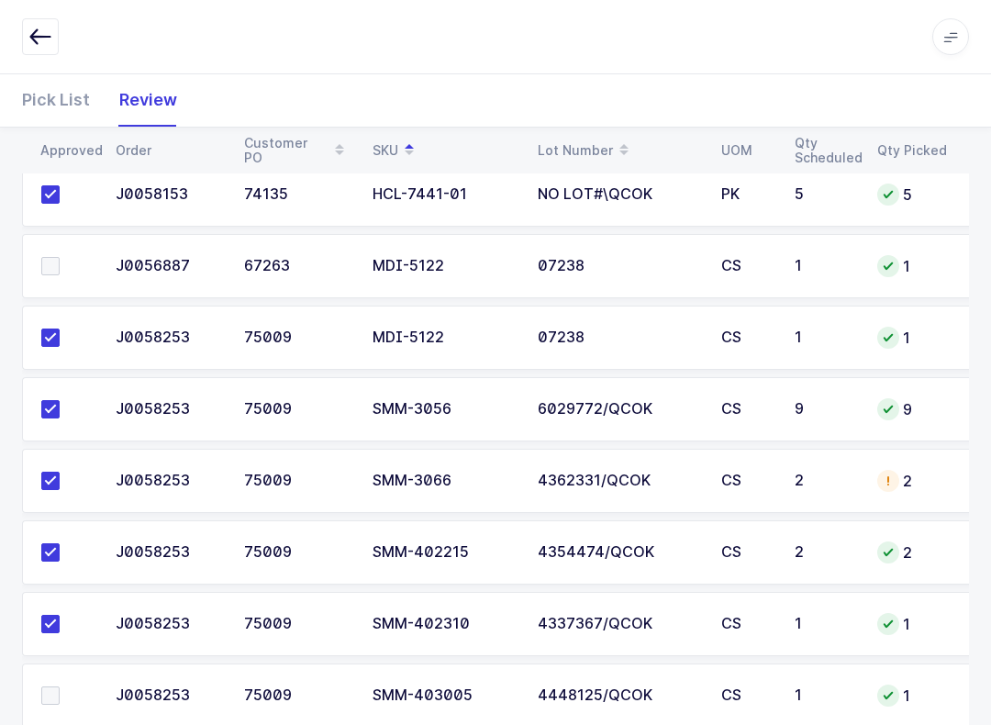
scroll to position [1465, 0]
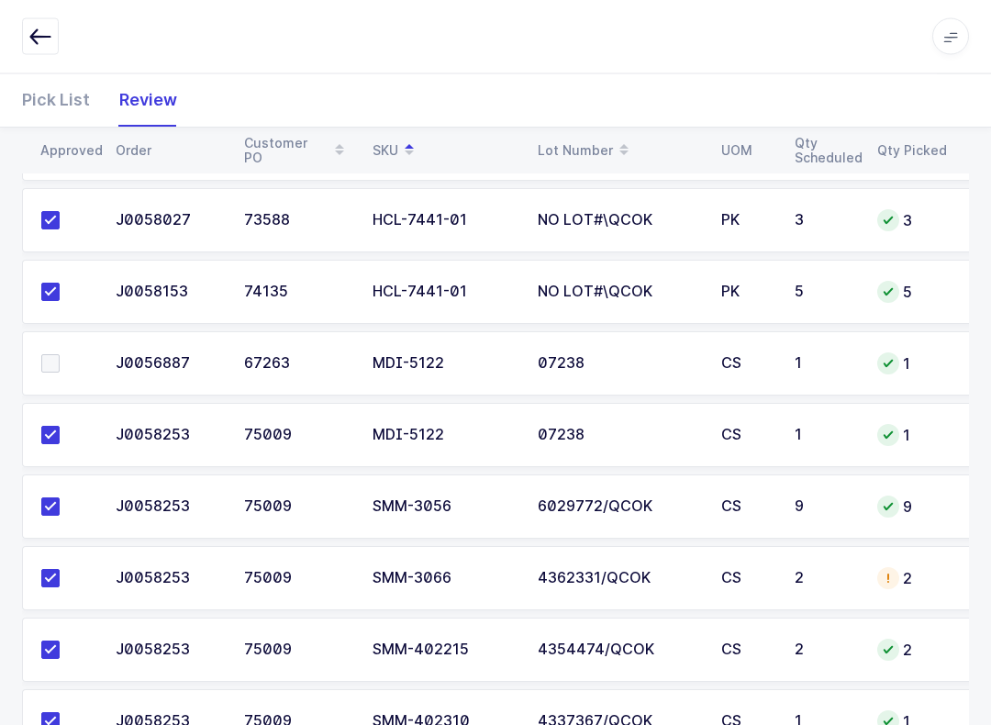
click at [58, 355] on span at bounding box center [50, 364] width 18 height 18
click at [60, 355] on input "checkbox" at bounding box center [60, 355] width 0 height 0
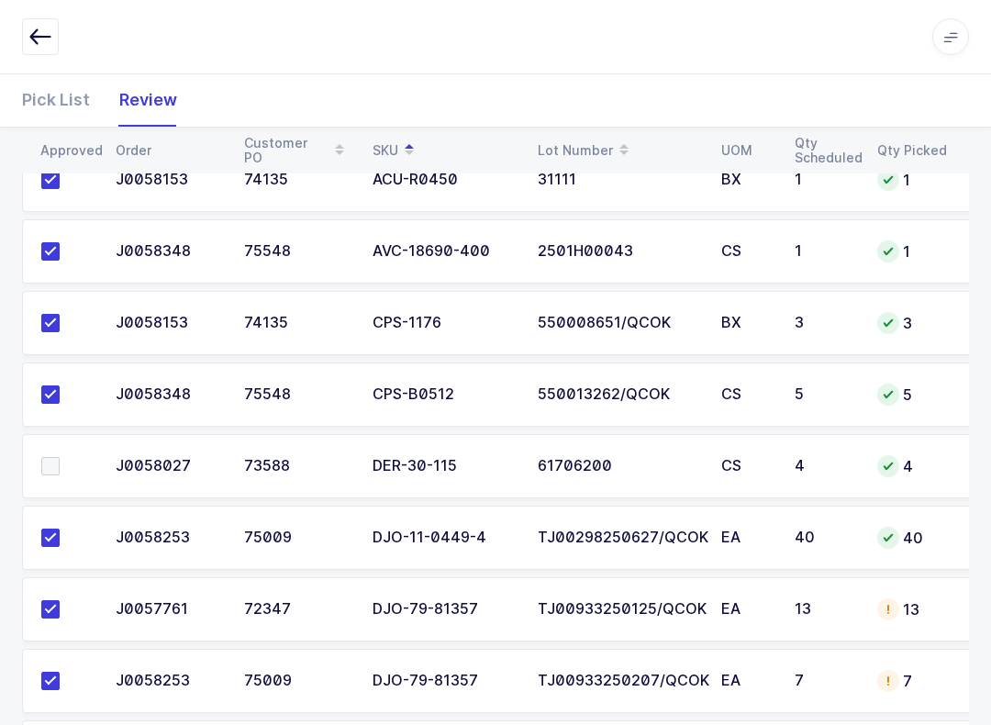
scroll to position [361, 0]
click at [67, 466] on label at bounding box center [67, 467] width 52 height 18
click at [60, 458] on input "checkbox" at bounding box center [60, 458] width 0 height 0
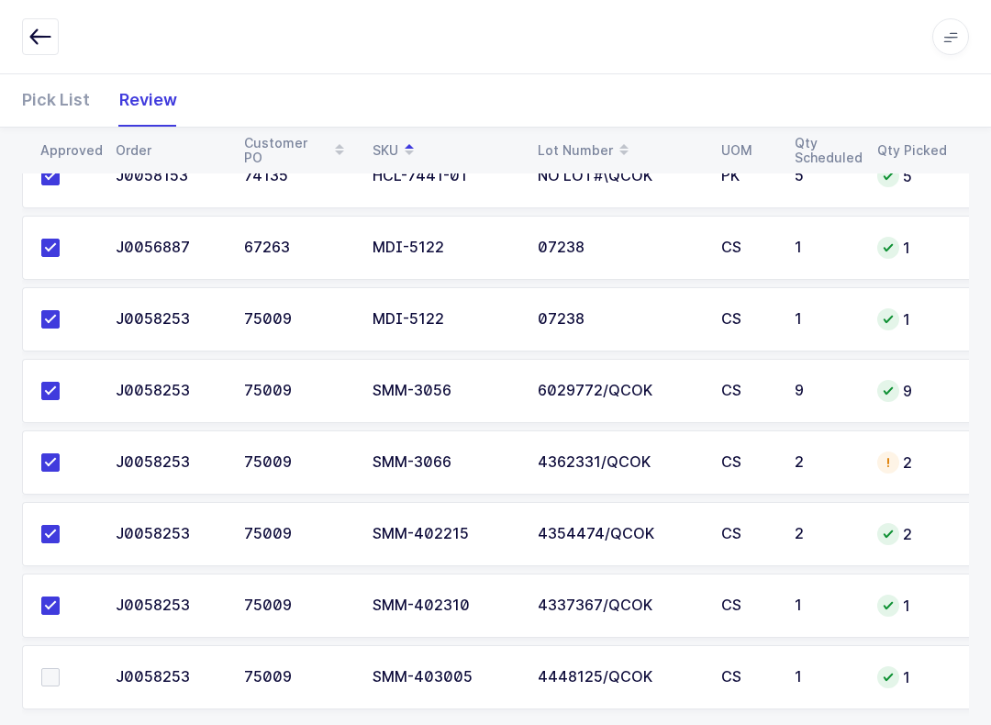
scroll to position [1608, 0]
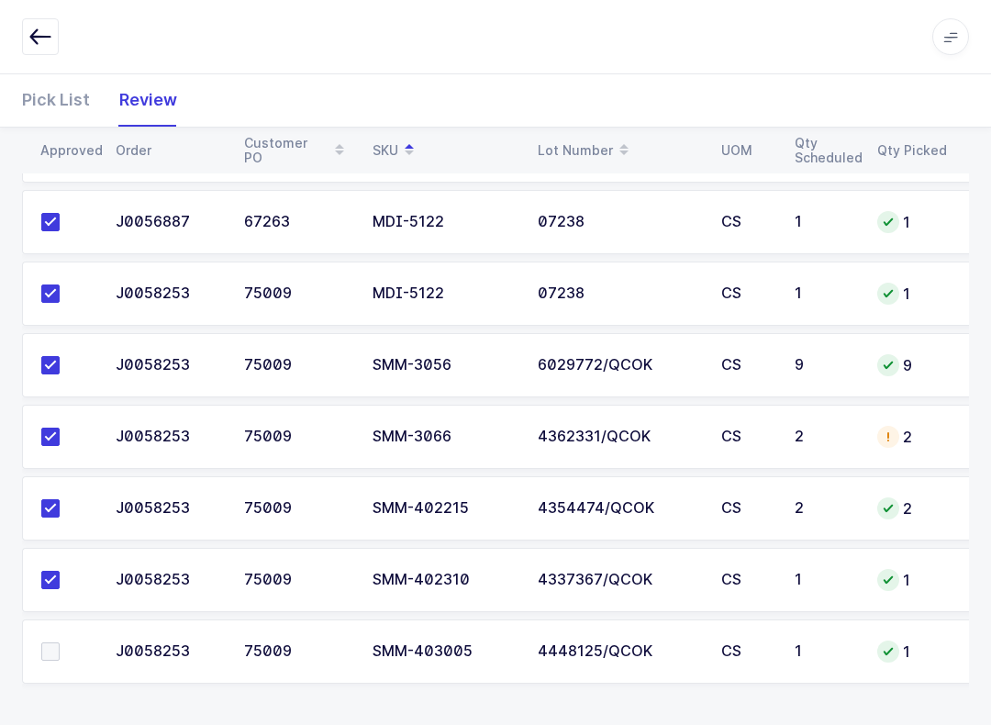
click at [61, 642] on label at bounding box center [67, 651] width 52 height 18
click at [60, 642] on input "checkbox" at bounding box center [60, 642] width 0 height 0
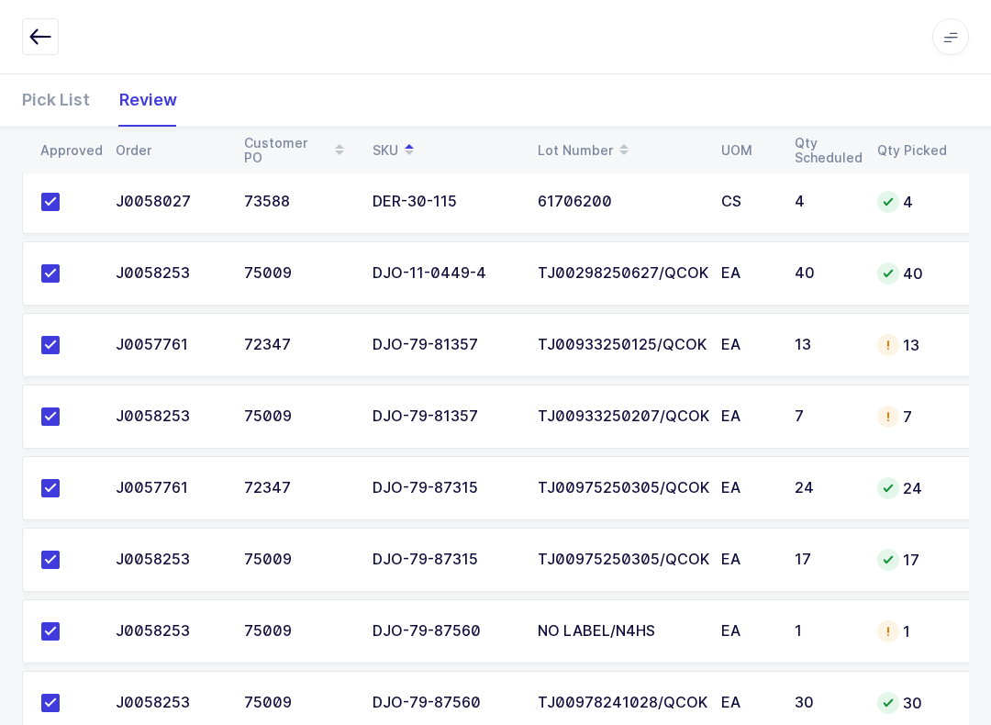
scroll to position [626, 0]
click at [50, 119] on div "Pick List" at bounding box center [63, 99] width 83 height 53
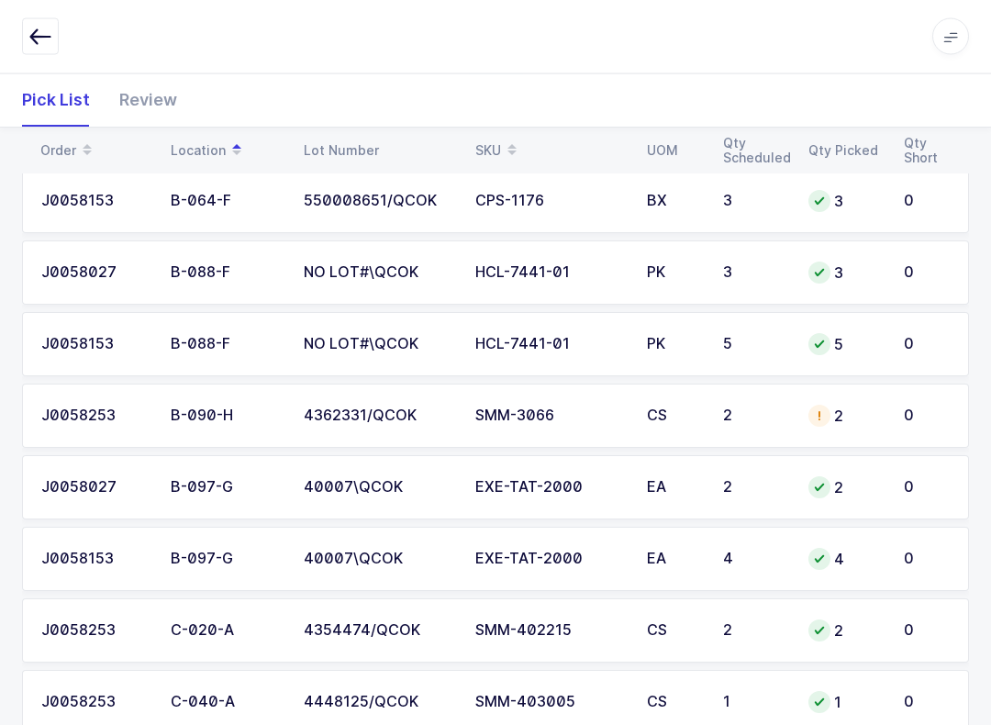
scroll to position [627, 0]
click at [488, 139] on div "SKU" at bounding box center [550, 150] width 150 height 31
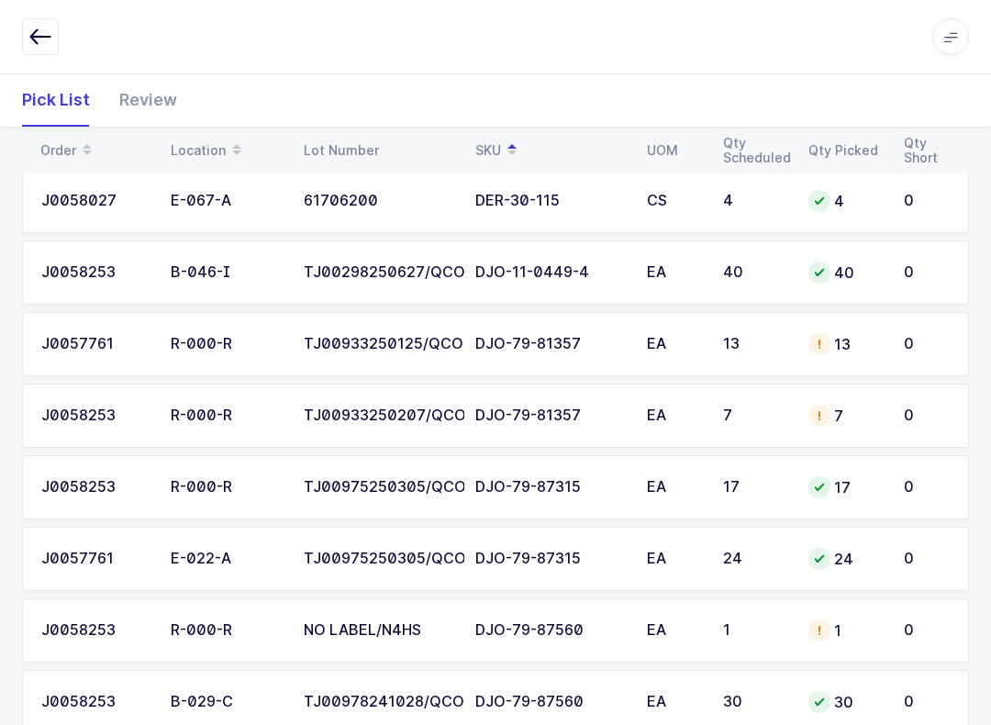
click at [107, 343] on div "J0057761" at bounding box center [94, 344] width 107 height 17
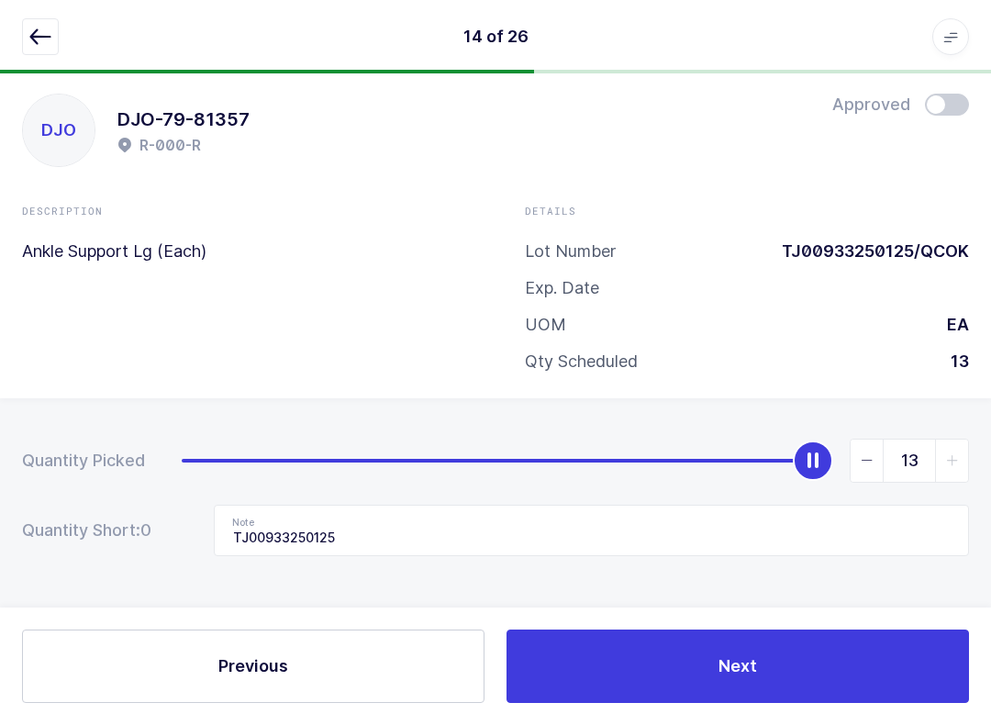
scroll to position [18, 0]
click at [742, 676] on button "Next" at bounding box center [738, 666] width 462 height 73
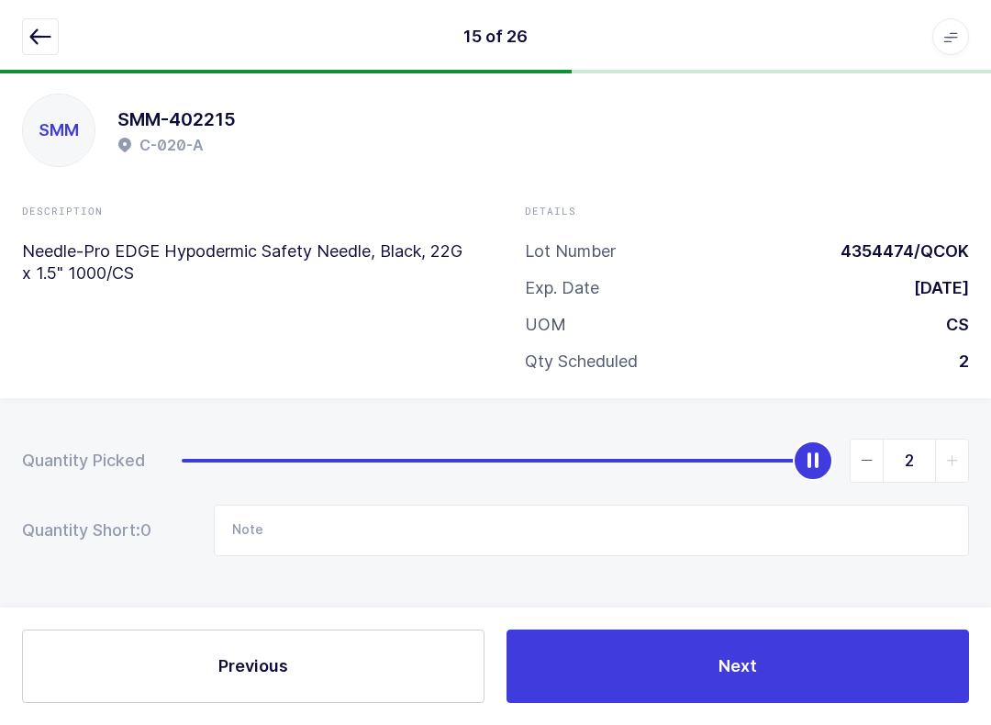
click at [244, 674] on span "Previous" at bounding box center [253, 665] width 70 height 23
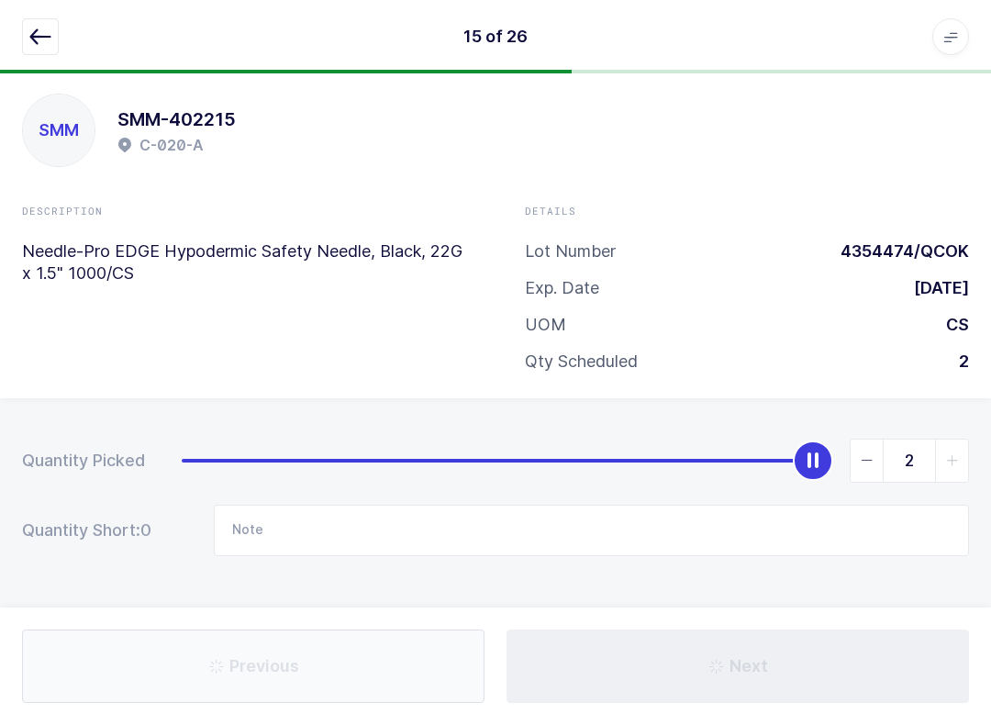
type input "TJ00933250125"
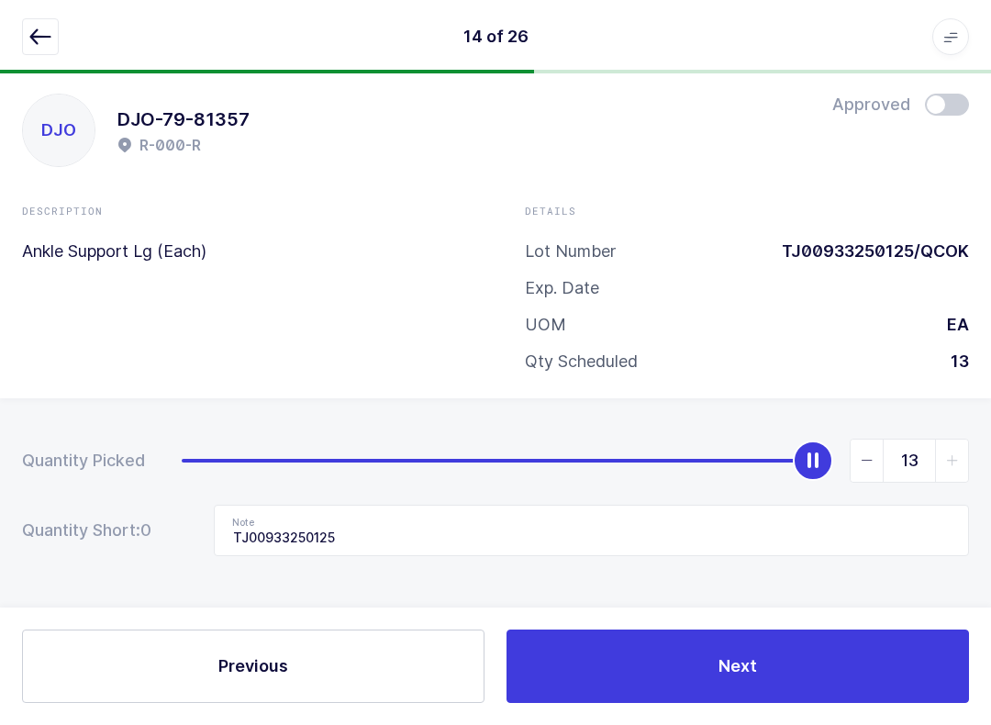
click at [742, 98] on span at bounding box center [947, 105] width 44 height 22
click at [37, 49] on button "button" at bounding box center [40, 36] width 37 height 37
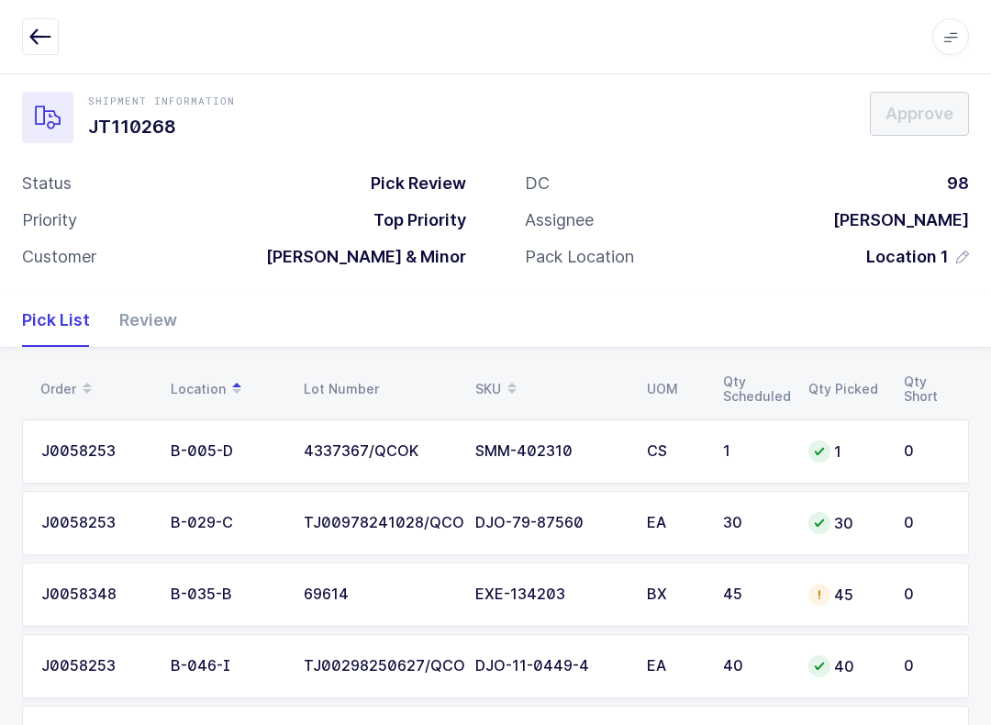
click at [142, 301] on div "Review" at bounding box center [141, 320] width 72 height 53
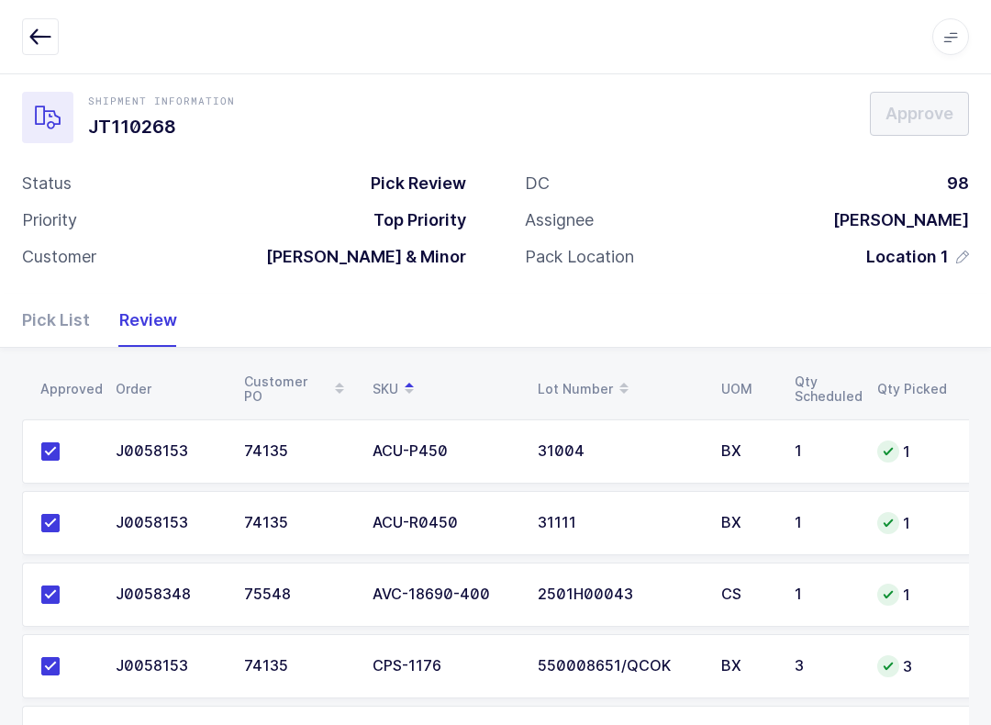
click at [49, 299] on div "Pick List" at bounding box center [63, 320] width 83 height 53
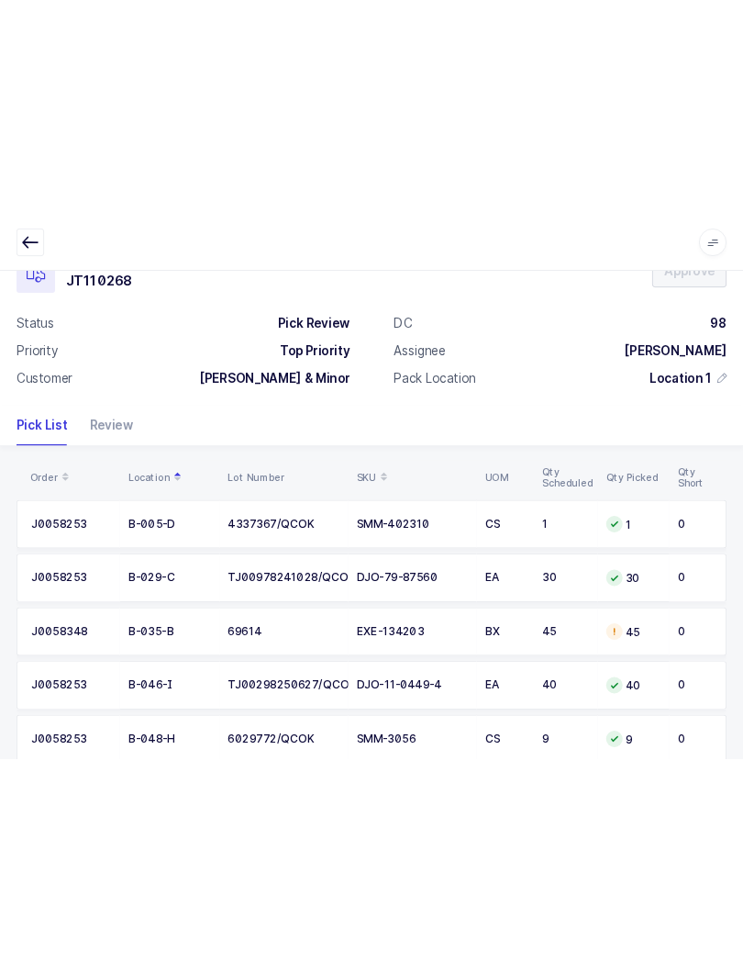
scroll to position [0, 0]
